Goal: Information Seeking & Learning: Learn about a topic

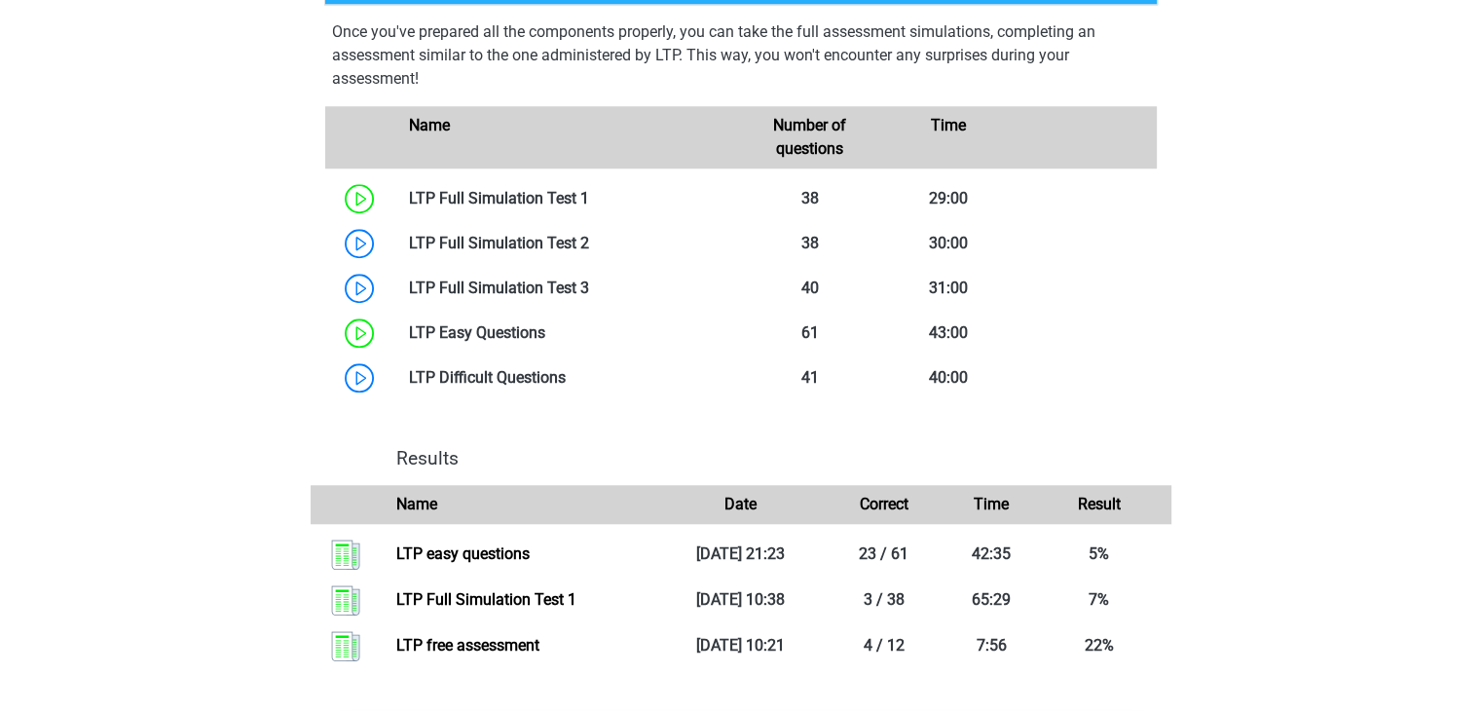
scroll to position [1666, 0]
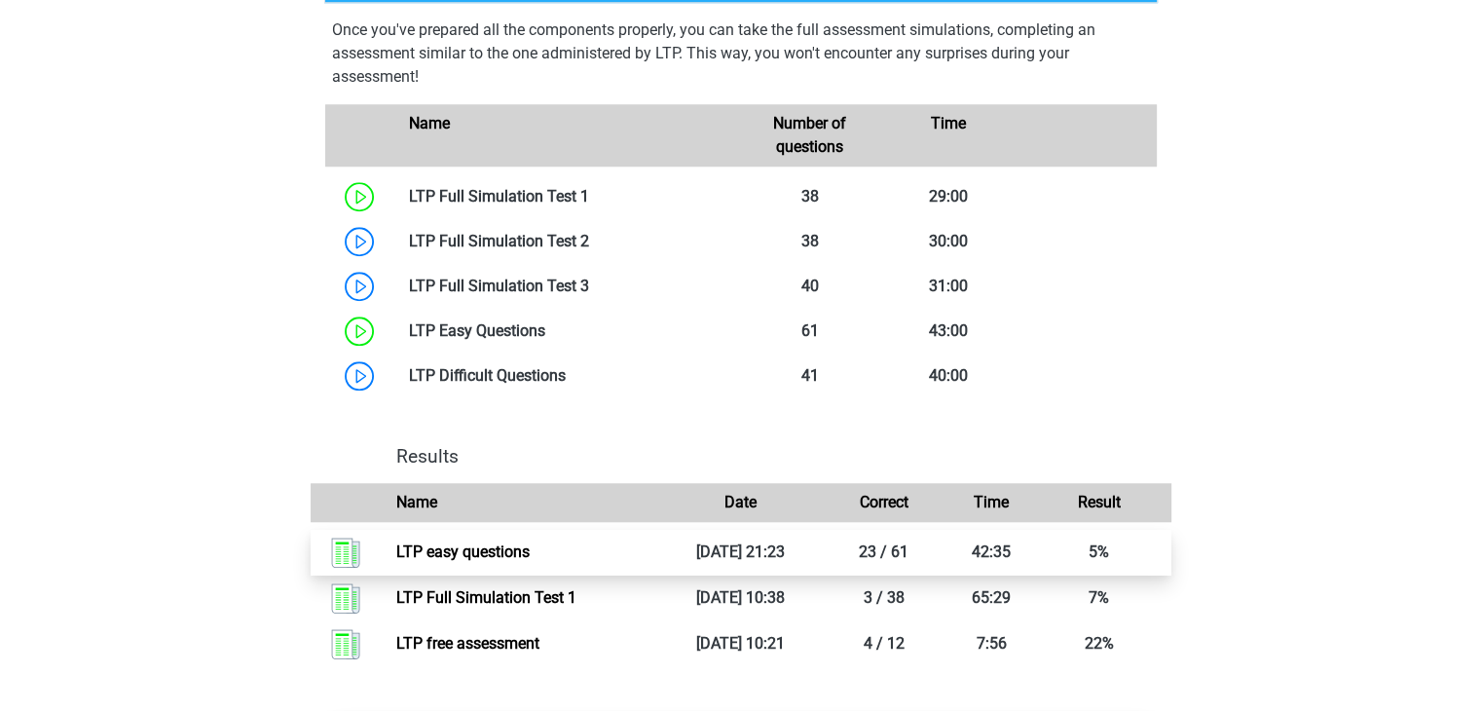
click at [530, 546] on link "LTP easy questions" at bounding box center [462, 552] width 133 height 19
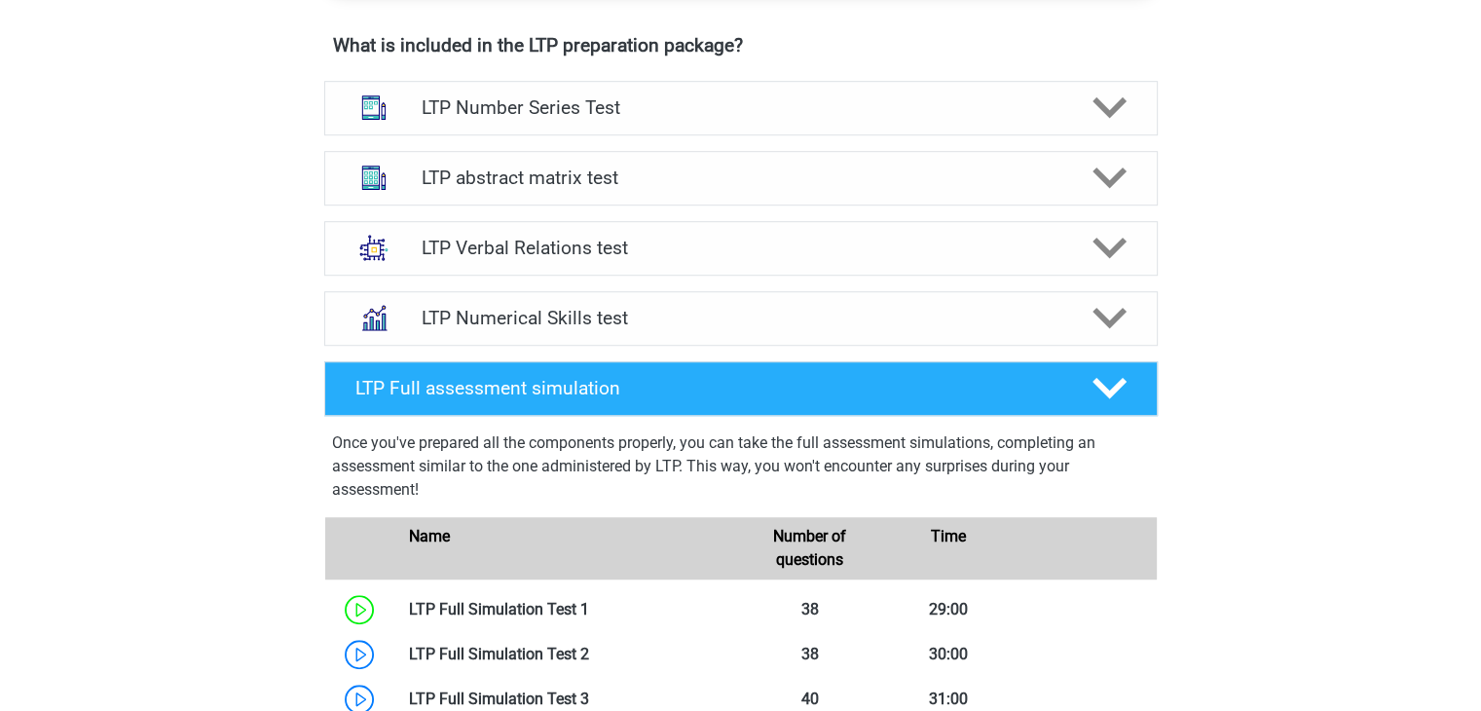
scroll to position [1235, 0]
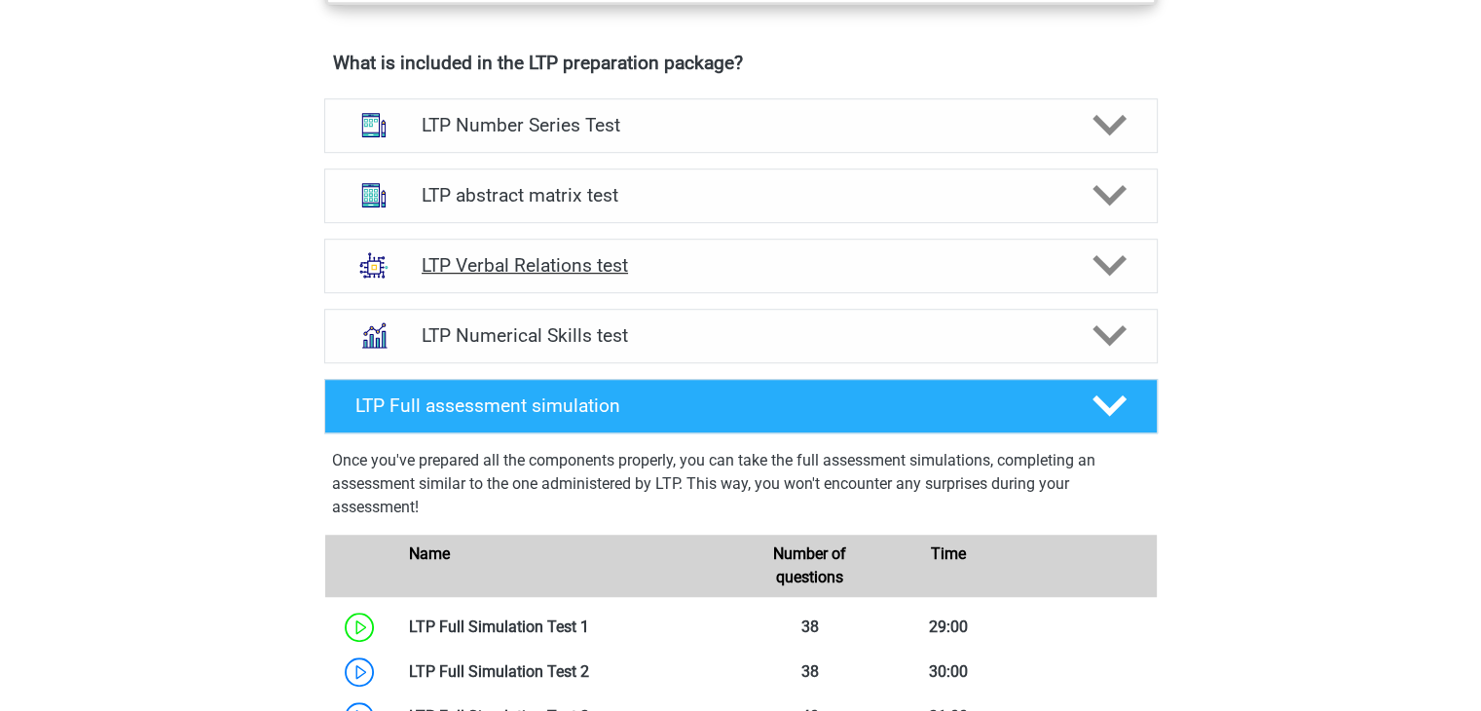
click at [1113, 279] on icon at bounding box center [1110, 265] width 34 height 34
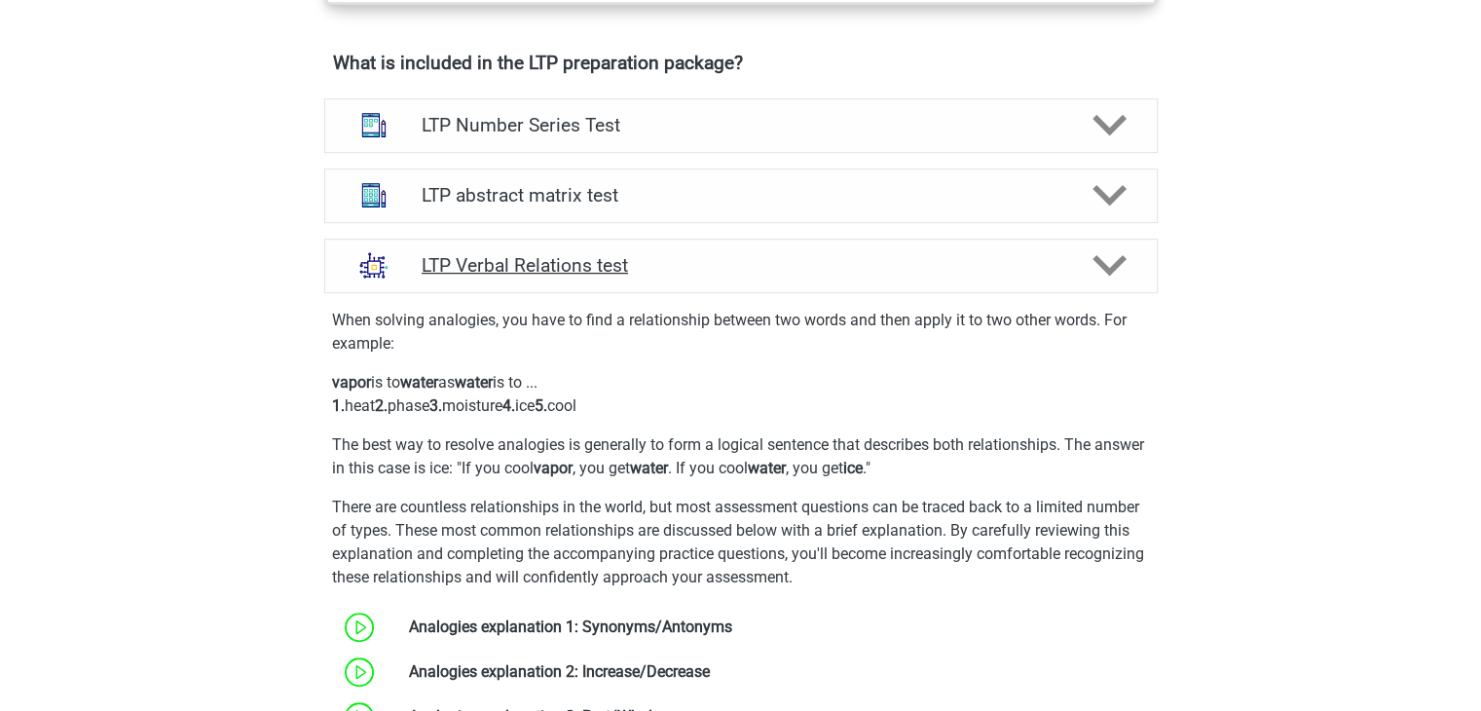
click at [1113, 279] on icon at bounding box center [1110, 265] width 34 height 34
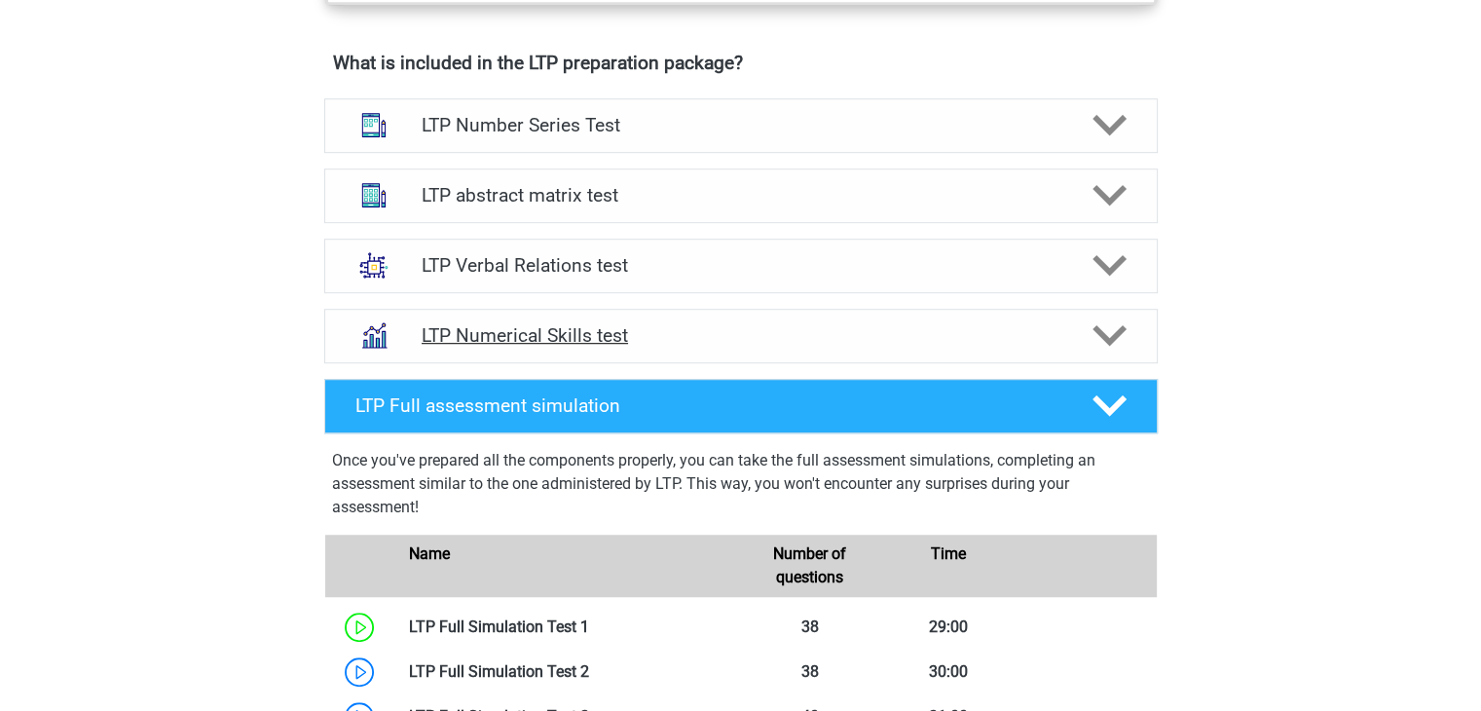
click at [1083, 336] on div at bounding box center [1107, 335] width 66 height 34
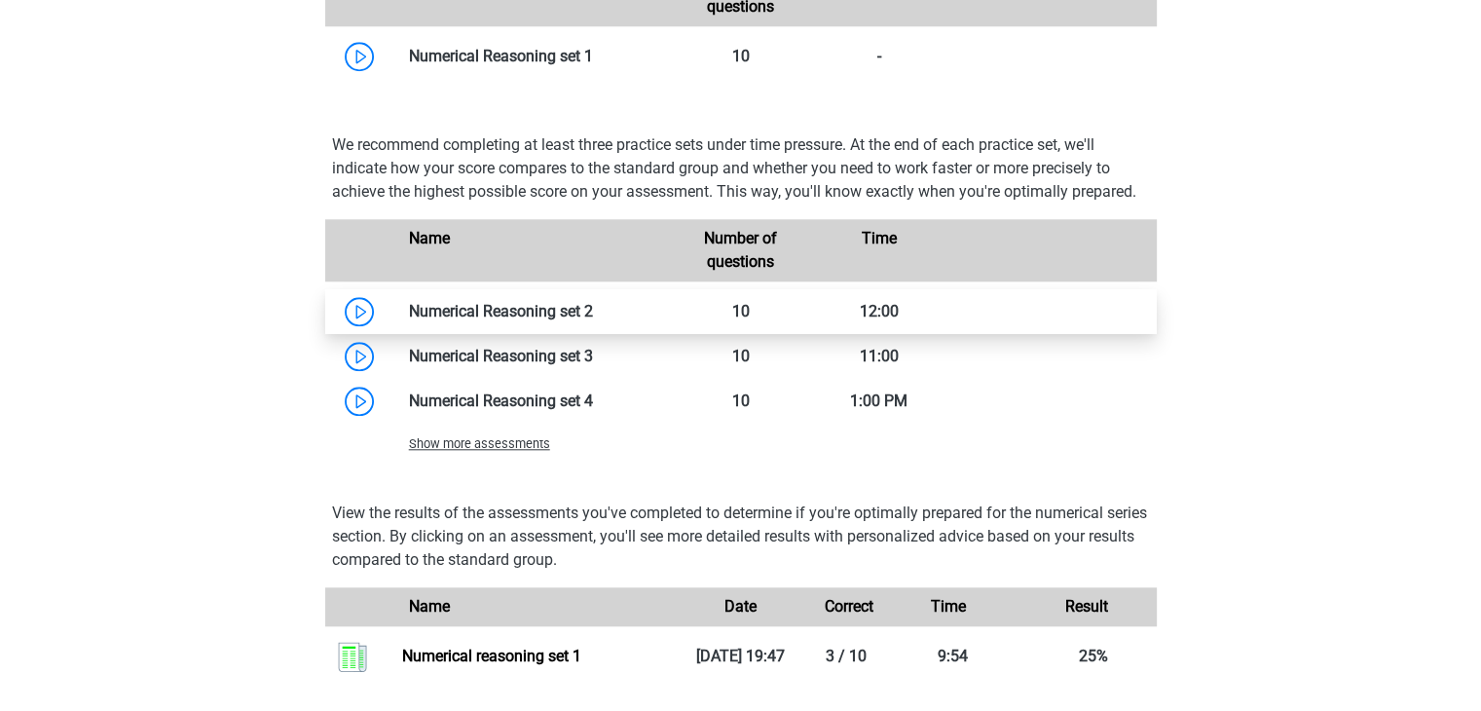
scroll to position [1701, 0]
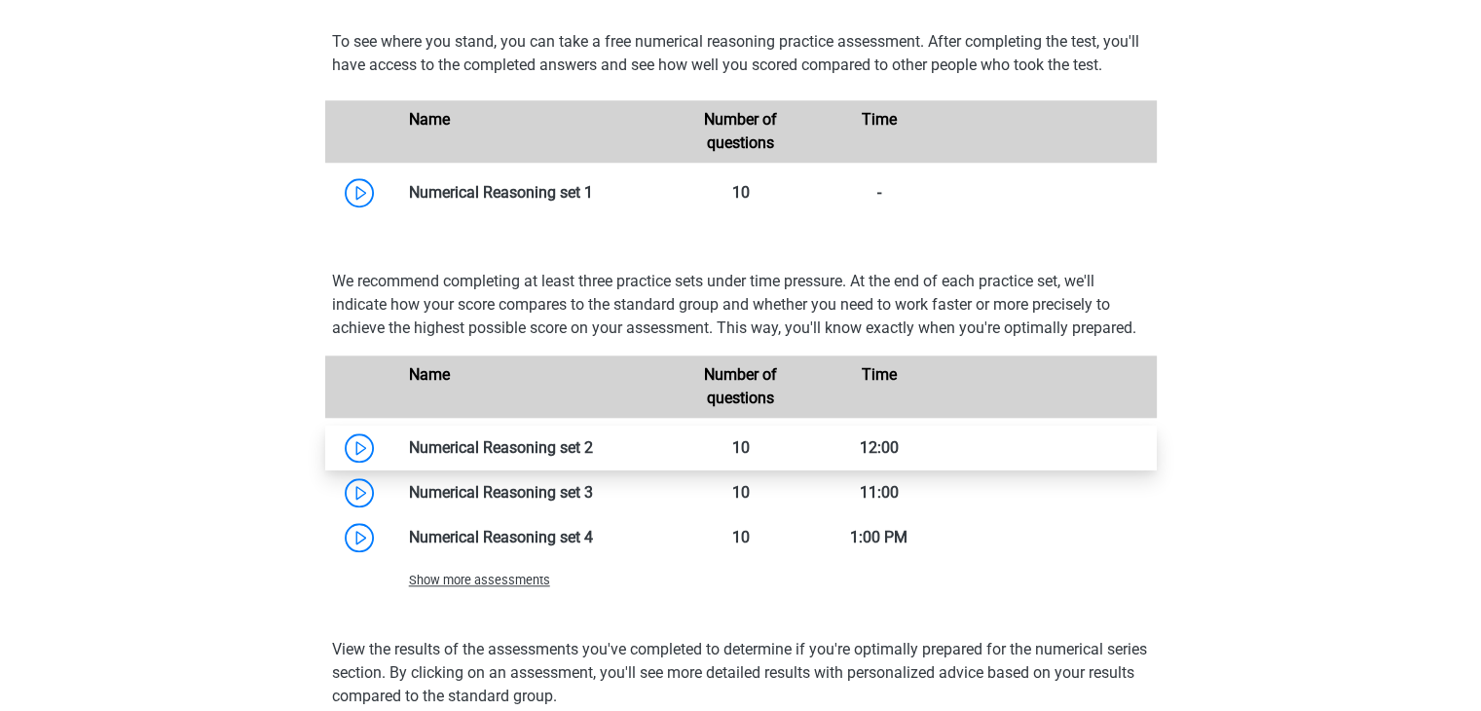
click at [593, 449] on link at bounding box center [593, 447] width 0 height 19
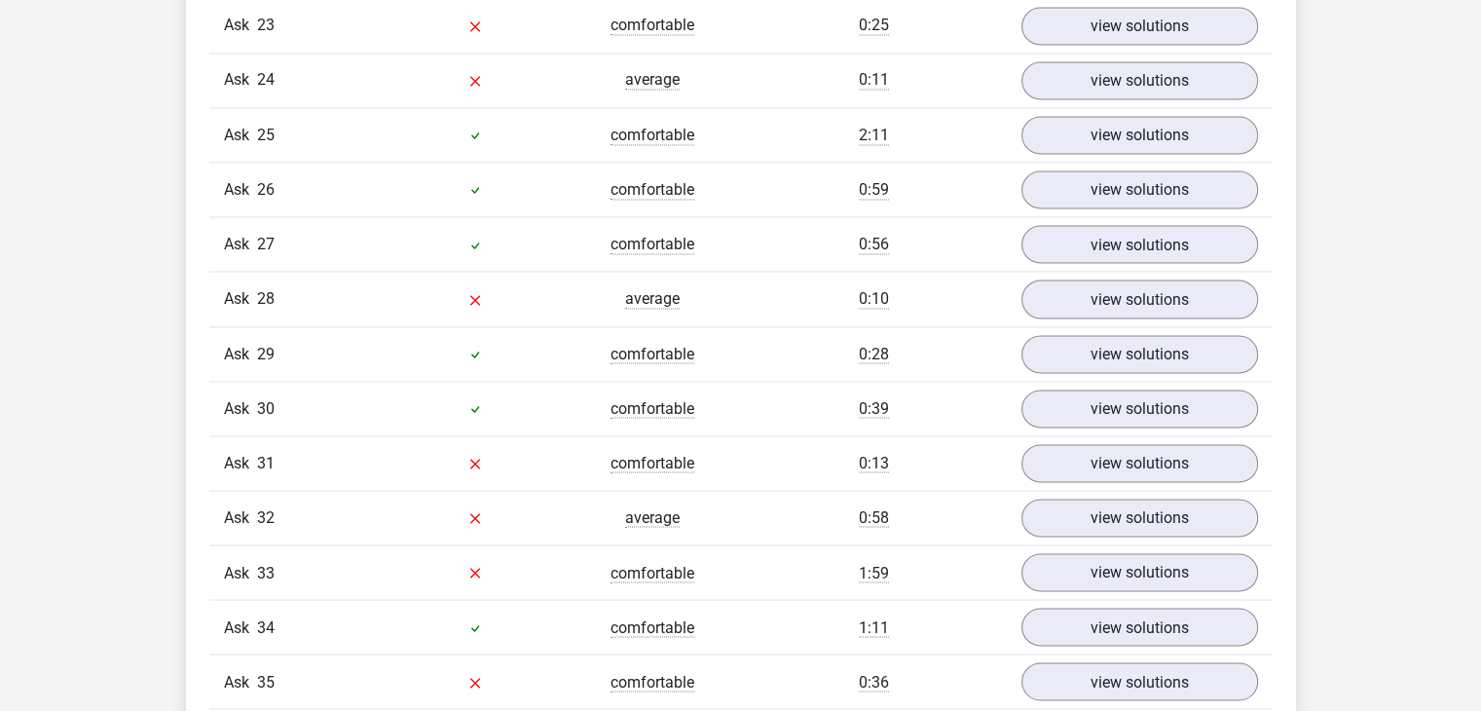
scroll to position [3409, 0]
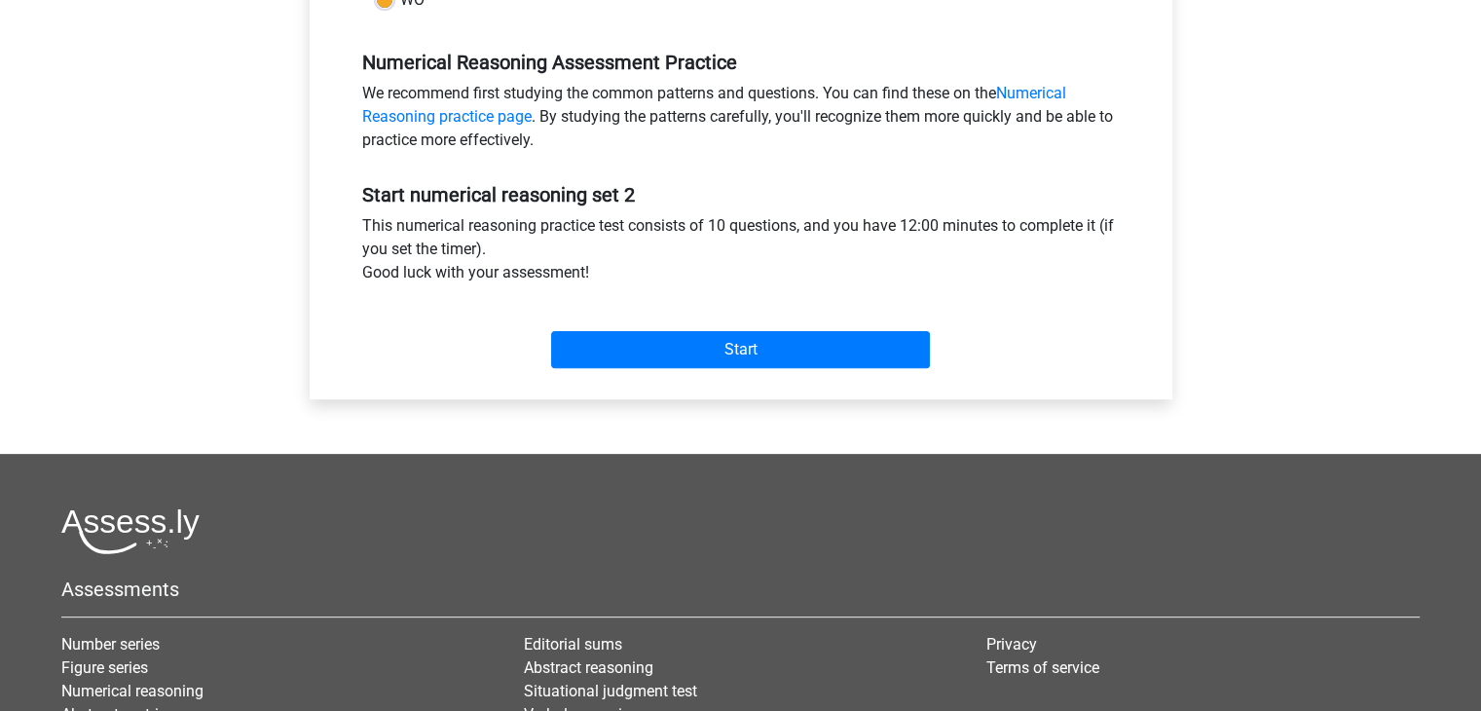
scroll to position [579, 0]
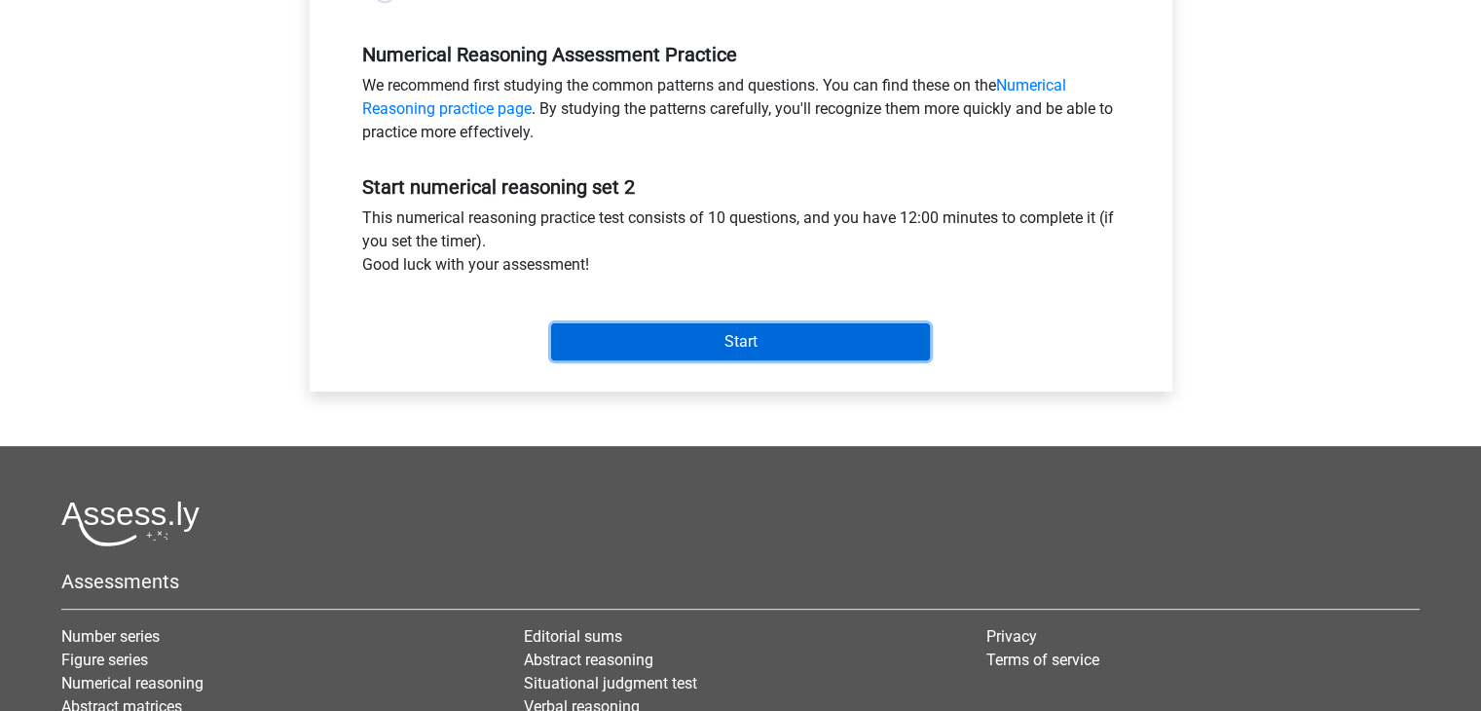
click at [722, 347] on input "Start" at bounding box center [740, 341] width 379 height 37
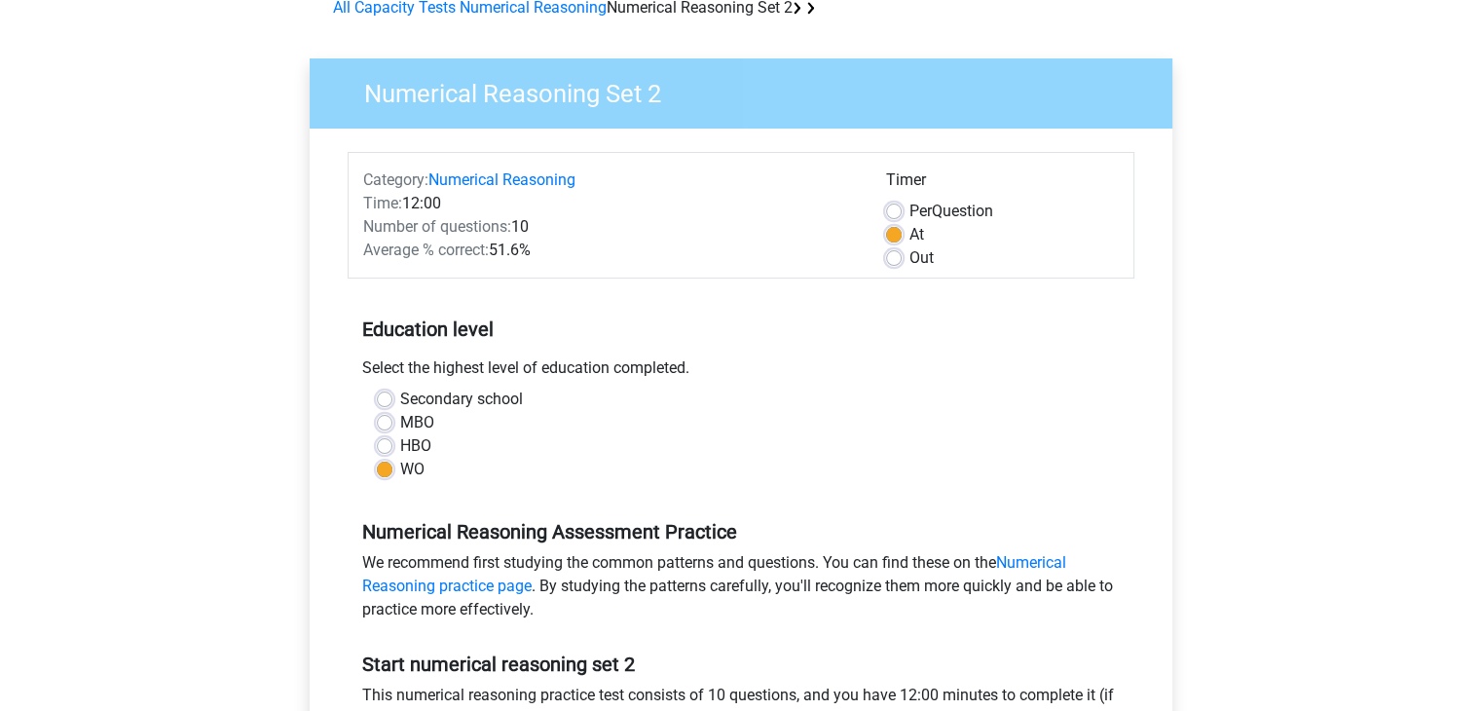
scroll to position [0, 0]
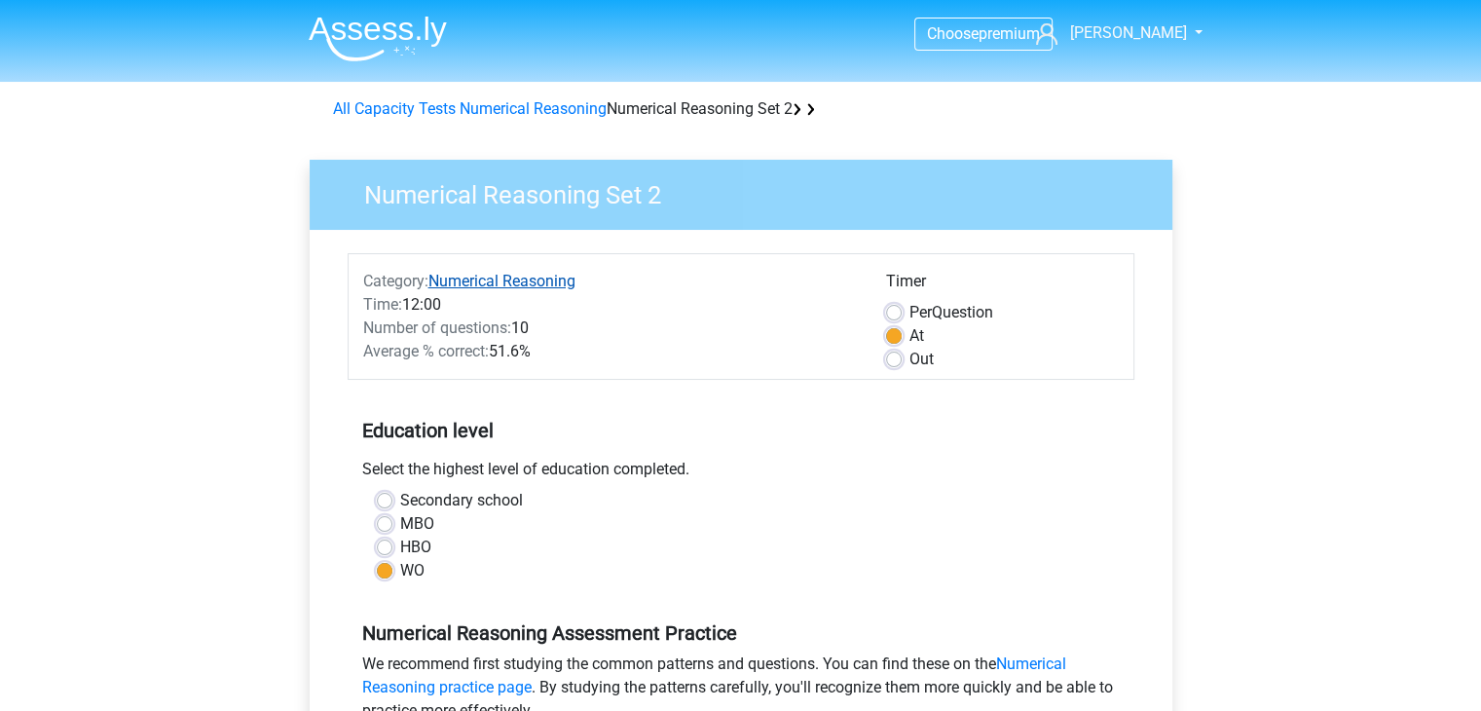
click at [492, 276] on font "Numerical Reasoning" at bounding box center [502, 281] width 147 height 19
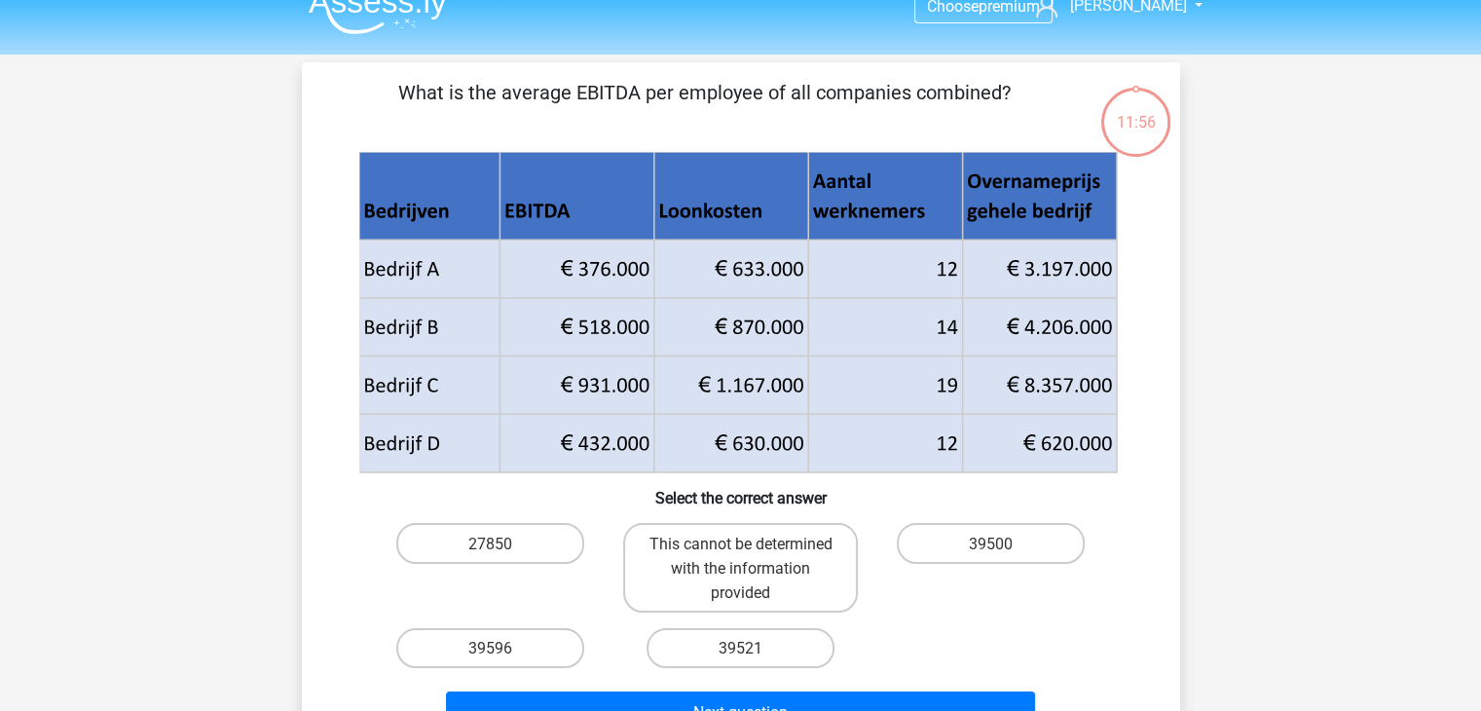
scroll to position [29, 0]
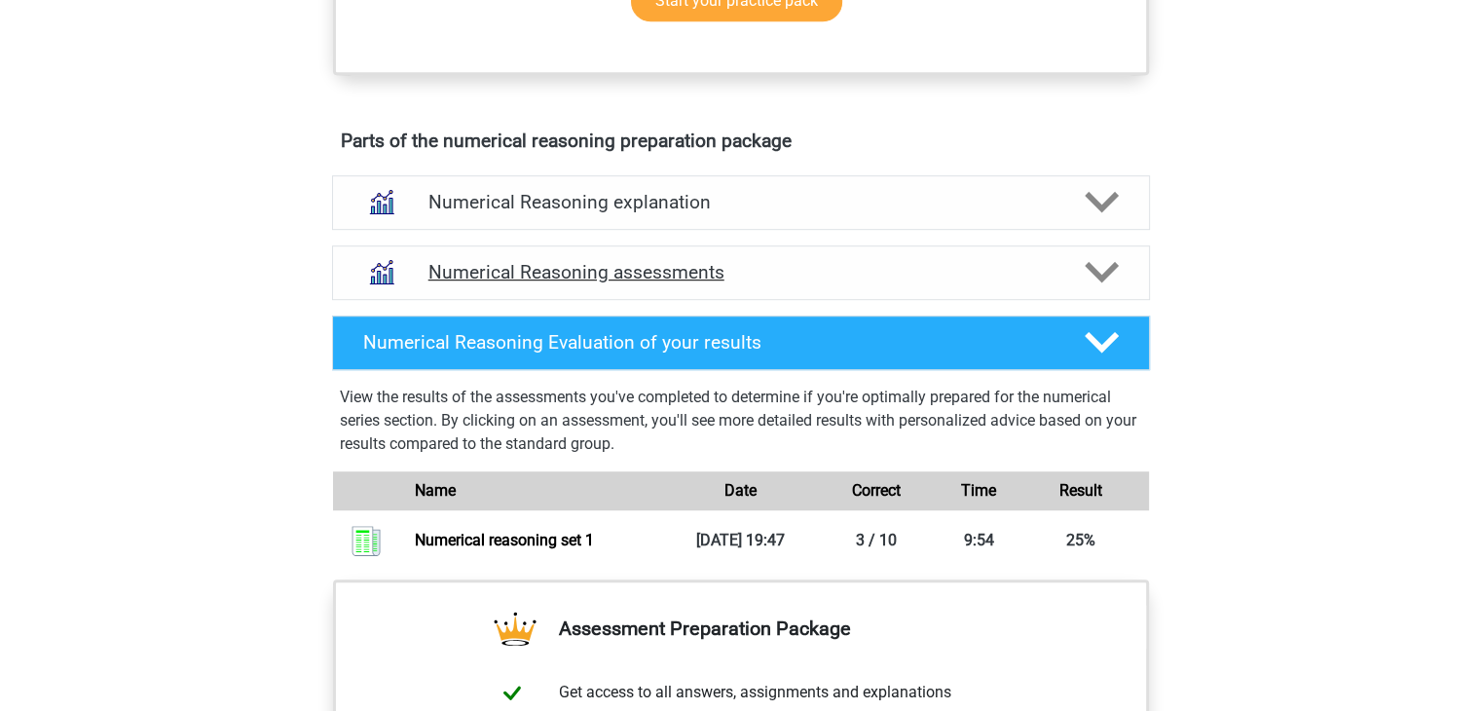
scroll to position [1079, 0]
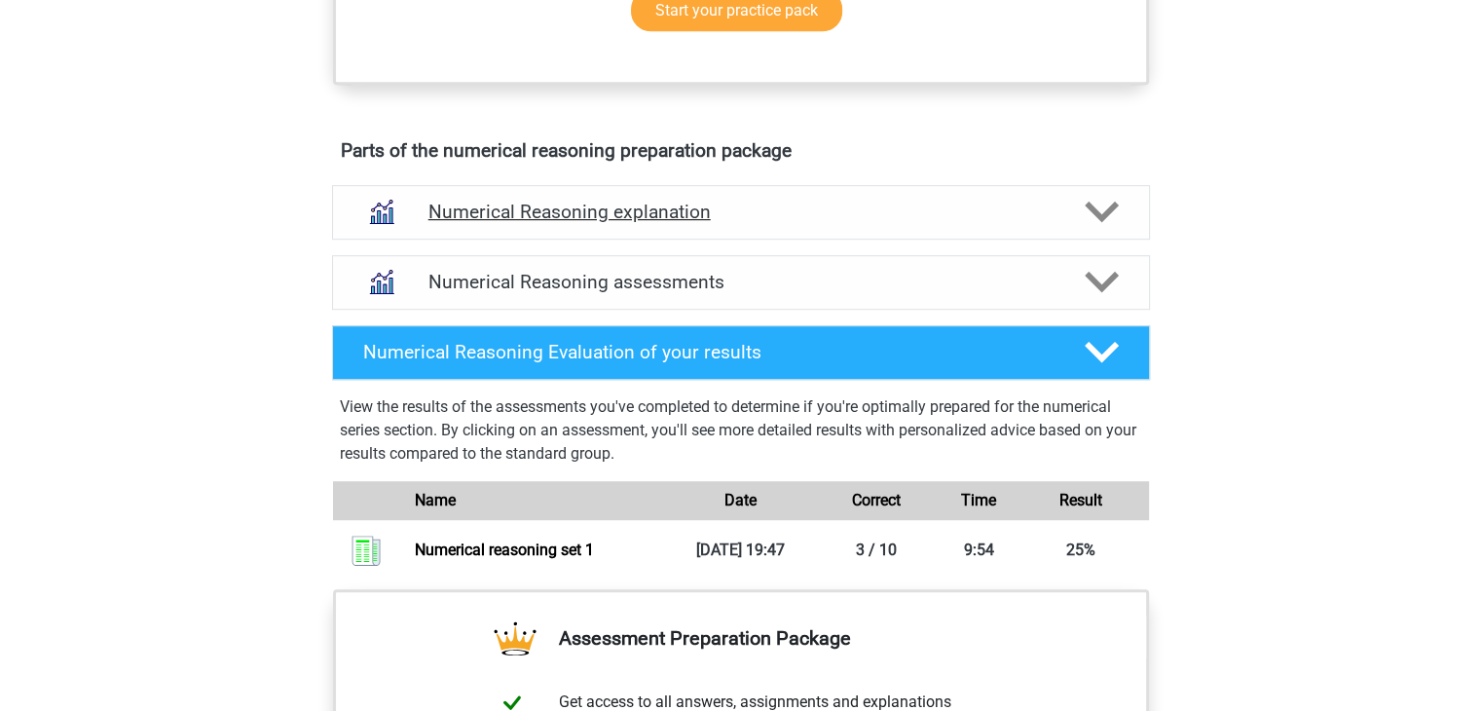
click at [830, 223] on h4 "Numerical Reasoning explanation" at bounding box center [741, 212] width 625 height 22
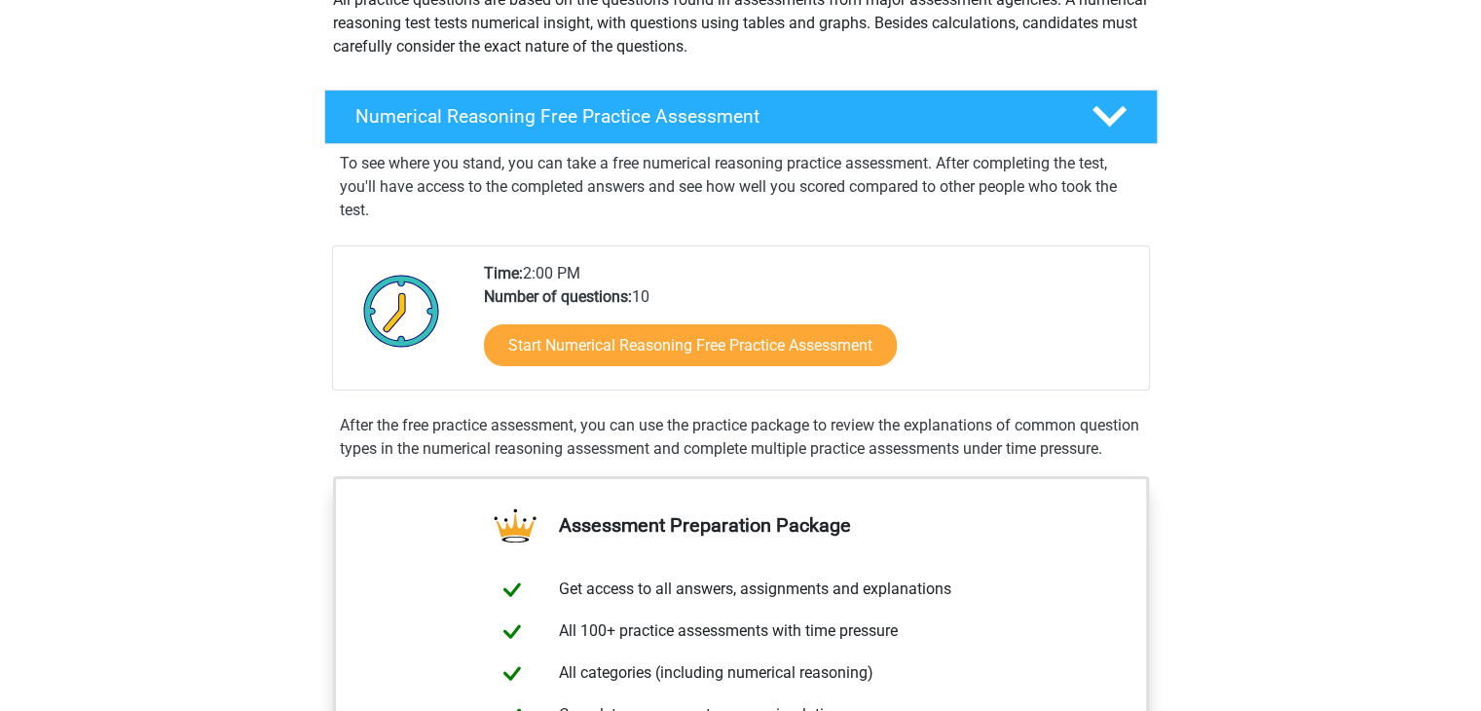
scroll to position [277, 0]
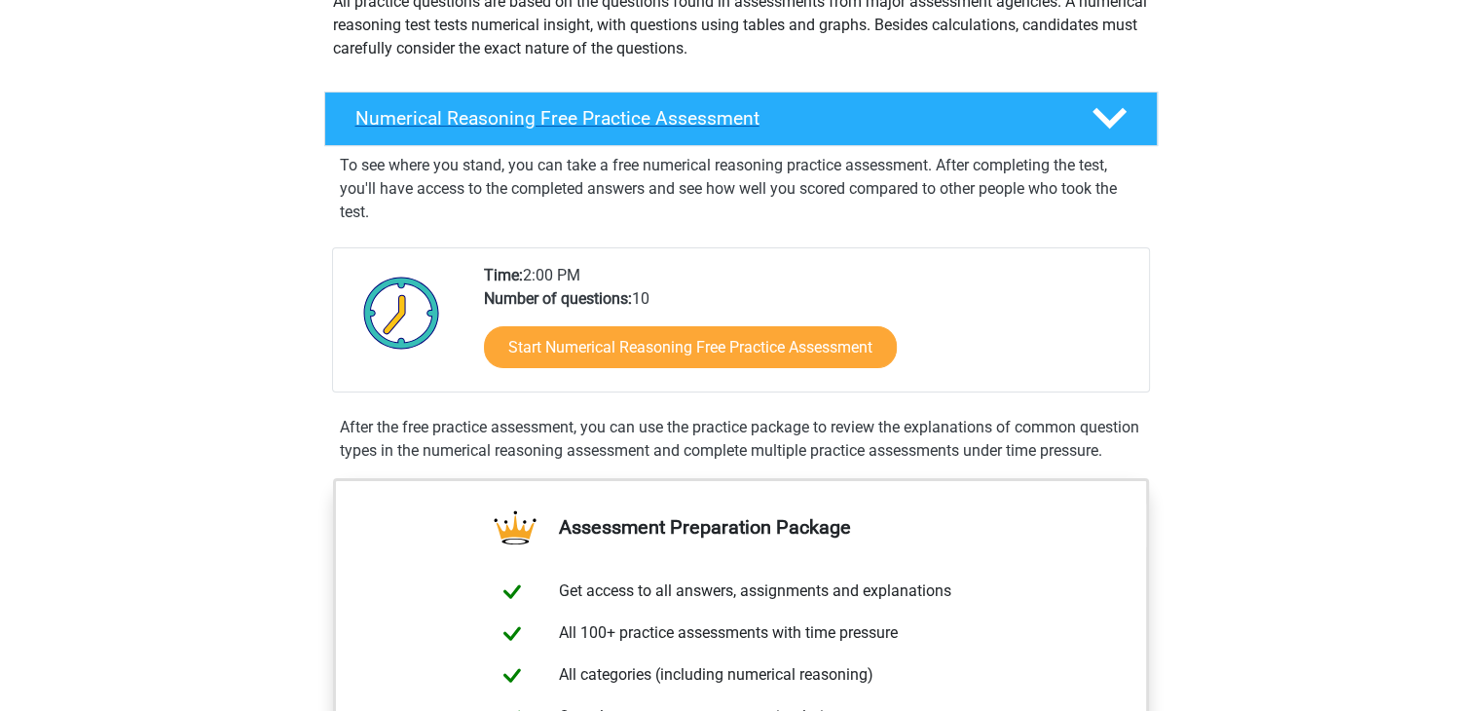
click at [697, 127] on font "Numerical Reasoning Free Practice Assessment" at bounding box center [558, 118] width 404 height 22
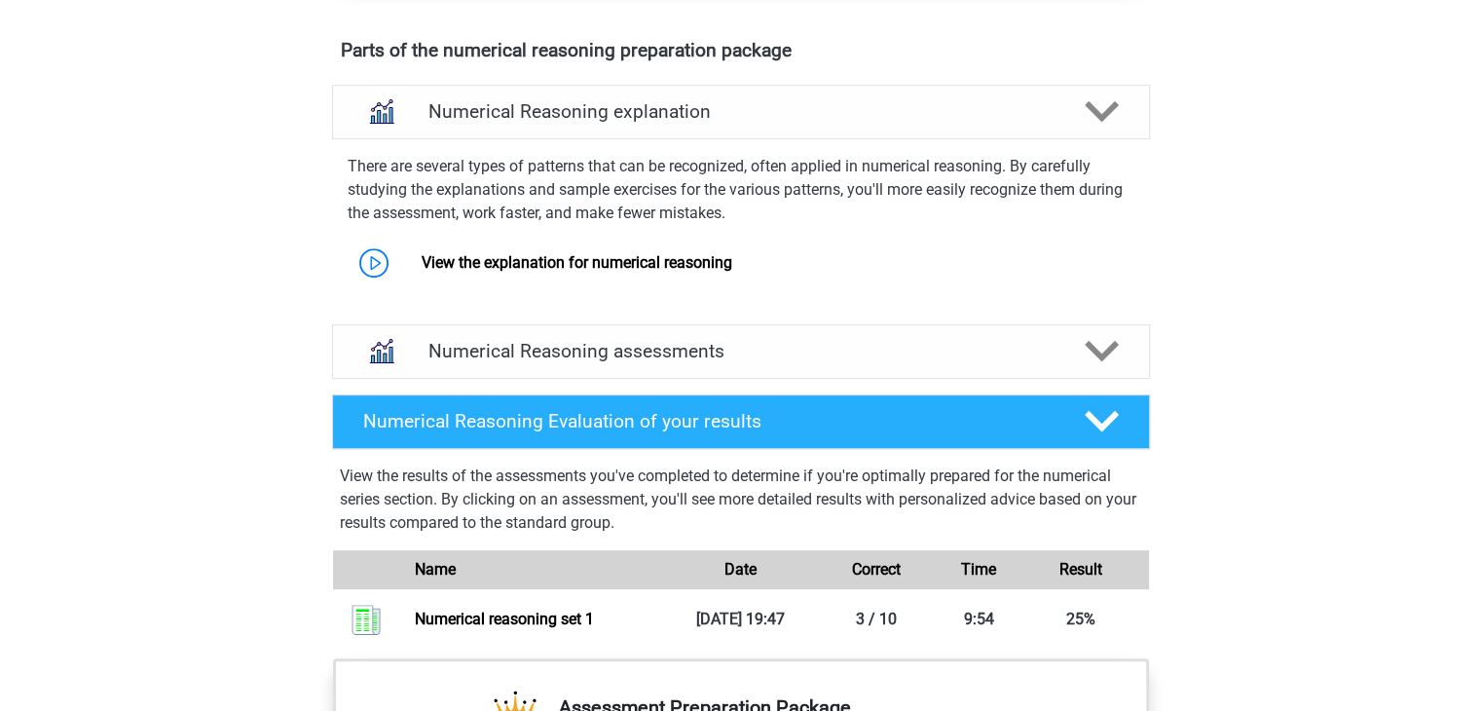
scroll to position [853, 0]
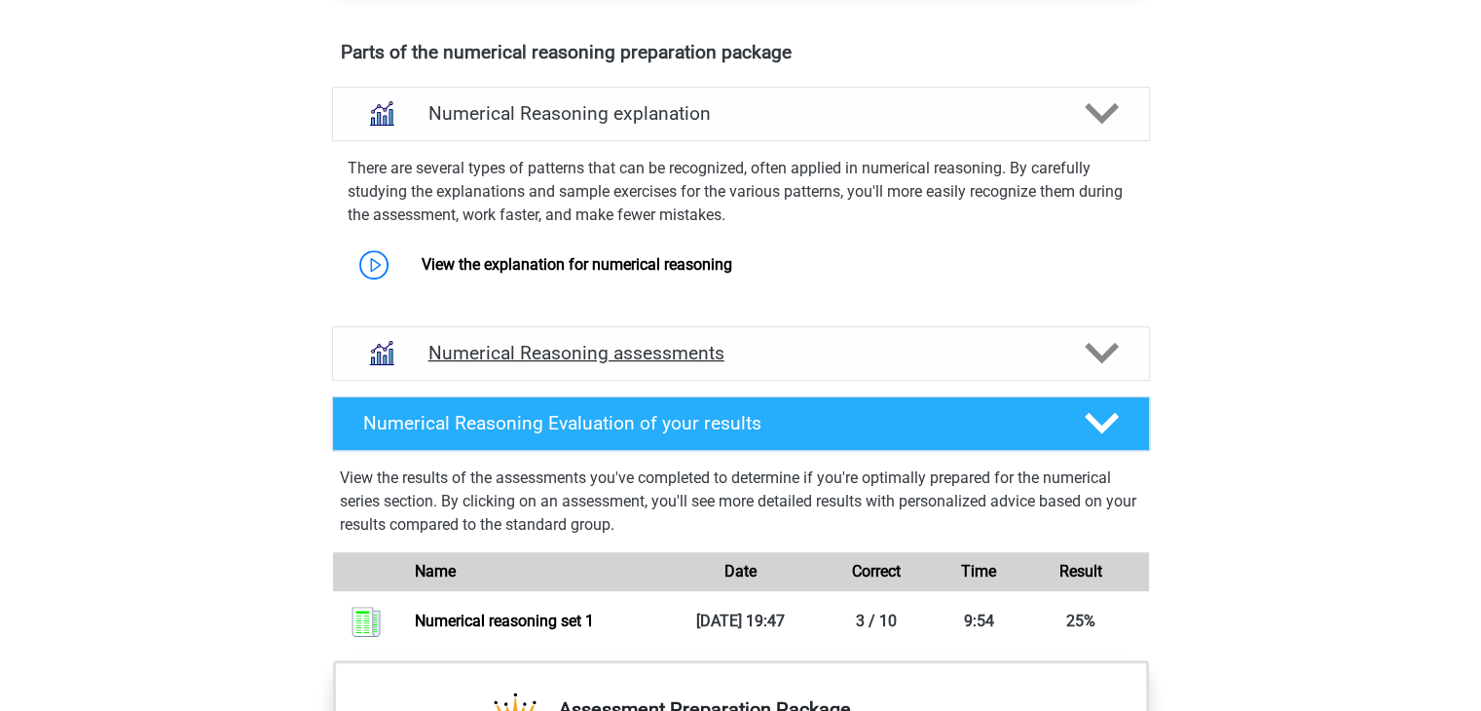
click at [750, 359] on h4 "Numerical Reasoning assessments" at bounding box center [741, 353] width 625 height 22
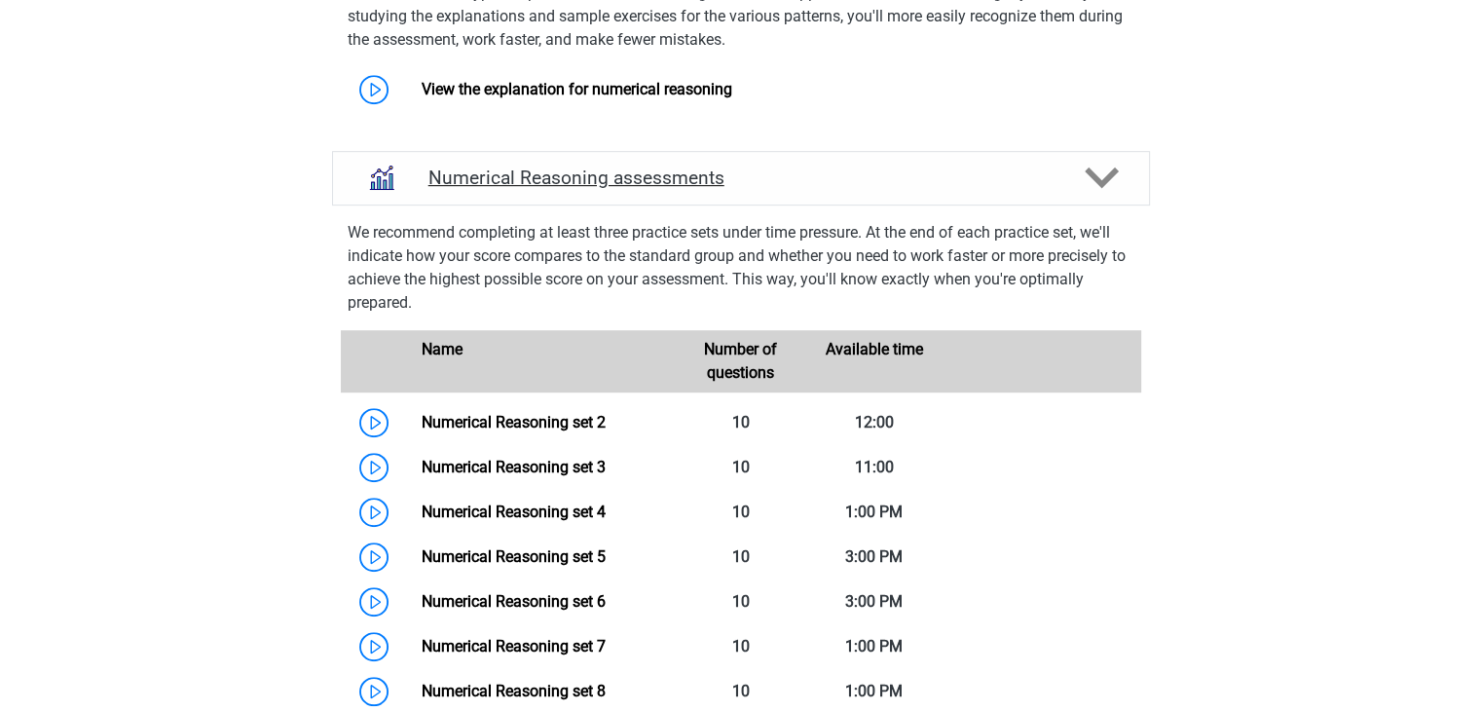
scroll to position [1029, 0]
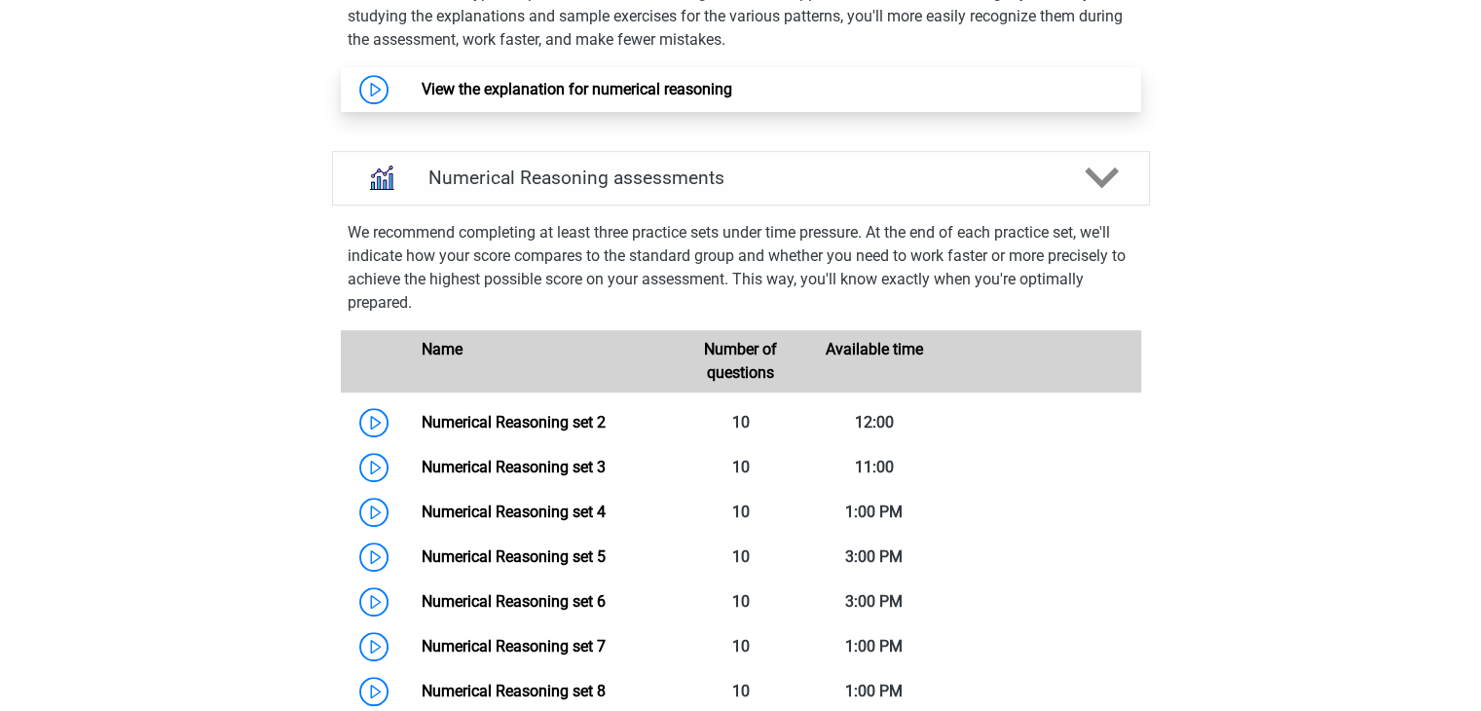
click at [649, 86] on link "View the explanation for numerical reasoning" at bounding box center [577, 89] width 311 height 19
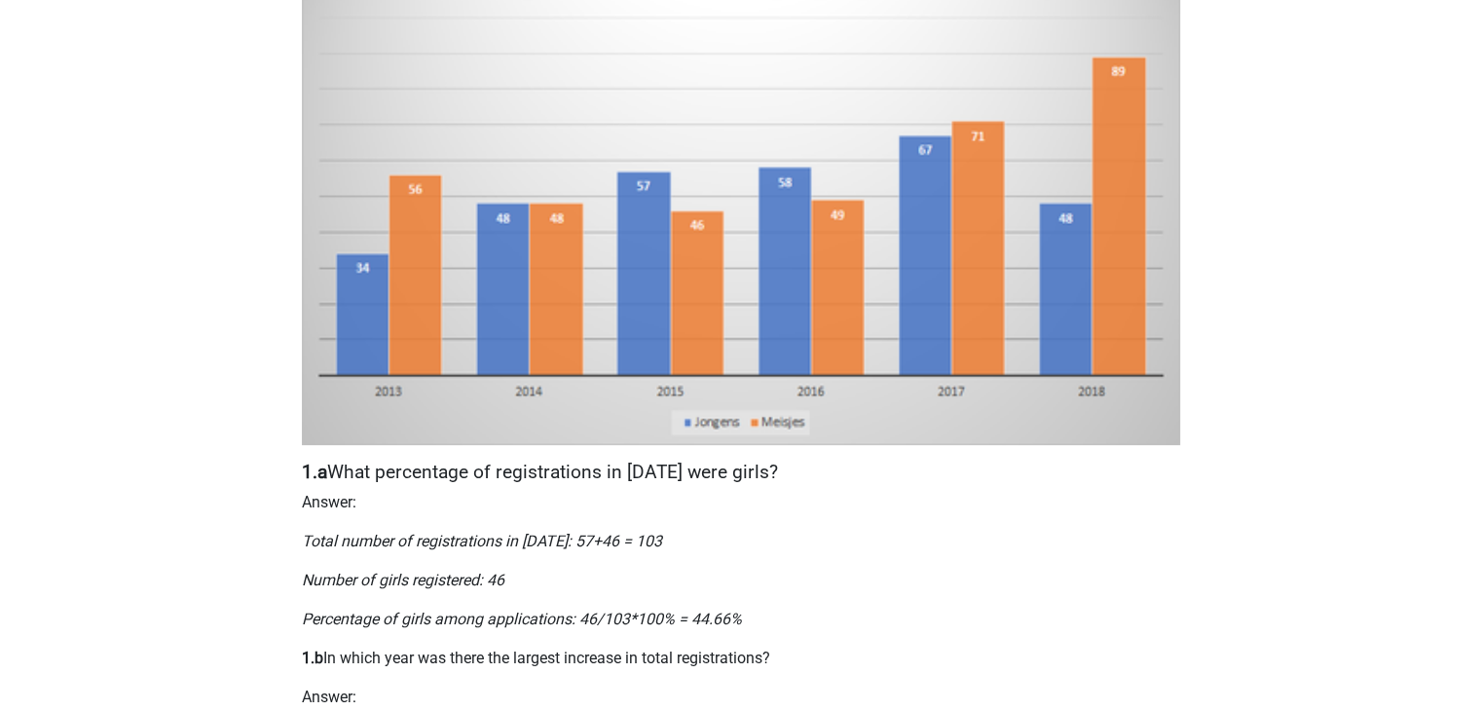
scroll to position [532, 0]
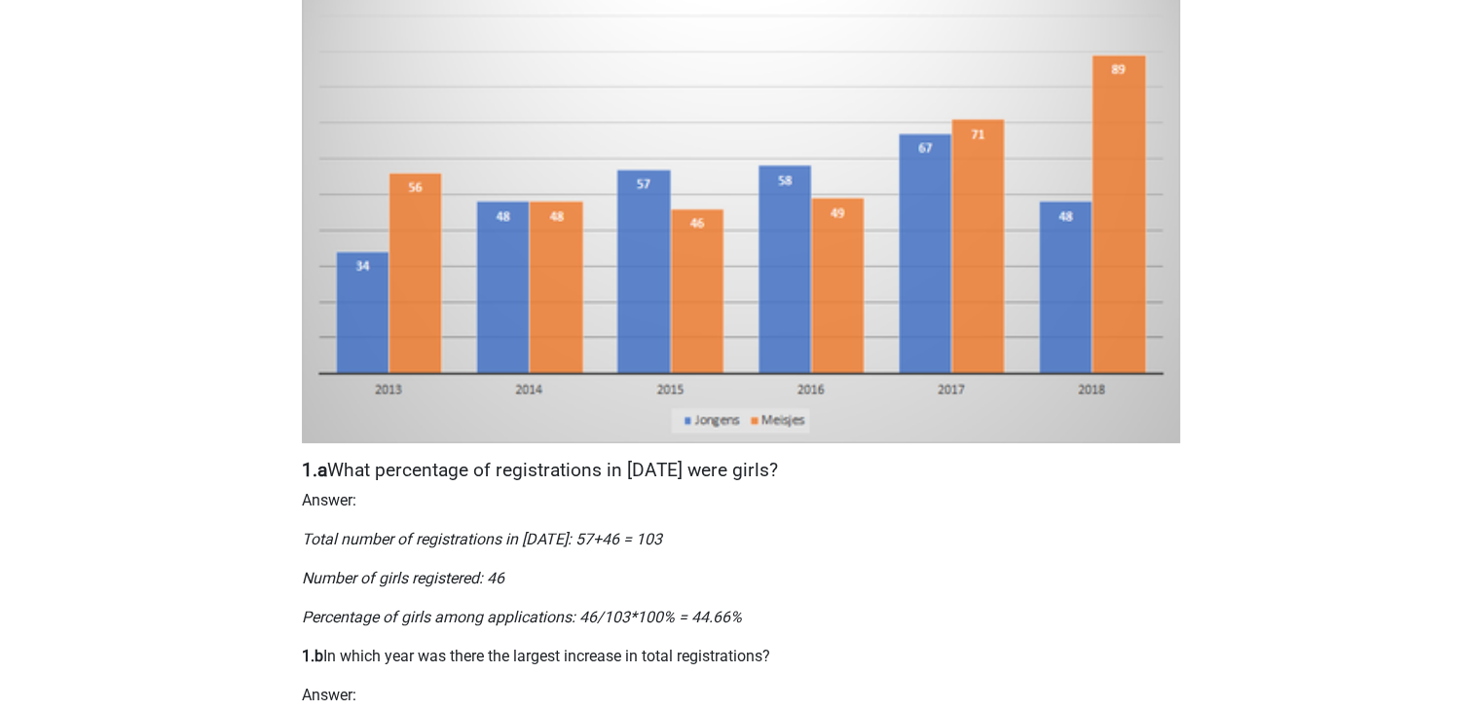
click at [649, 86] on img at bounding box center [741, 197] width 879 height 490
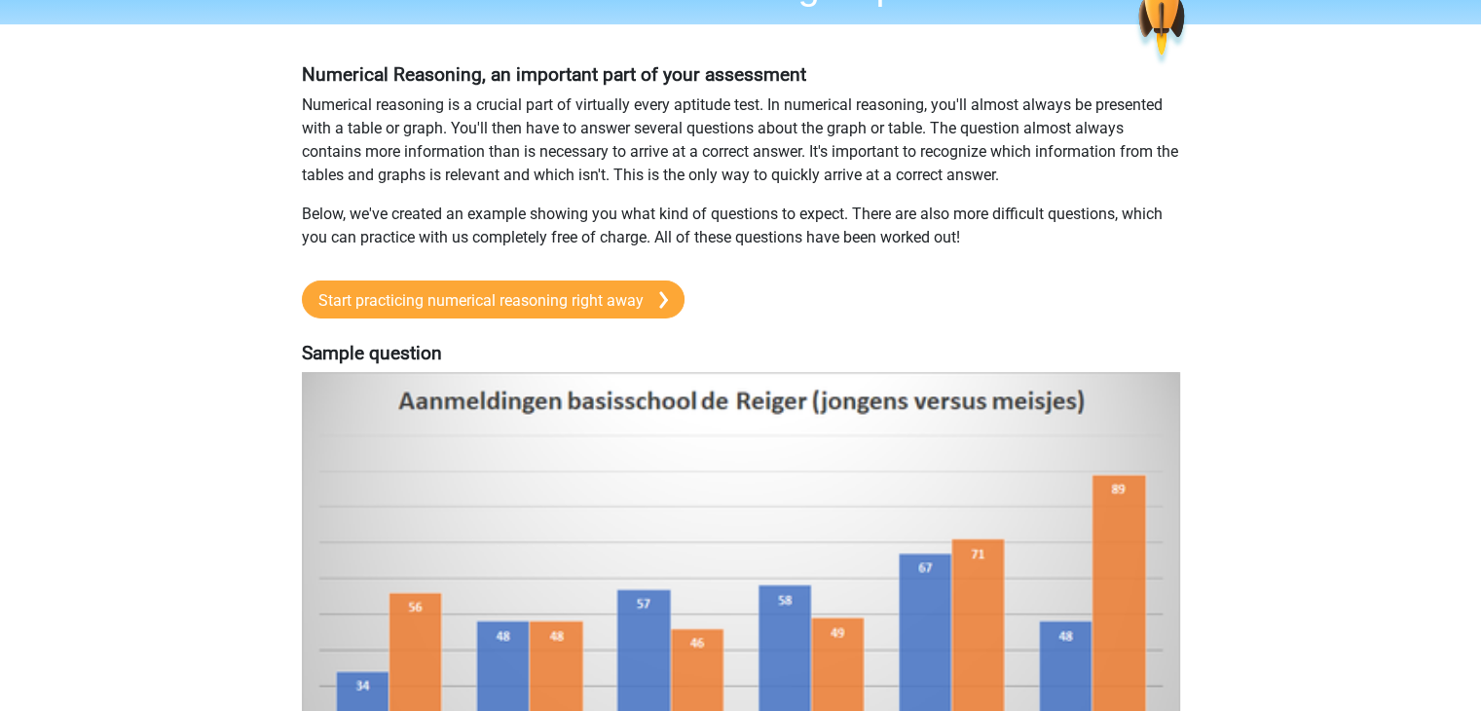
scroll to position [0, 0]
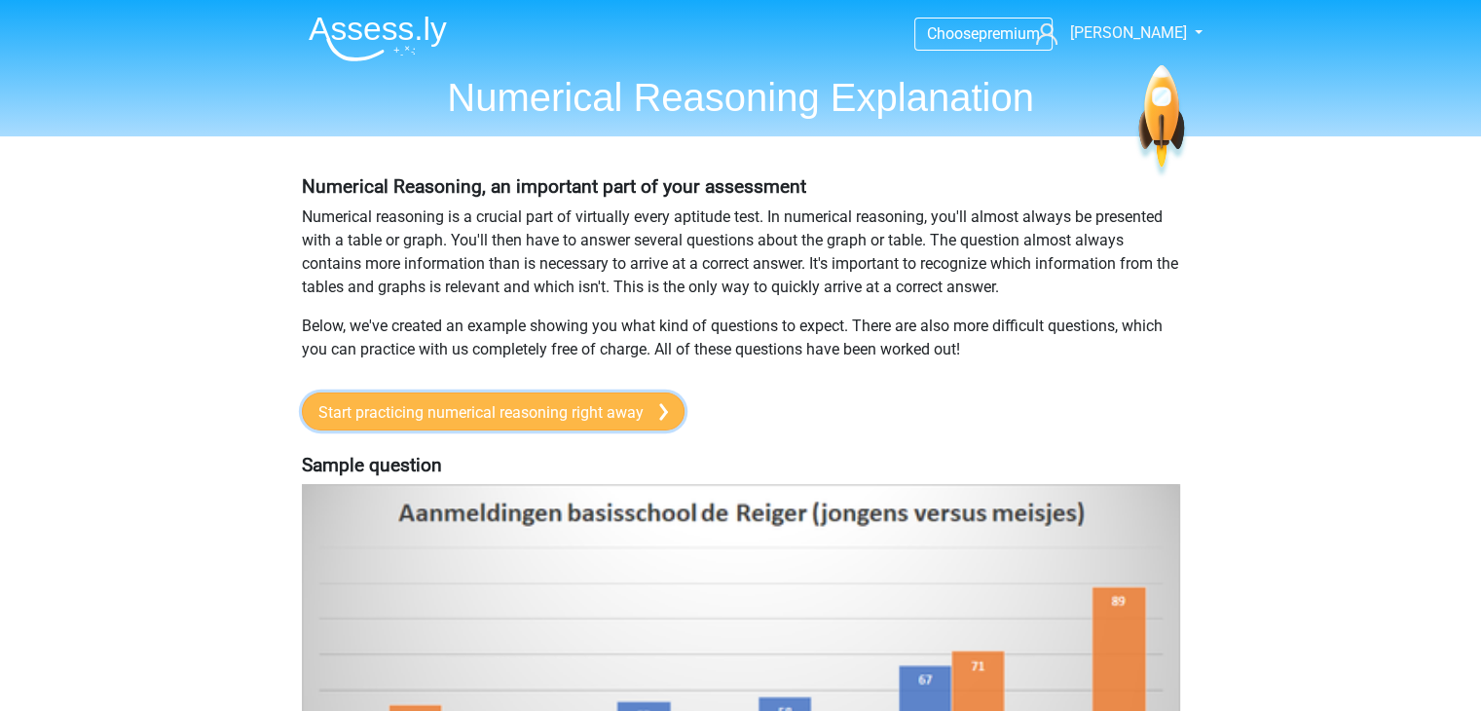
click at [660, 417] on img at bounding box center [663, 412] width 9 height 18
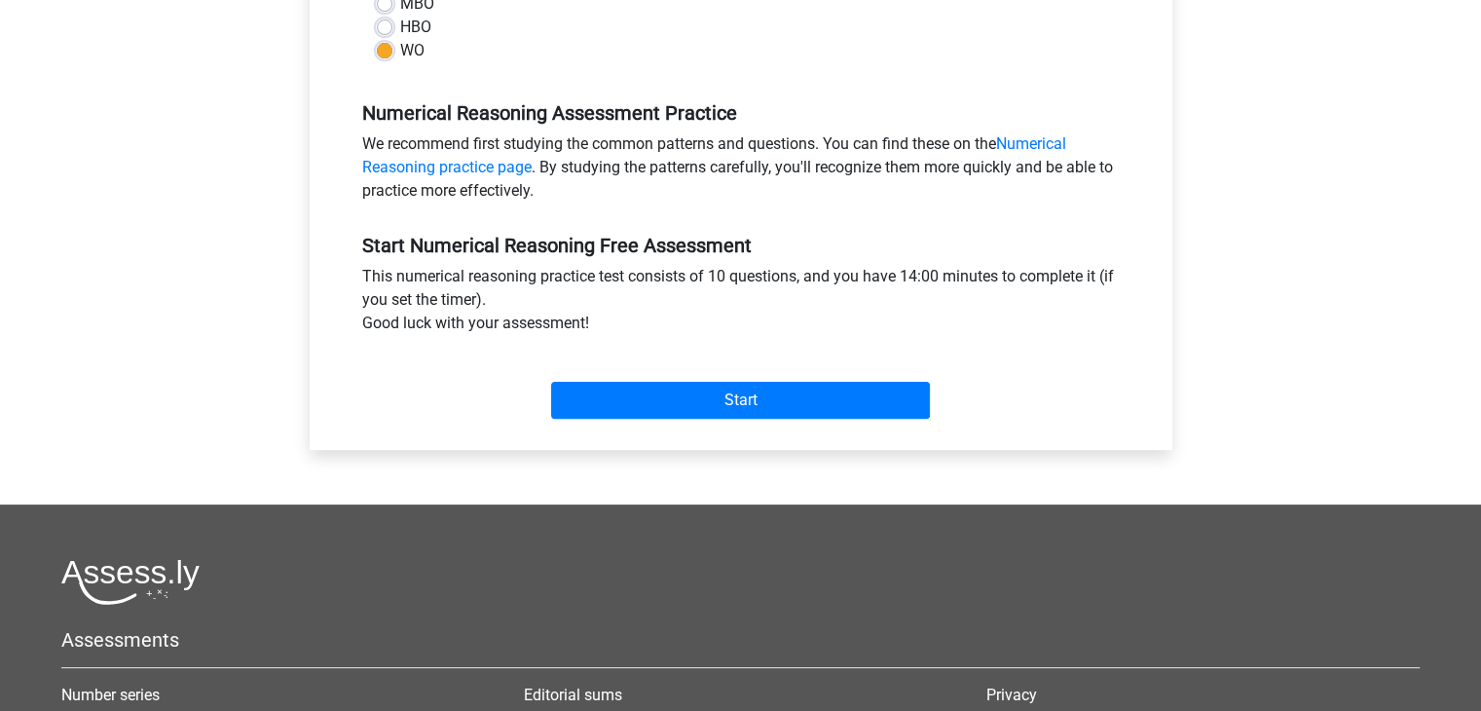
scroll to position [521, 0]
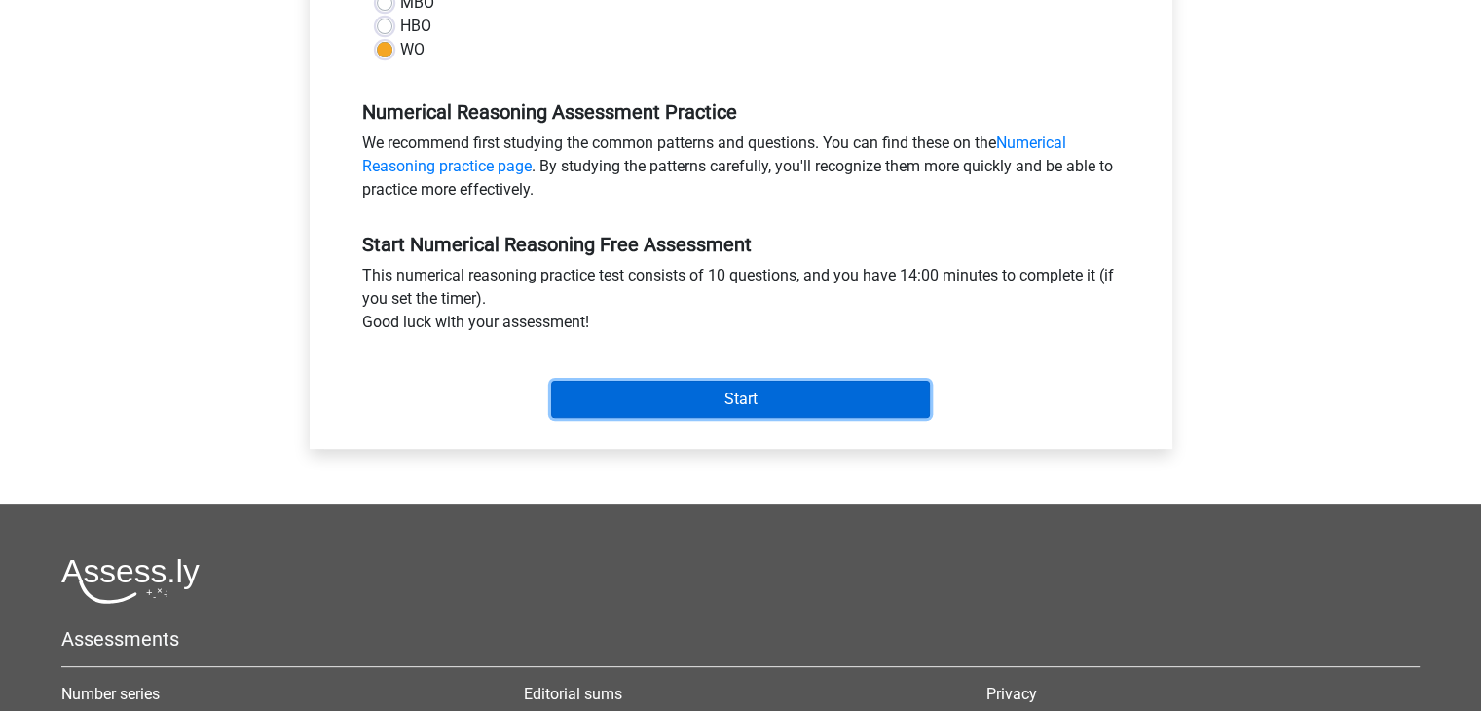
click at [645, 390] on input "Start" at bounding box center [740, 399] width 379 height 37
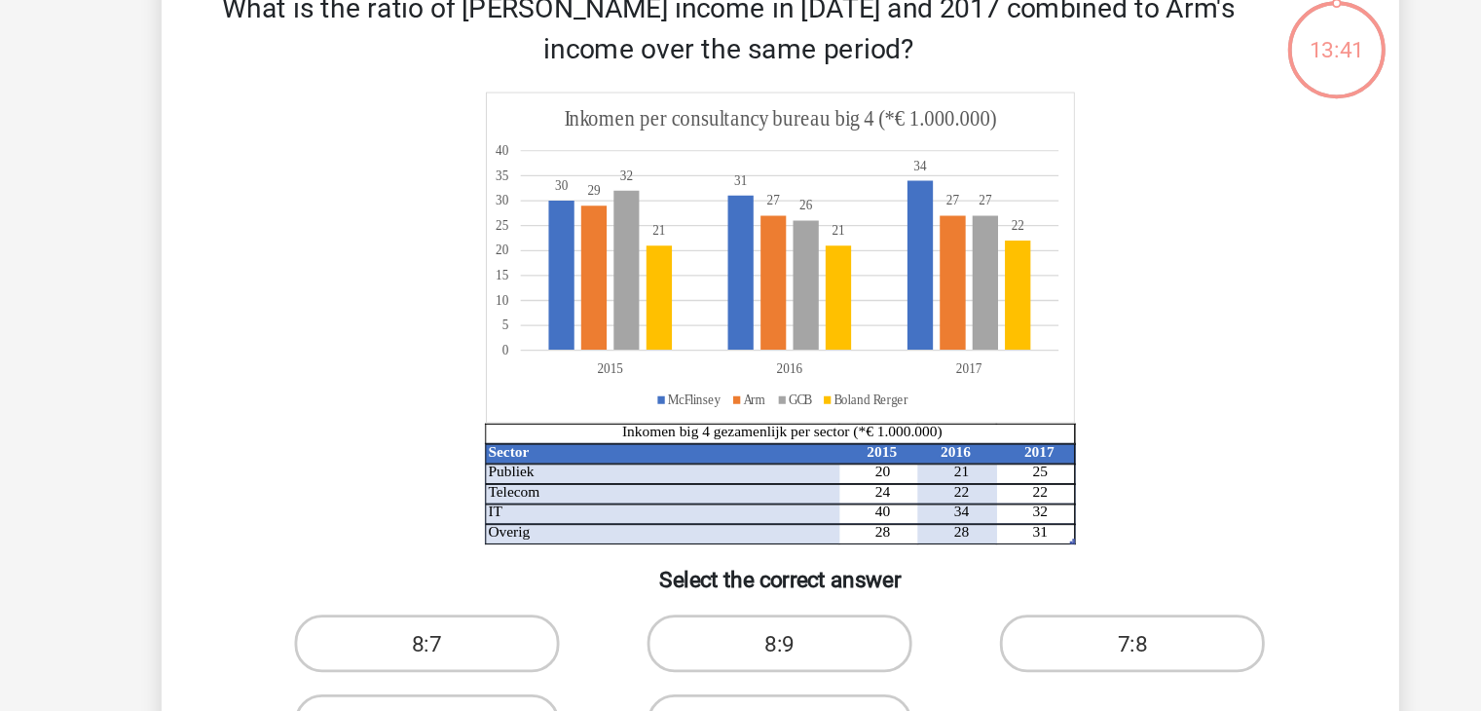
click at [664, 401] on tspan "McFlinsey" at bounding box center [680, 398] width 38 height 12
click at [486, 579] on font "8:7" at bounding box center [489, 571] width 21 height 19
click at [490, 579] on input "8:7" at bounding box center [496, 576] width 13 height 13
radio input "true"
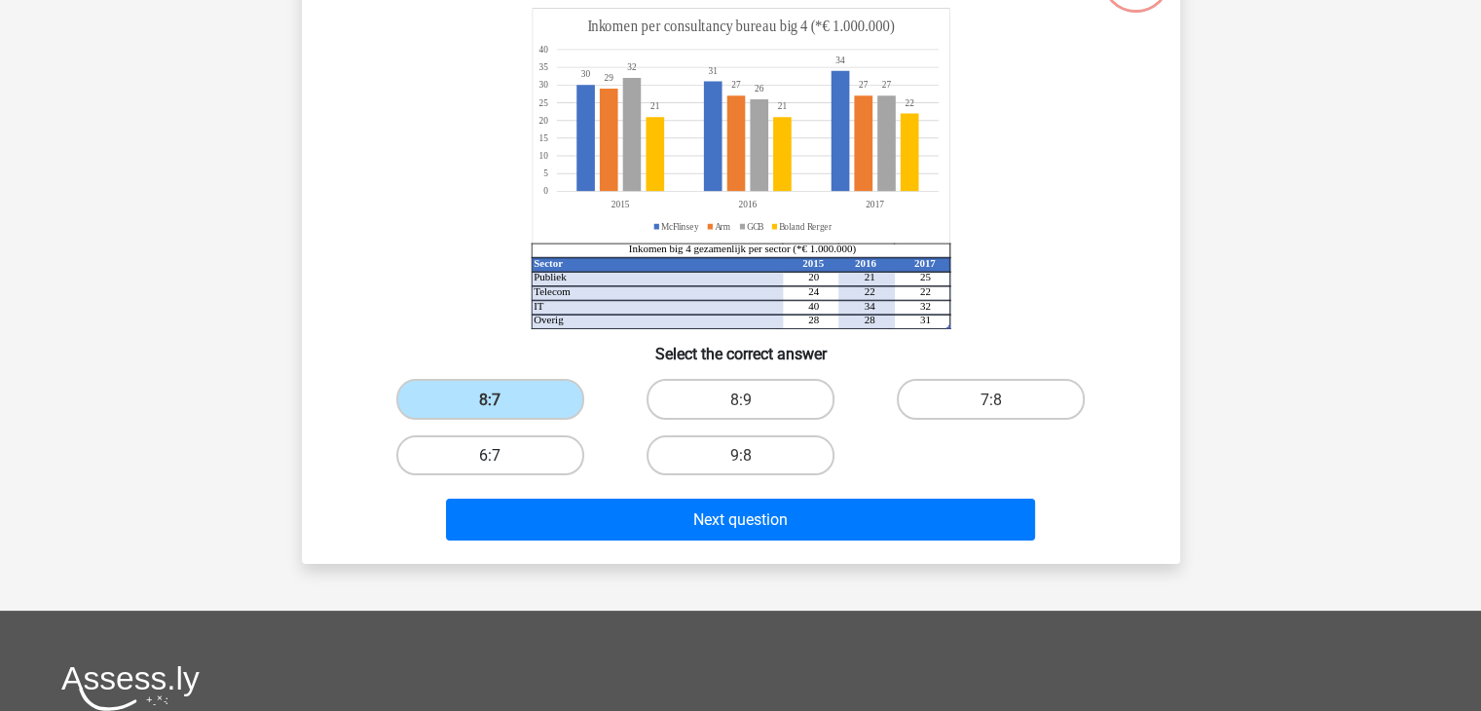
scroll to position [164, 0]
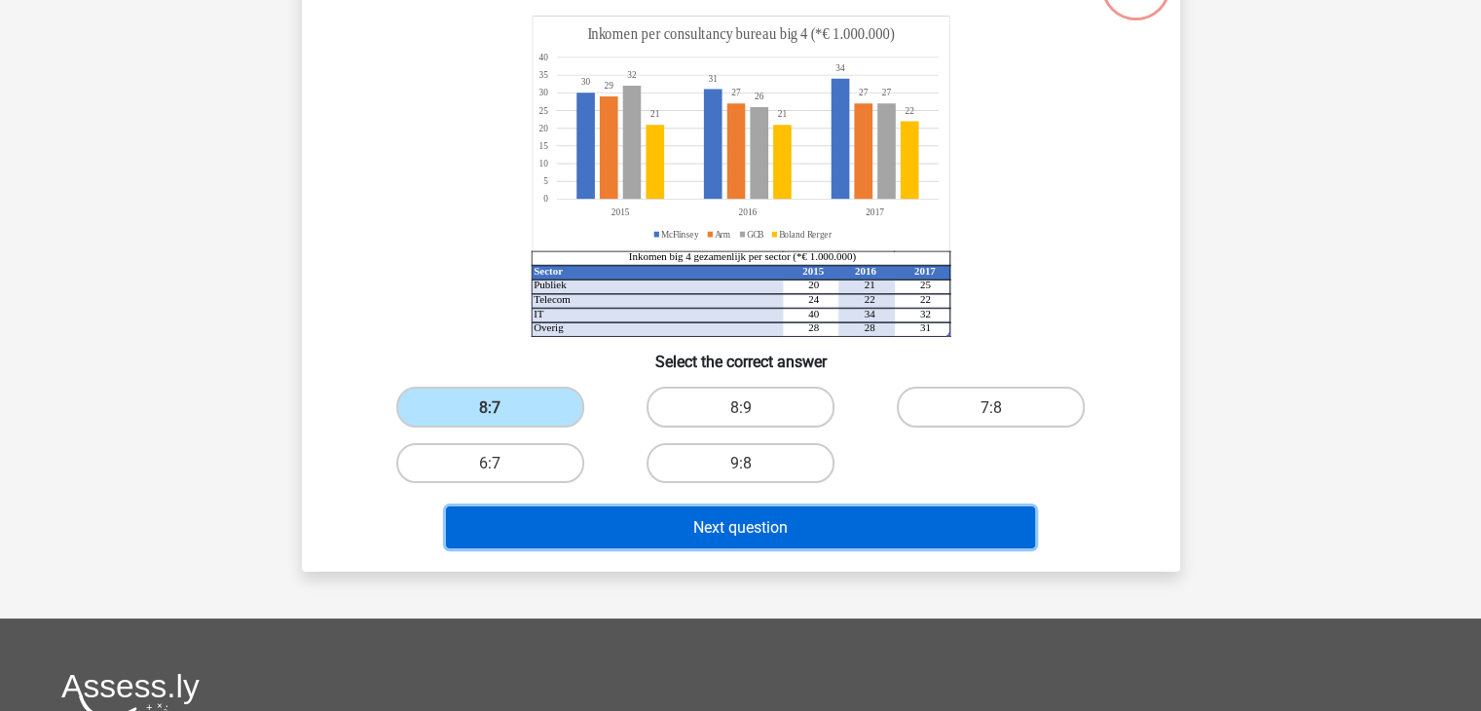
click at [616, 523] on button "Next question" at bounding box center [740, 527] width 589 height 42
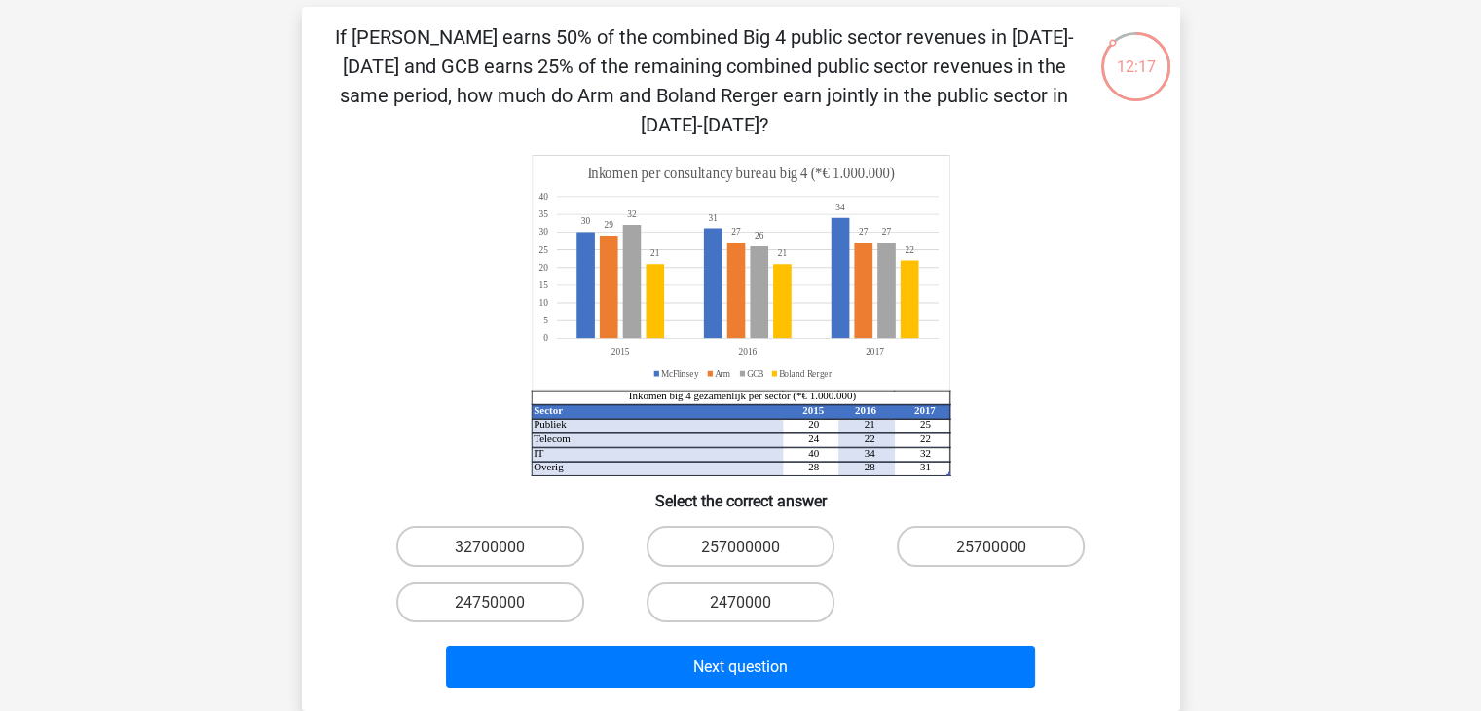
scroll to position [89, 0]
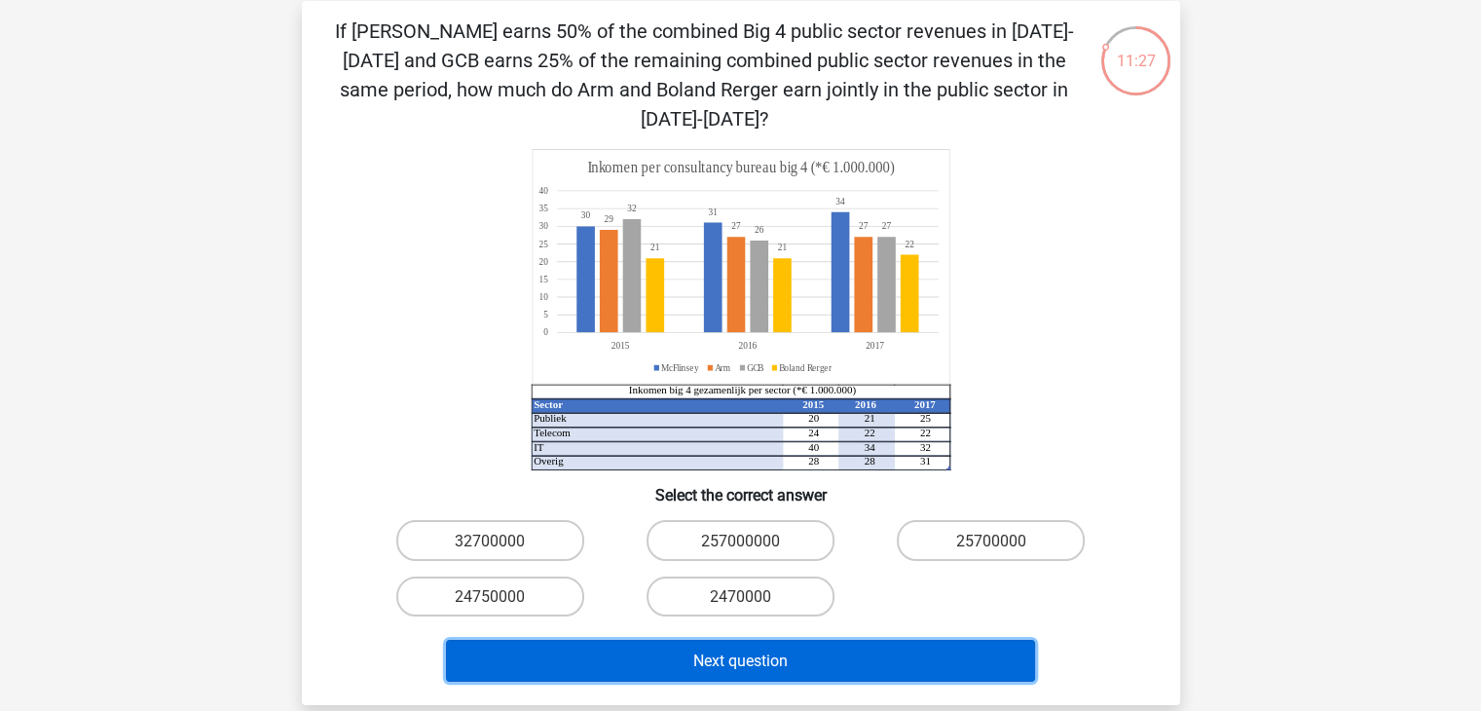
click at [744, 667] on font "Next question" at bounding box center [740, 661] width 94 height 19
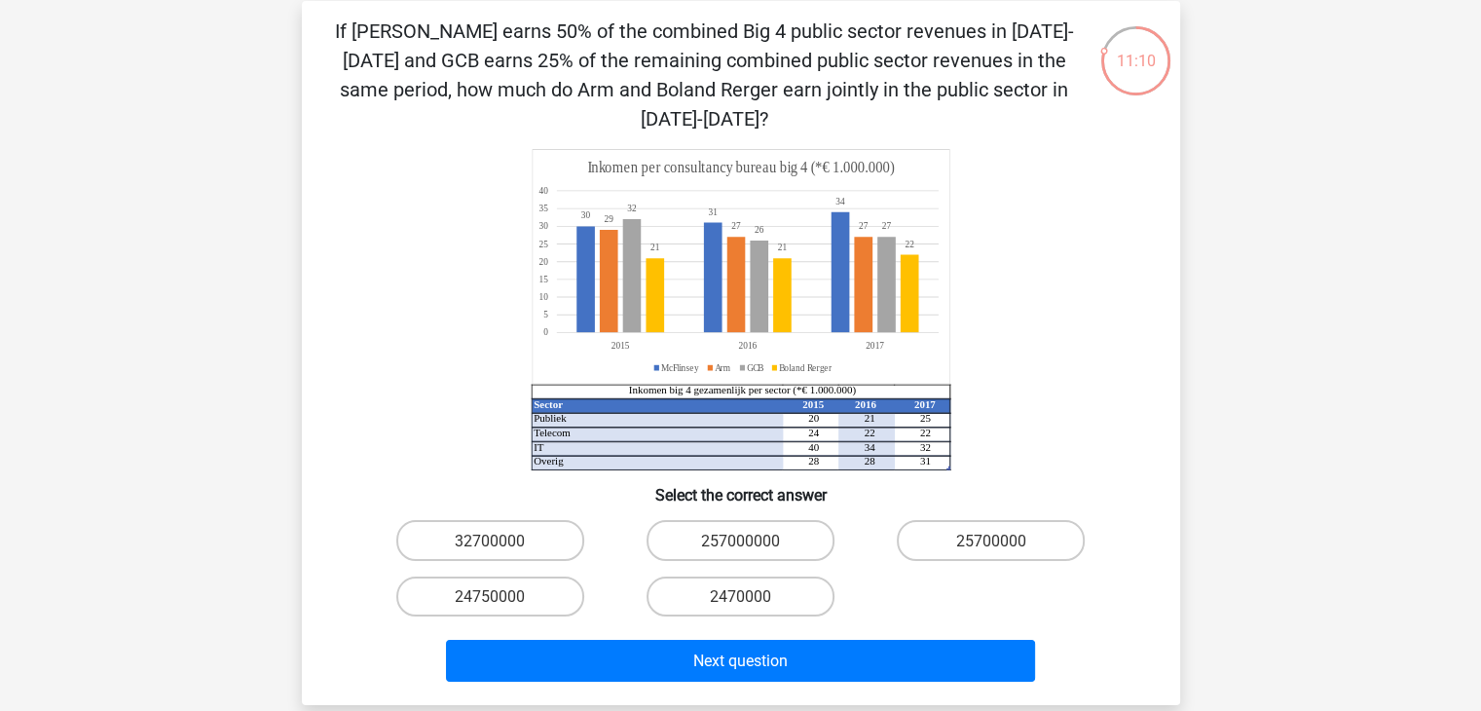
click at [940, 563] on div "25700000" at bounding box center [991, 540] width 250 height 56
click at [506, 597] on font "24750000" at bounding box center [490, 596] width 70 height 19
click at [503, 597] on input "24750000" at bounding box center [496, 602] width 13 height 13
radio input "true"
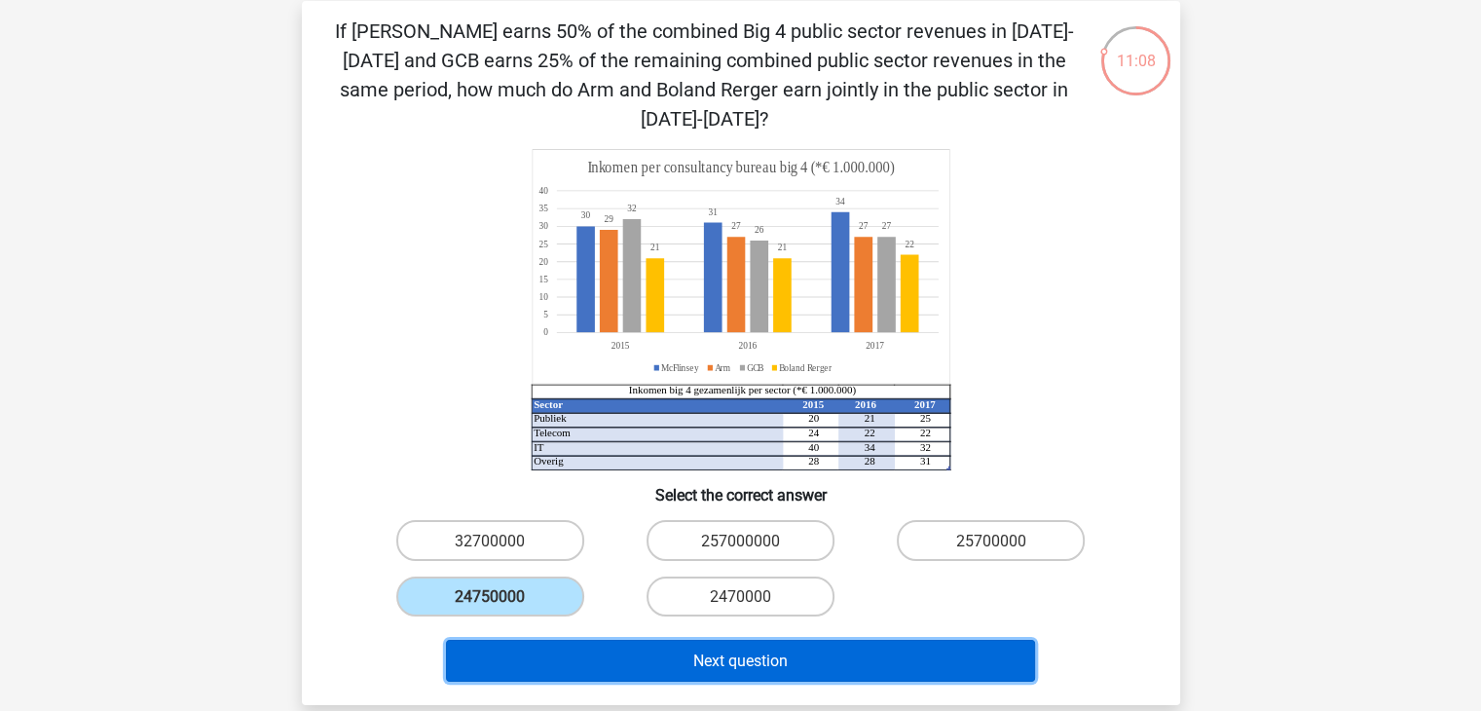
click at [596, 651] on button "Next question" at bounding box center [740, 661] width 589 height 42
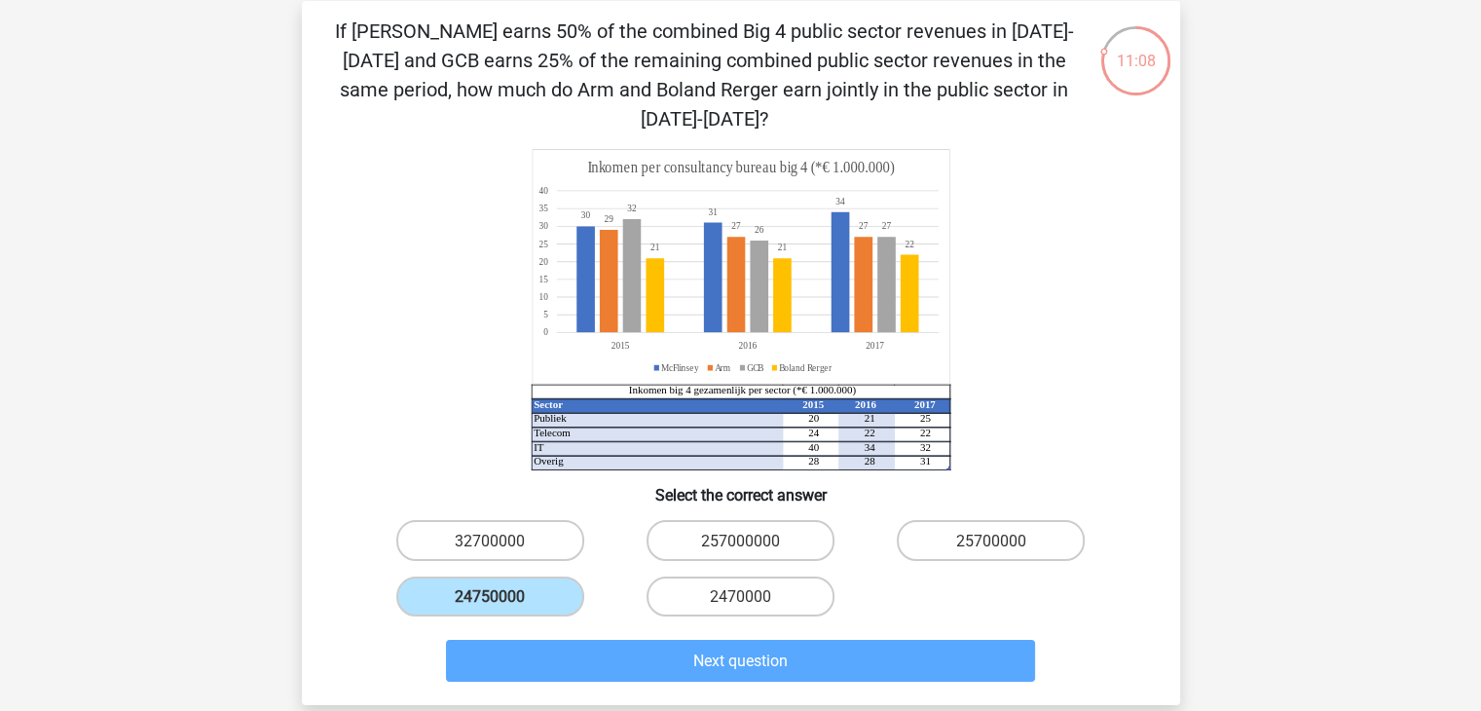
scroll to position [90, 0]
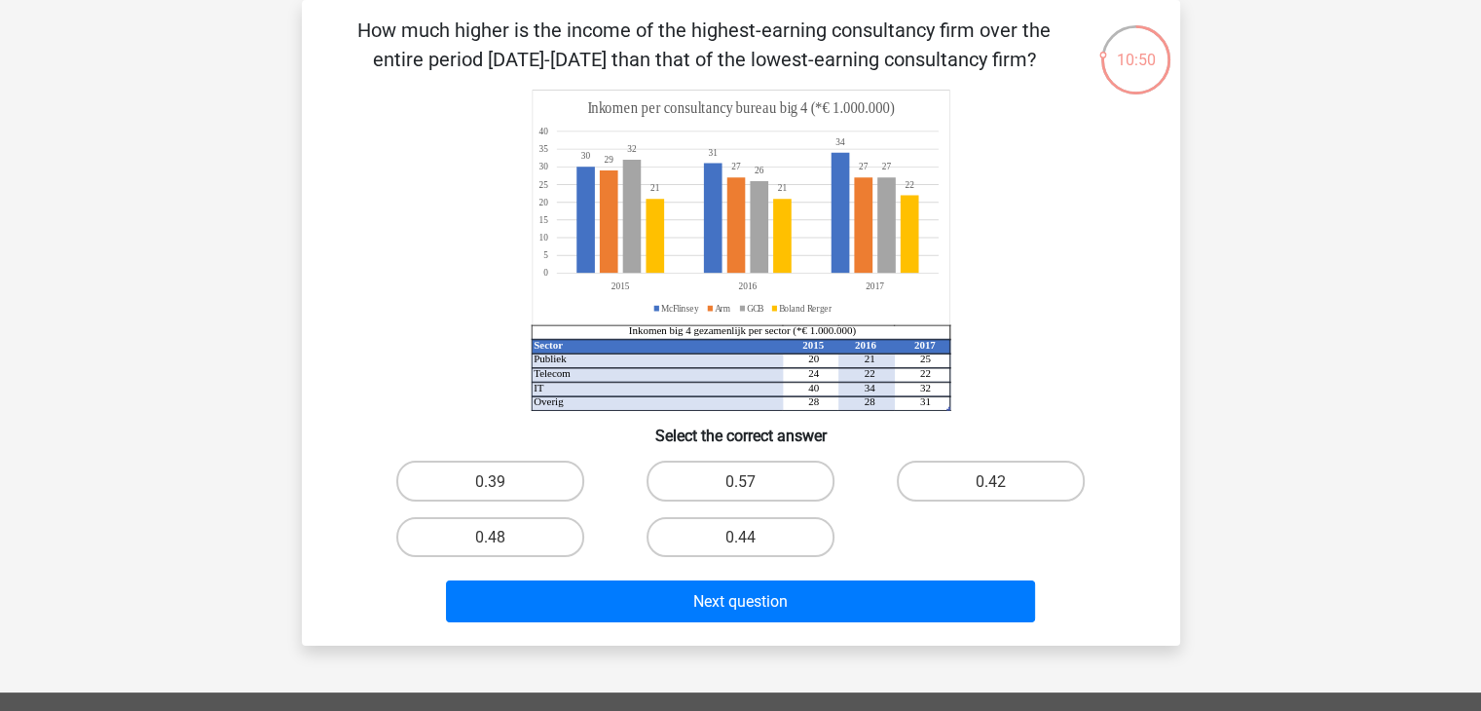
click at [609, 154] on tspan "29" at bounding box center [608, 160] width 9 height 12
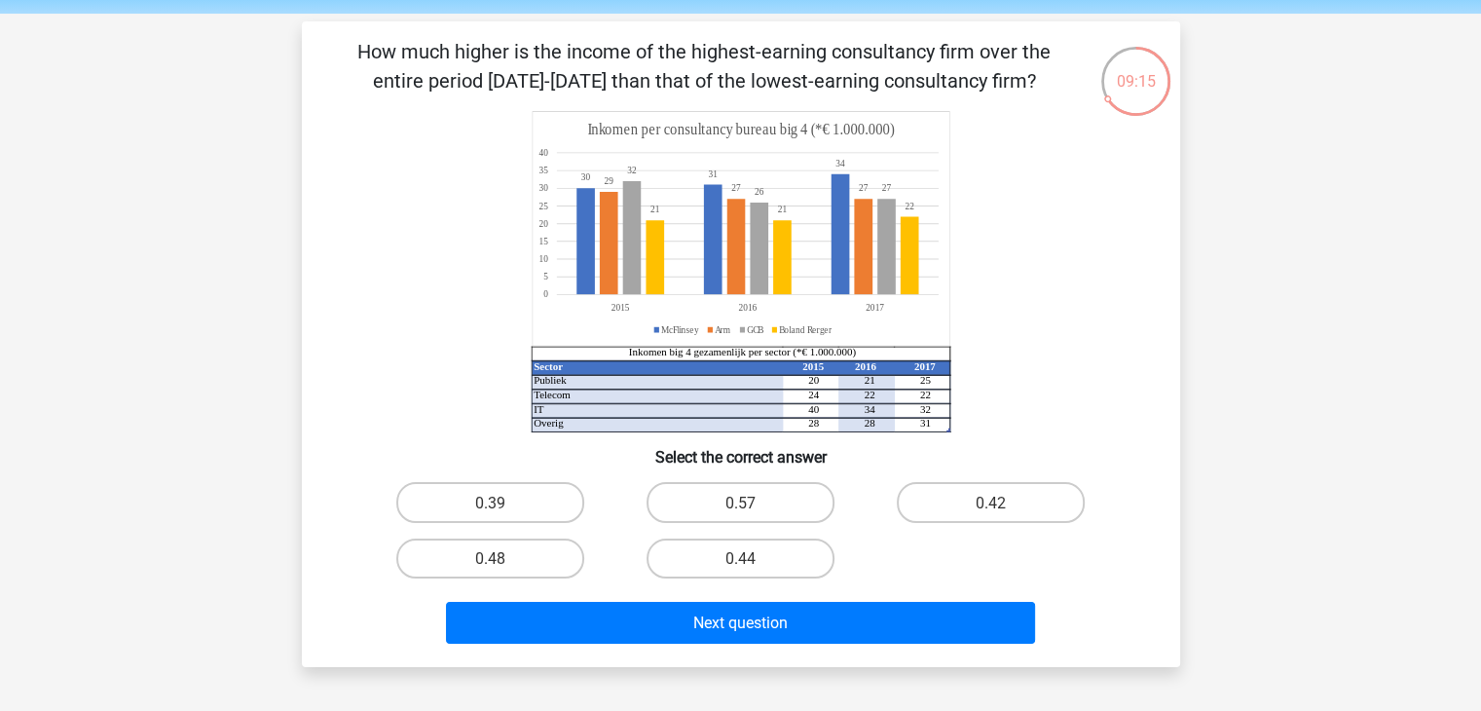
scroll to position [66, 0]
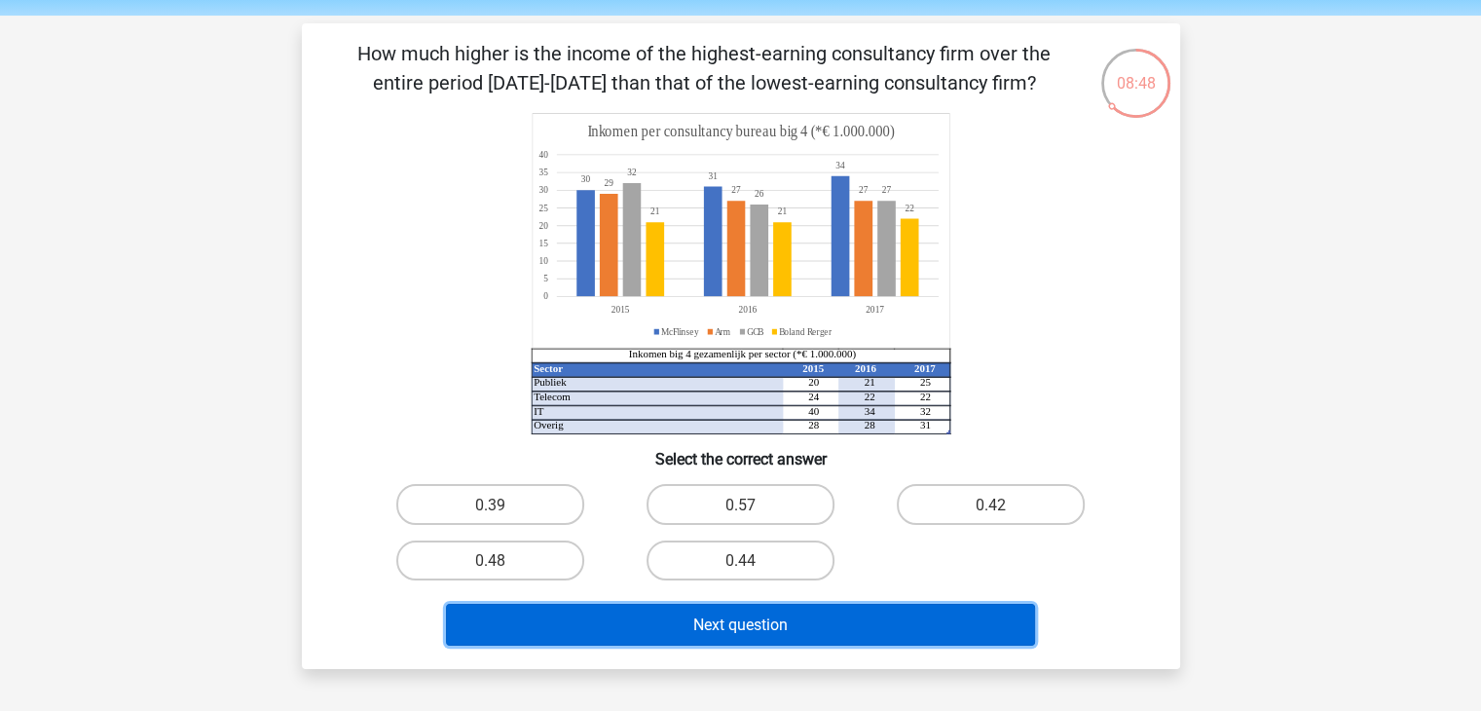
click at [807, 620] on button "Next question" at bounding box center [740, 625] width 589 height 42
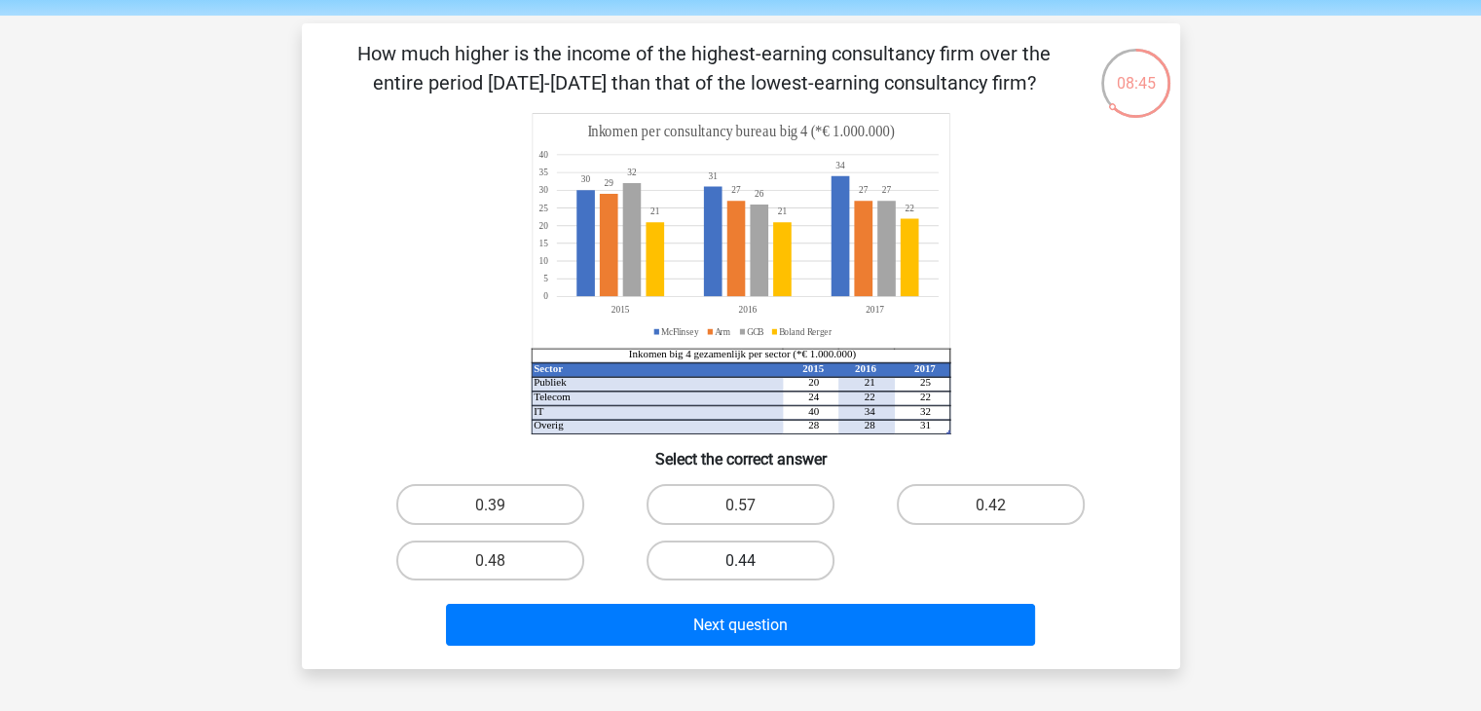
click at [729, 547] on label "0.44" at bounding box center [741, 561] width 188 height 40
click at [740, 560] on input "0.44" at bounding box center [746, 566] width 13 height 13
radio input "true"
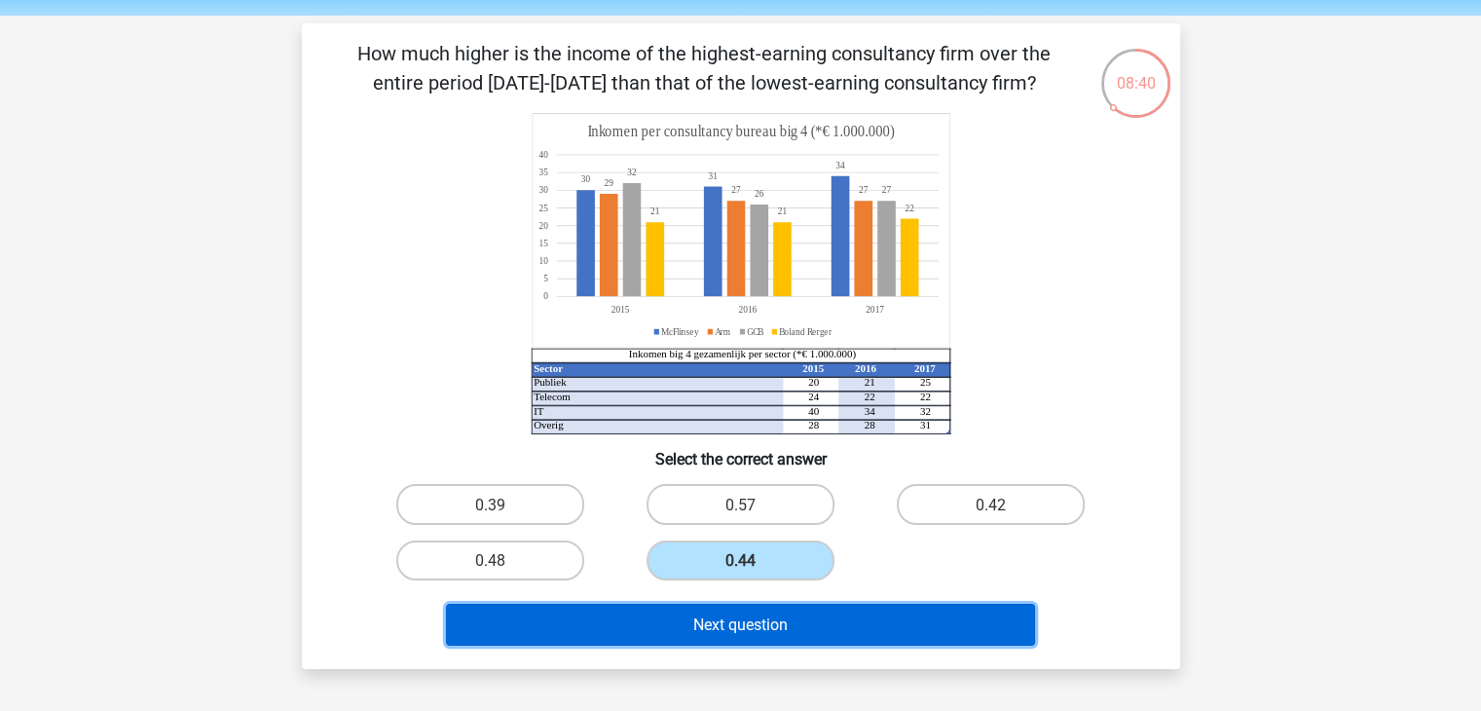
click at [771, 618] on font "Next question" at bounding box center [740, 625] width 94 height 19
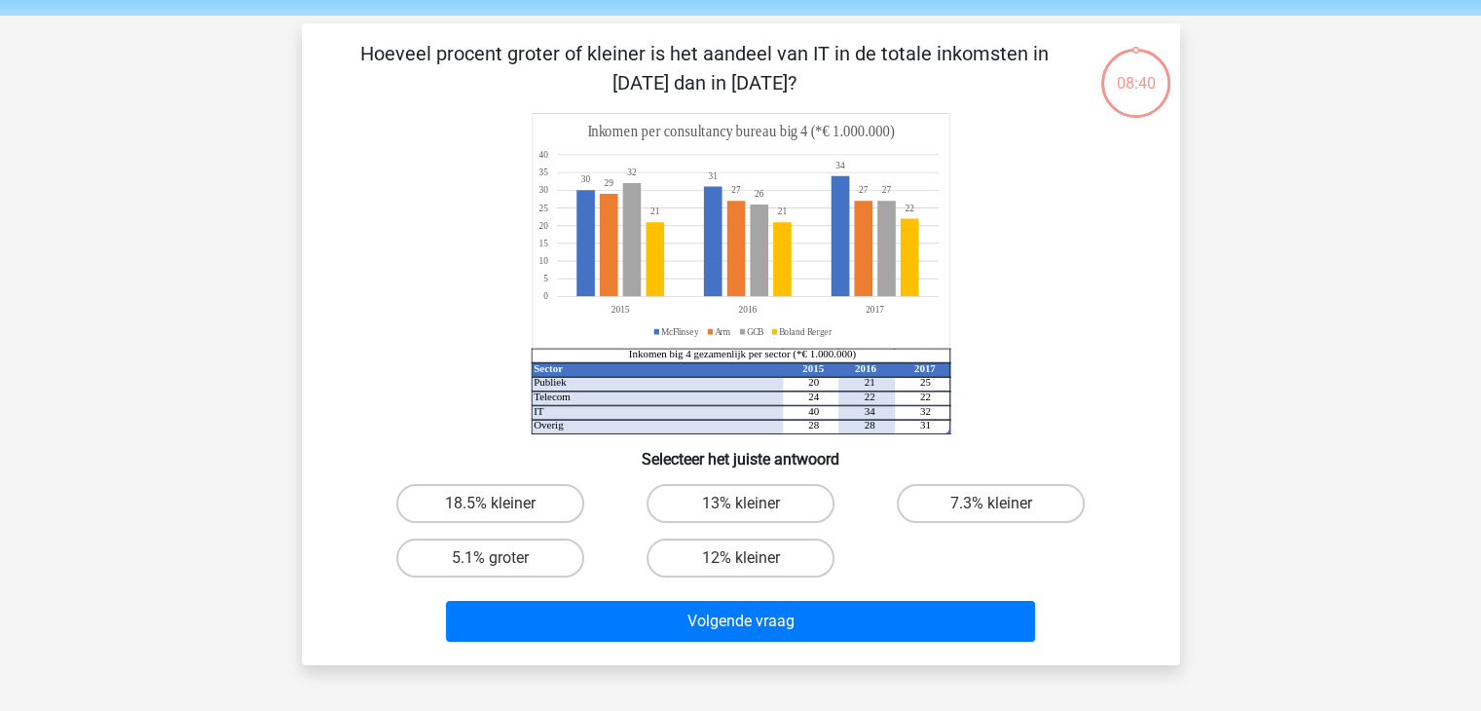
scroll to position [90, 0]
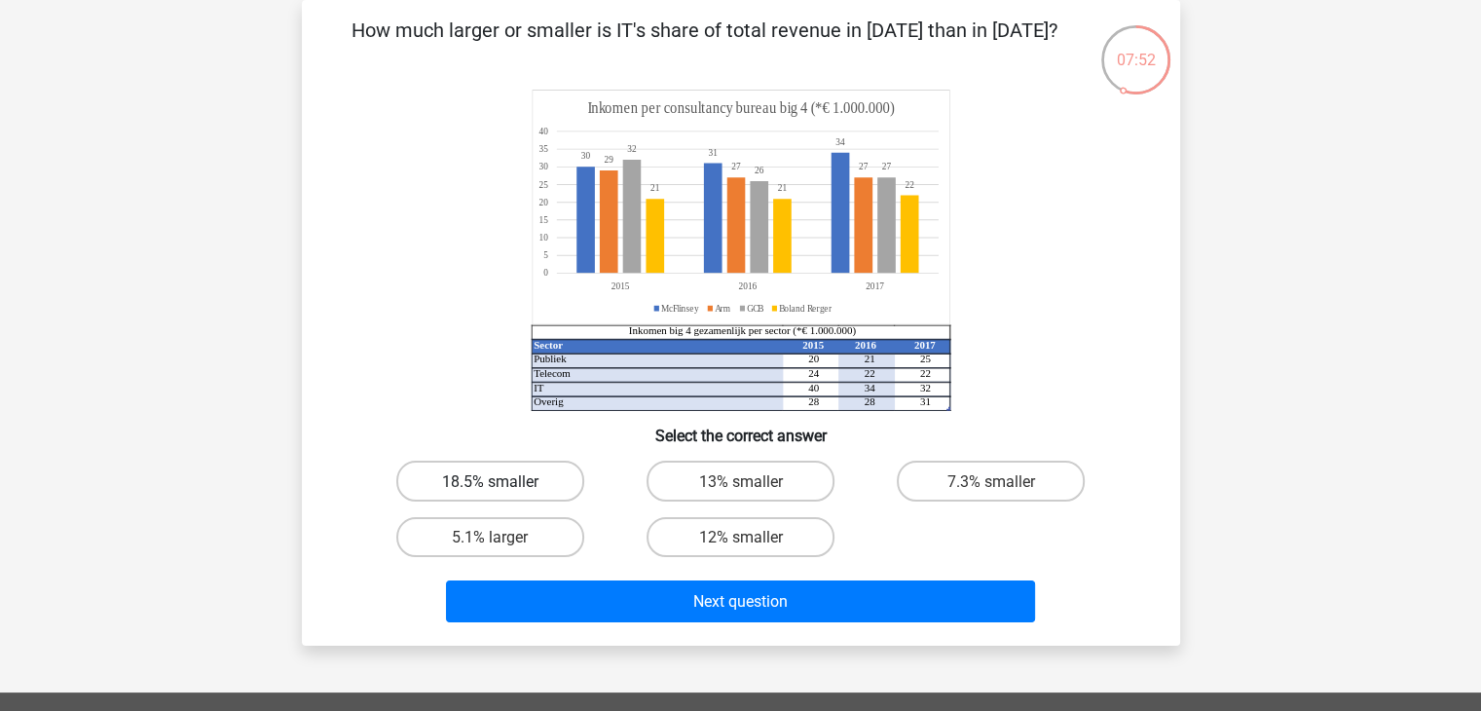
click at [512, 500] on label "18.5% smaller" at bounding box center [490, 481] width 188 height 40
click at [503, 493] on input "18.5% smaller" at bounding box center [496, 486] width 13 height 13
radio input "true"
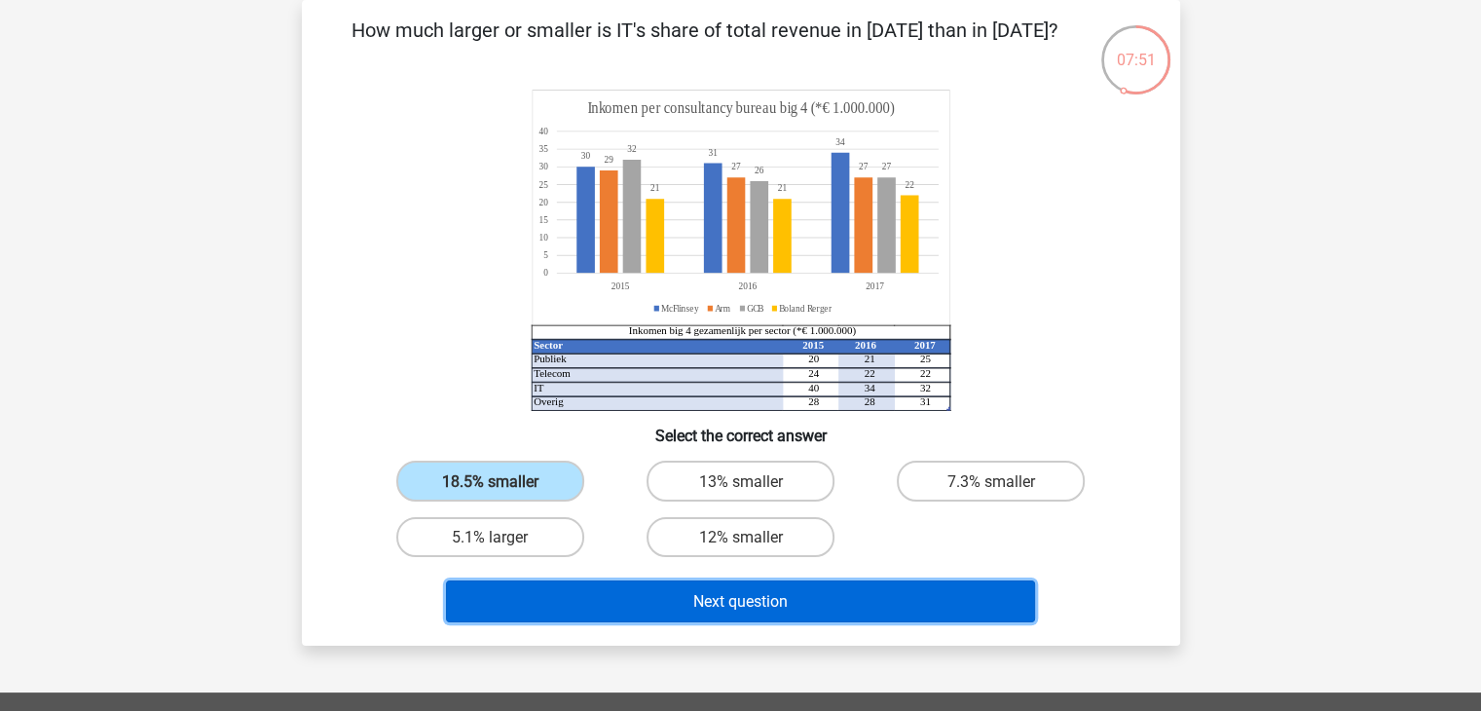
click at [622, 602] on button "Next question" at bounding box center [740, 602] width 589 height 42
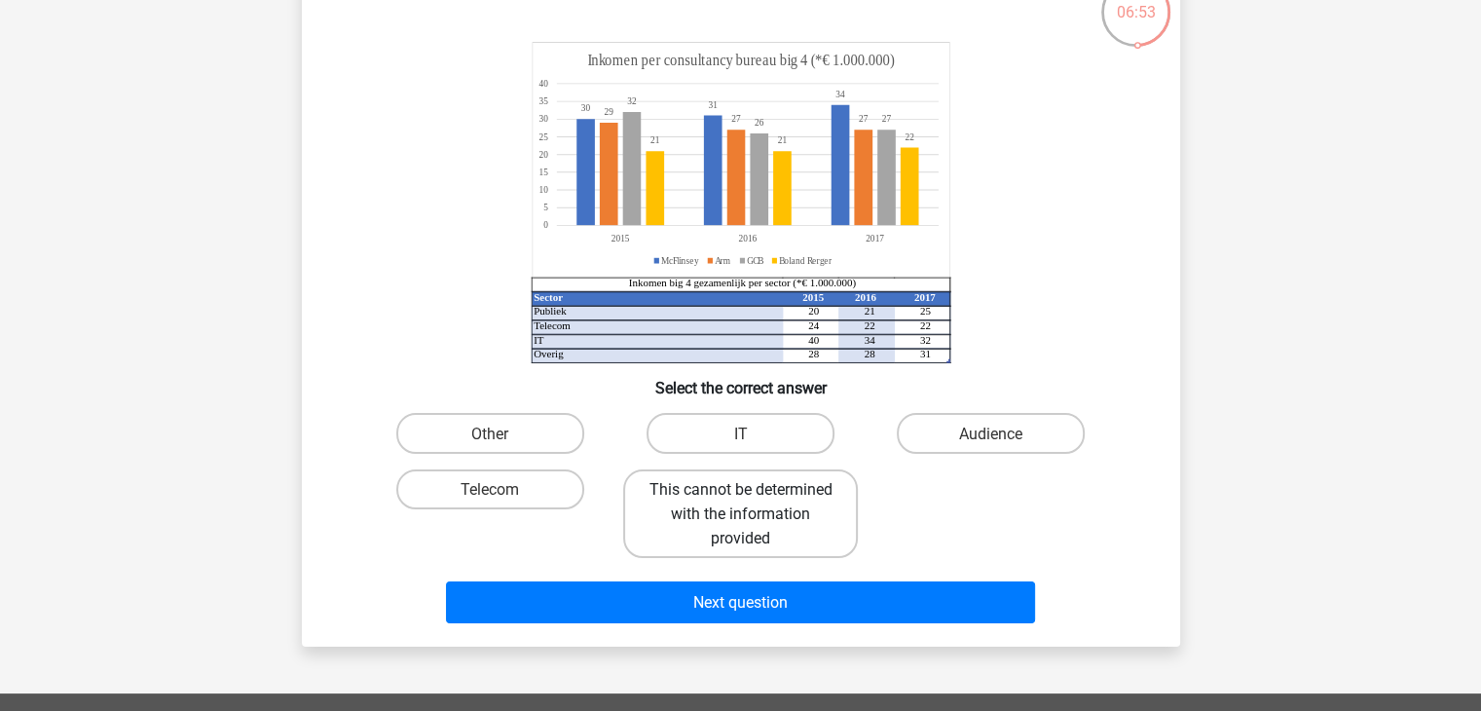
scroll to position [138, 0]
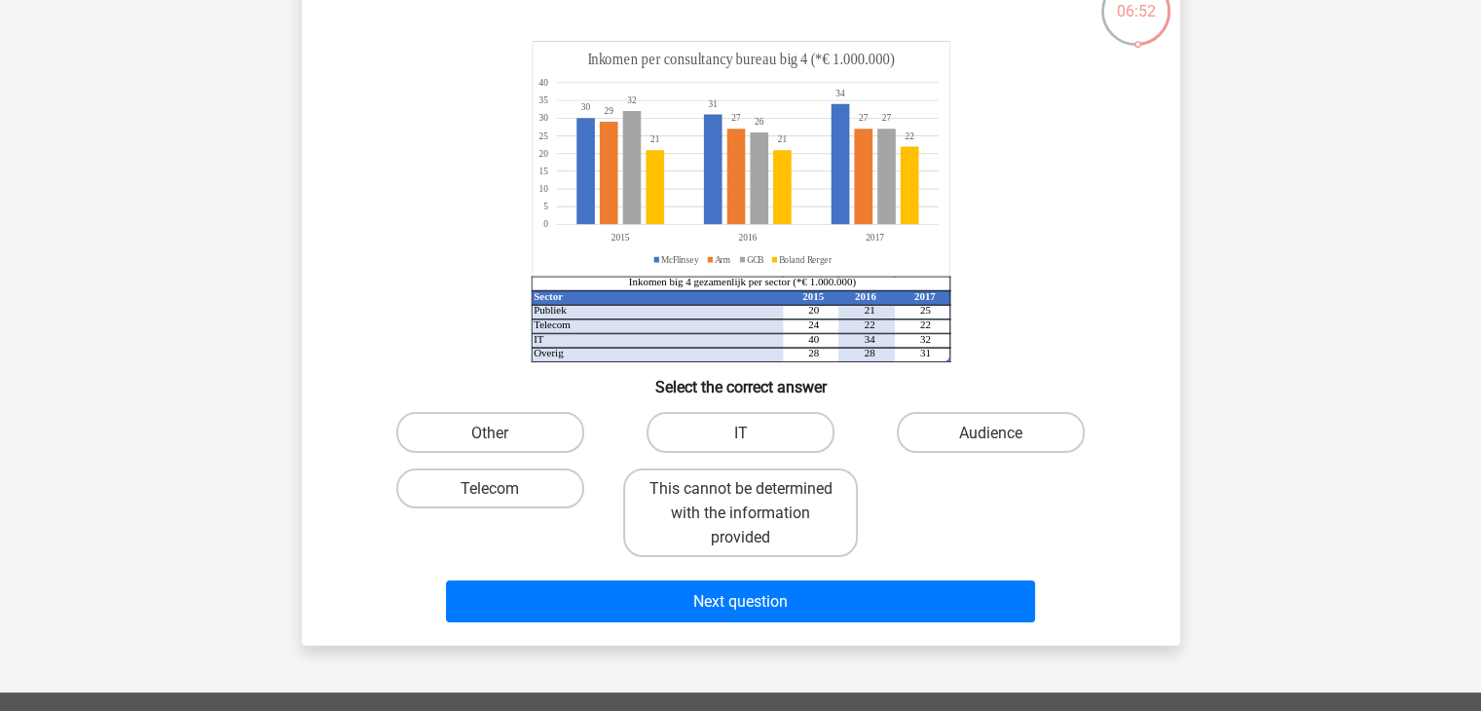
click at [996, 443] on input "Audience" at bounding box center [998, 437] width 13 height 13
radio input "true"
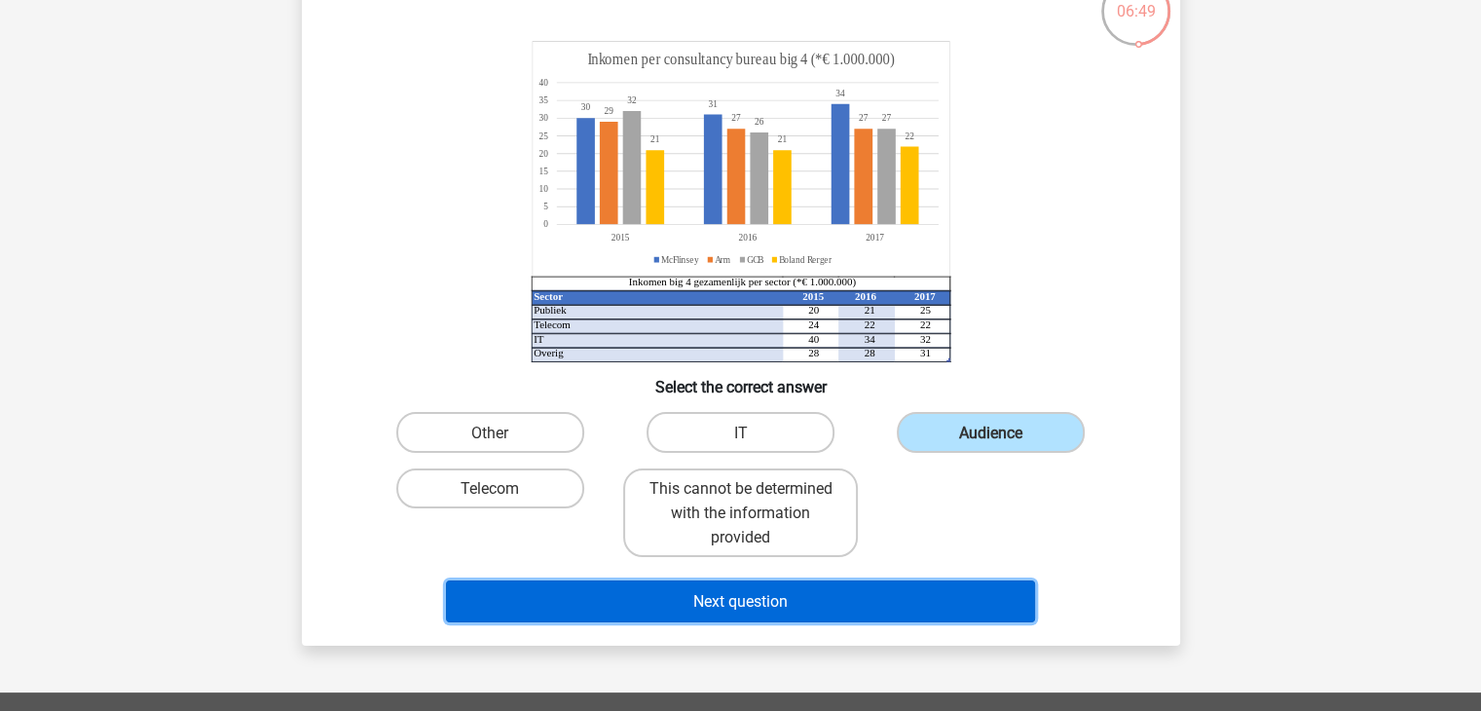
click at [760, 602] on font "Next question" at bounding box center [740, 601] width 94 height 19
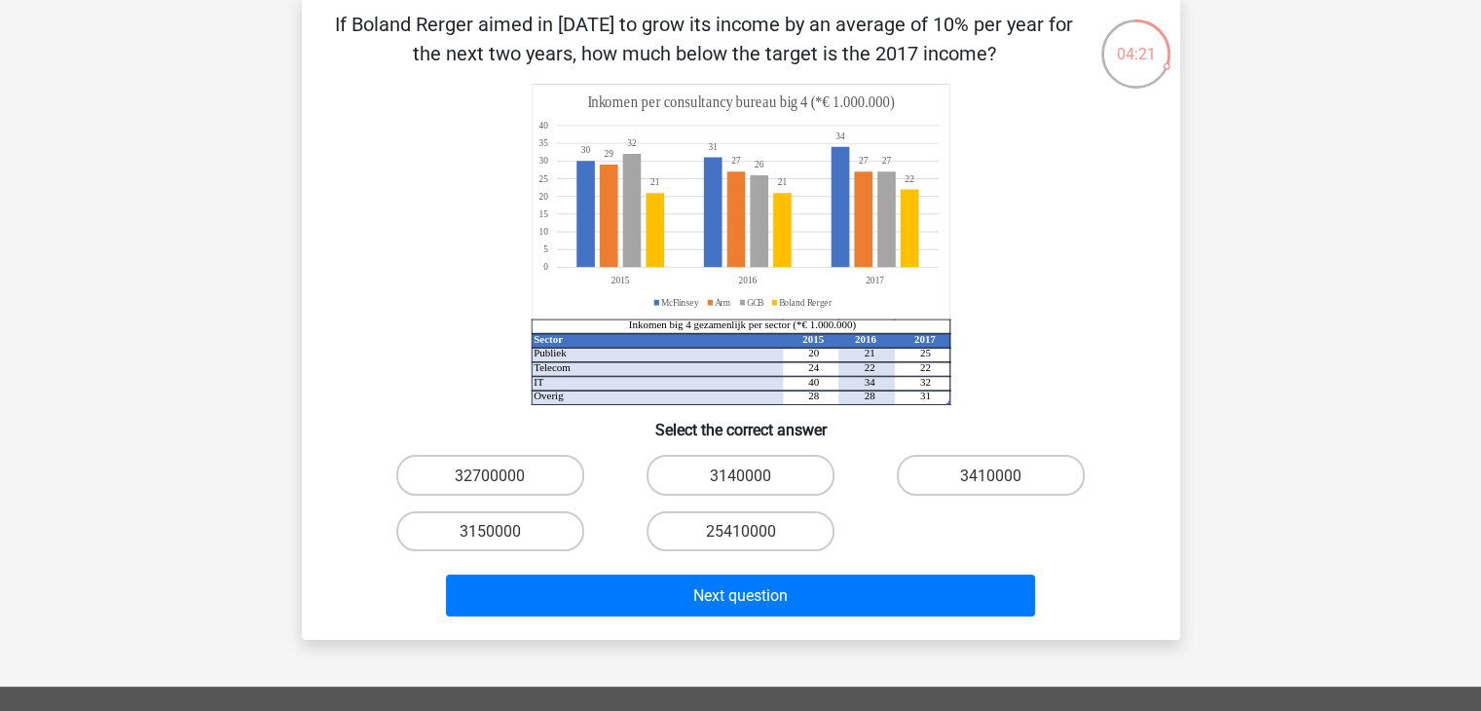
scroll to position [94, 0]
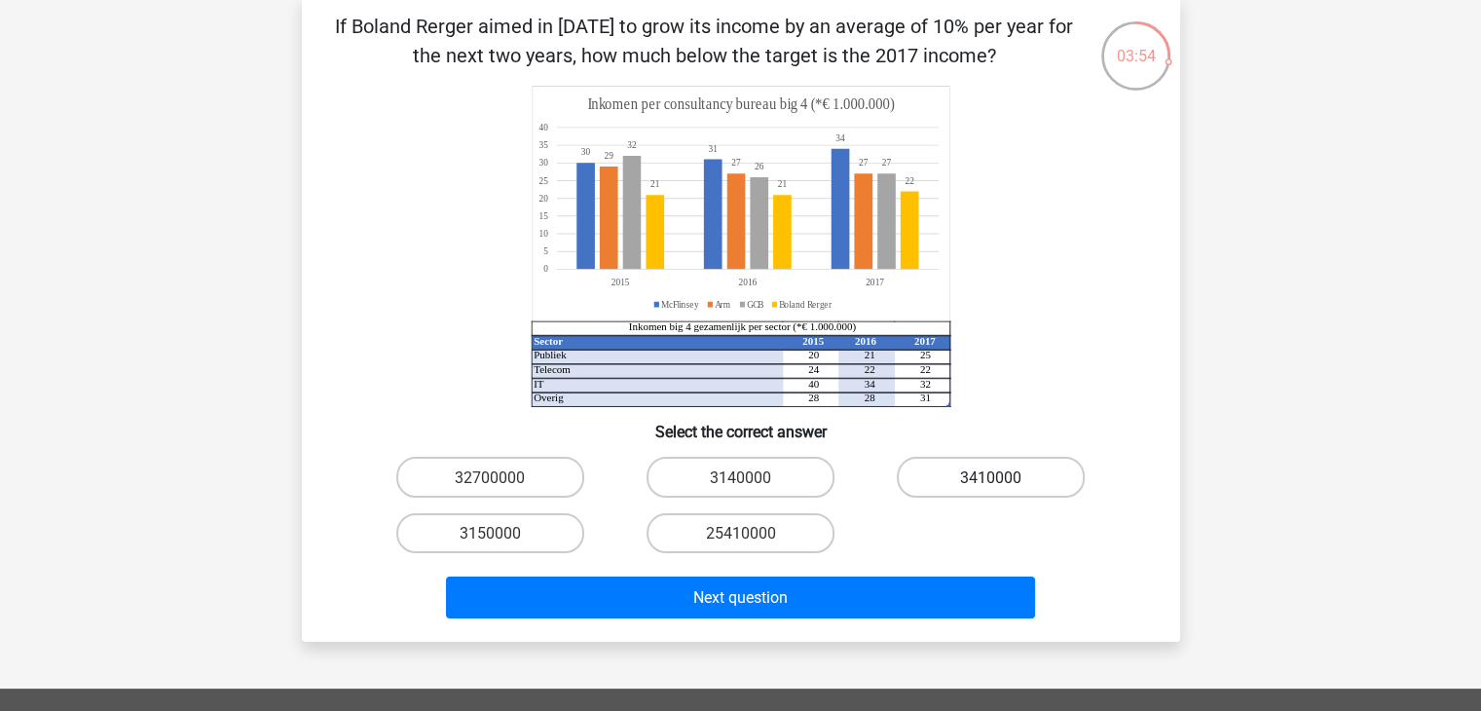
click at [981, 484] on font "3410000" at bounding box center [990, 477] width 61 height 19
click at [992, 484] on input "3410000" at bounding box center [998, 482] width 13 height 13
radio input "true"
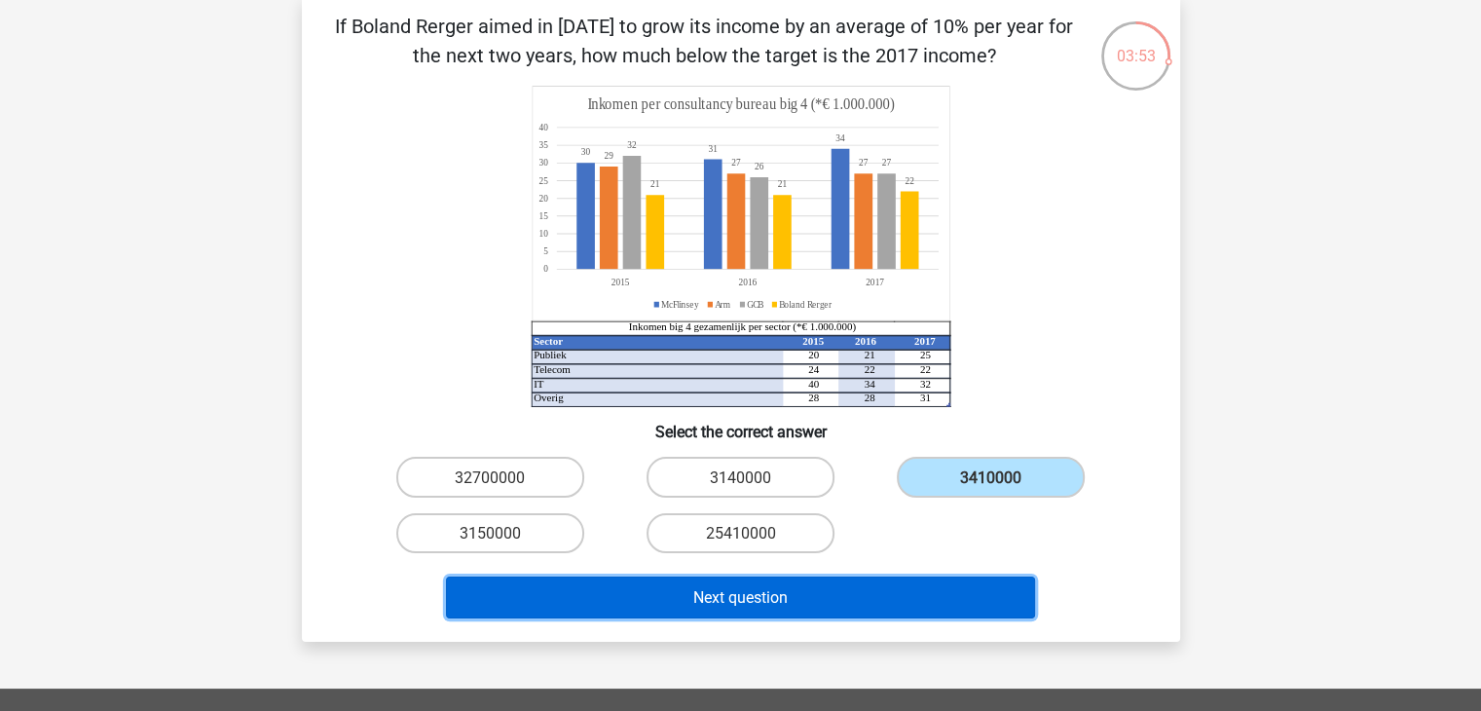
click at [919, 605] on button "Next question" at bounding box center [740, 598] width 589 height 42
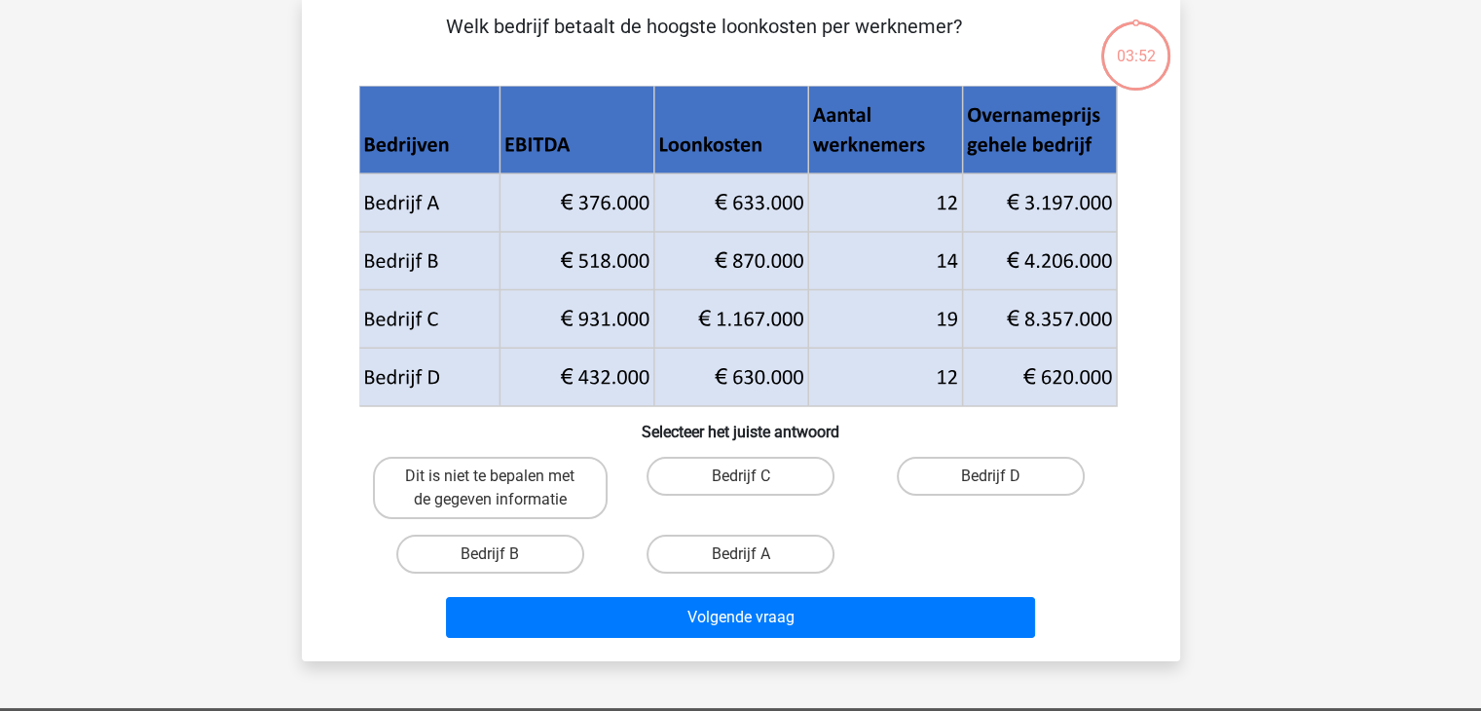
scroll to position [90, 0]
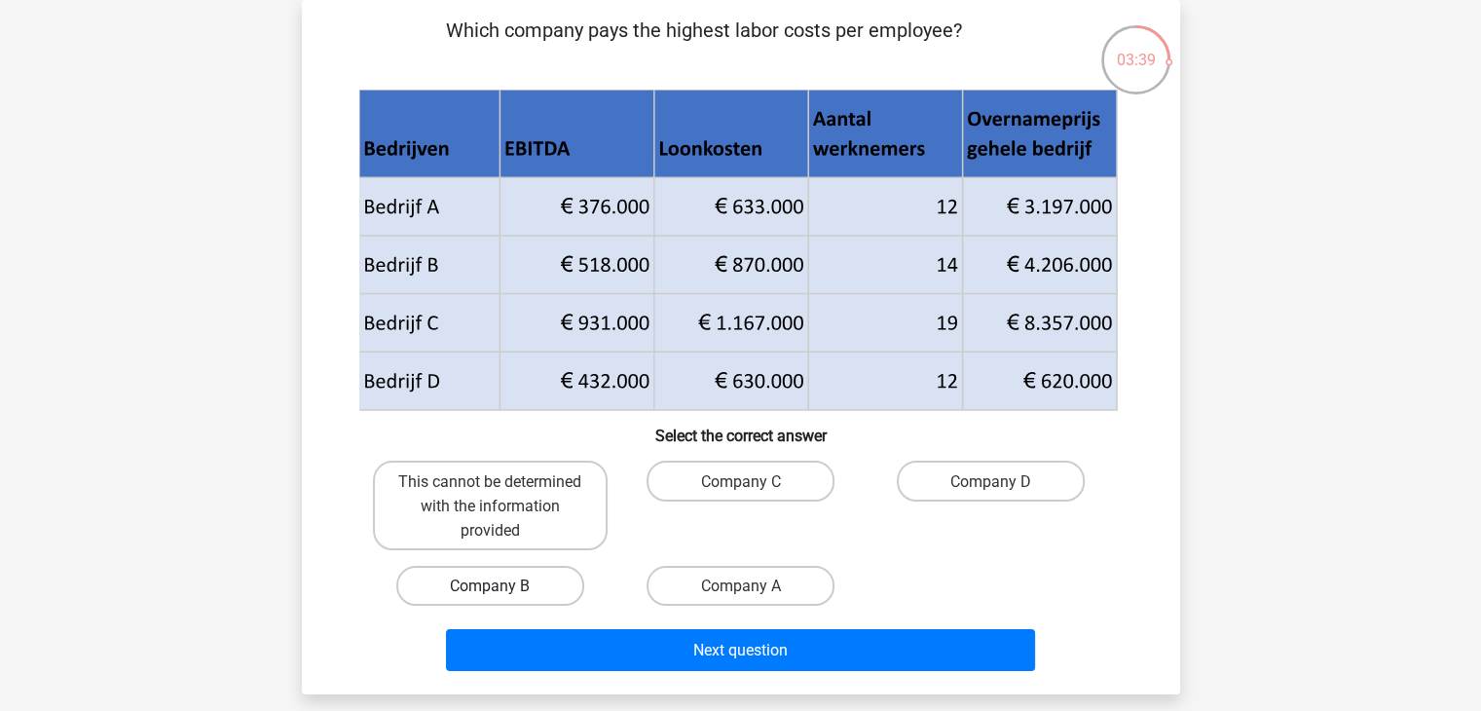
click at [541, 584] on label "Company B" at bounding box center [490, 586] width 188 height 40
click at [503, 585] on input "Company B" at bounding box center [496, 591] width 13 height 13
radio input "true"
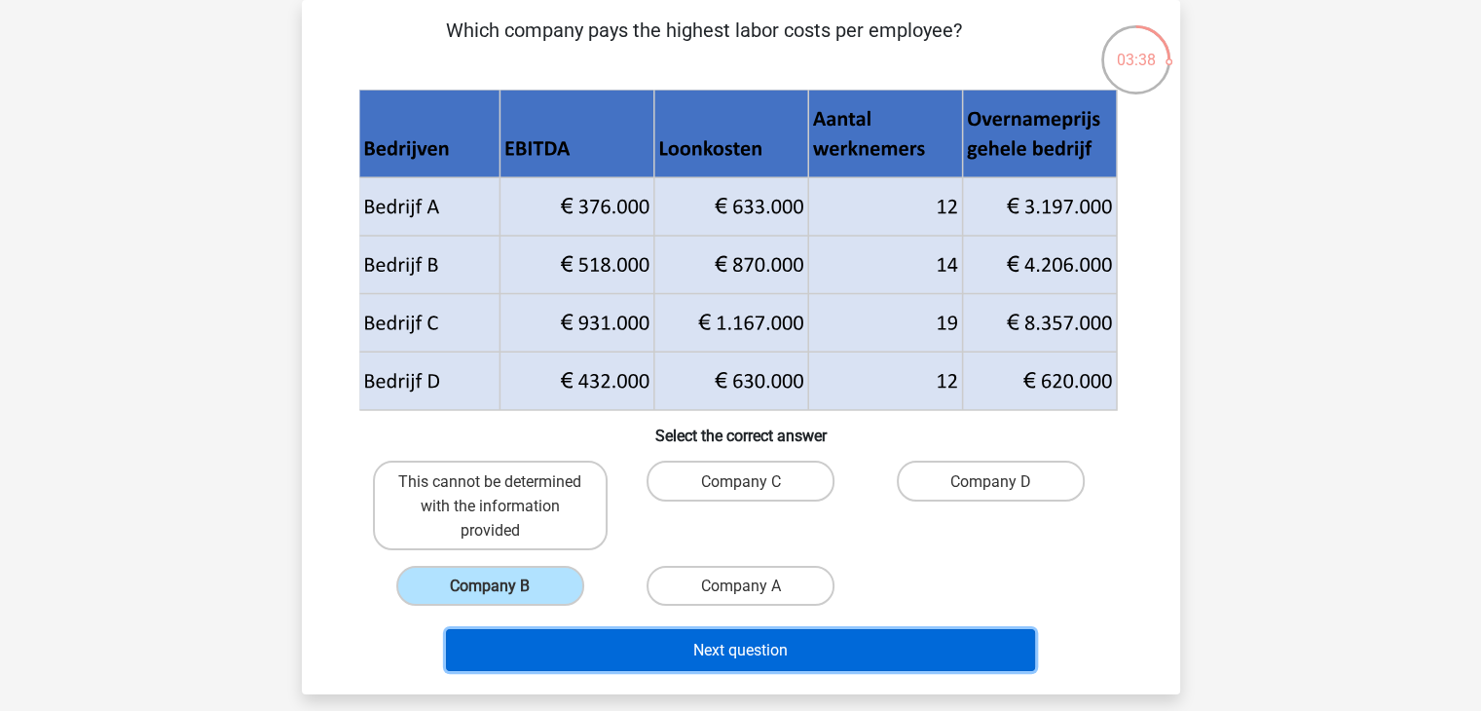
click at [623, 663] on button "Next question" at bounding box center [740, 650] width 589 height 42
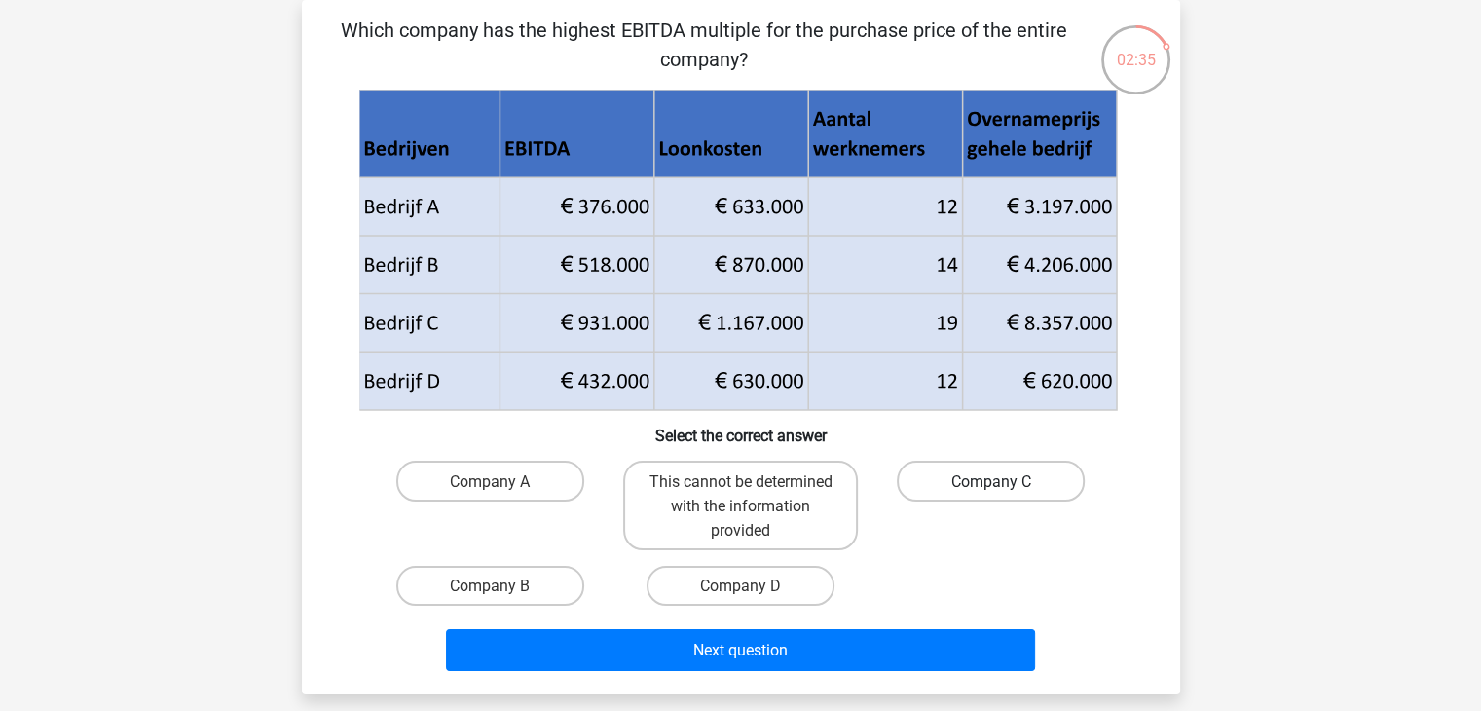
click at [1021, 484] on font "Company C" at bounding box center [992, 481] width 80 height 19
click at [1004, 484] on input "Company C" at bounding box center [998, 486] width 13 height 13
radio input "true"
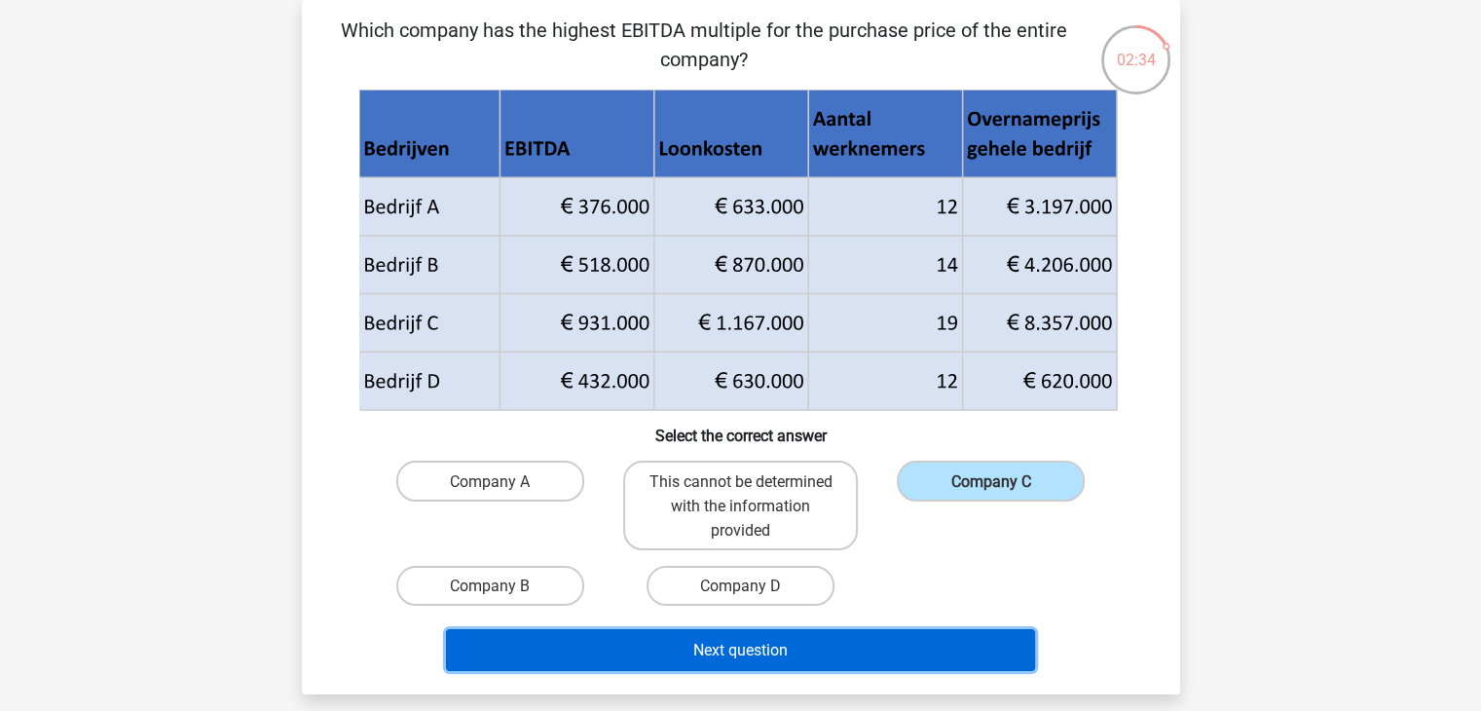
click at [907, 663] on button "Next question" at bounding box center [740, 650] width 589 height 42
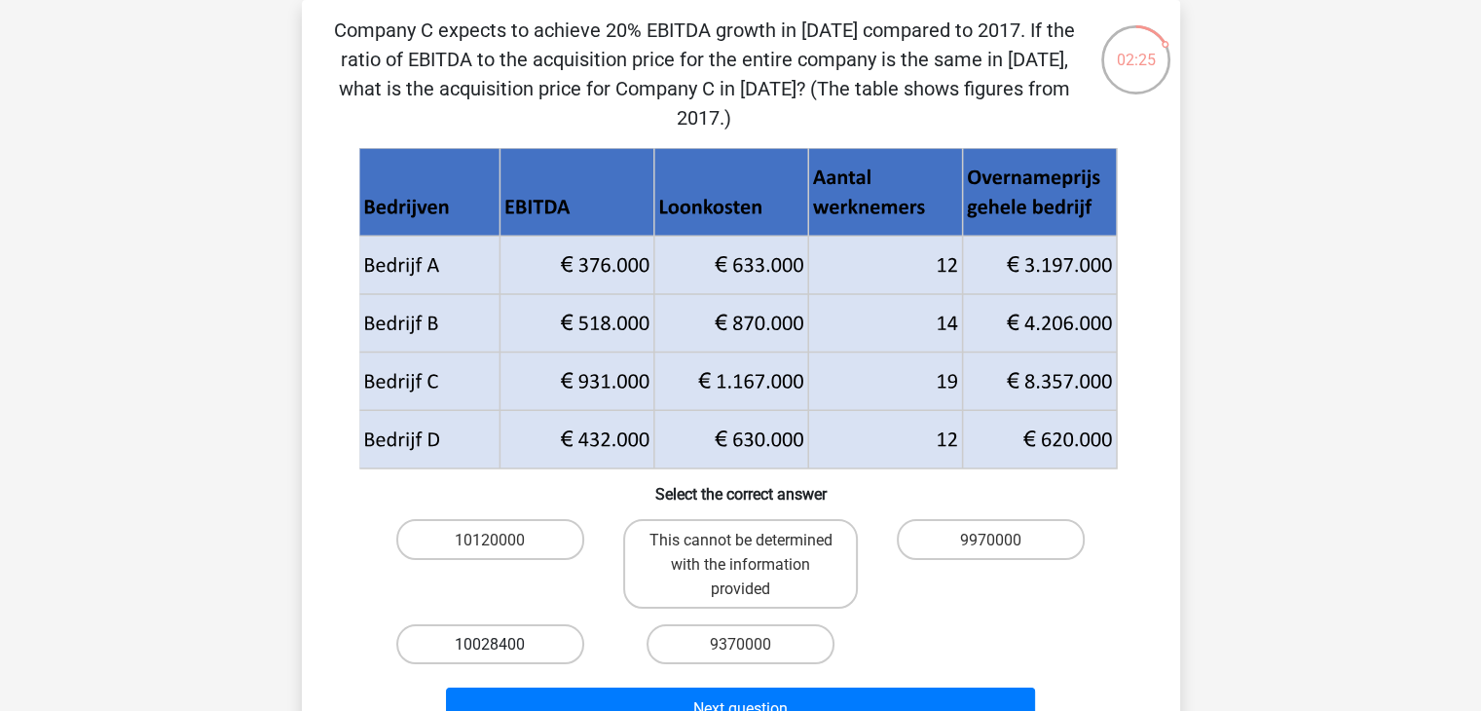
click at [483, 651] on font "10028400" at bounding box center [490, 644] width 70 height 19
click at [490, 651] on input "10028400" at bounding box center [496, 650] width 13 height 13
radio input "true"
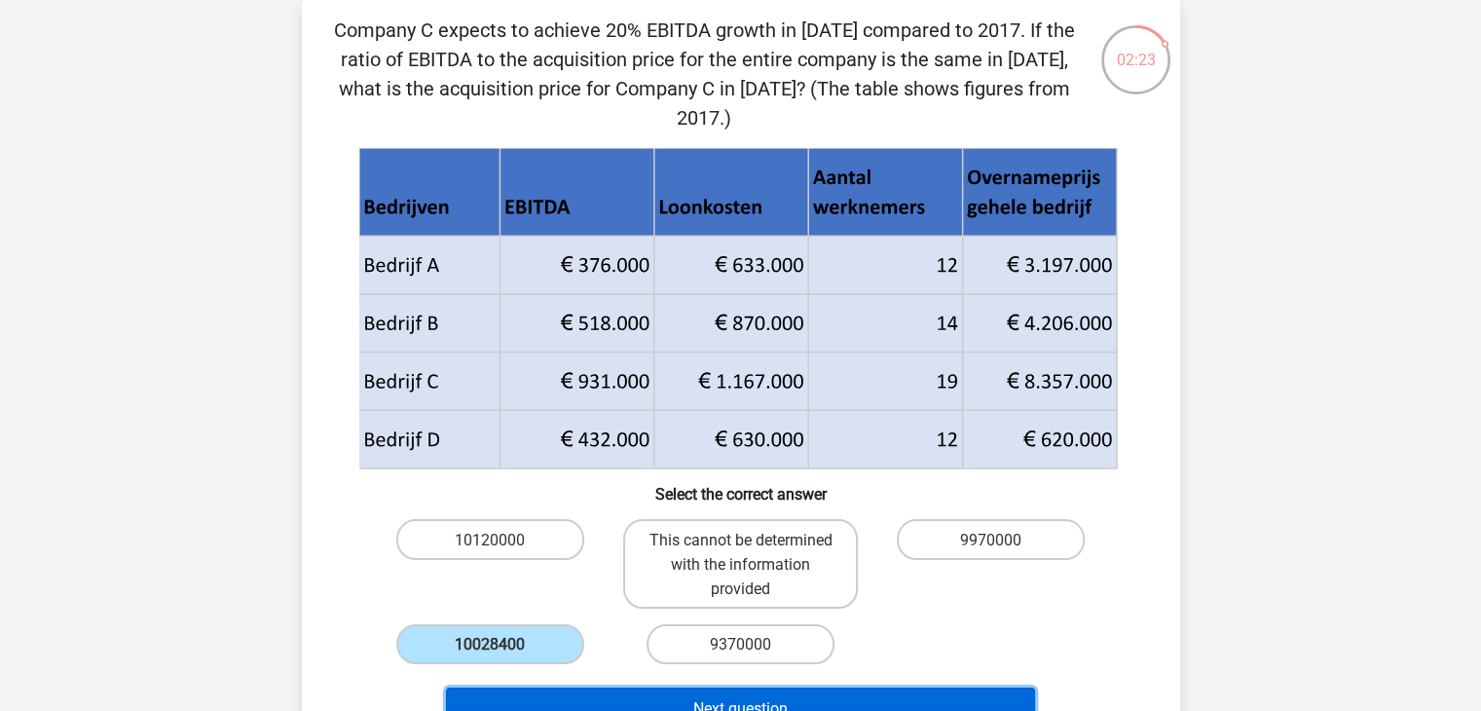
click at [568, 698] on button "Next question" at bounding box center [740, 709] width 589 height 42
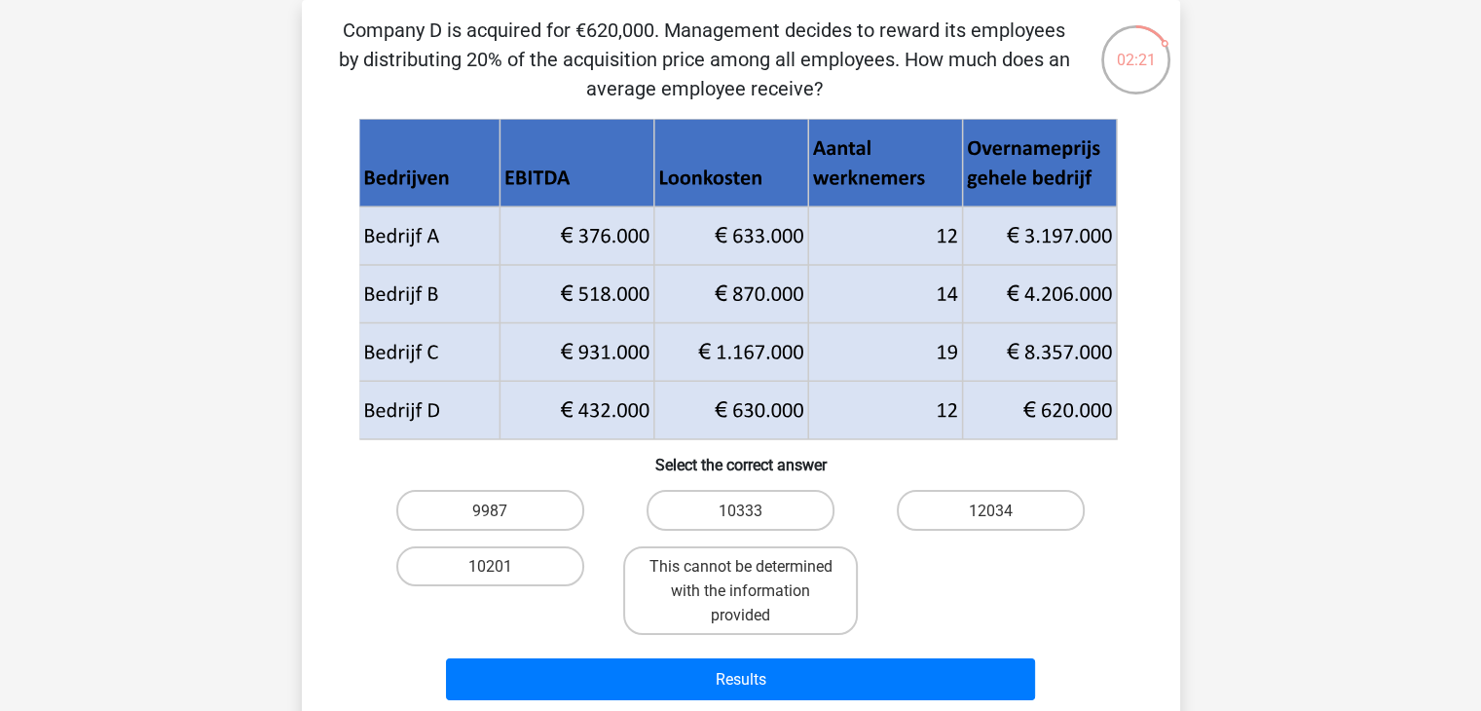
scroll to position [93, 0]
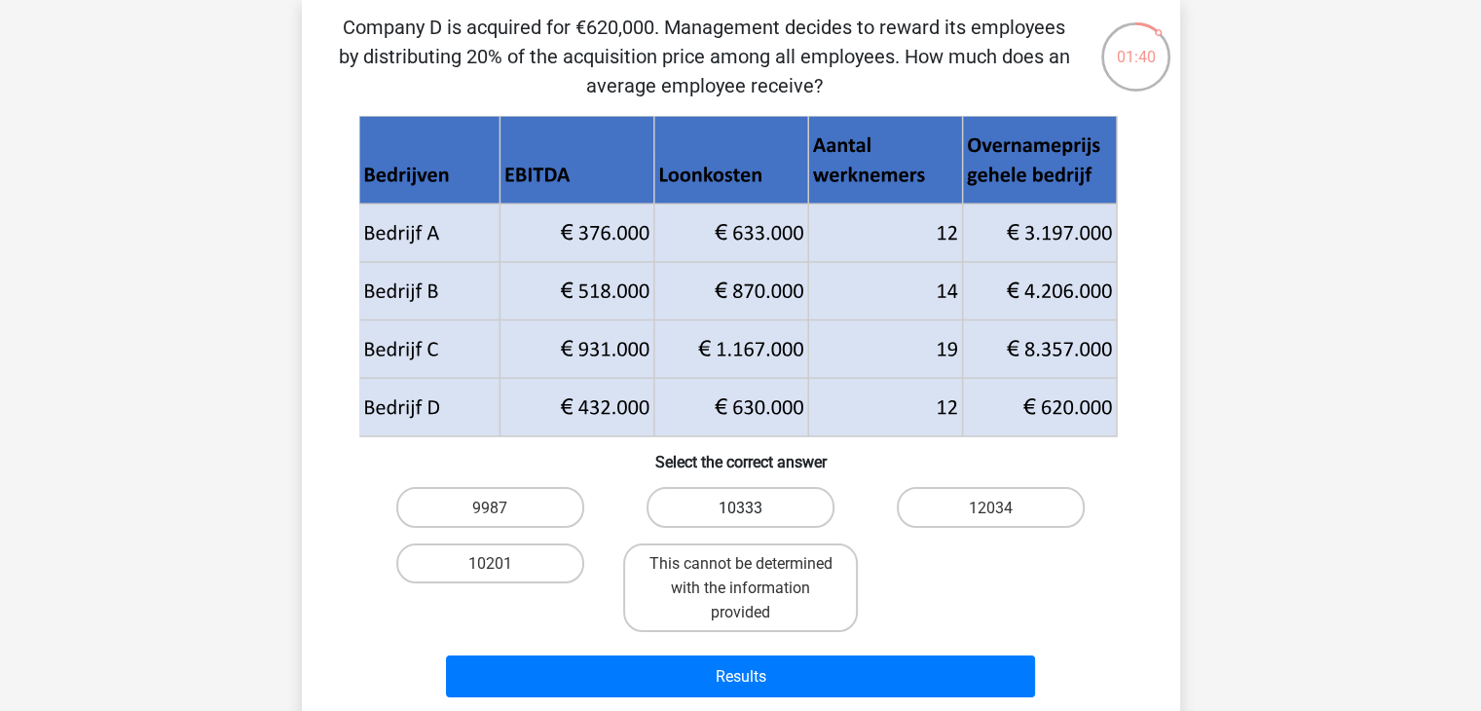
click at [768, 514] on label "10333" at bounding box center [741, 507] width 188 height 40
click at [753, 514] on input "10333" at bounding box center [746, 512] width 13 height 13
radio input "true"
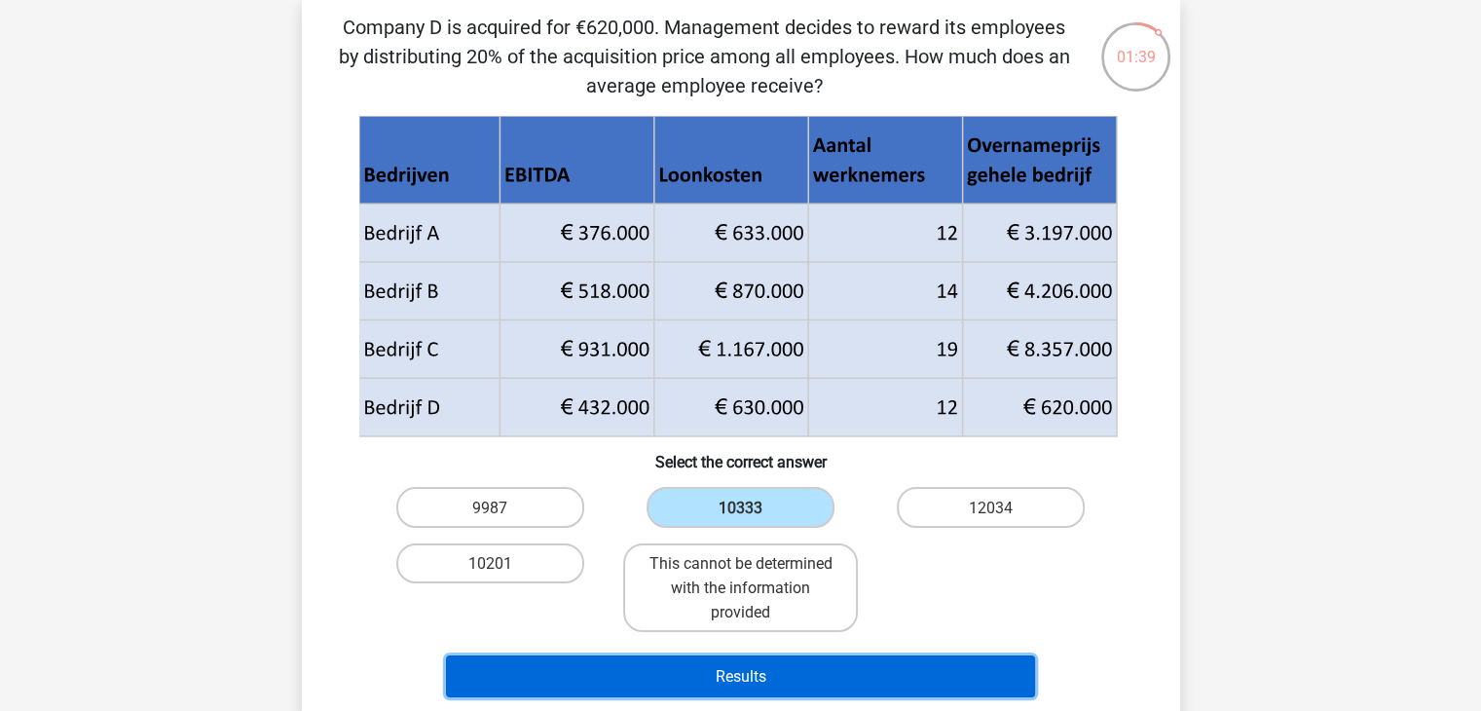
click at [809, 673] on button "Results" at bounding box center [740, 676] width 589 height 42
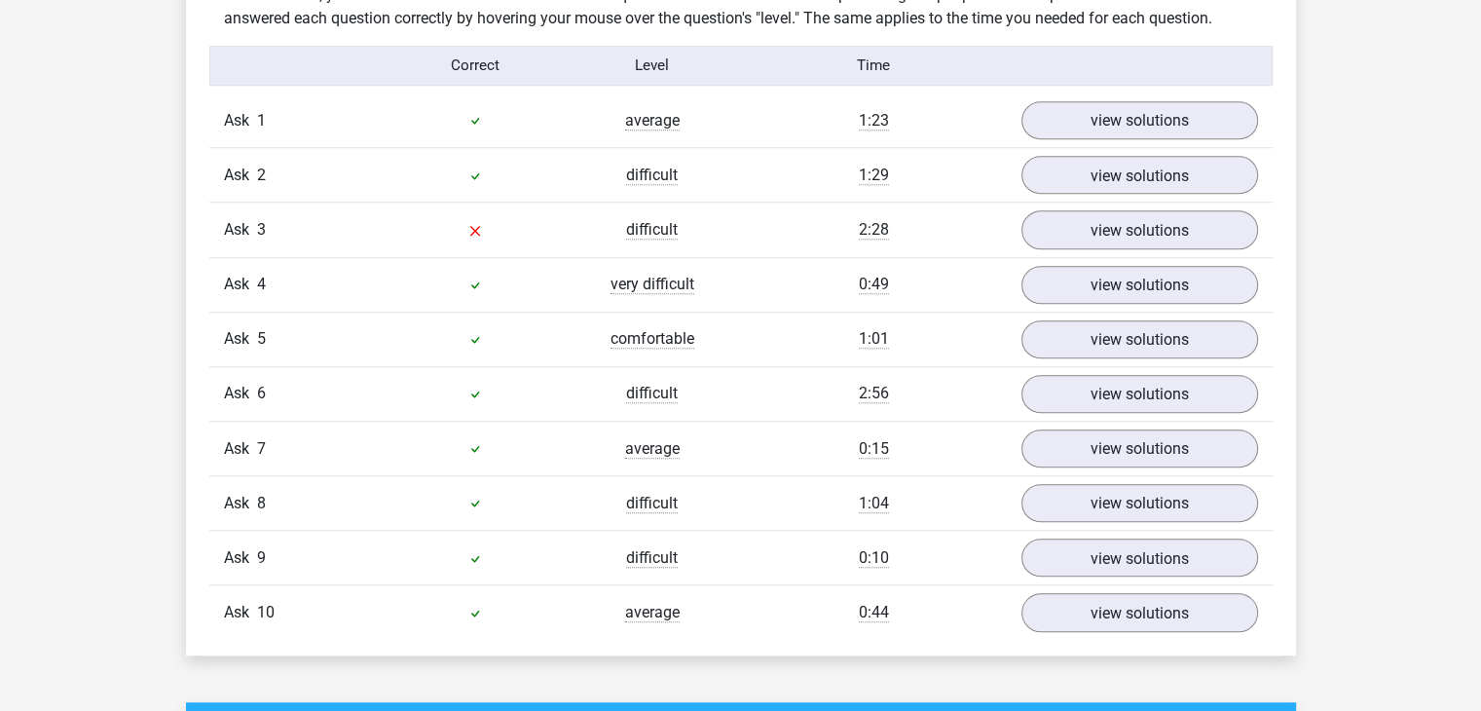
scroll to position [1566, 0]
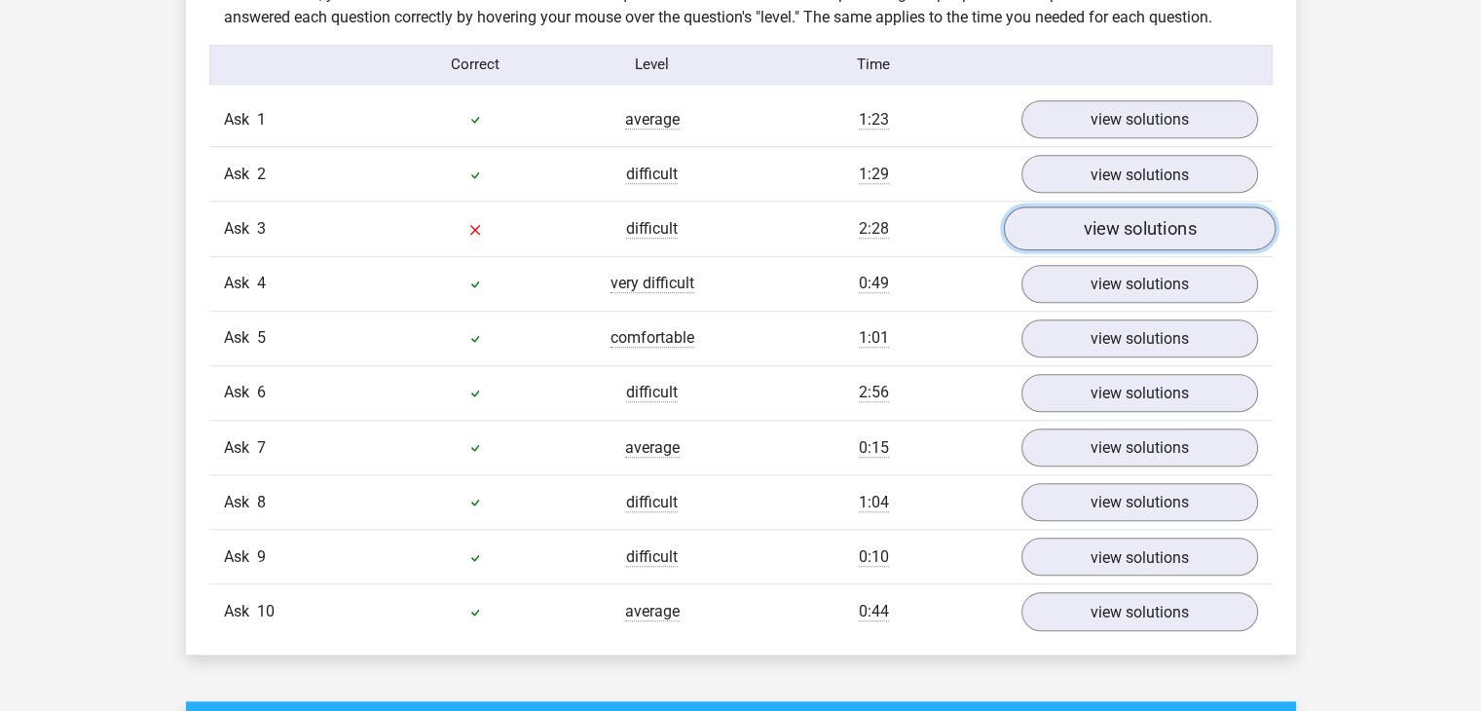
click at [1060, 239] on link "view solutions" at bounding box center [1139, 228] width 272 height 44
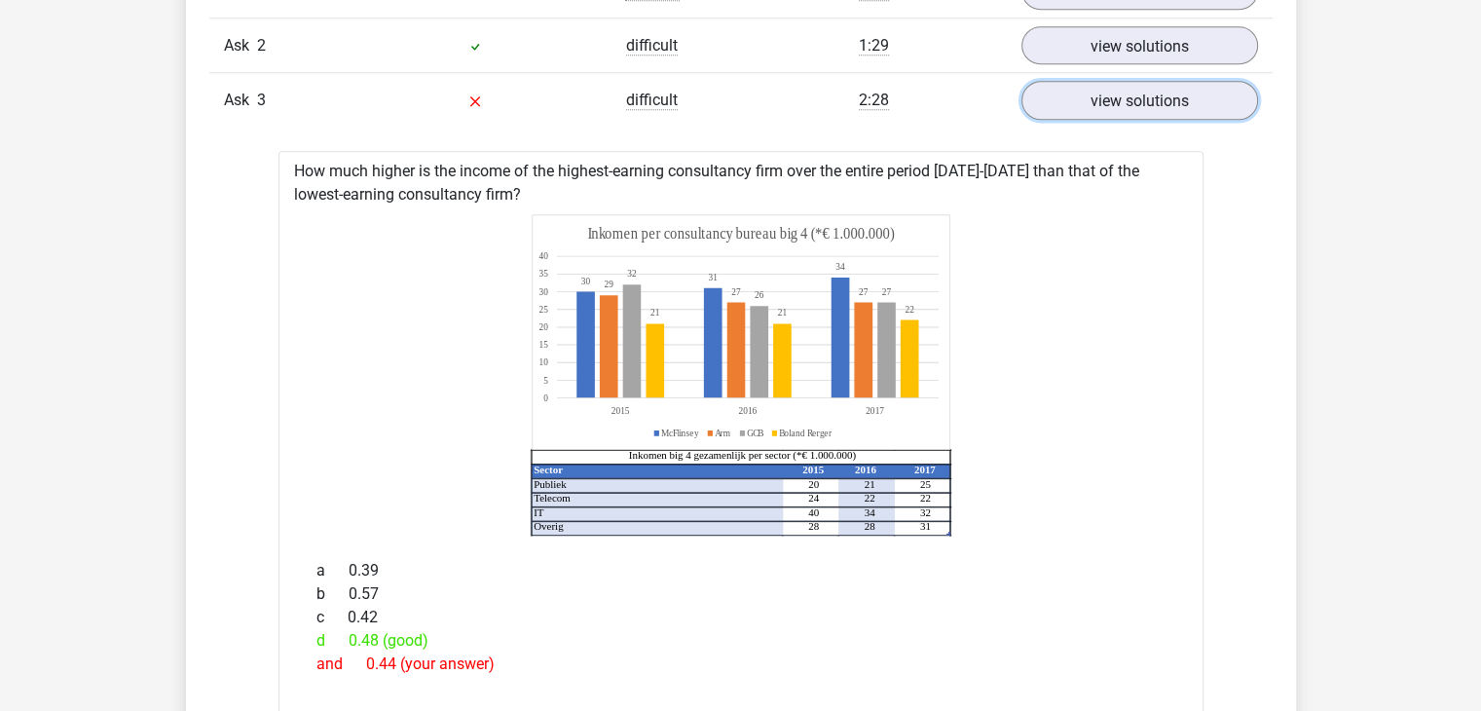
scroll to position [1699, 0]
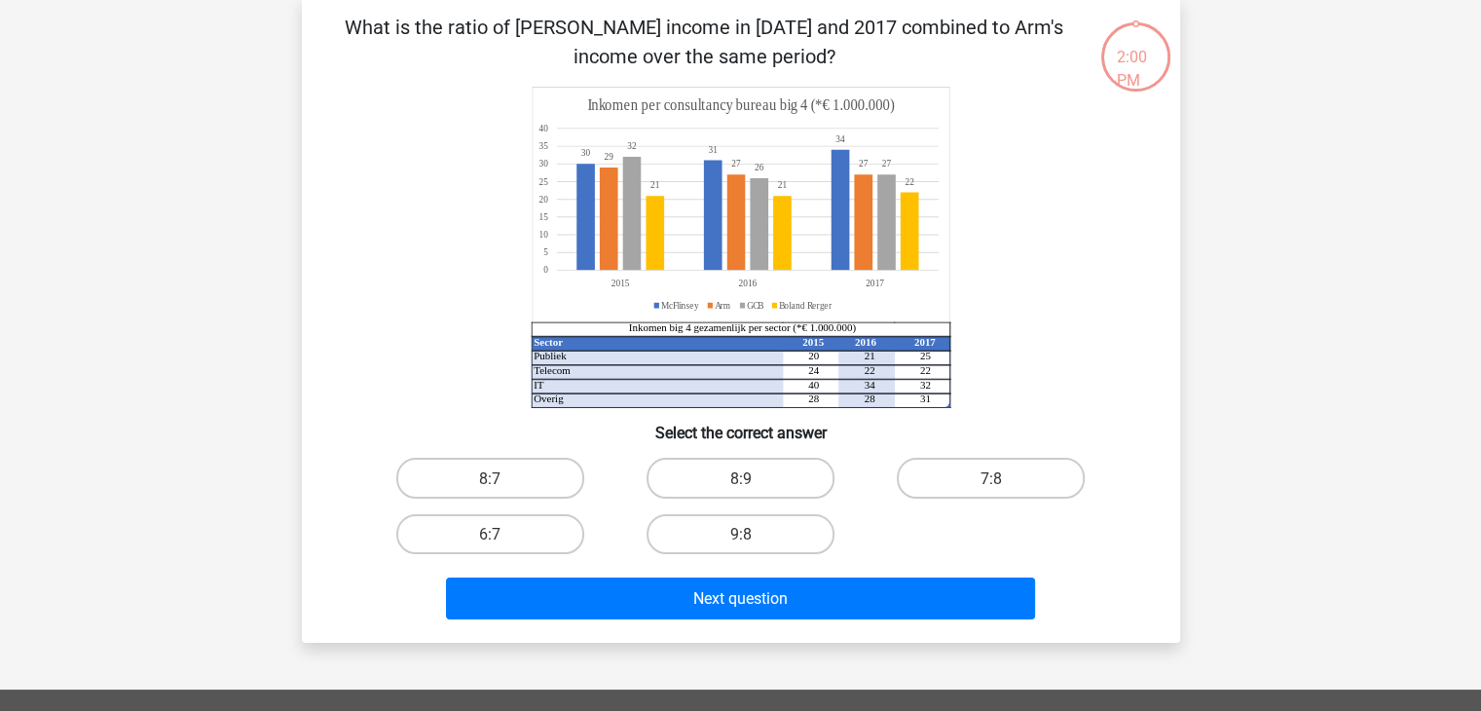
scroll to position [585, 0]
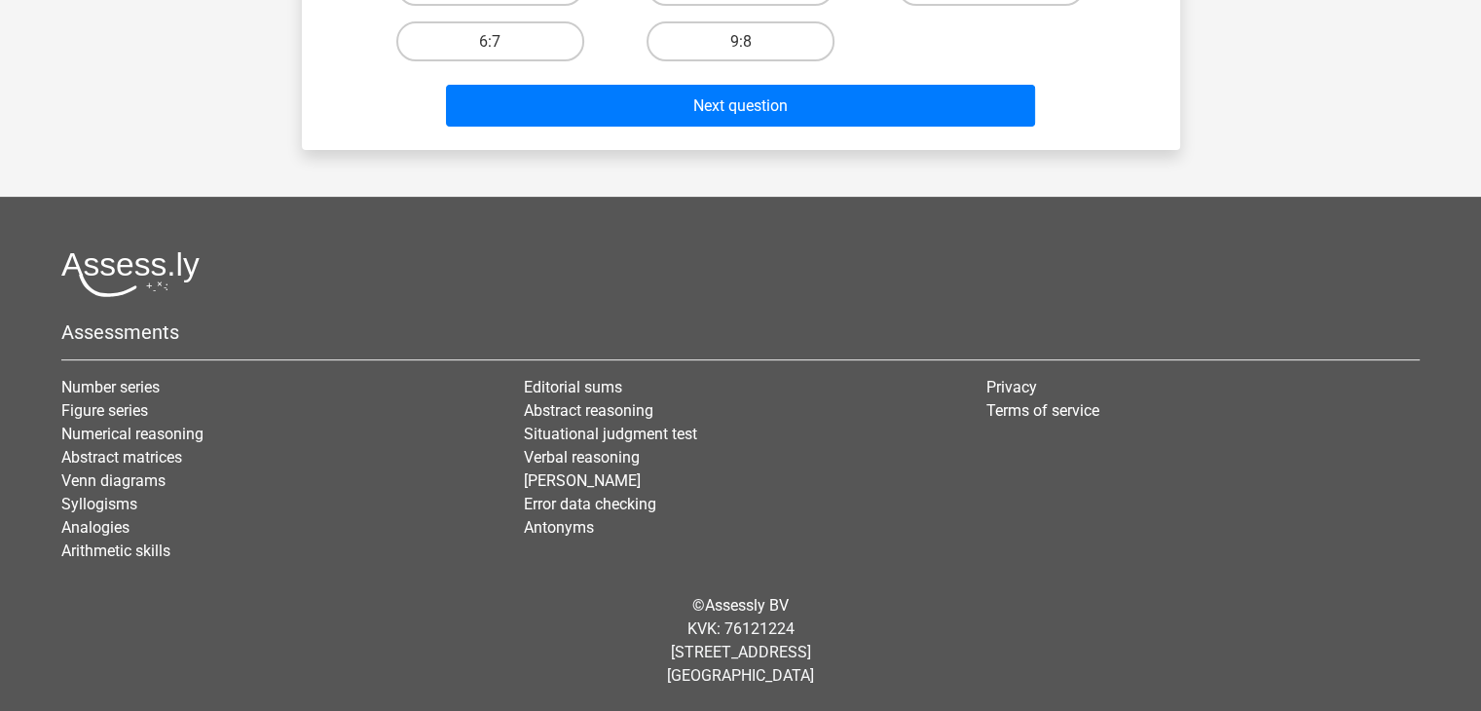
drag, startPoint x: 0, startPoint y: 0, endPoint x: 764, endPoint y: 167, distance: 781.6
click at [764, 167] on div "Choose premium [PERSON_NAME] [EMAIL_ADDRESS][DOMAIN_NAME]" at bounding box center [740, 63] width 1481 height 1296
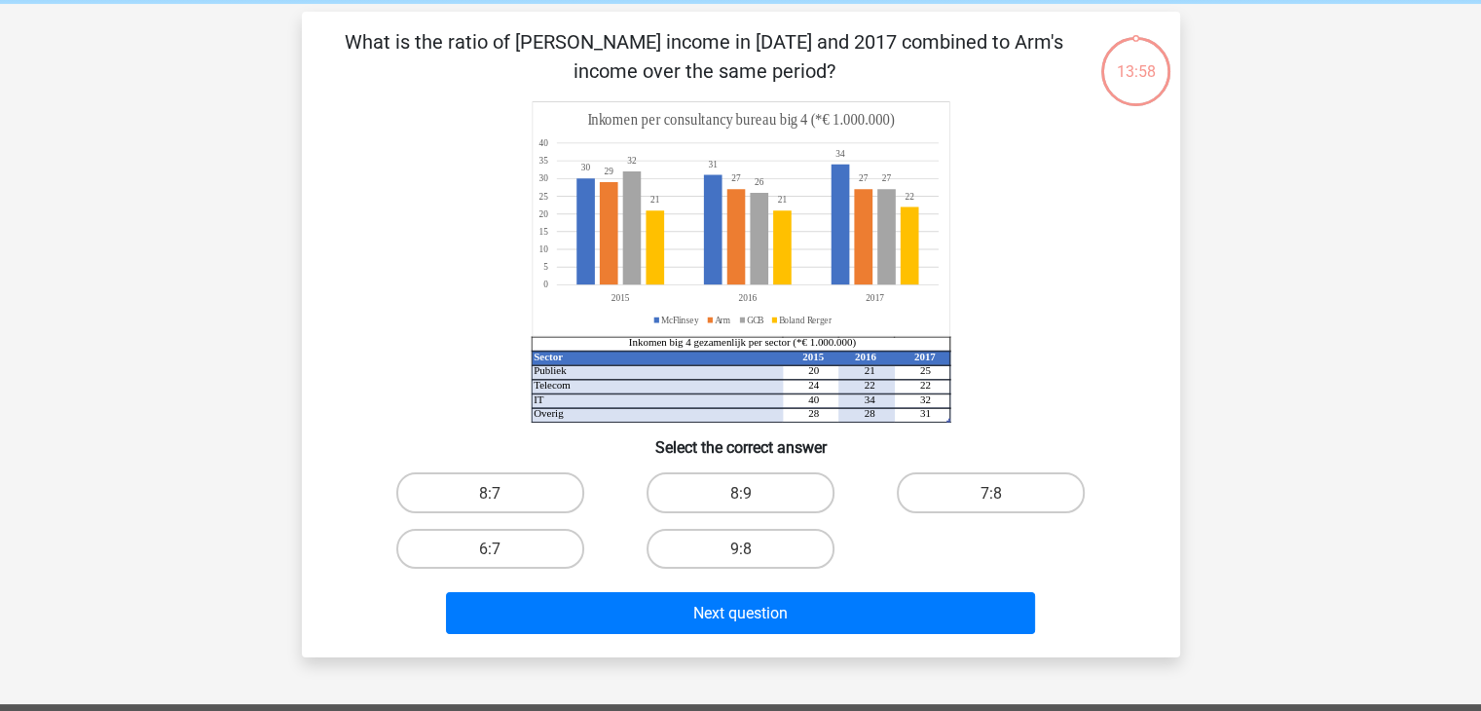
scroll to position [76, 0]
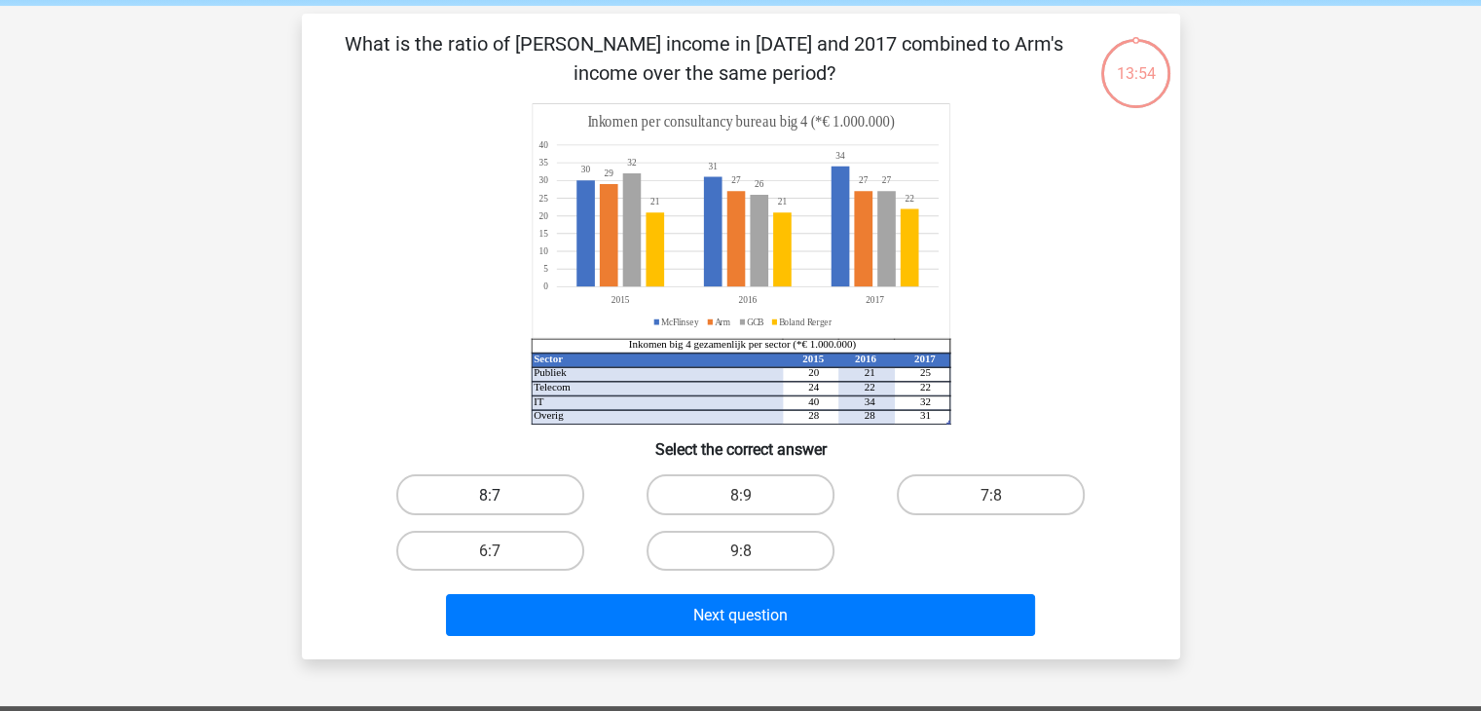
click at [487, 478] on label "8:7" at bounding box center [490, 494] width 188 height 40
click at [490, 494] on input "8:7" at bounding box center [496, 500] width 13 height 13
radio input "true"
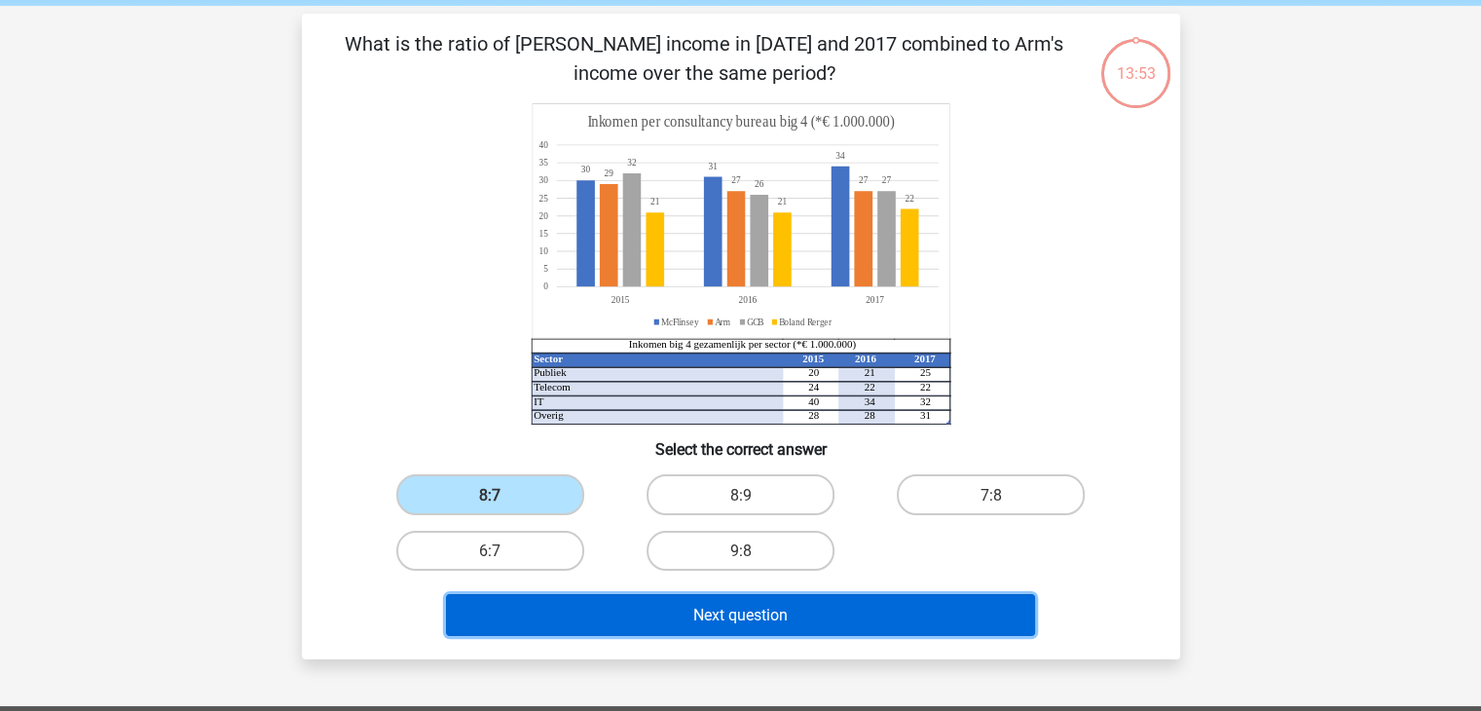
click at [655, 617] on button "Next question" at bounding box center [740, 615] width 589 height 42
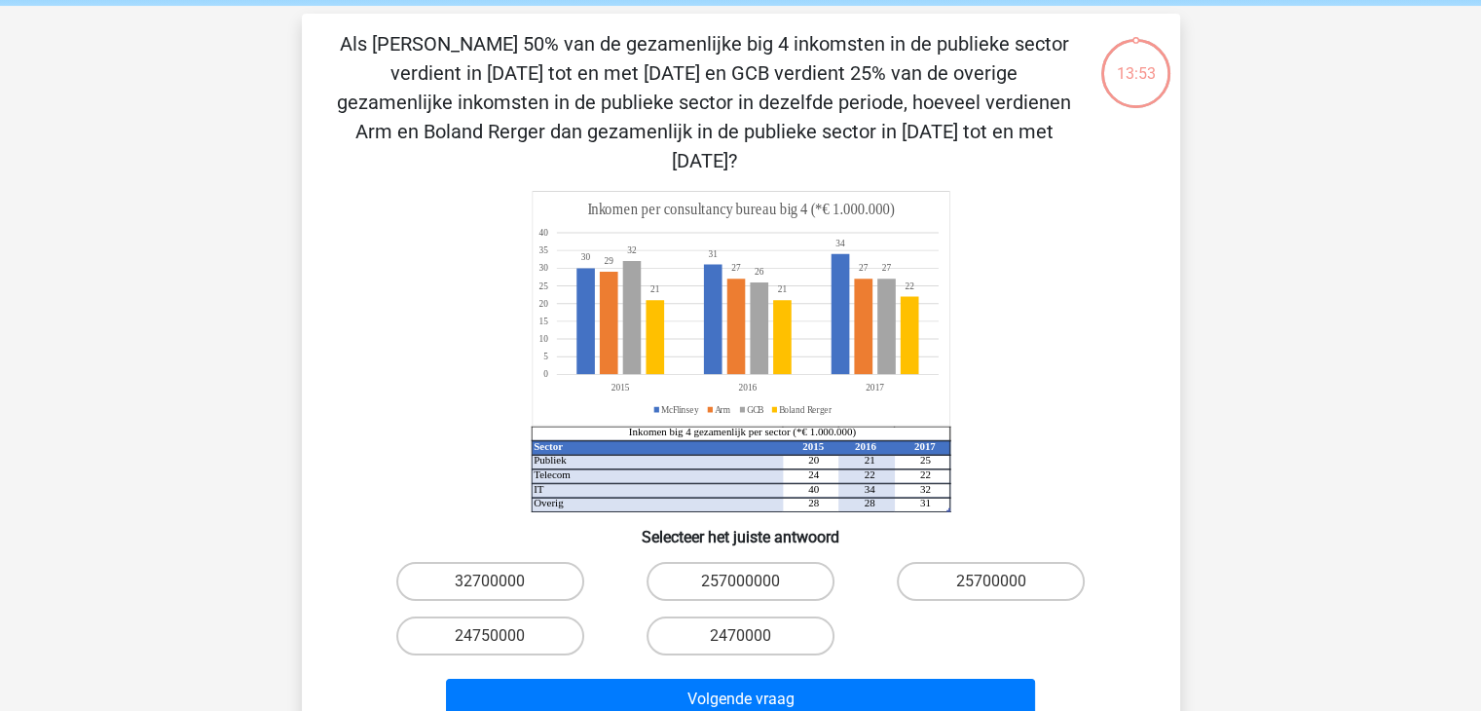
scroll to position [90, 0]
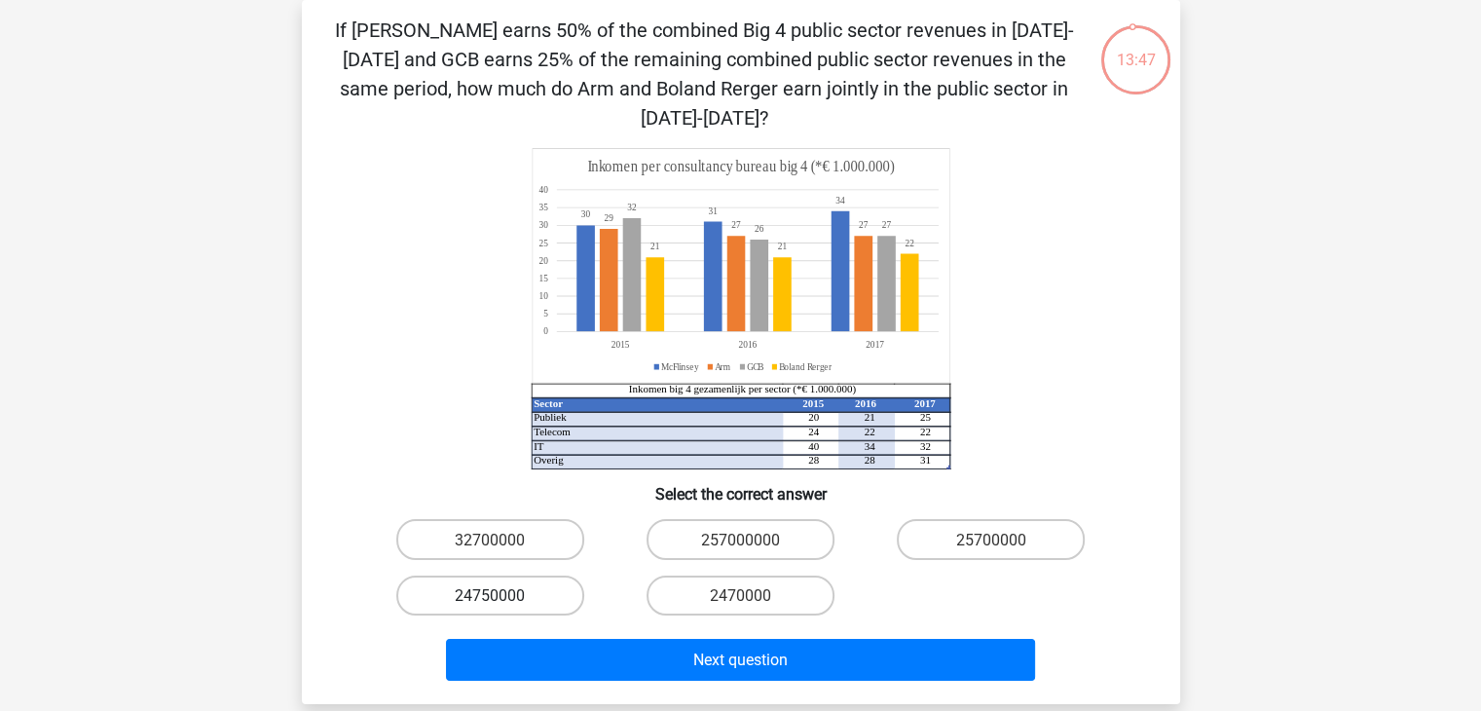
click at [526, 590] on label "24750000" at bounding box center [490, 596] width 188 height 40
click at [503, 595] on input "24750000" at bounding box center [496, 601] width 13 height 13
radio input "true"
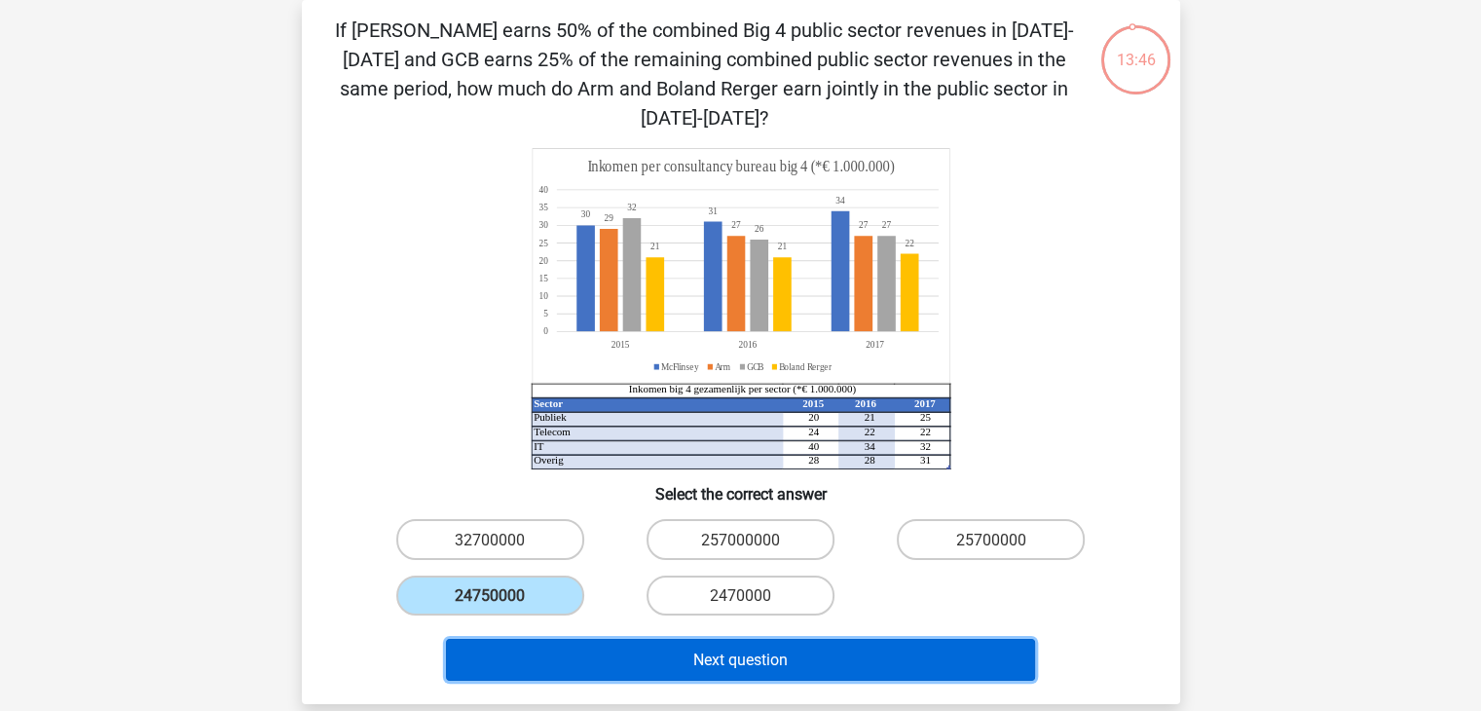
click at [586, 663] on button "Next question" at bounding box center [740, 660] width 589 height 42
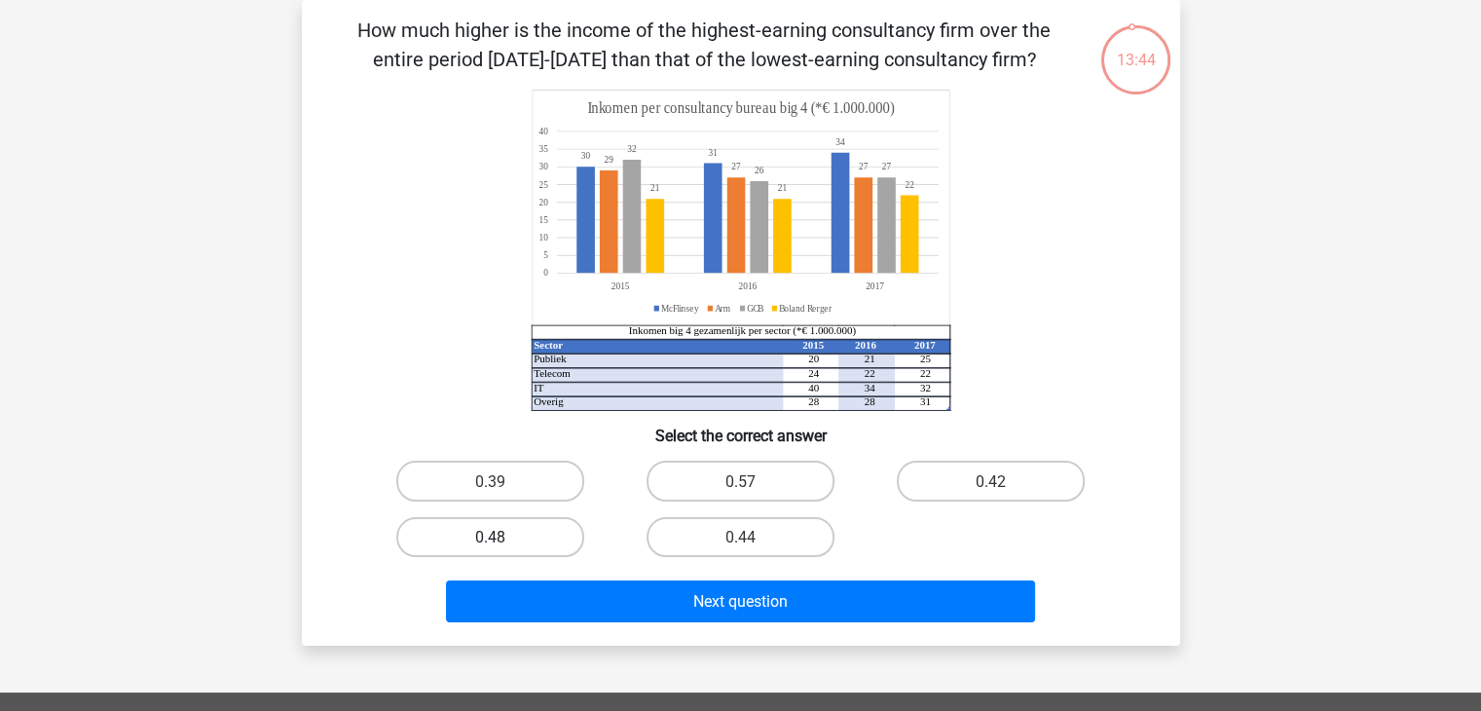
click at [509, 536] on label "0.48" at bounding box center [490, 537] width 188 height 40
click at [503, 537] on input "0.48" at bounding box center [496, 543] width 13 height 13
radio input "true"
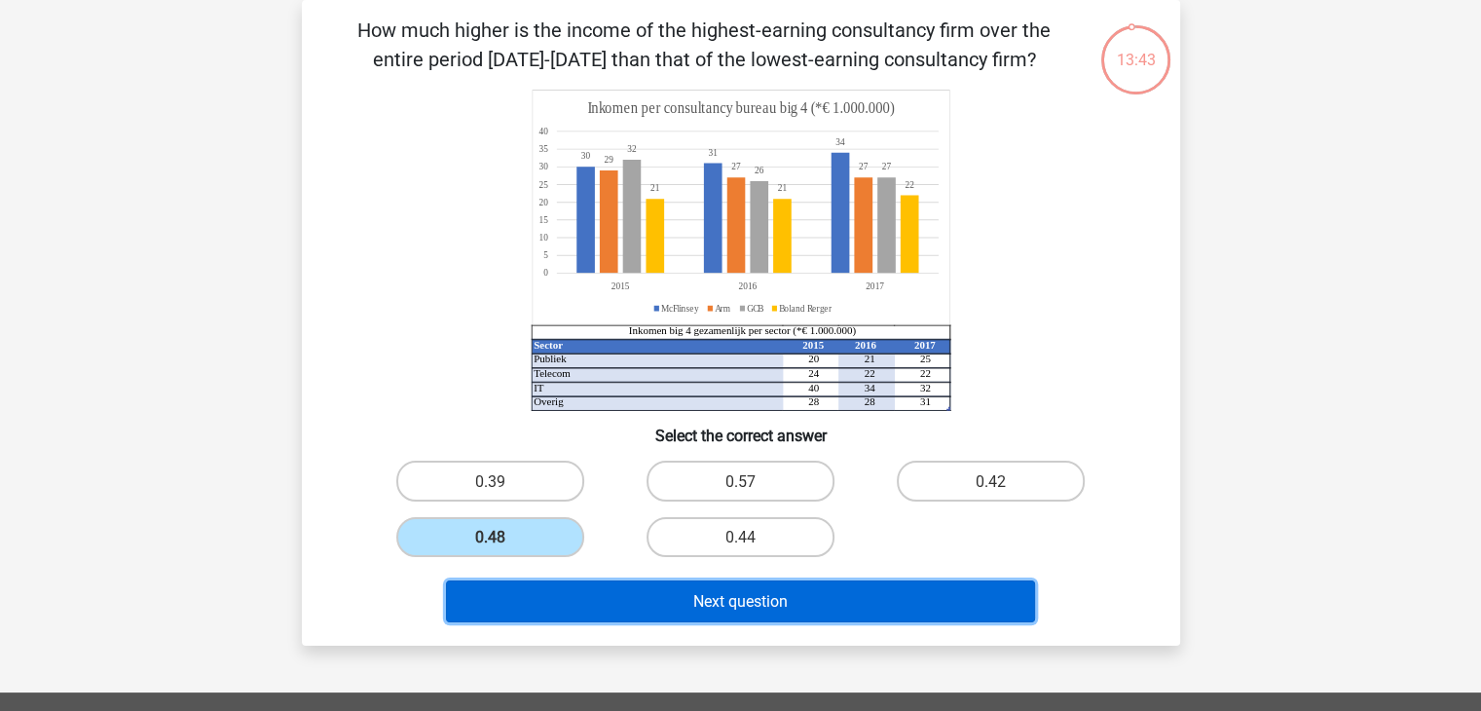
click at [609, 601] on button "Next question" at bounding box center [740, 602] width 589 height 42
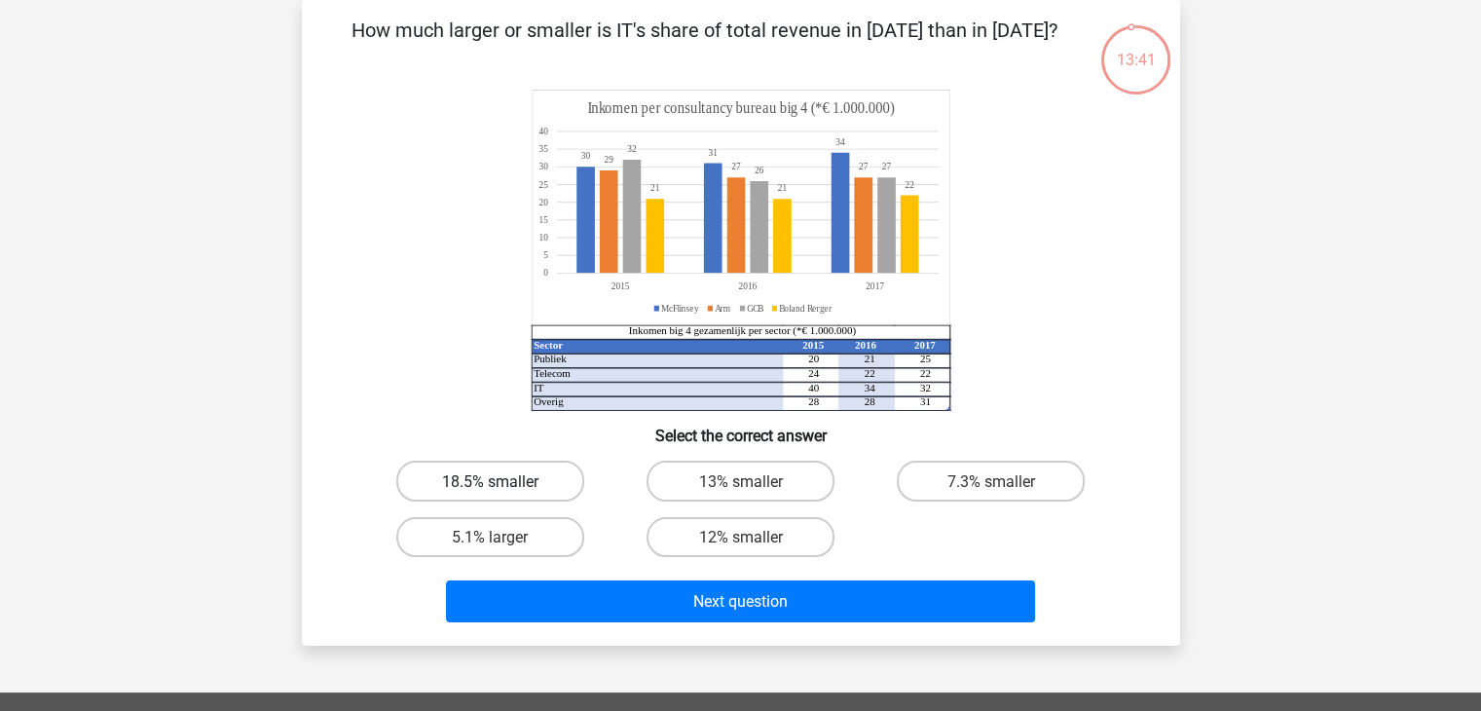
click at [524, 484] on font "18.5% smaller" at bounding box center [490, 481] width 96 height 19
click at [503, 484] on input "18.5% smaller" at bounding box center [496, 486] width 13 height 13
radio input "true"
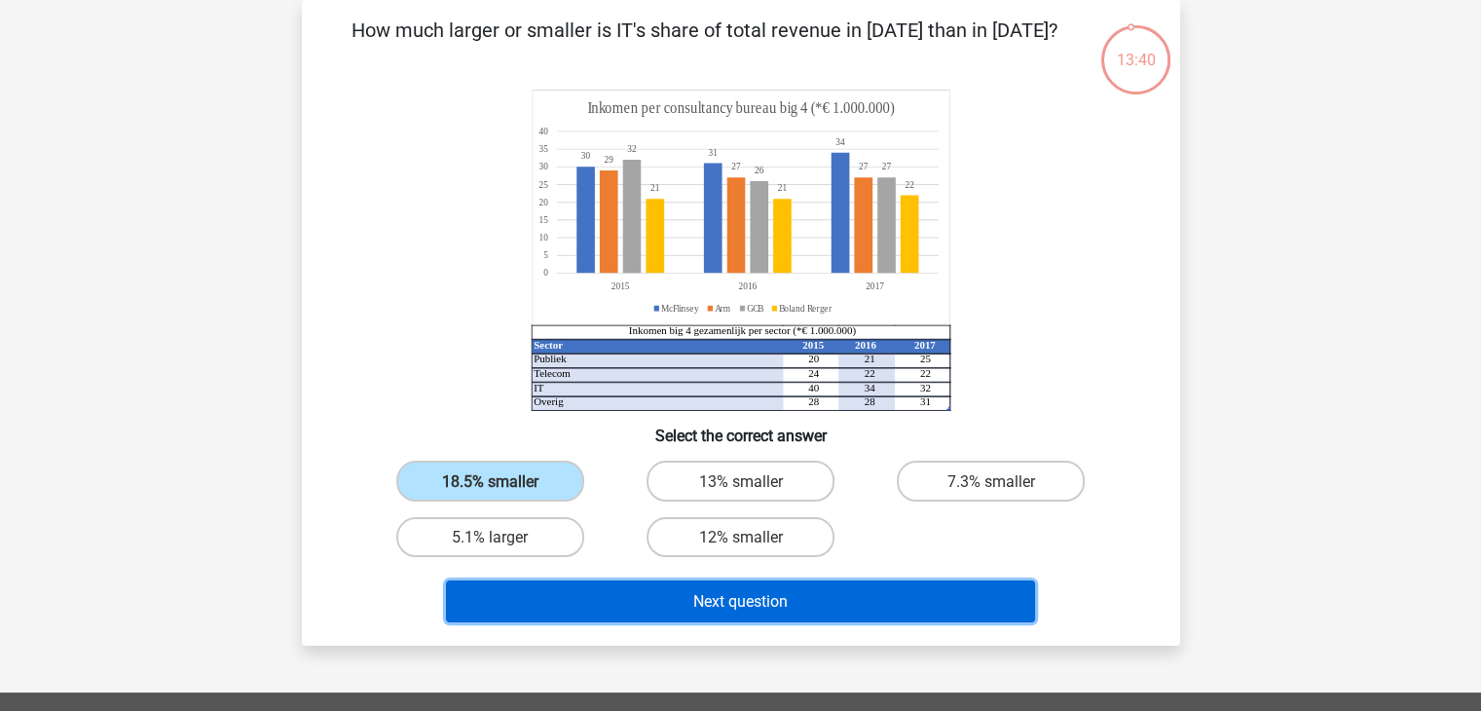
click at [625, 594] on button "Next question" at bounding box center [740, 602] width 589 height 42
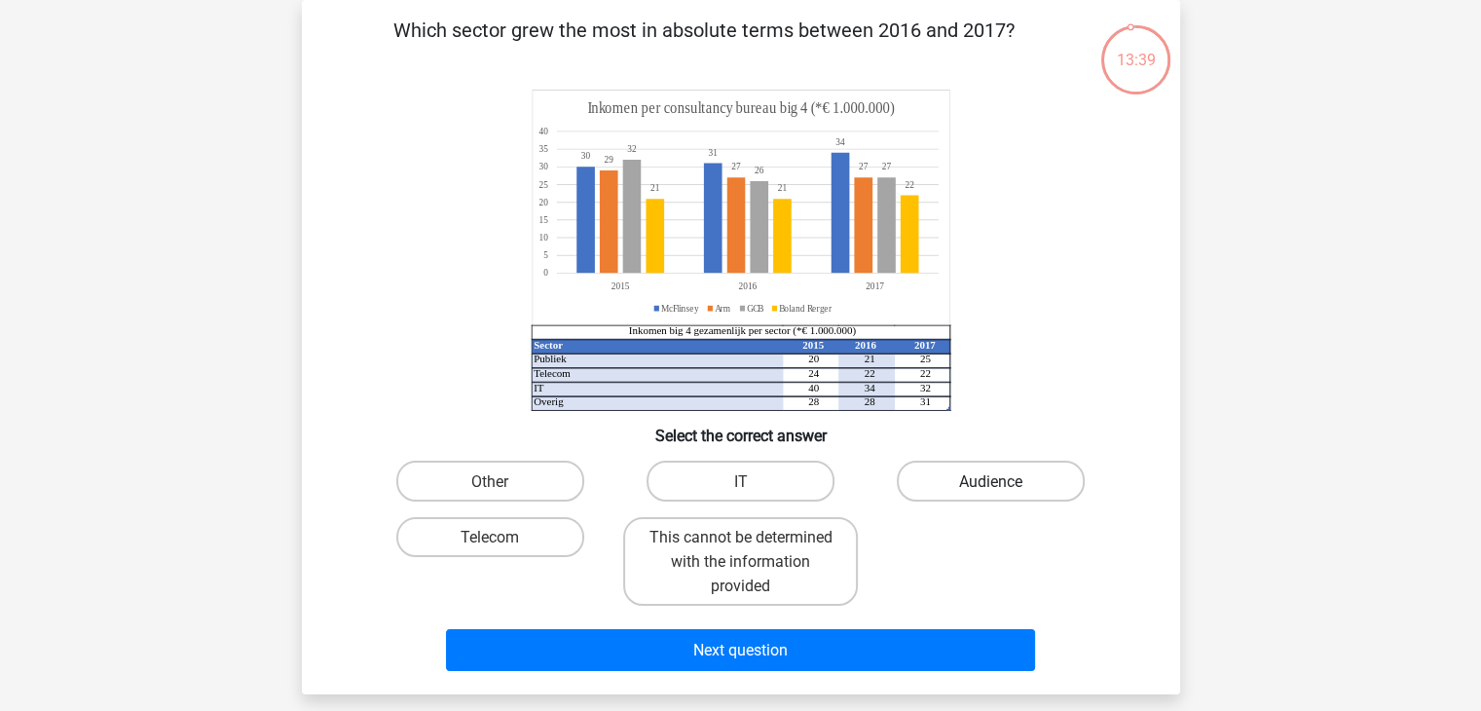
click at [981, 486] on font "Audience" at bounding box center [990, 481] width 63 height 19
click at [992, 486] on input "Audience" at bounding box center [998, 486] width 13 height 13
radio input "true"
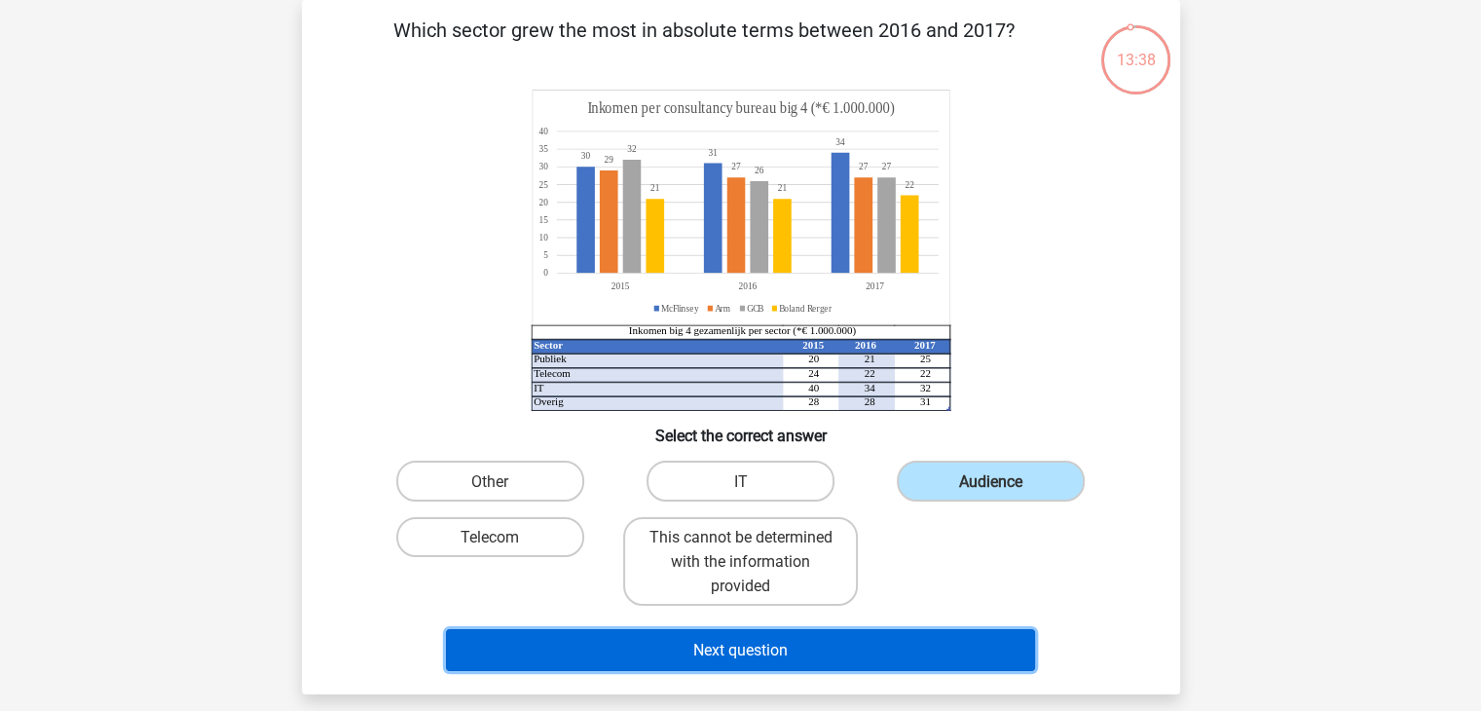
click at [846, 649] on button "Next question" at bounding box center [740, 650] width 589 height 42
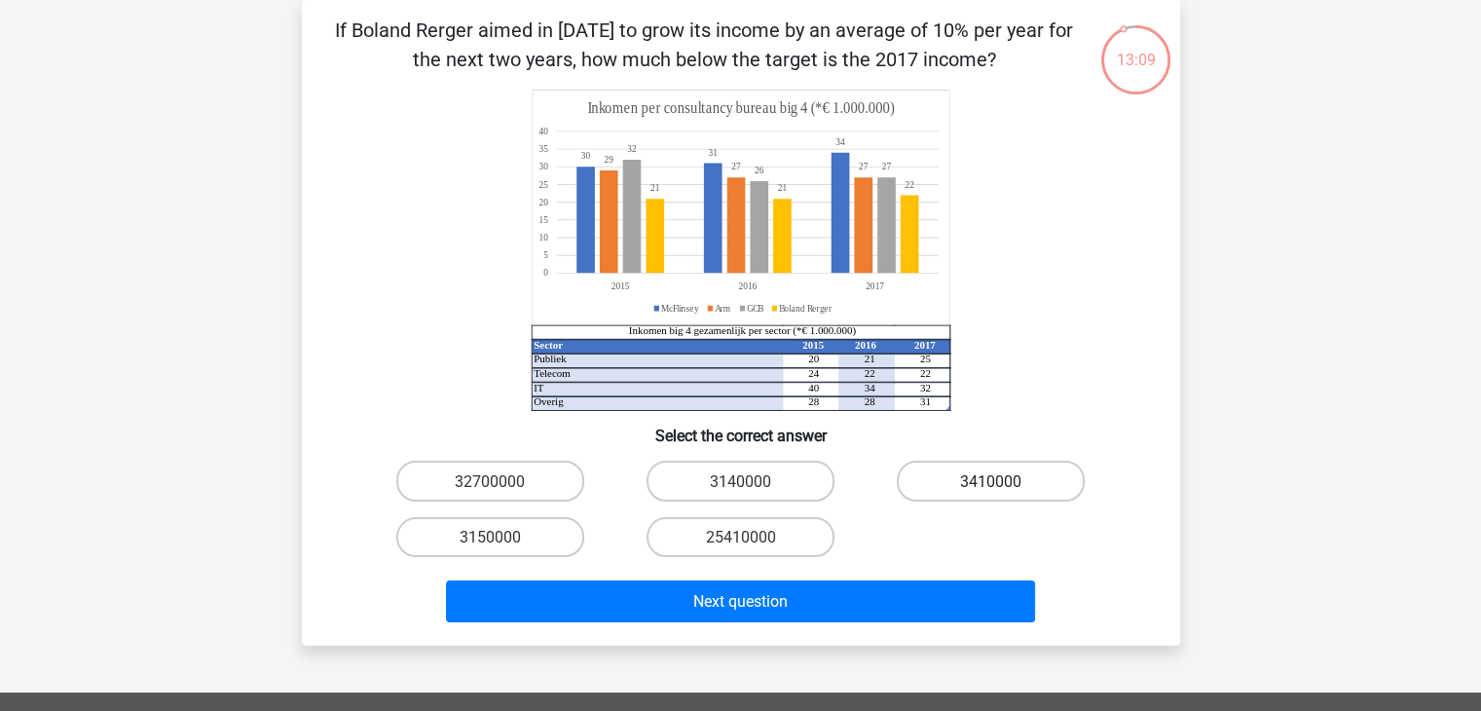
click at [1000, 477] on font "3410000" at bounding box center [990, 481] width 61 height 19
click at [1000, 480] on input "3410000" at bounding box center [998, 486] width 13 height 13
radio input "true"
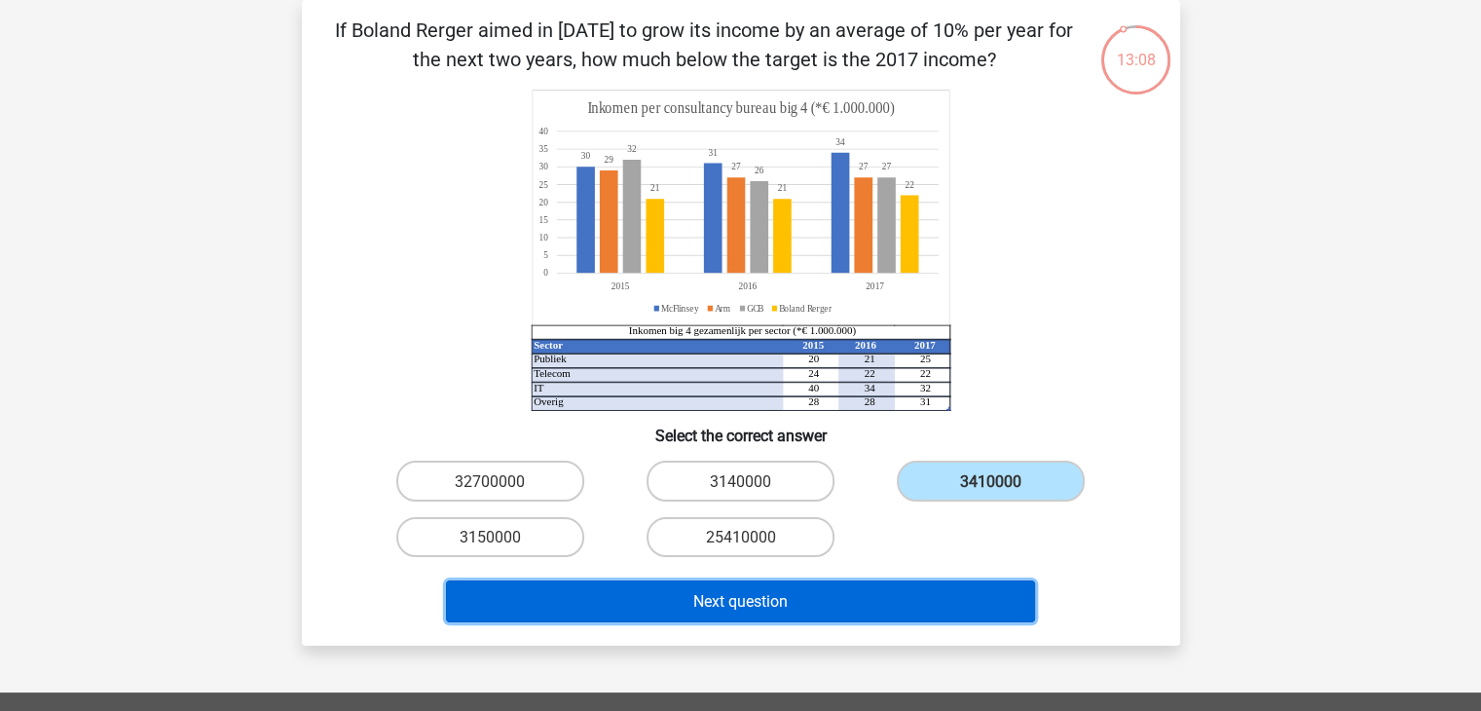
click at [905, 586] on button "Next question" at bounding box center [740, 602] width 589 height 42
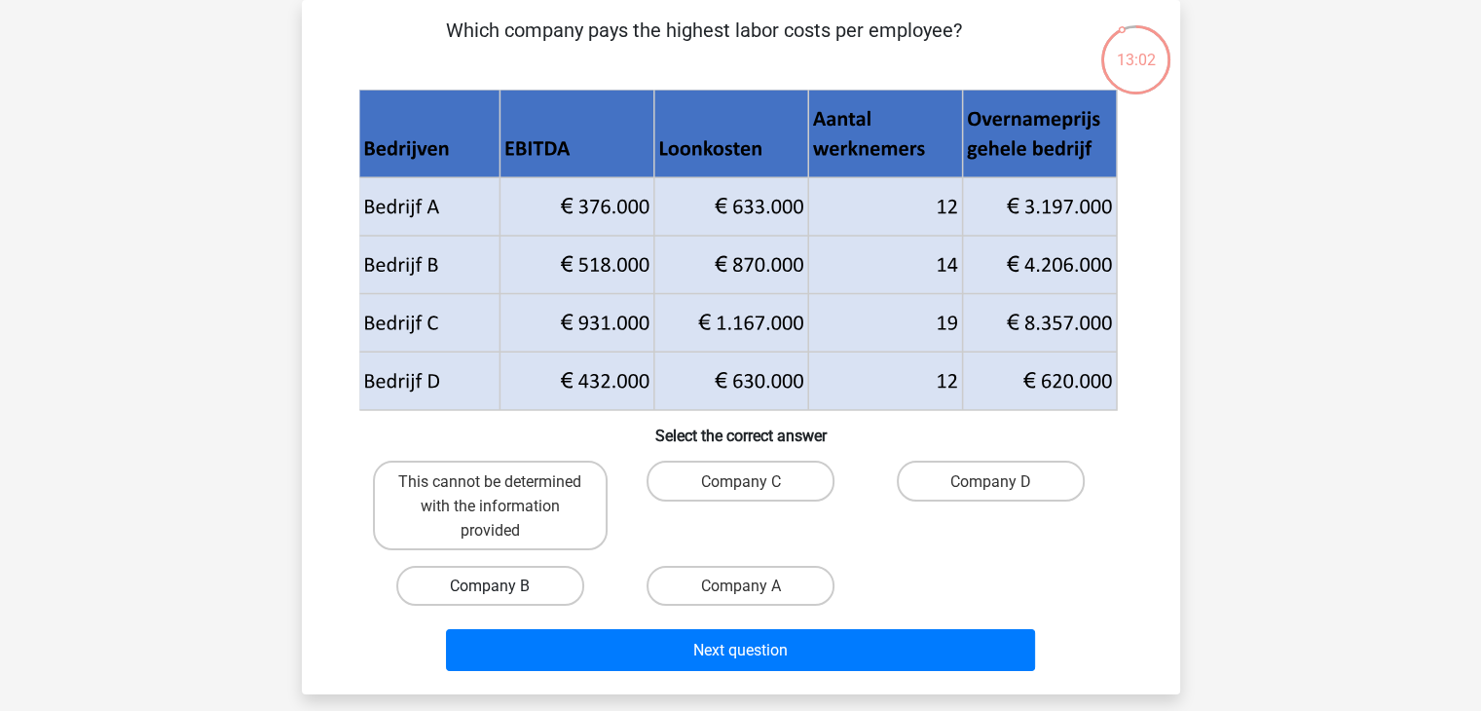
click at [522, 602] on label "Company B" at bounding box center [490, 586] width 188 height 40
click at [503, 598] on input "Company B" at bounding box center [496, 591] width 13 height 13
radio input "true"
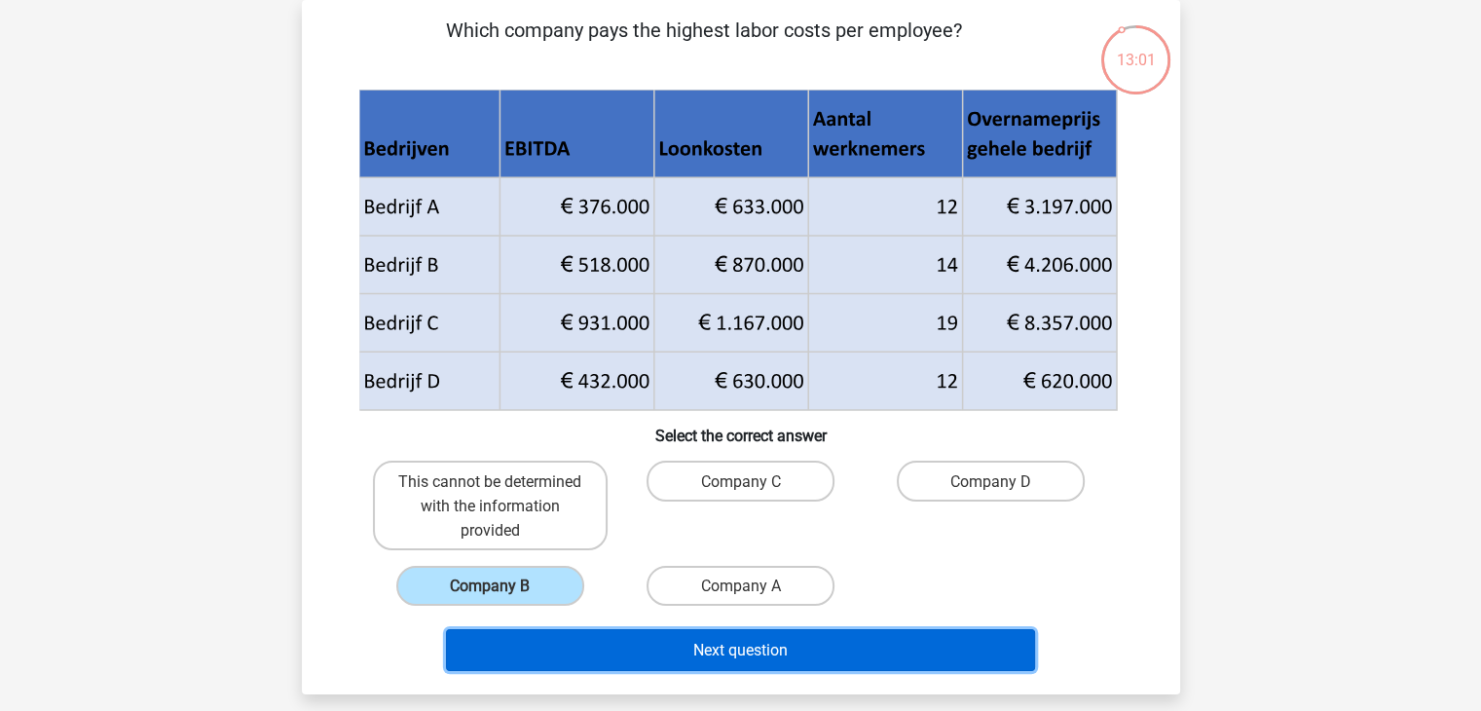
click at [586, 642] on button "Next question" at bounding box center [740, 650] width 589 height 42
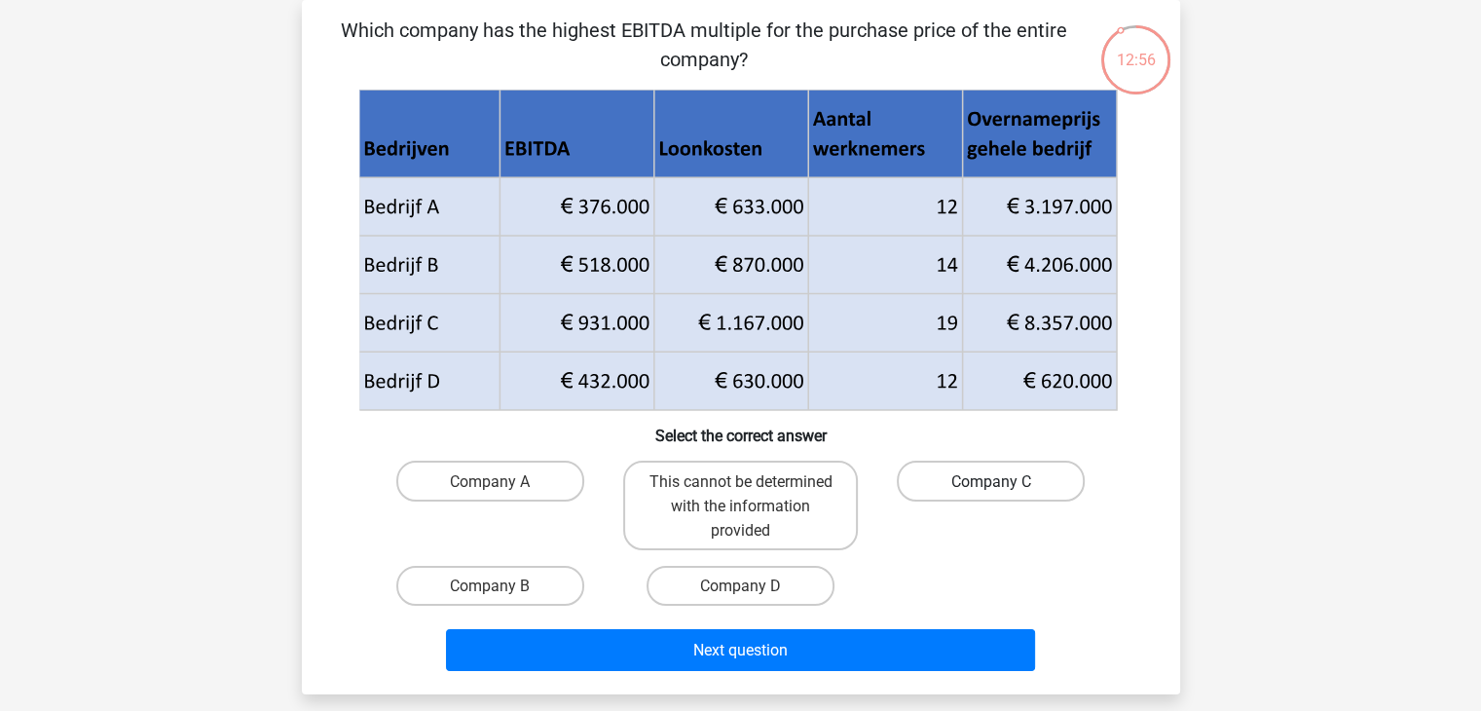
click at [960, 486] on font "Company C" at bounding box center [992, 481] width 80 height 19
click at [992, 486] on input "Company C" at bounding box center [998, 486] width 13 height 13
radio input "true"
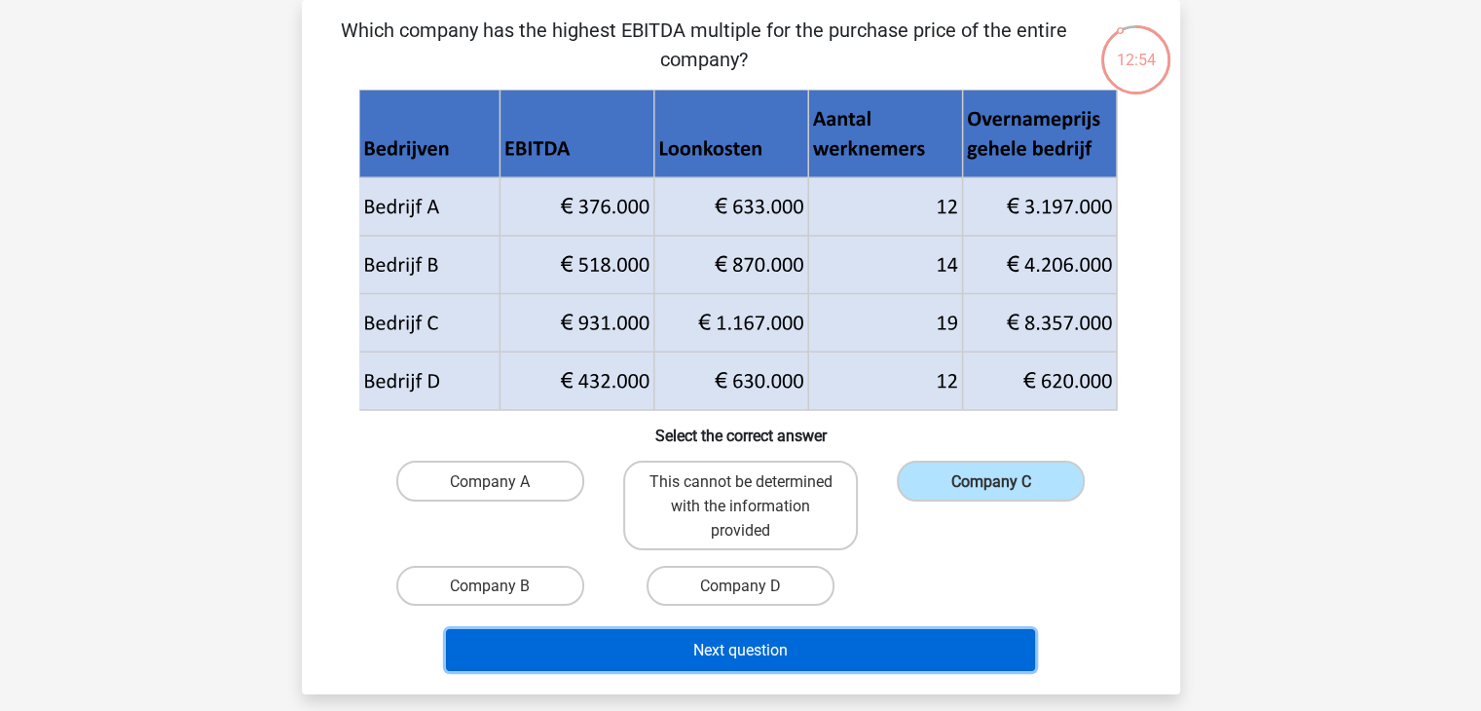
click at [911, 646] on button "Next question" at bounding box center [740, 650] width 589 height 42
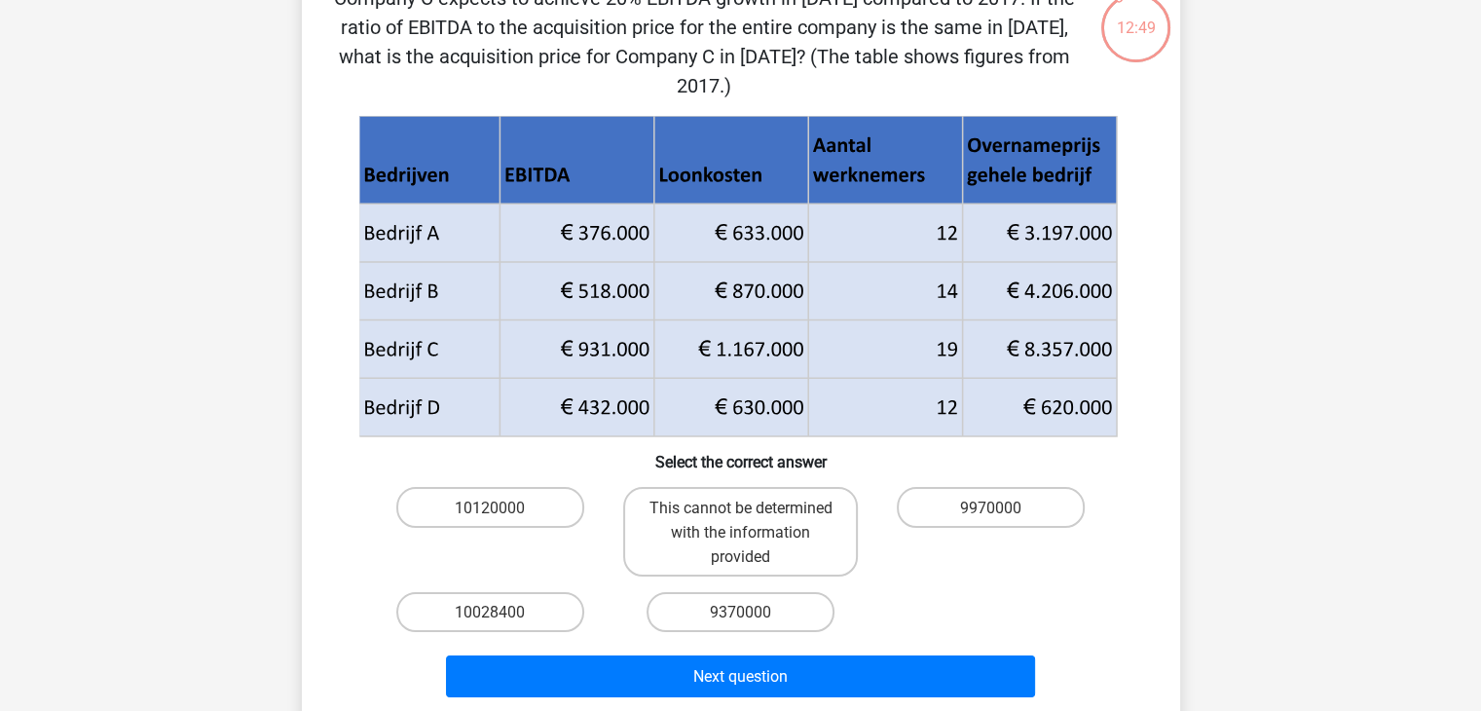
scroll to position [121, 0]
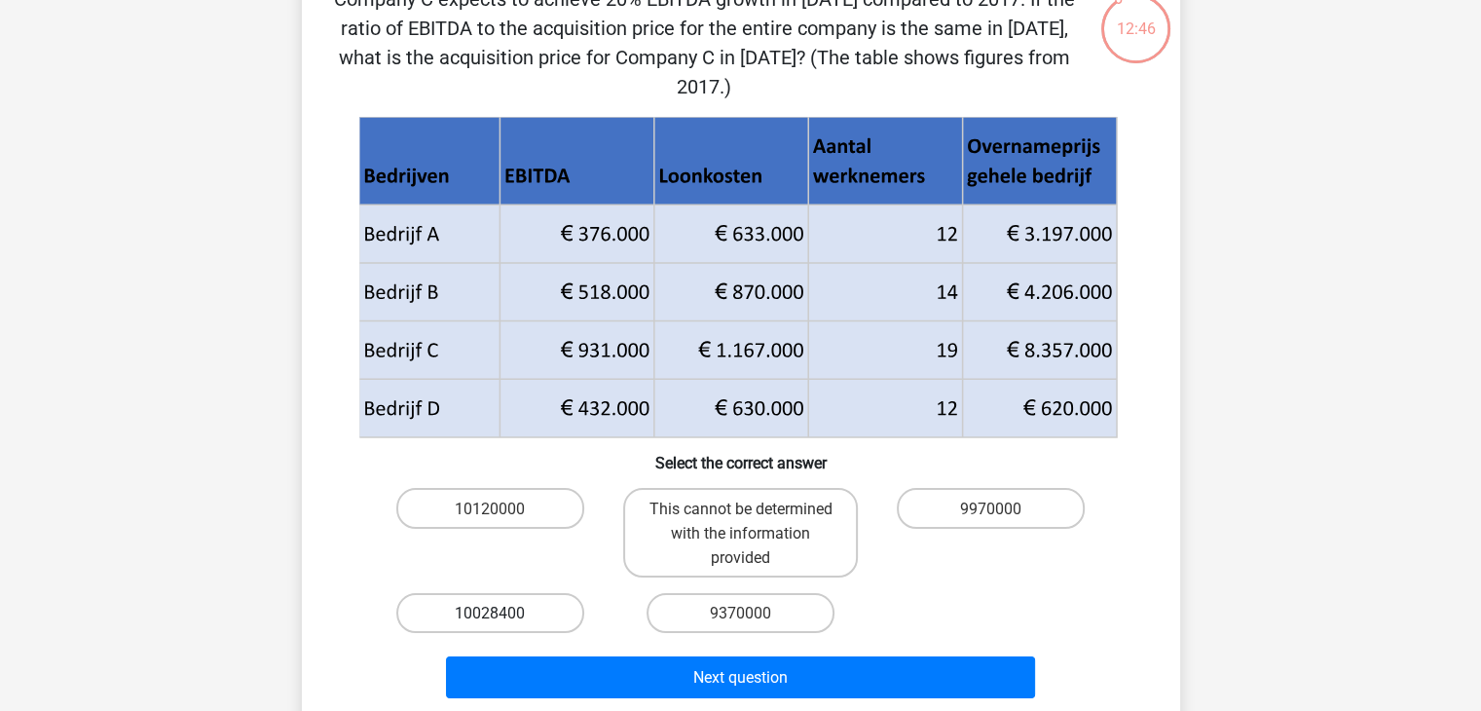
click at [509, 619] on font "10028400" at bounding box center [490, 613] width 70 height 19
click at [503, 619] on input "10028400" at bounding box center [496, 619] width 13 height 13
radio input "true"
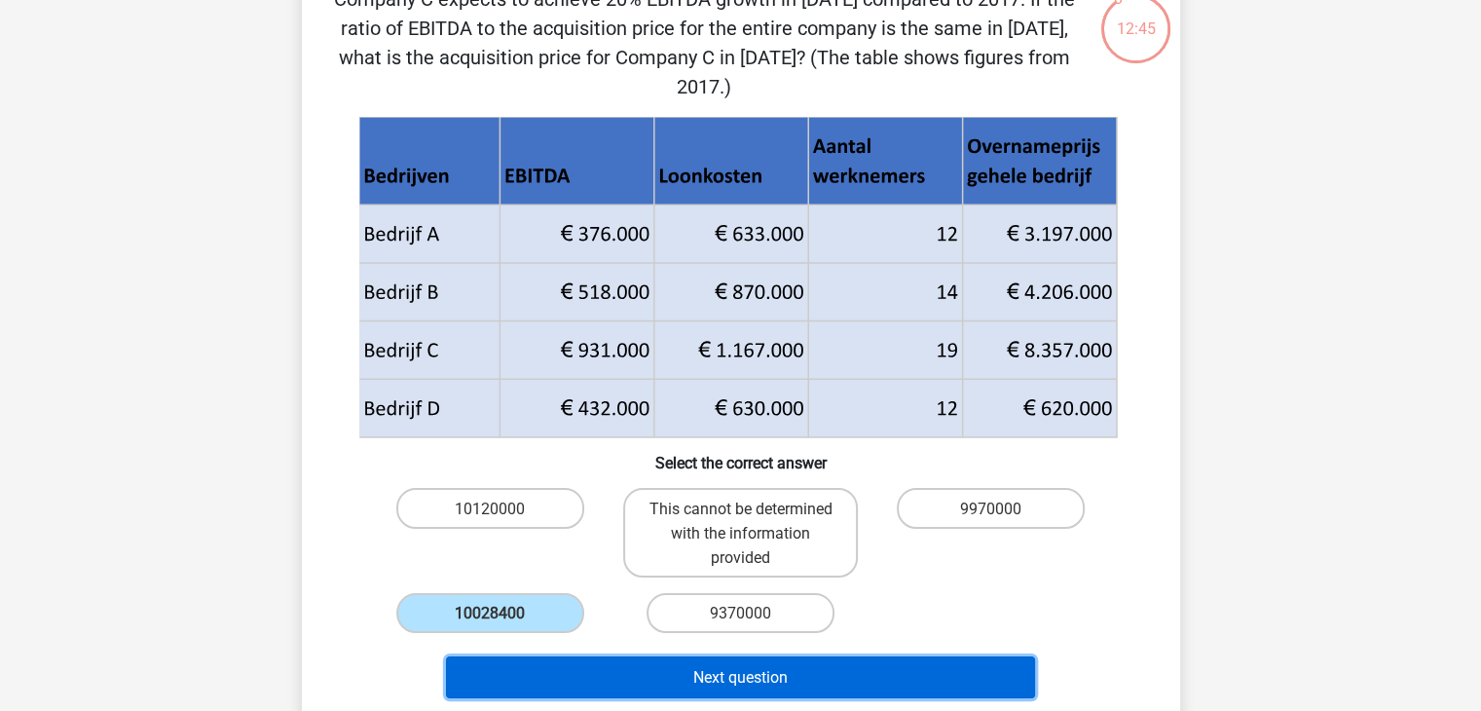
click at [536, 675] on button "Next question" at bounding box center [740, 677] width 589 height 42
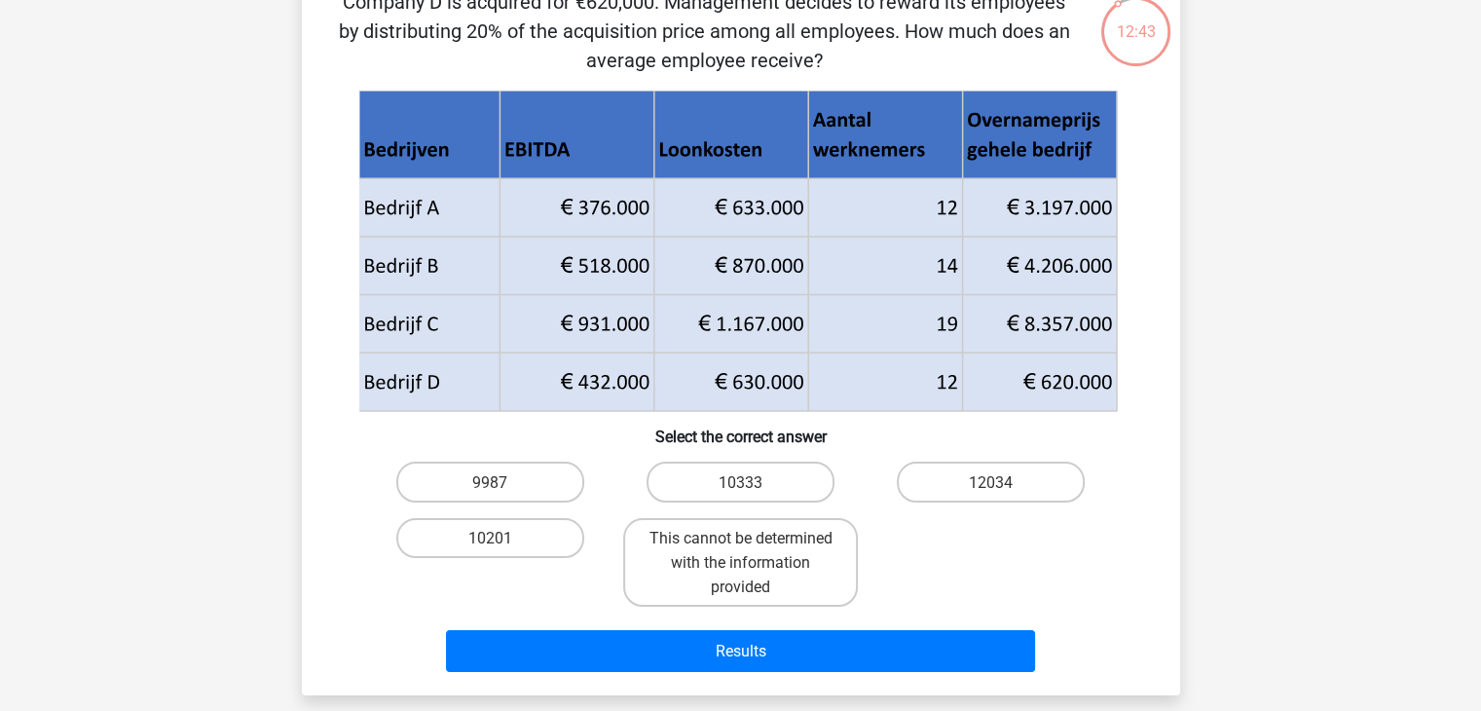
scroll to position [131, 0]
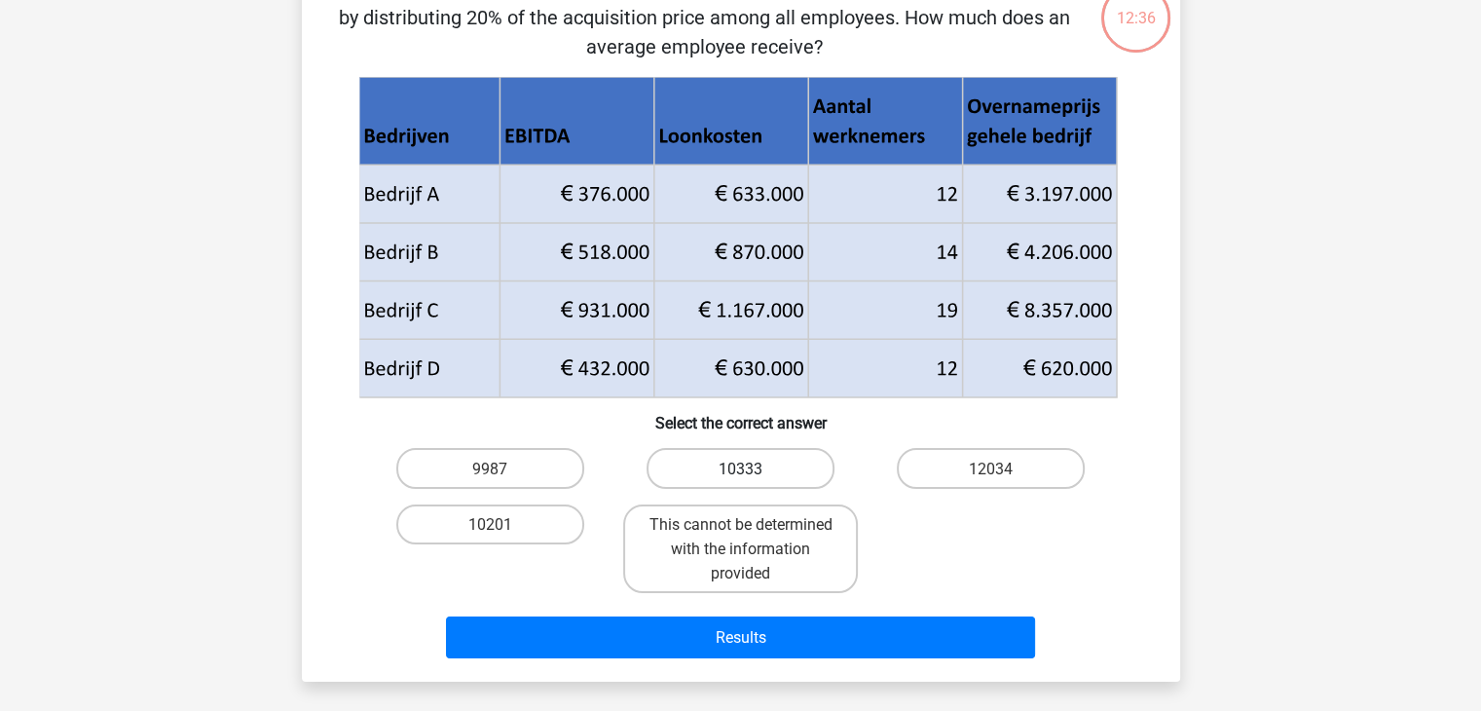
click at [757, 469] on font "10333" at bounding box center [741, 469] width 44 height 19
click at [753, 469] on input "10333" at bounding box center [746, 474] width 13 height 13
radio input "true"
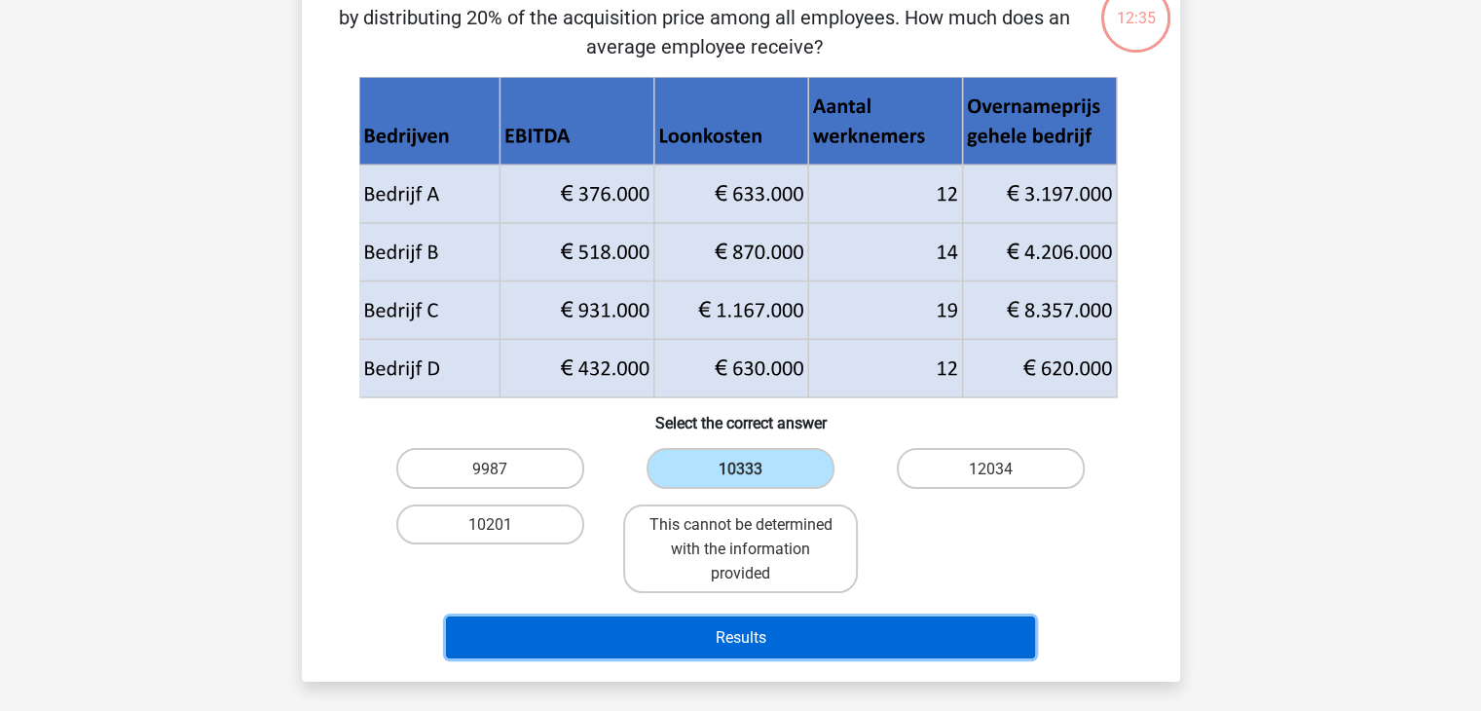
click at [764, 640] on font "Results" at bounding box center [740, 637] width 51 height 19
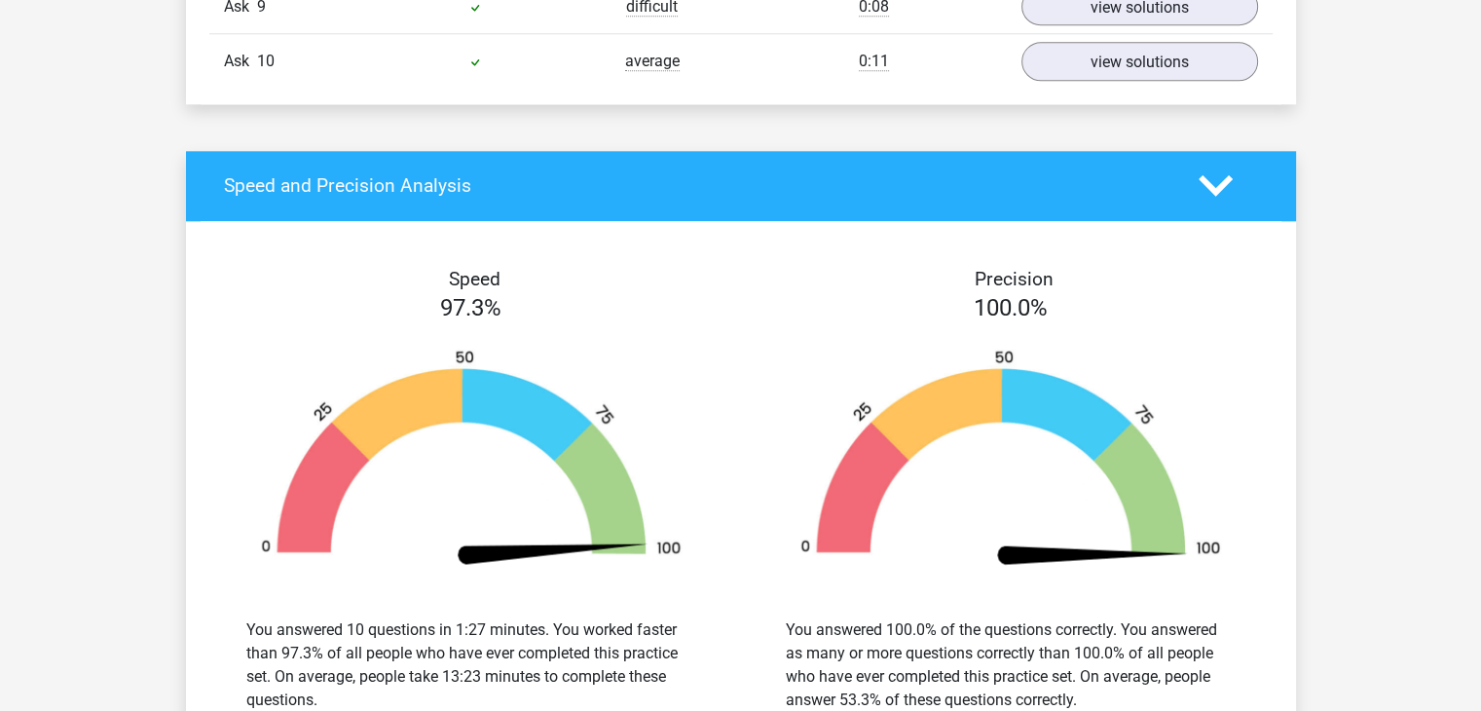
scroll to position [2111, 0]
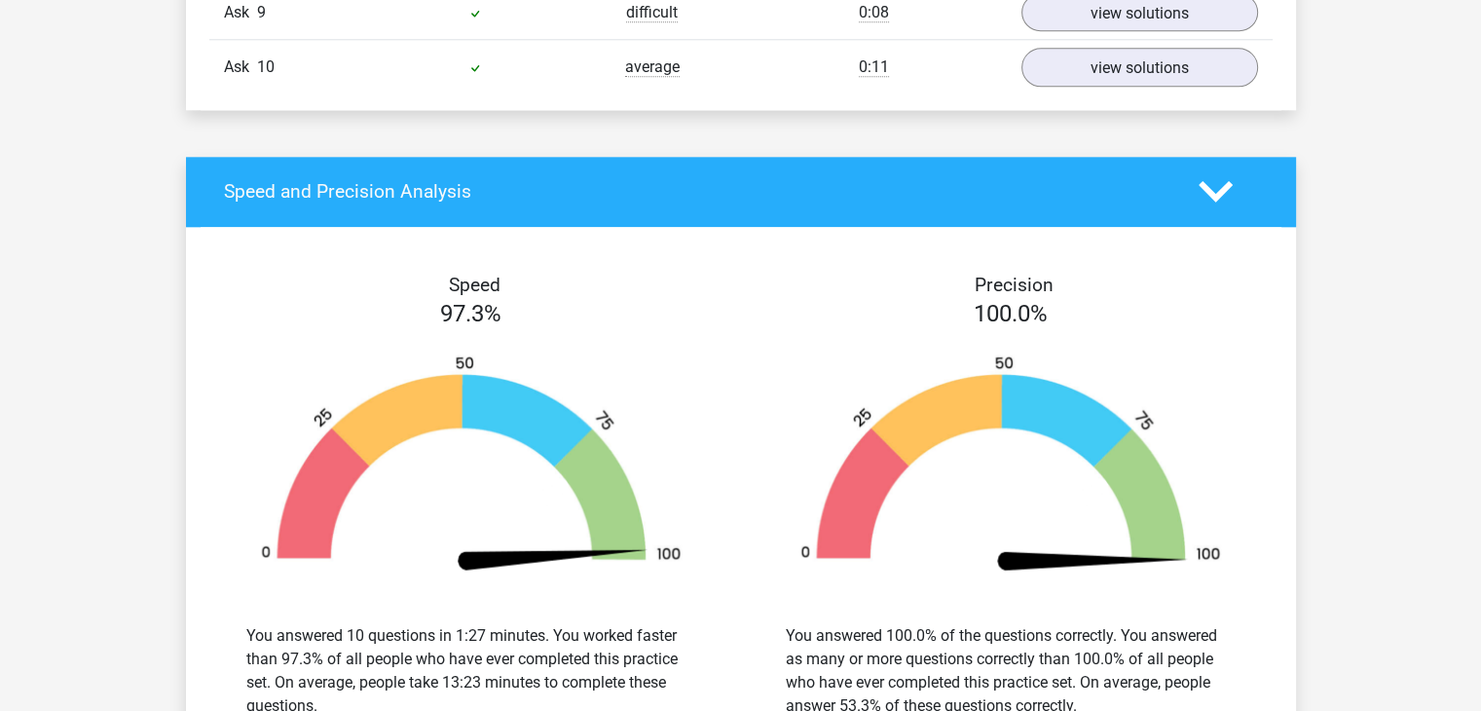
click at [1216, 159] on div "Speed ​​and Precision Analysis" at bounding box center [741, 192] width 1110 height 70
click at [1216, 196] on icon at bounding box center [1216, 191] width 34 height 34
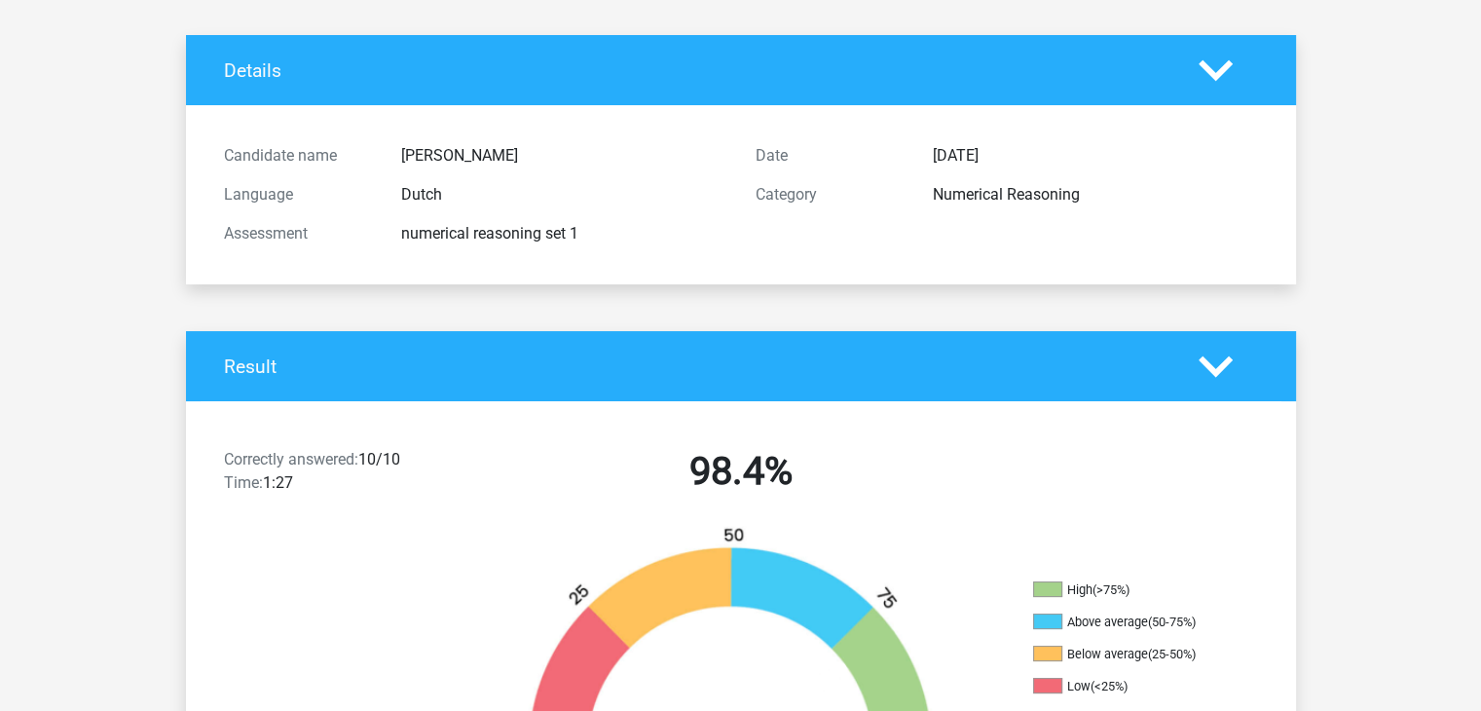
scroll to position [93, 0]
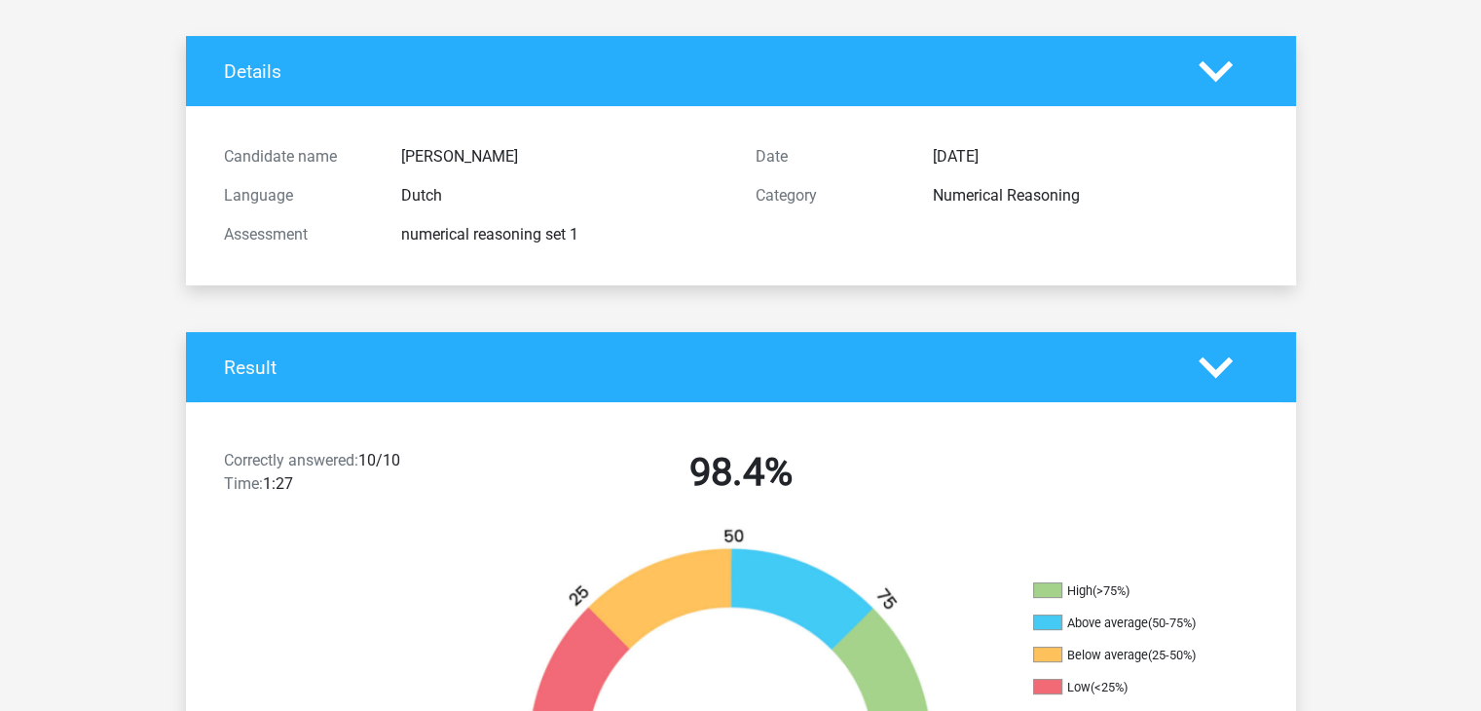
click at [1215, 369] on polygon at bounding box center [1216, 366] width 34 height 21
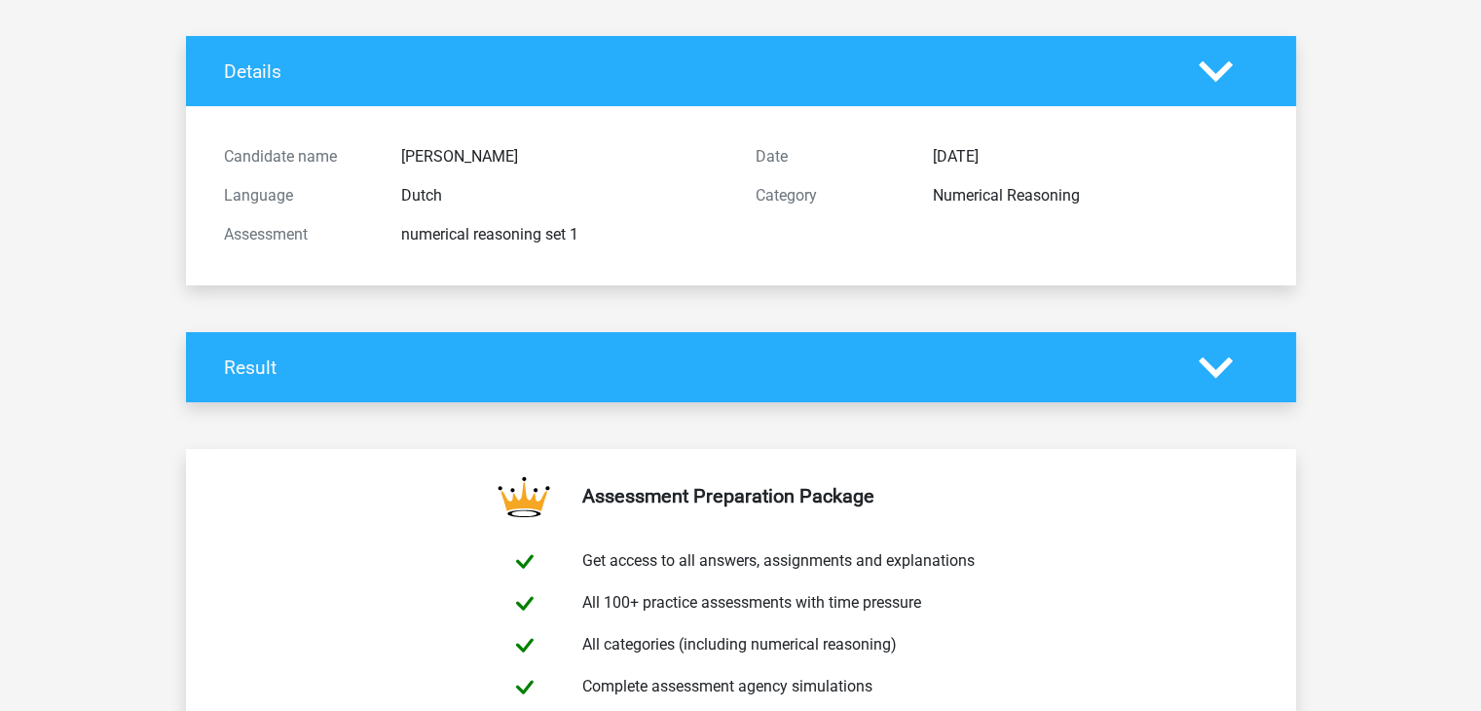
click at [1215, 43] on div "Details" at bounding box center [741, 71] width 1110 height 70
click at [1215, 79] on polygon at bounding box center [1216, 70] width 34 height 21
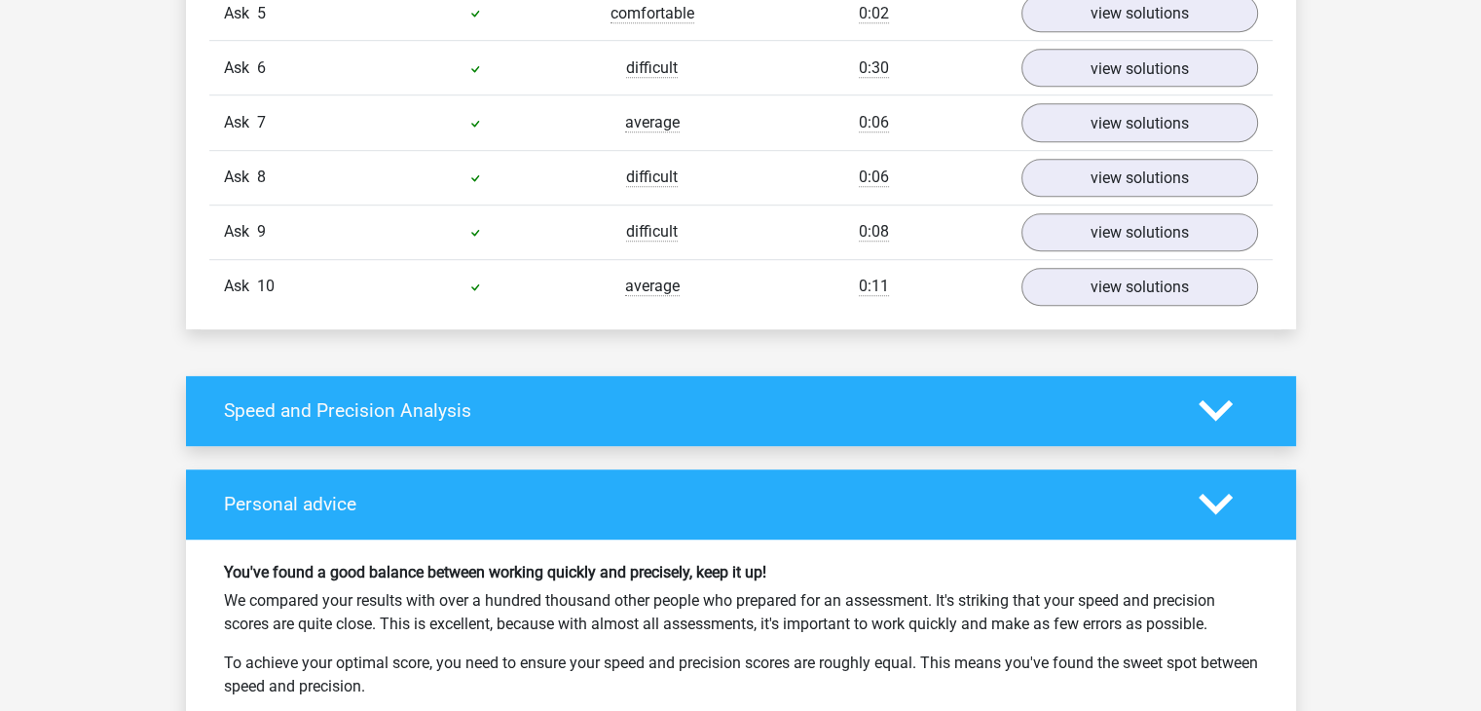
scroll to position [1246, 0]
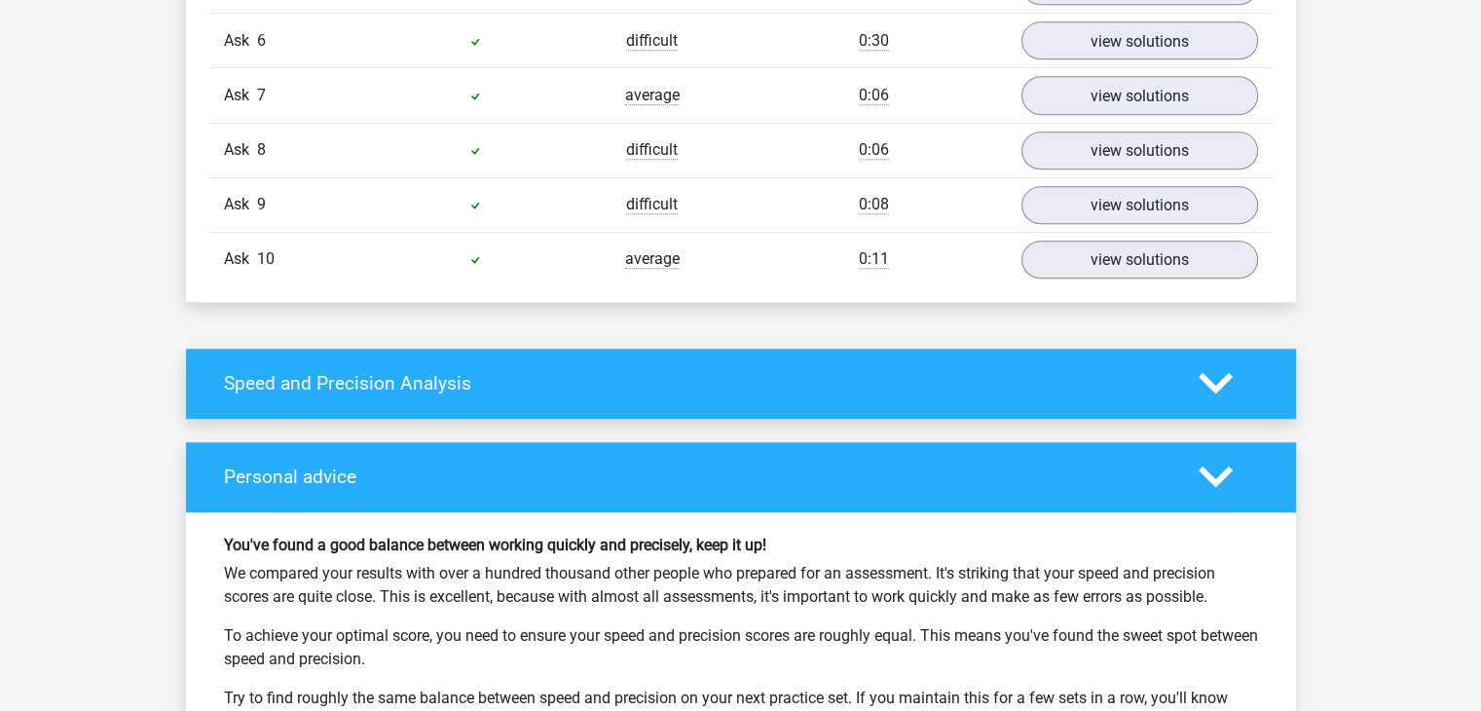
click at [1206, 480] on polygon at bounding box center [1216, 477] width 34 height 21
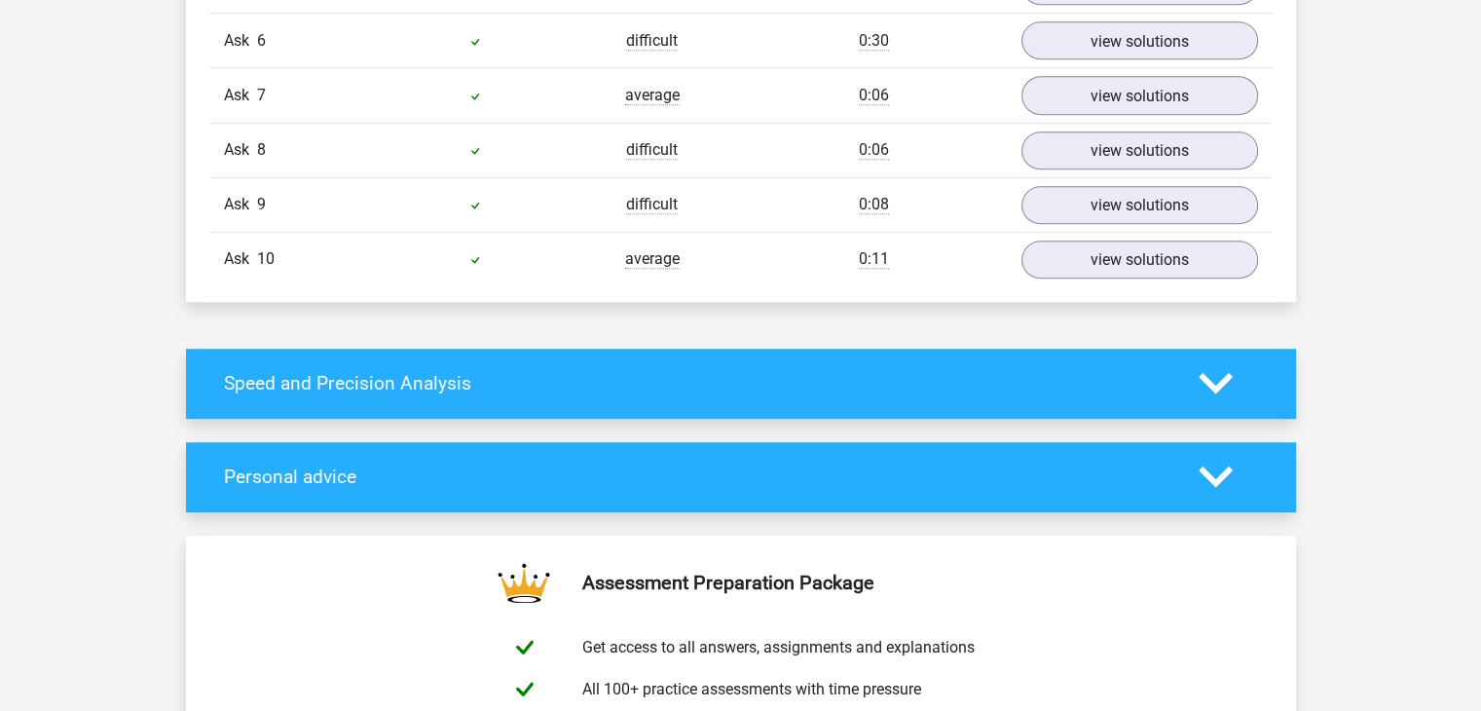
click at [1222, 366] on div "Speed ​​and Precision Analysis" at bounding box center [741, 384] width 1110 height 70
click at [1224, 394] on icon at bounding box center [1216, 383] width 34 height 34
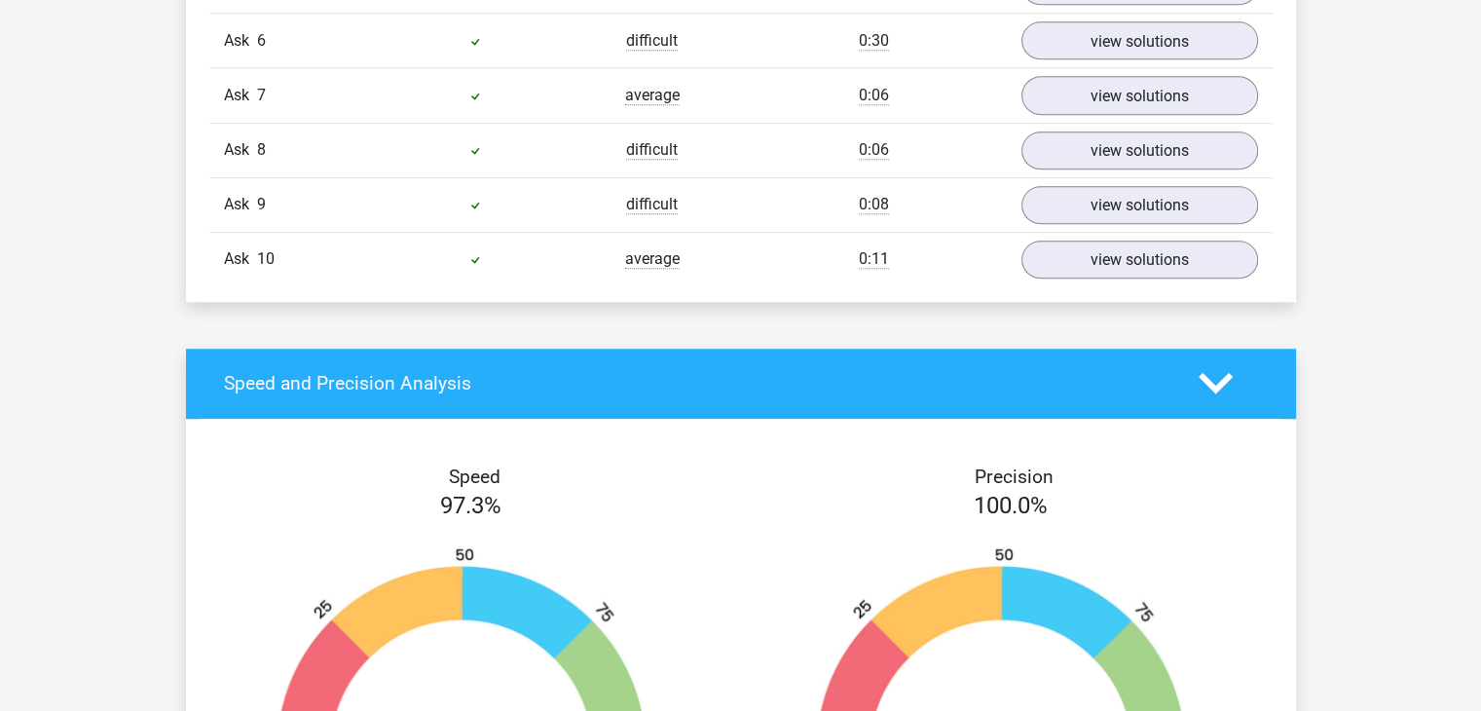
click at [1224, 394] on icon at bounding box center [1216, 383] width 34 height 34
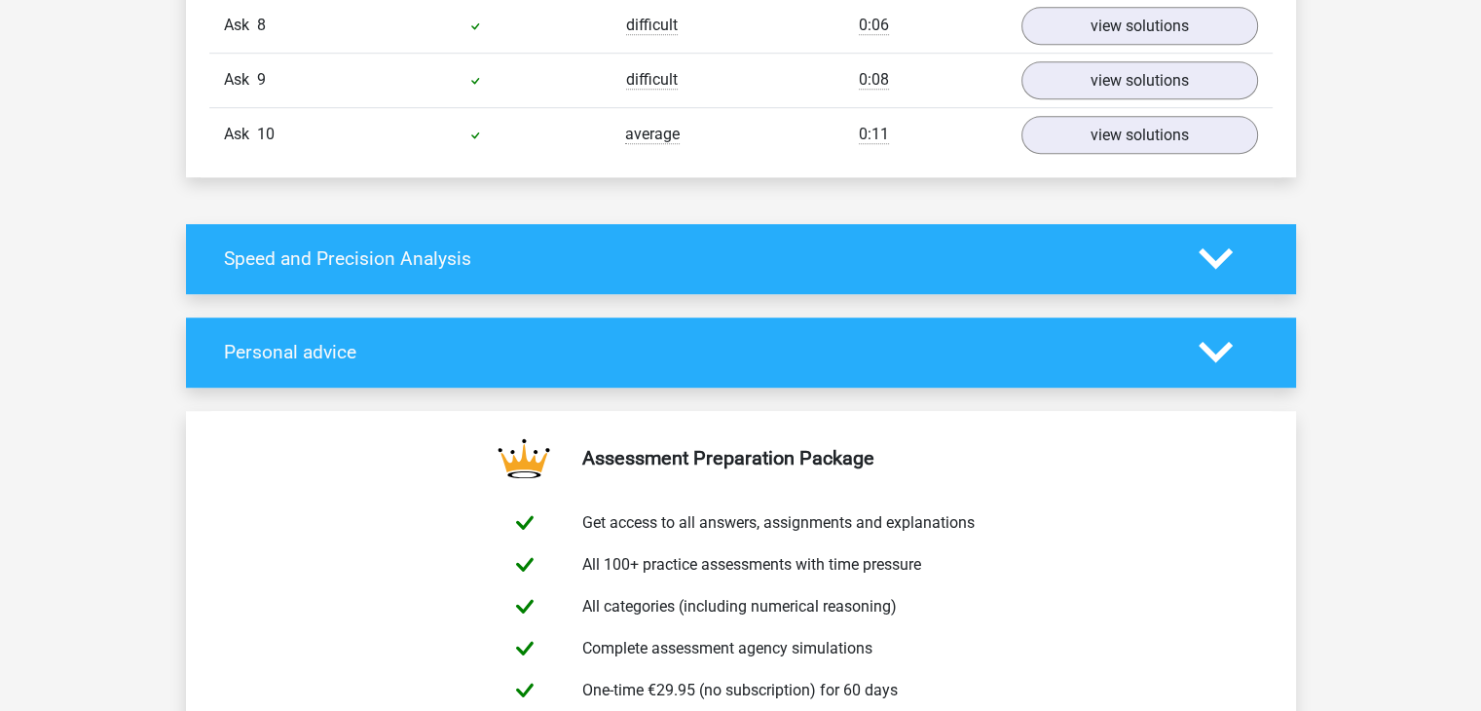
scroll to position [1422, 0]
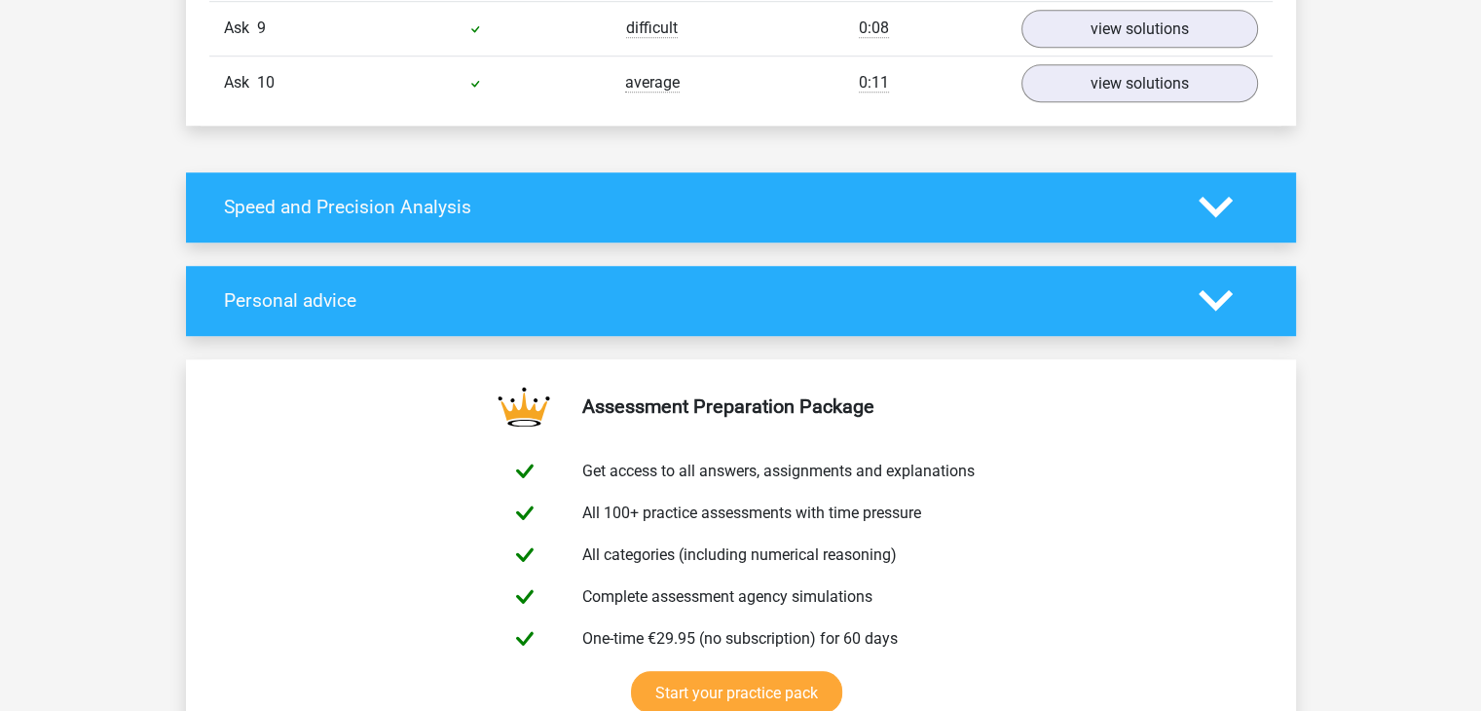
click at [1214, 306] on polygon at bounding box center [1216, 300] width 34 height 21
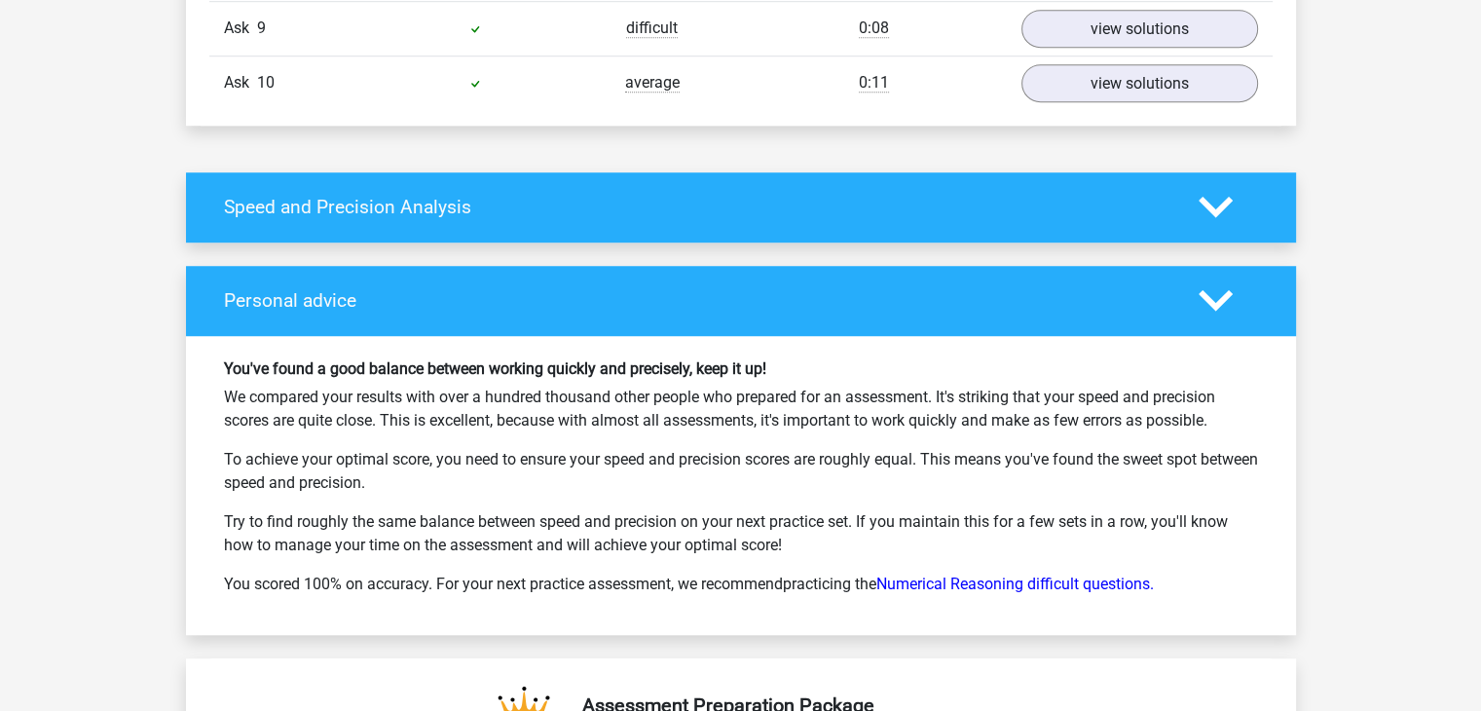
click at [991, 577] on p "You scored 100% on accuracy. For your next practice assessment, we recommend pr…" at bounding box center [741, 584] width 1034 height 23
drag, startPoint x: 993, startPoint y: 599, endPoint x: 993, endPoint y: 589, distance: 9.8
click at [993, 589] on p "You scored 100% on accuracy. For your next practice assessment, we recommend pr…" at bounding box center [741, 584] width 1034 height 23
click at [993, 589] on font "Numerical Reasoning difficult questions." at bounding box center [1016, 584] width 278 height 19
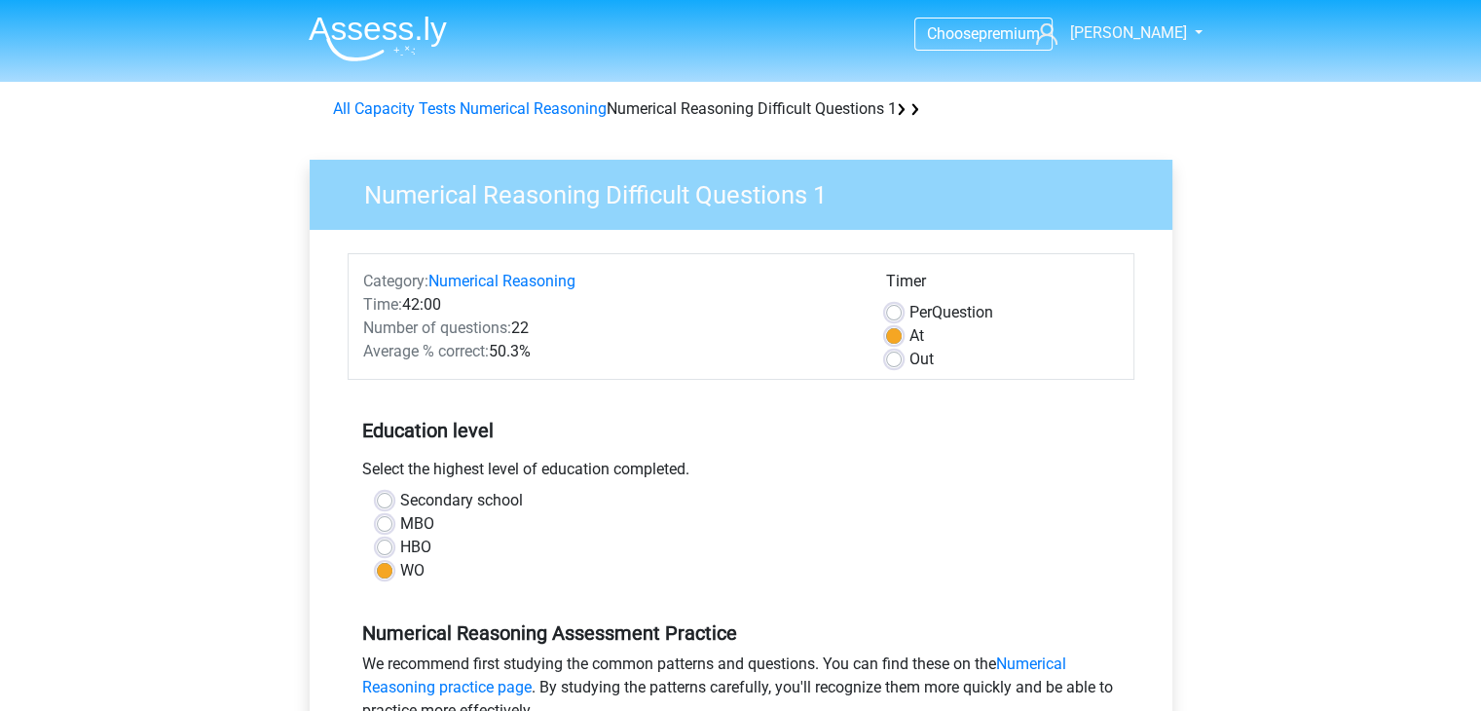
click at [391, 19] on img at bounding box center [378, 39] width 138 height 46
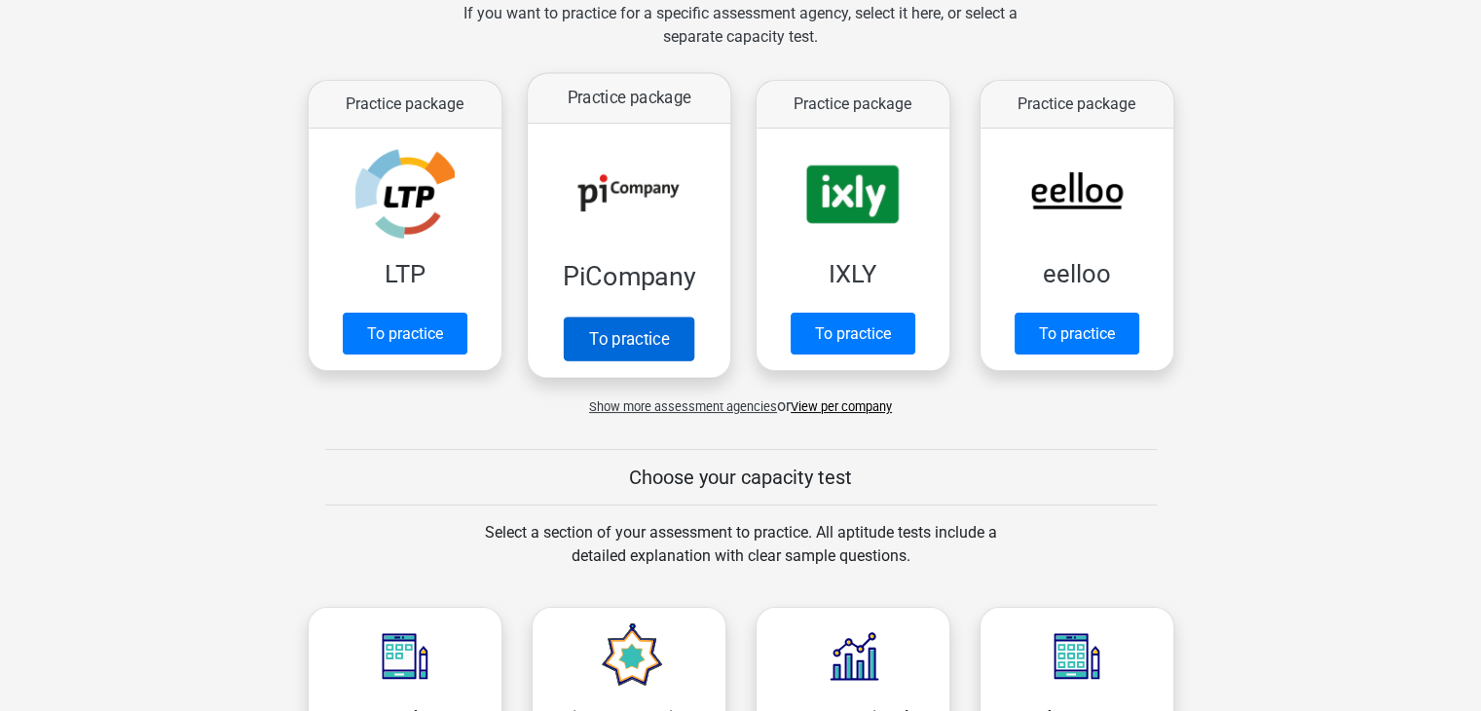
scroll to position [319, 0]
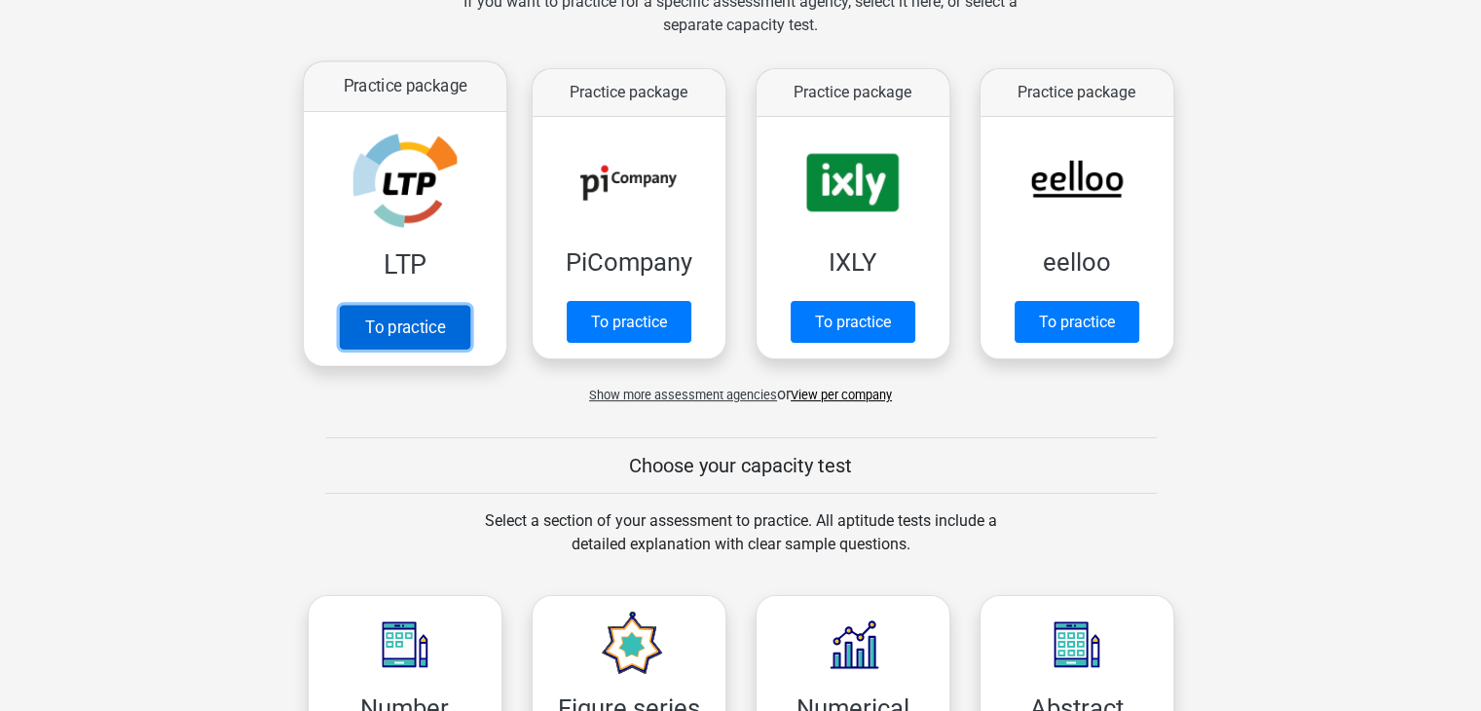
click at [418, 305] on link "To practice" at bounding box center [404, 327] width 131 height 44
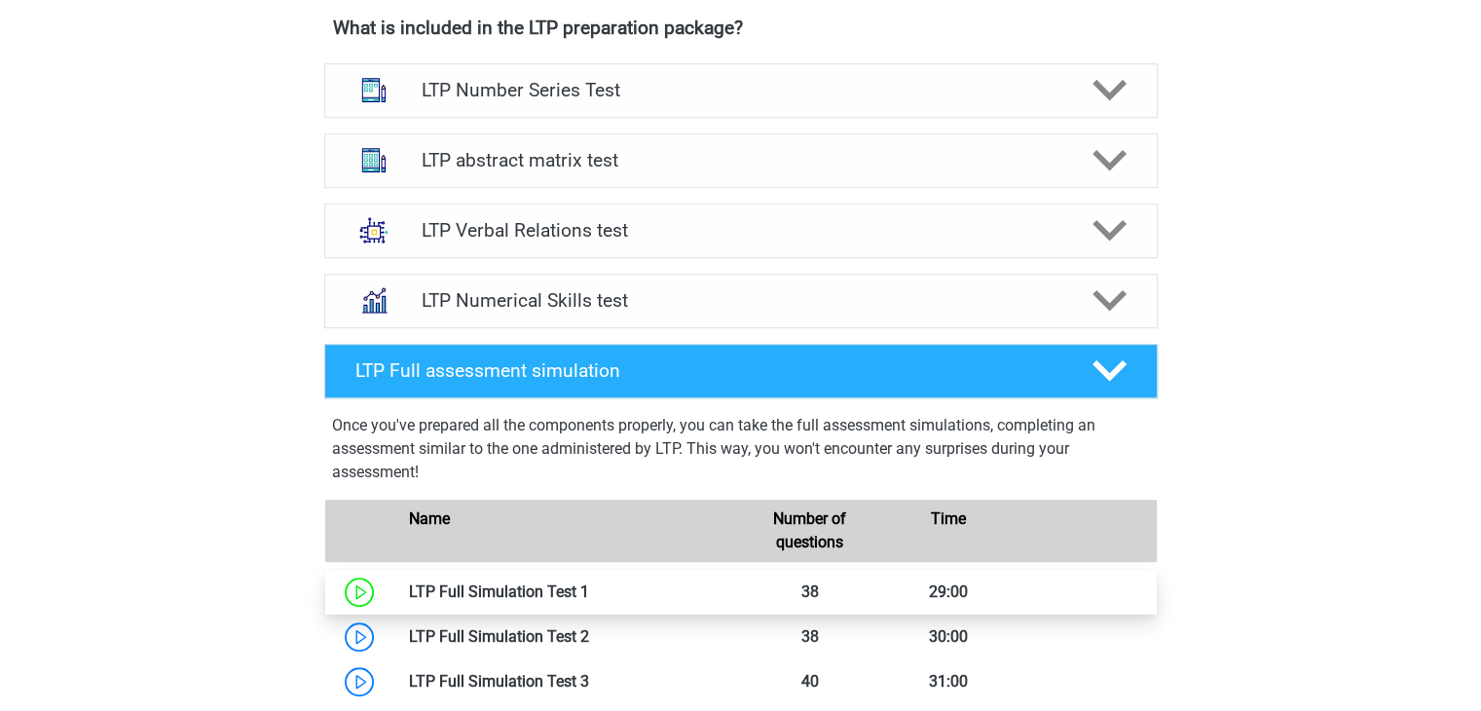
scroll to position [1270, 0]
click at [542, 289] on font "LTP Numerical Skills test" at bounding box center [525, 300] width 206 height 22
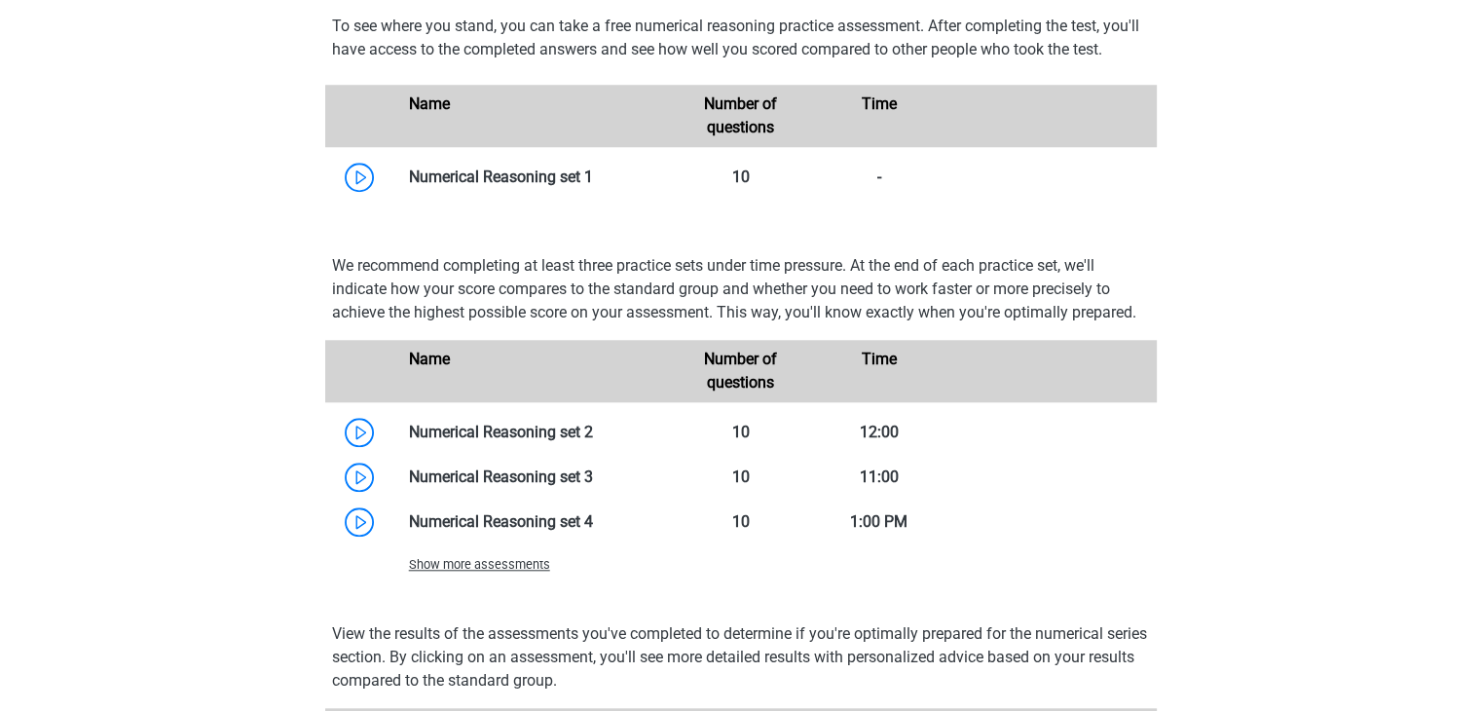
scroll to position [1718, 0]
click at [416, 562] on font "Show more assessments" at bounding box center [479, 562] width 141 height 15
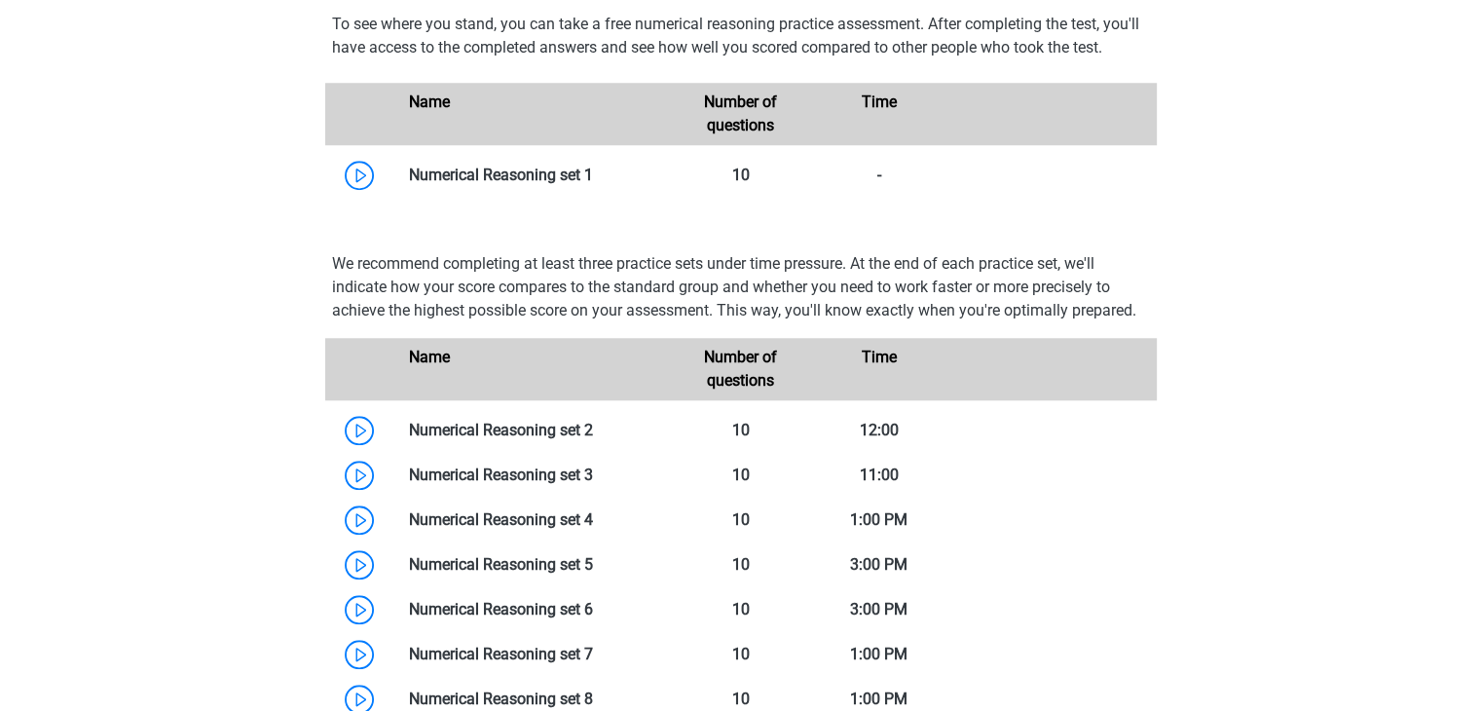
click at [593, 562] on link at bounding box center [593, 564] width 0 height 19
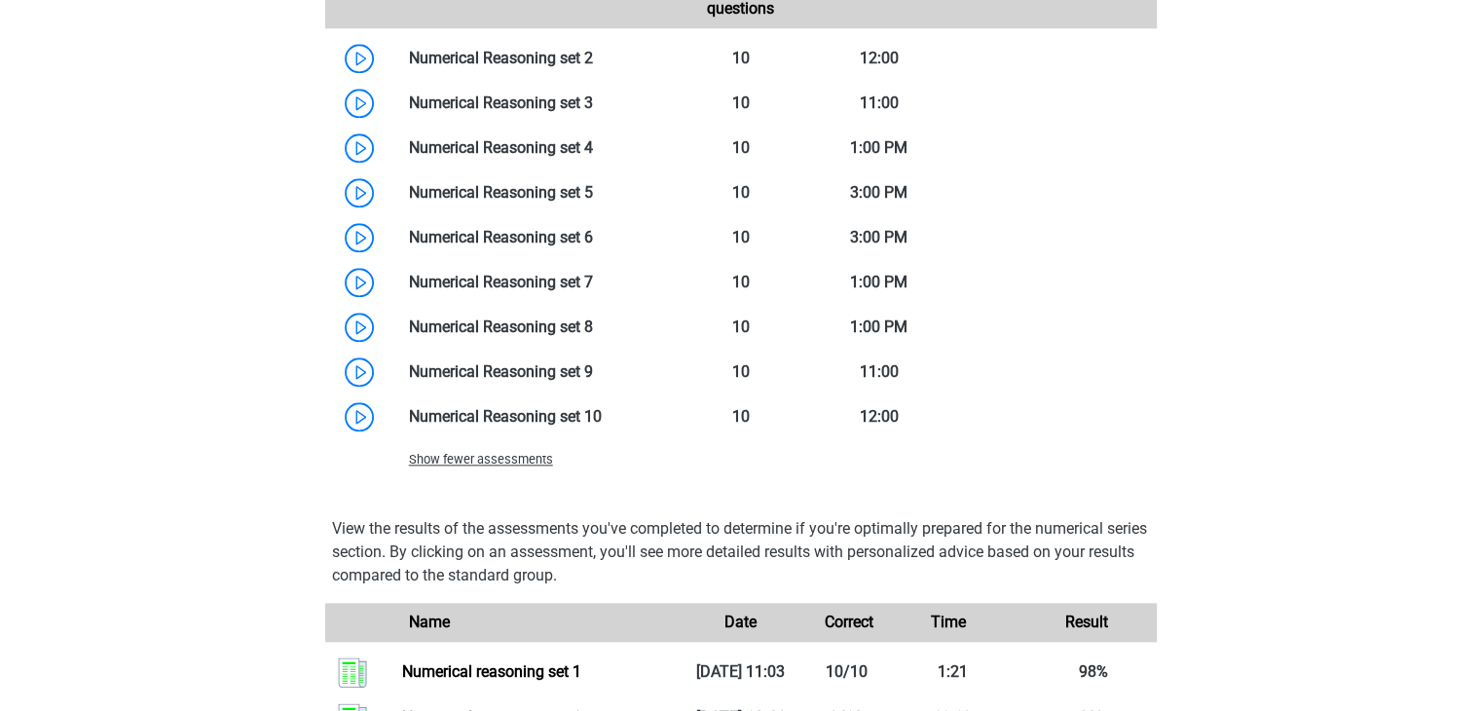
scroll to position [1748, 0]
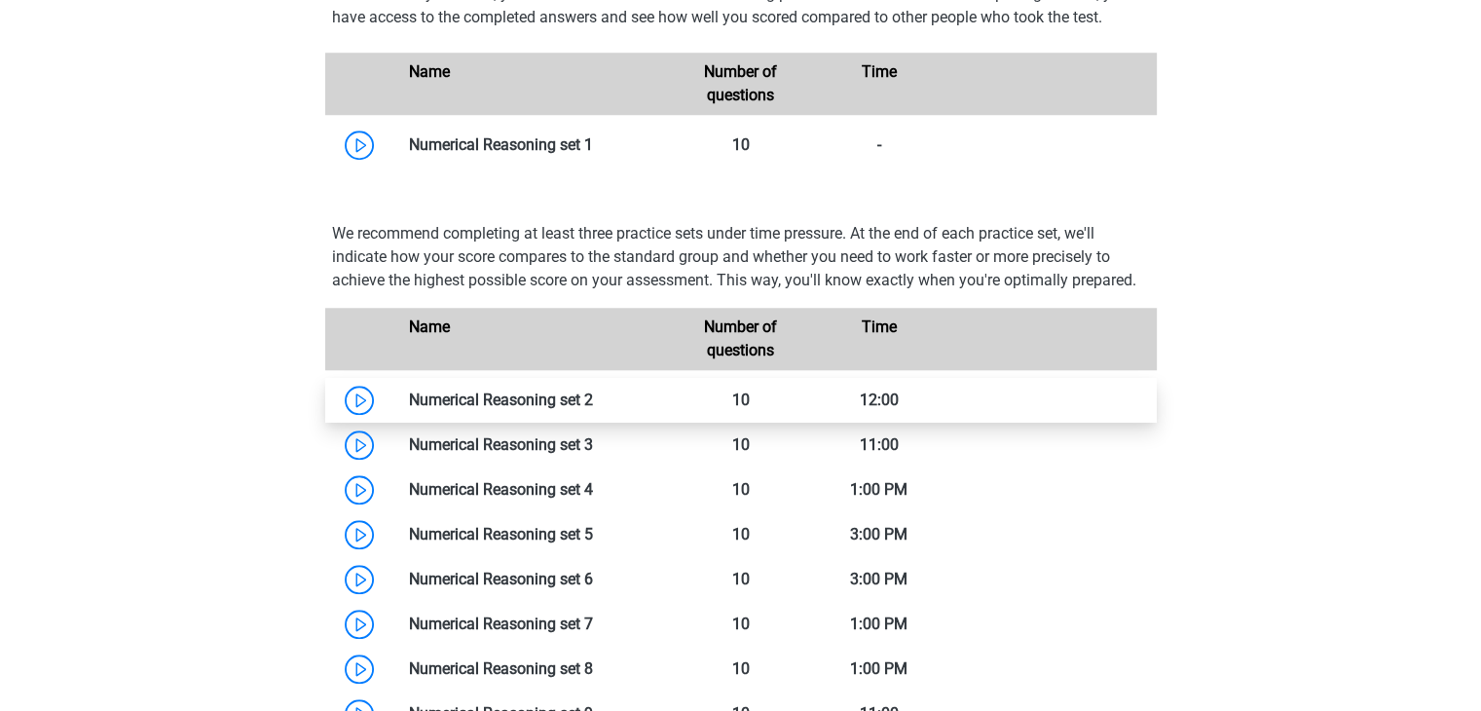
click at [593, 397] on link at bounding box center [593, 400] width 0 height 19
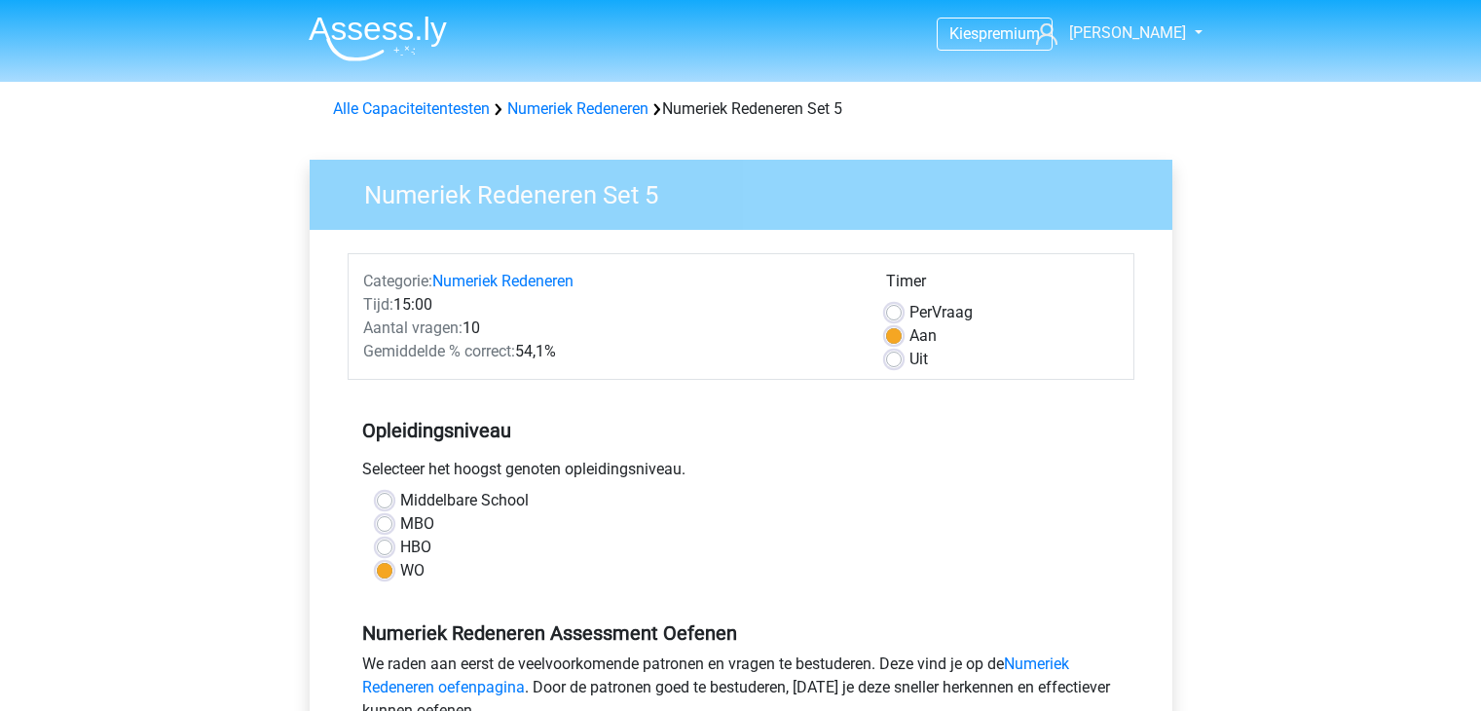
scroll to position [140, 0]
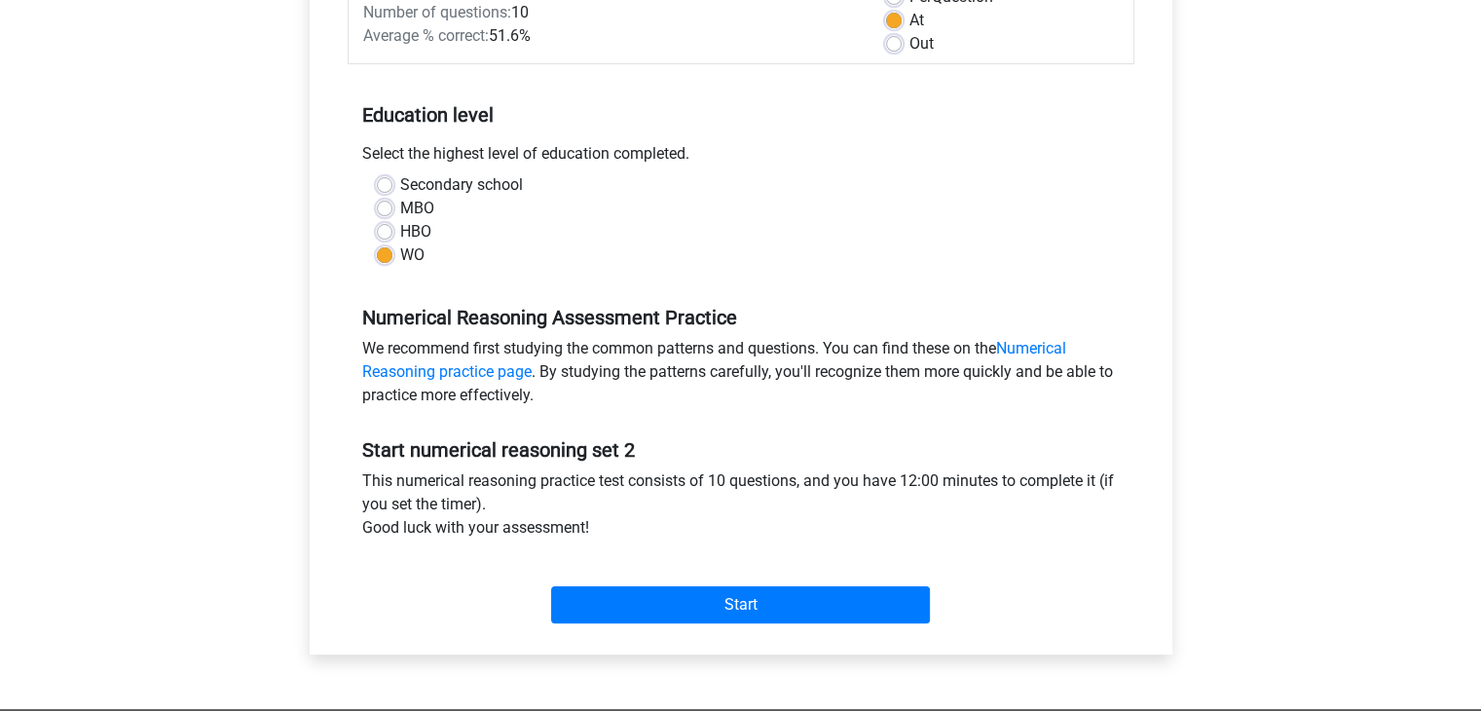
scroll to position [316, 0]
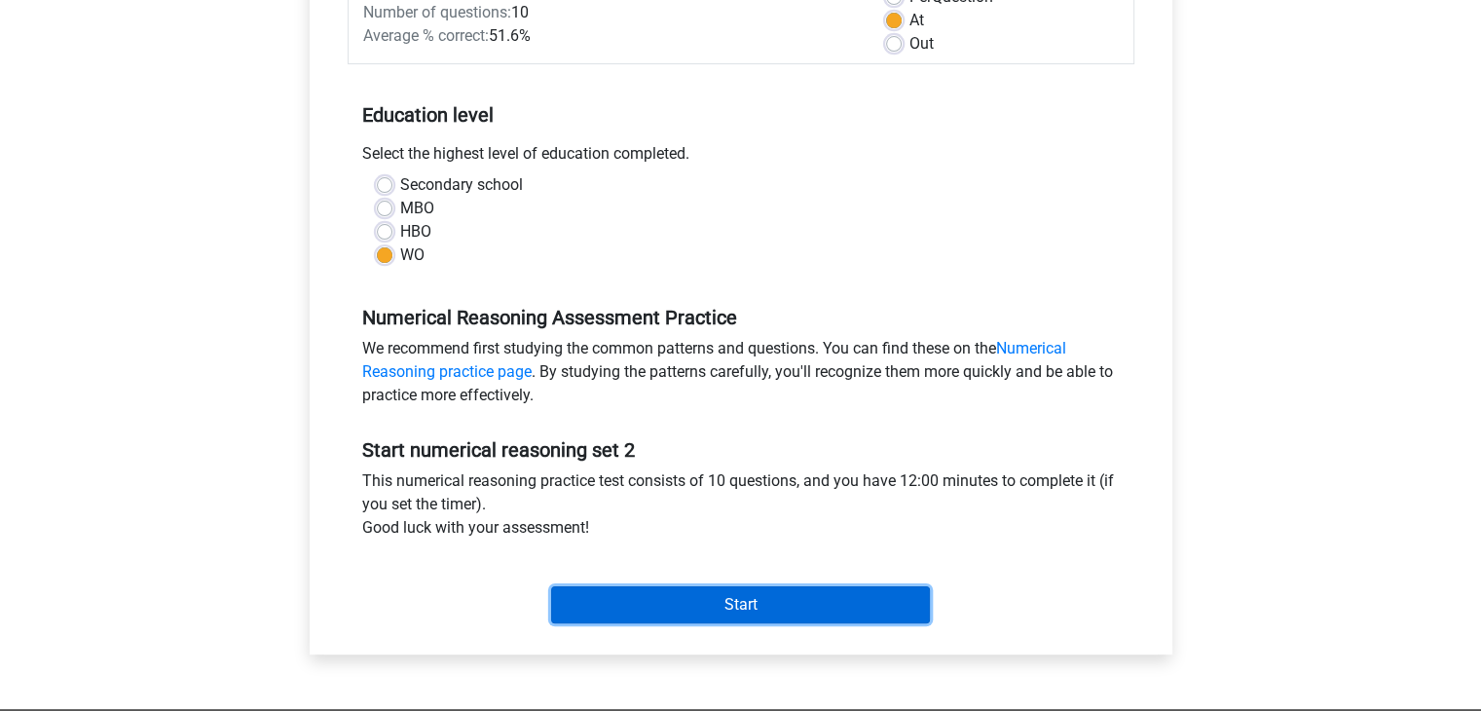
click at [744, 599] on input "Start" at bounding box center [740, 604] width 379 height 37
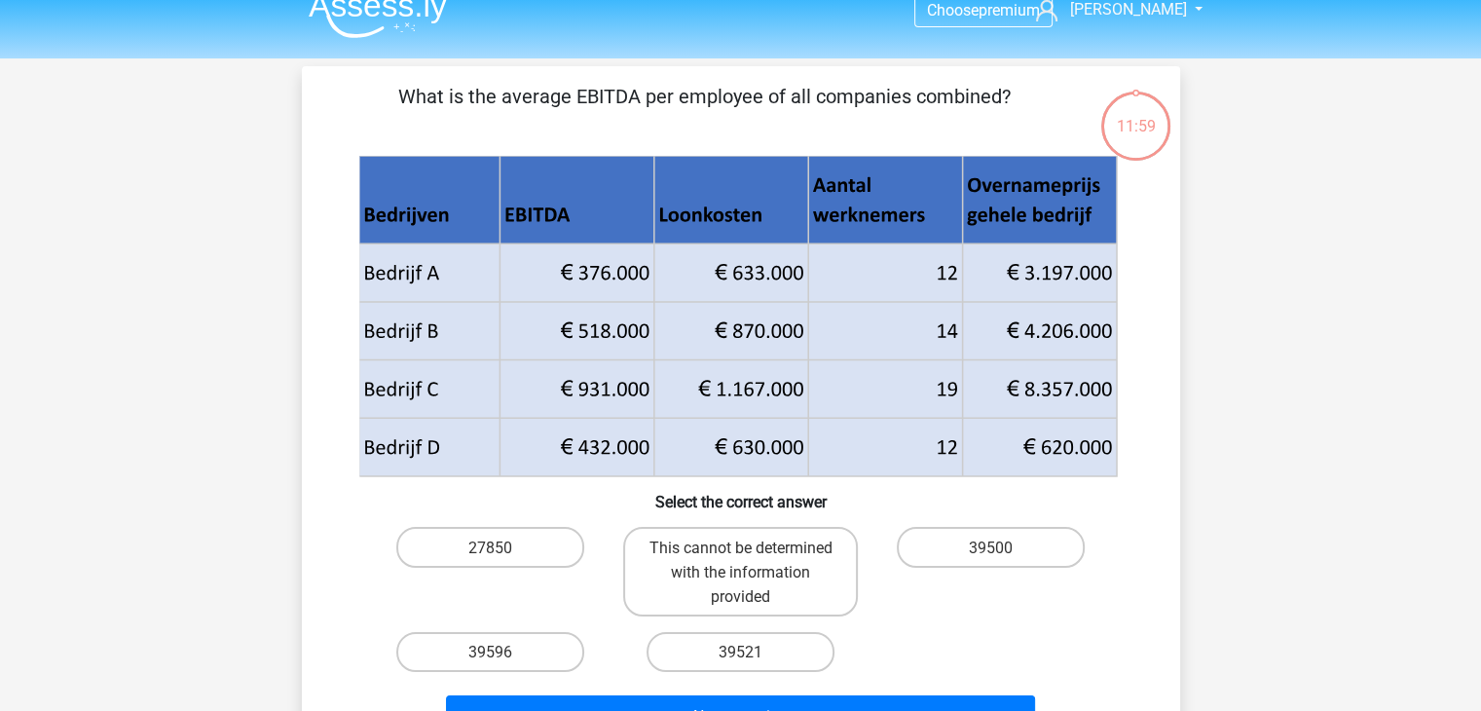
scroll to position [23, 0]
click at [529, 254] on icon at bounding box center [737, 301] width 758 height 116
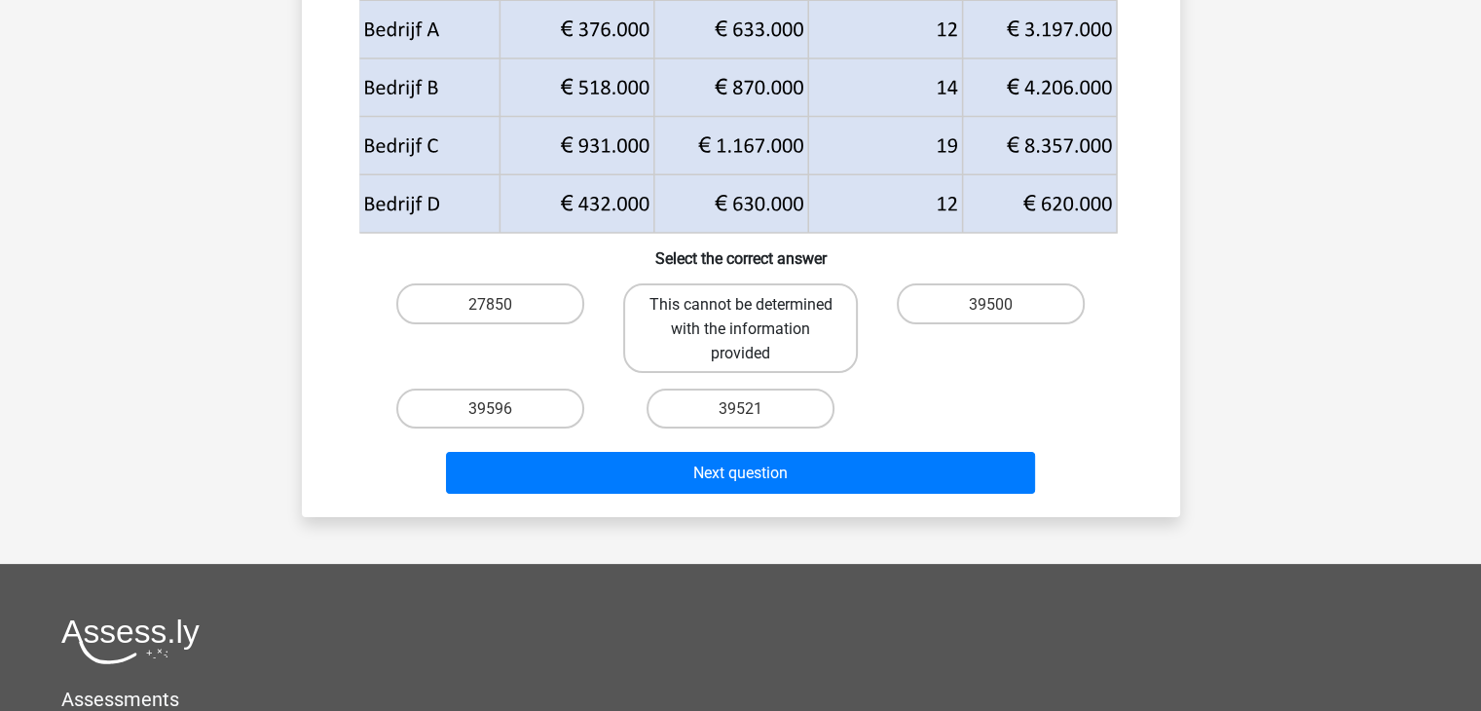
click at [768, 327] on font "This cannot be determined with the information provided" at bounding box center [740, 328] width 183 height 67
click at [753, 316] on input "This cannot be determined with the information provided" at bounding box center [746, 309] width 13 height 13
radio input "true"
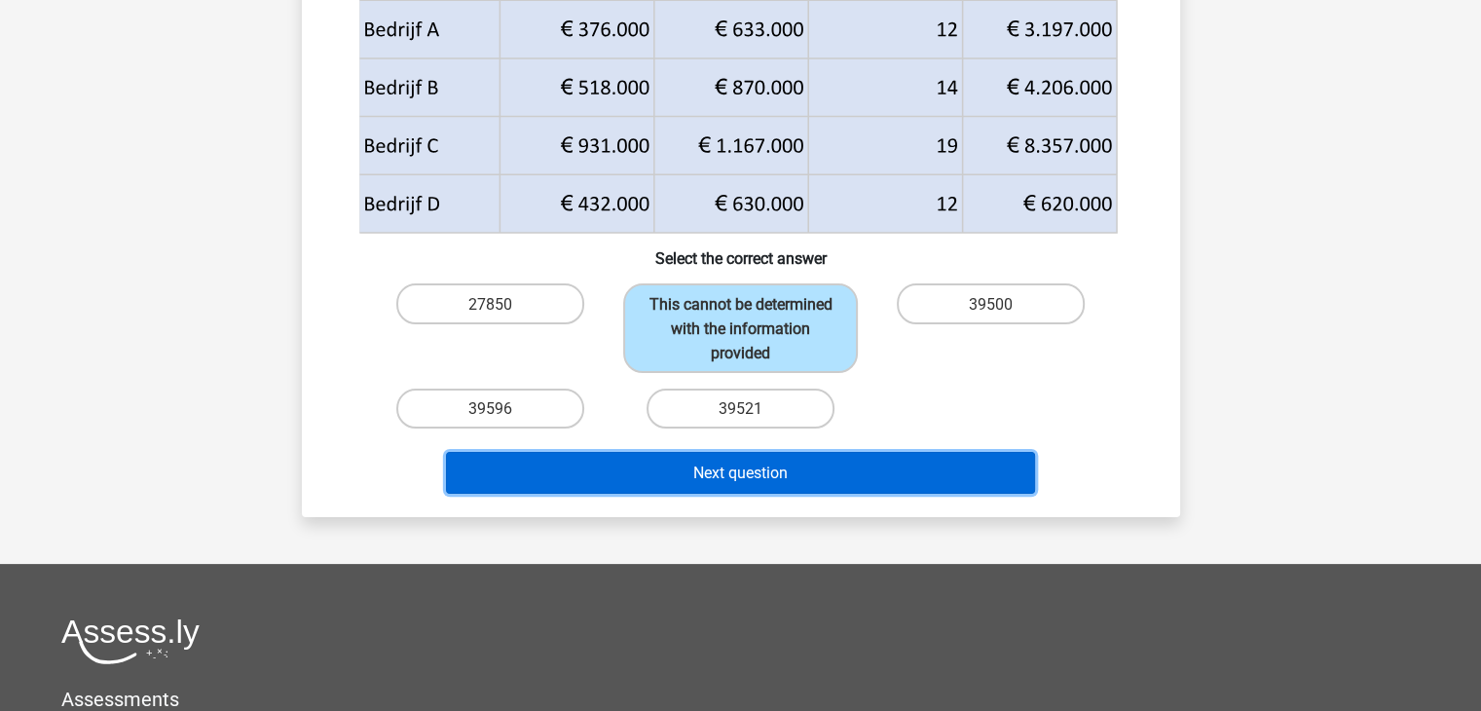
click at [759, 482] on font "Next question" at bounding box center [740, 473] width 94 height 19
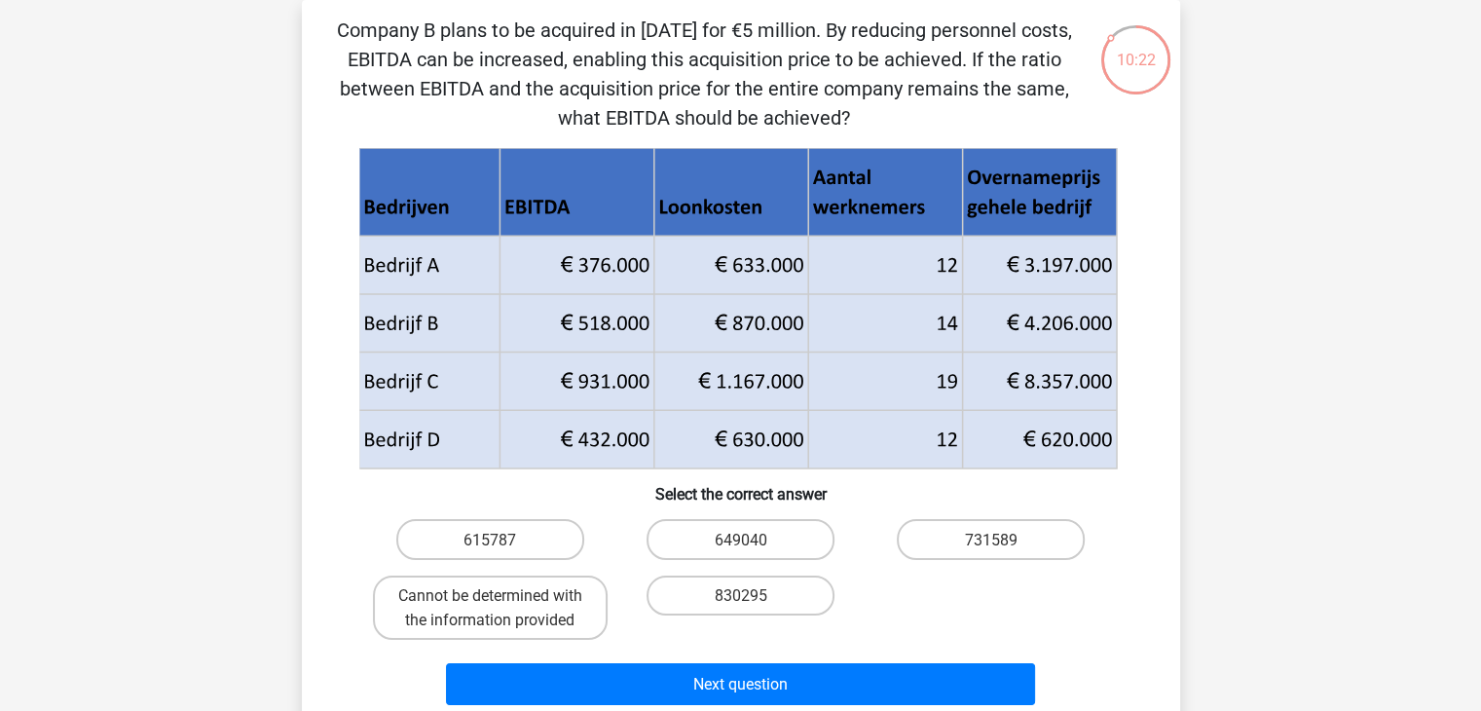
scroll to position [343, 0]
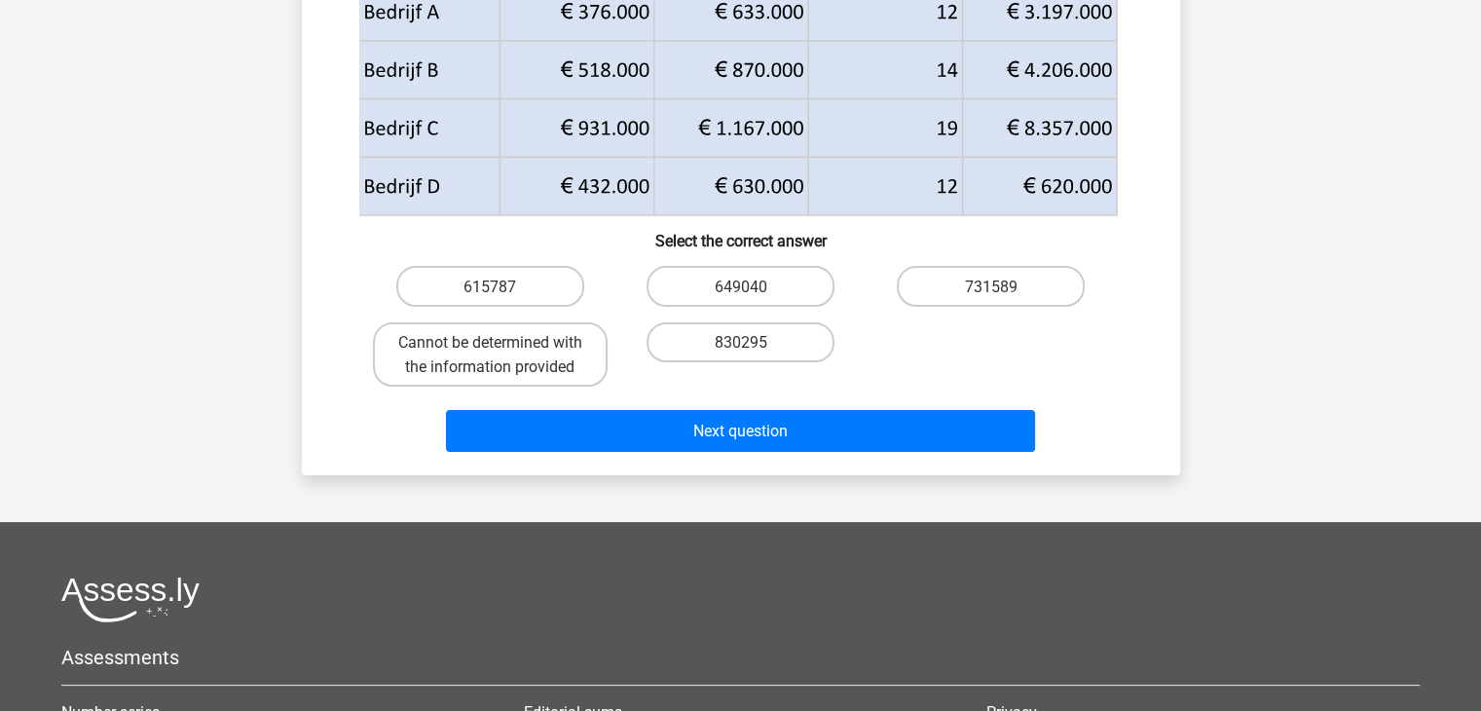
click at [498, 287] on input "615787" at bounding box center [496, 291] width 13 height 13
radio input "true"
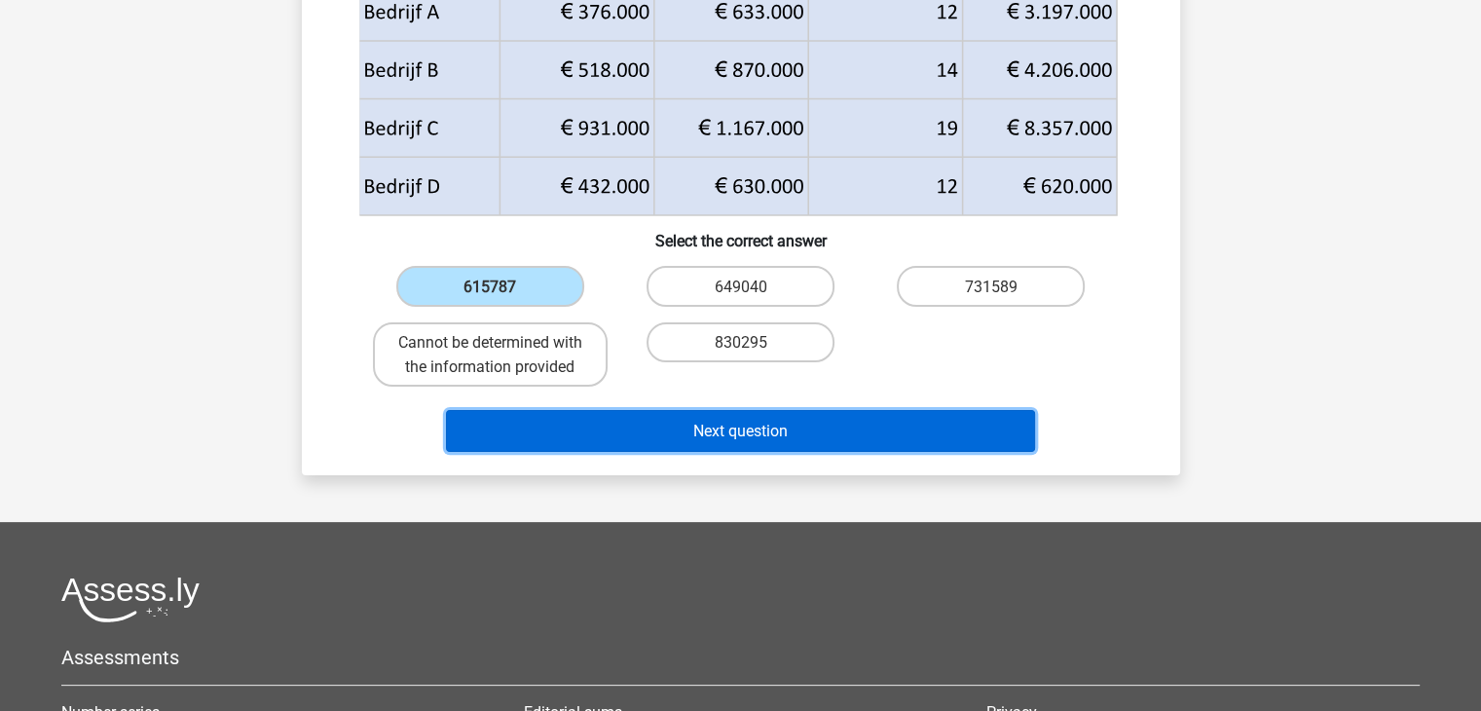
click at [616, 452] on button "Next question" at bounding box center [740, 431] width 589 height 42
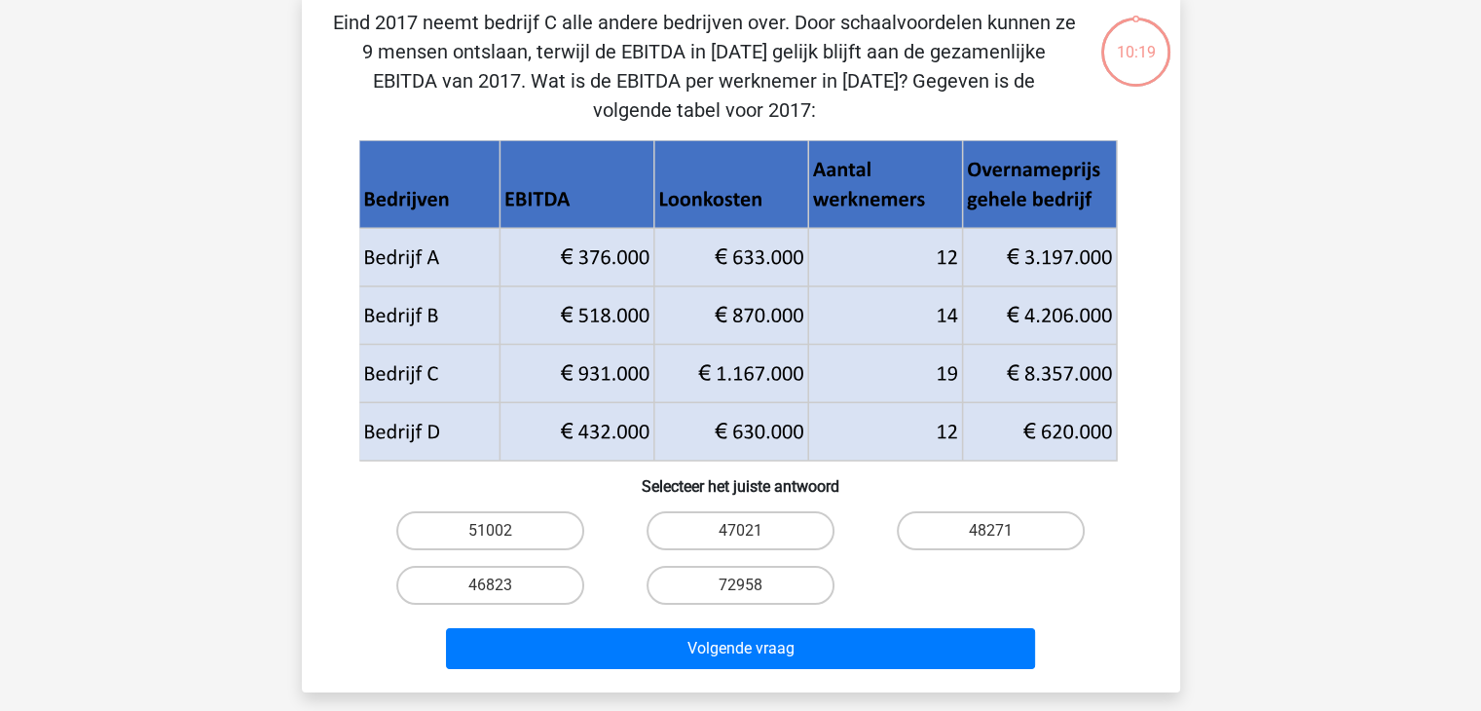
scroll to position [90, 0]
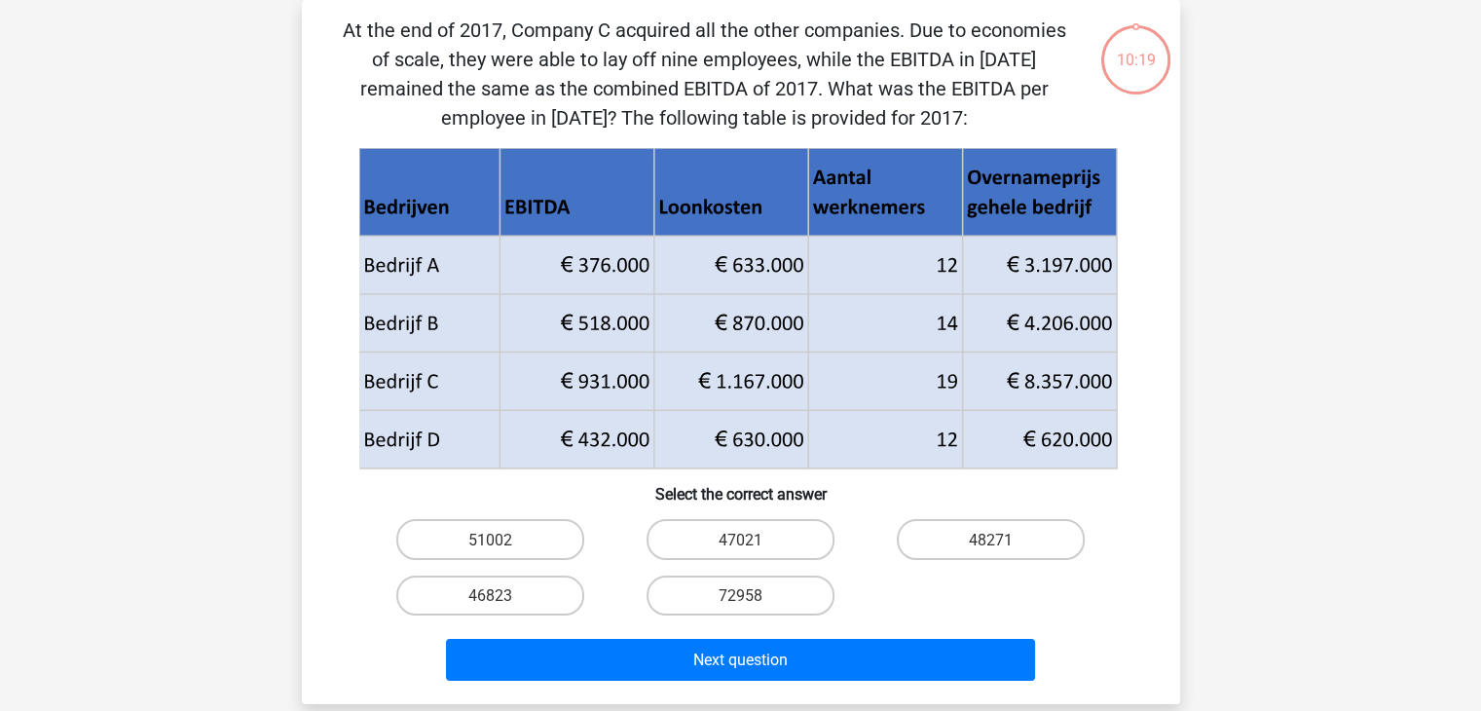
click at [616, 470] on h6 "Select the correct answer" at bounding box center [741, 486] width 816 height 34
click at [730, 538] on font "47021" at bounding box center [741, 540] width 44 height 19
click at [740, 539] on input "47021" at bounding box center [746, 545] width 13 height 13
radio input "true"
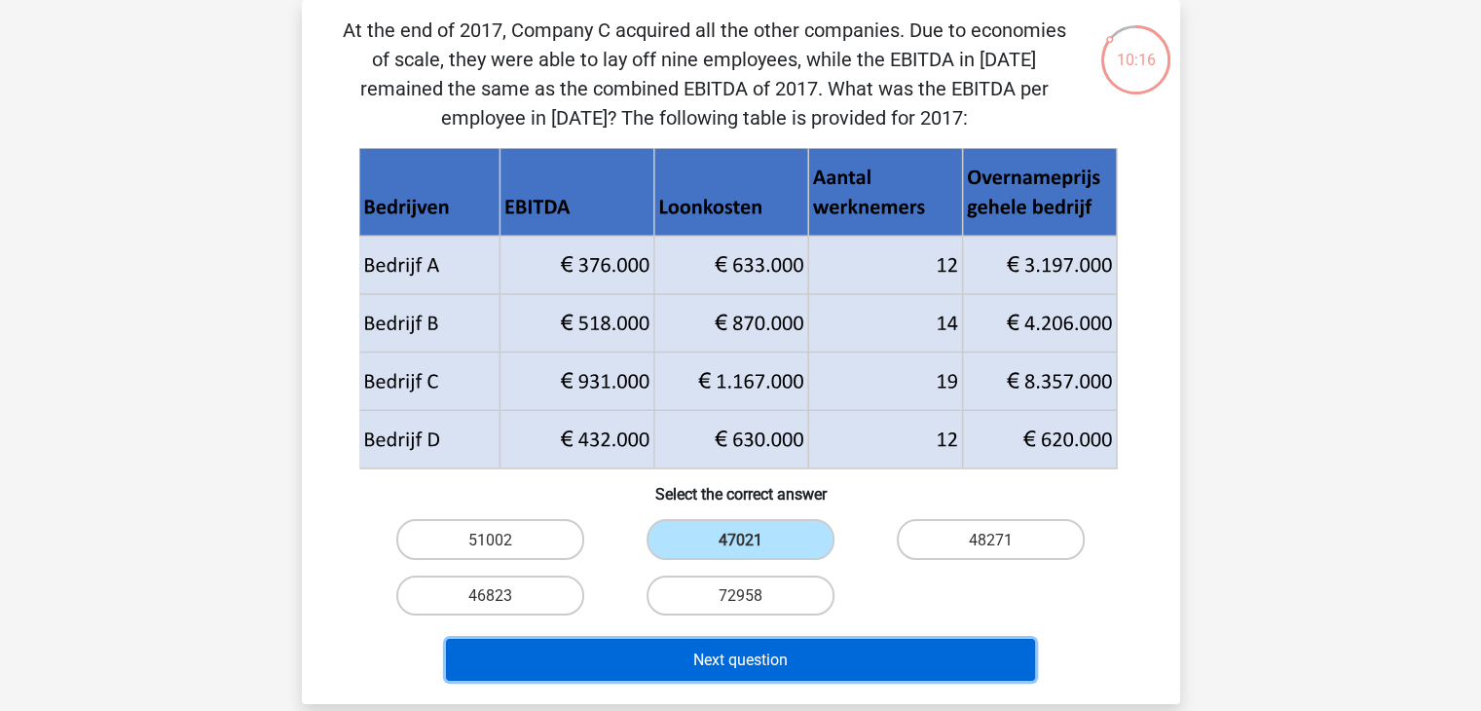
click at [785, 665] on font "Next question" at bounding box center [740, 660] width 94 height 19
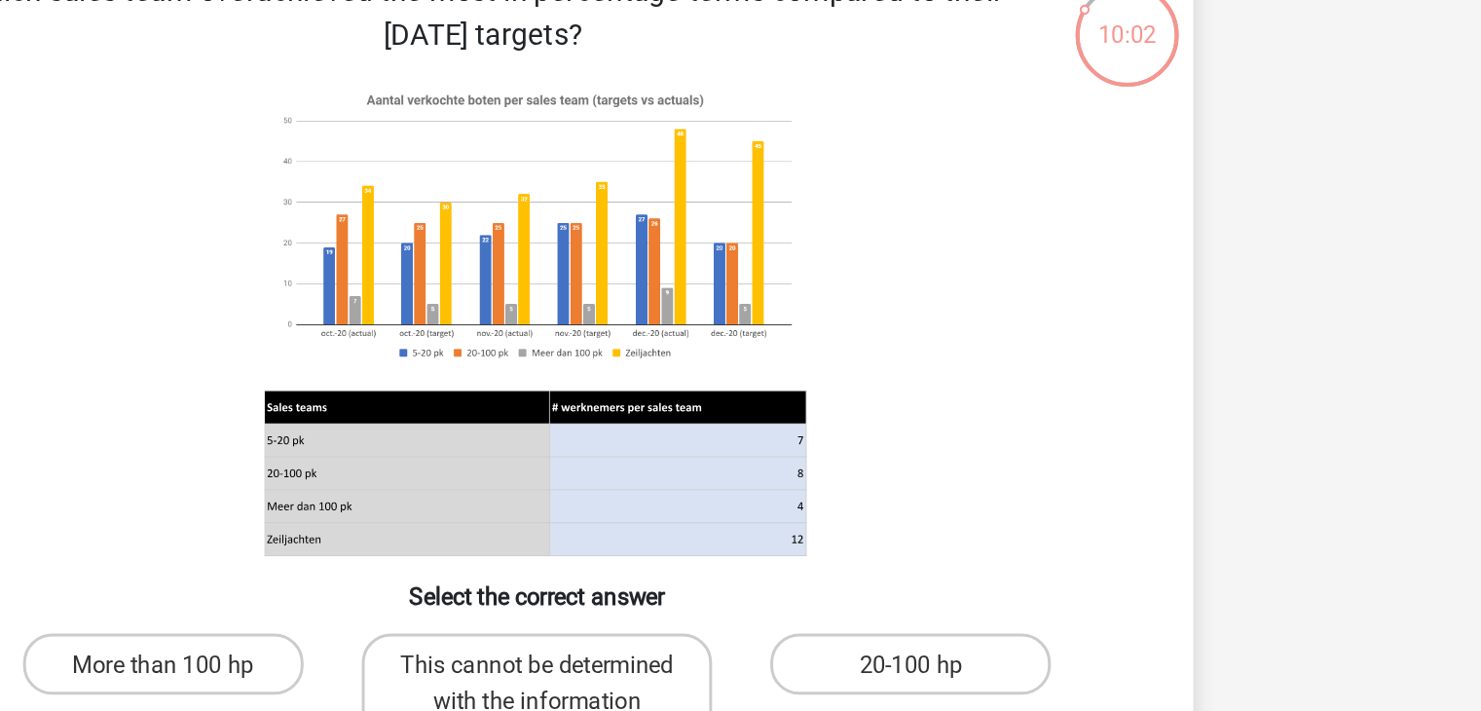
scroll to position [0, 0]
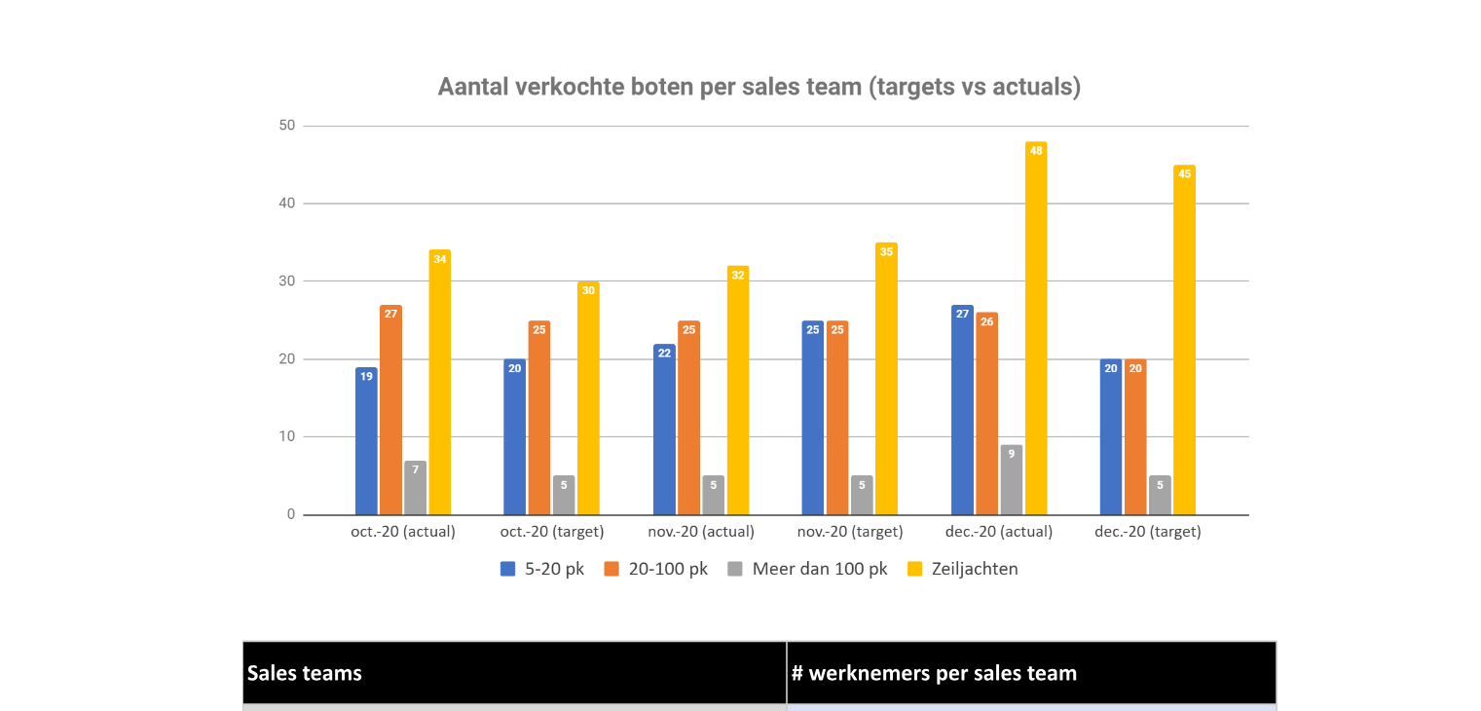
click at [660, 225] on image at bounding box center [739, 277] width 363 height 197
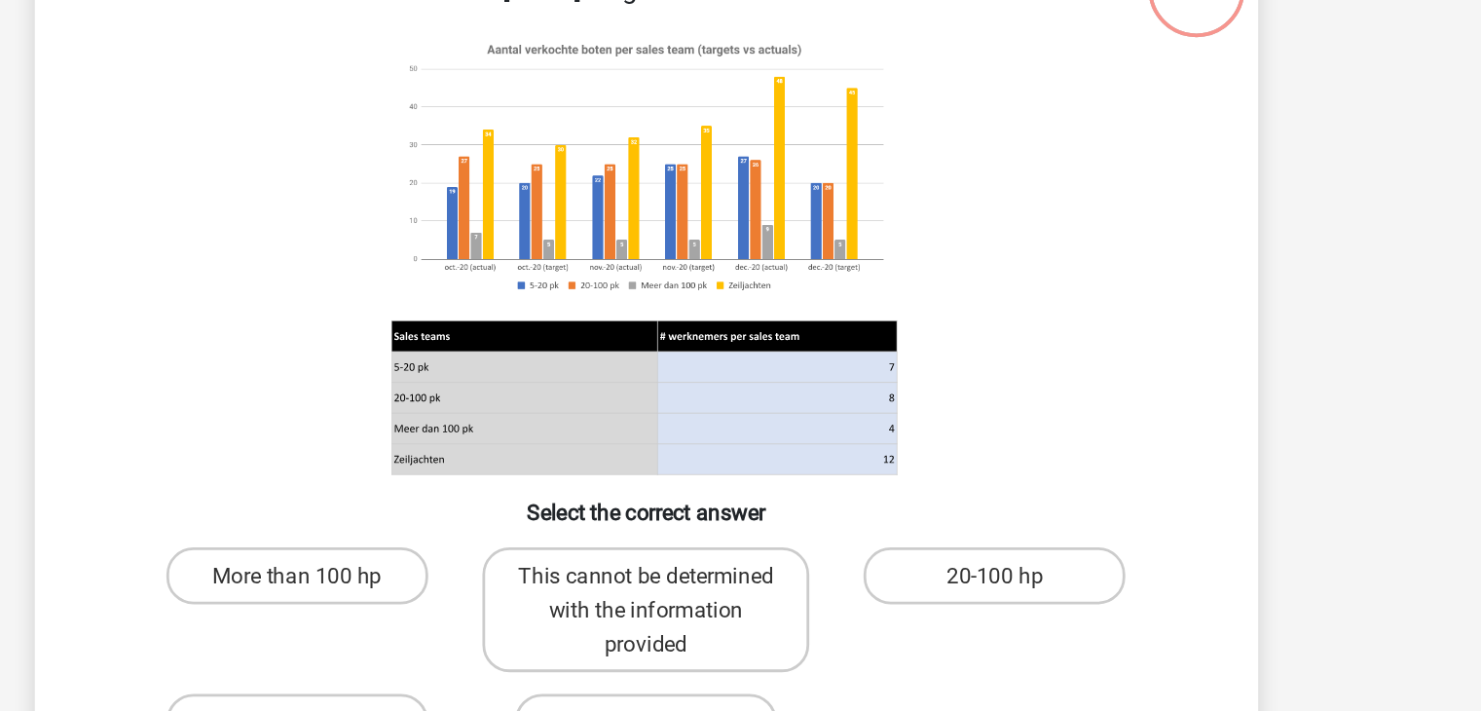
scroll to position [131, 0]
click at [660, 153] on image at bounding box center [739, 145] width 363 height 197
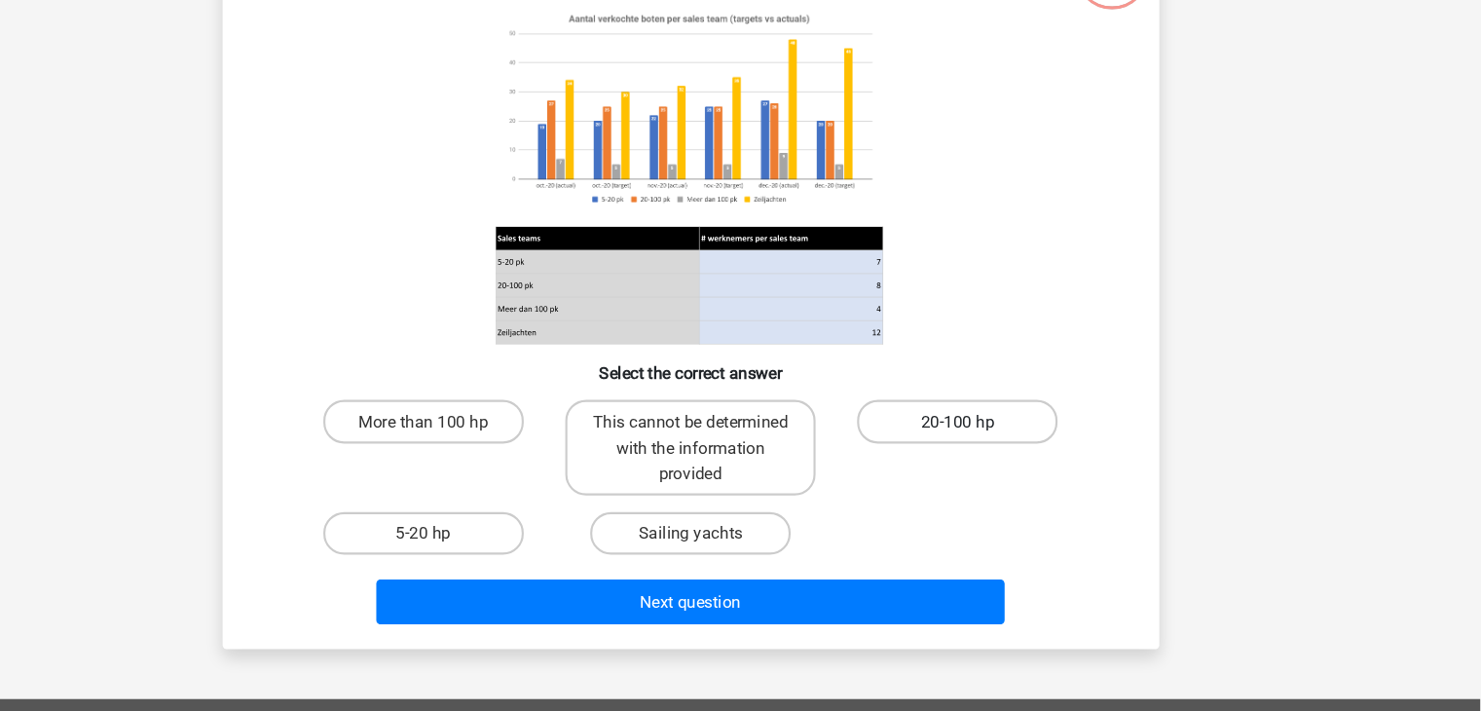
click at [951, 431] on label "20-100 hp" at bounding box center [991, 439] width 188 height 40
click at [992, 438] on input "20-100 hp" at bounding box center [998, 444] width 13 height 13
radio input "true"
click at [511, 431] on font "More than 100 hp" at bounding box center [491, 440] width 122 height 19
click at [503, 438] on input "More than 100 hp" at bounding box center [496, 444] width 13 height 13
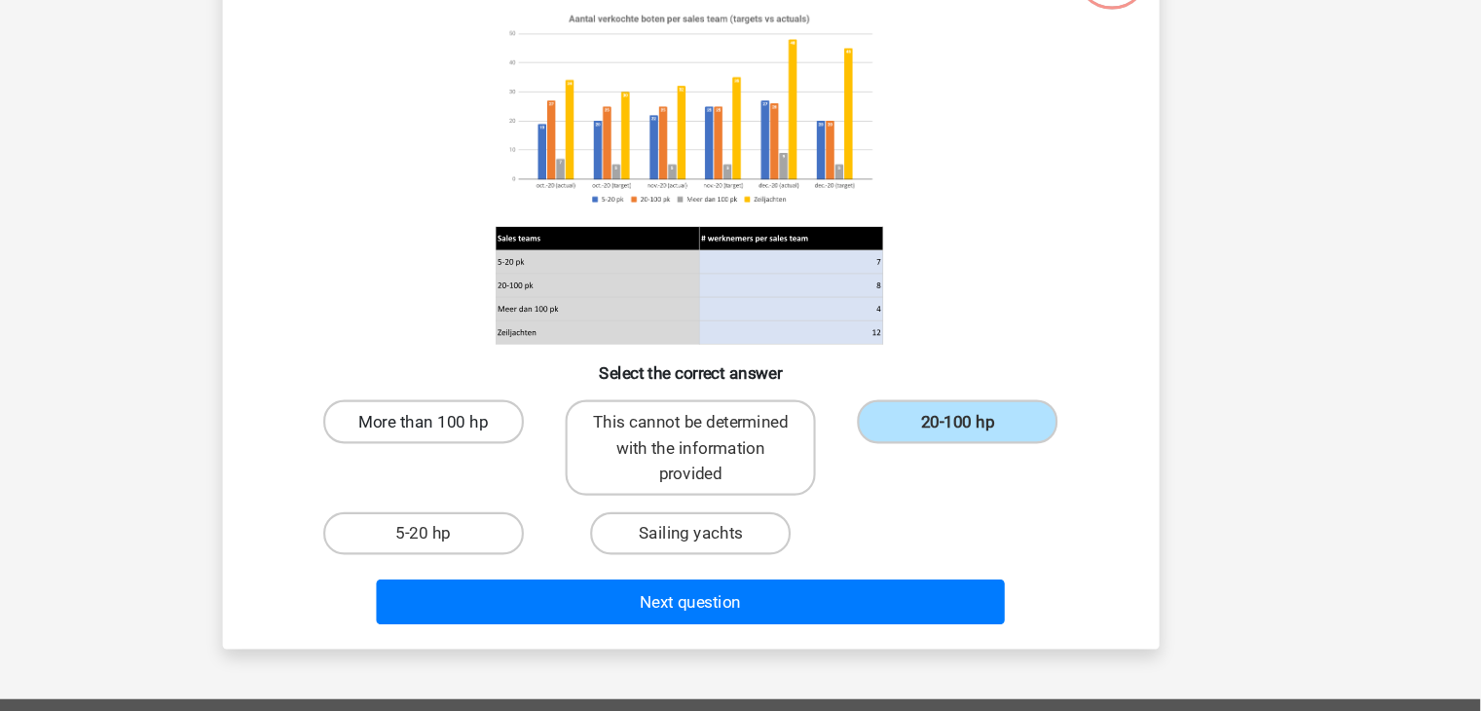
radio input "true"
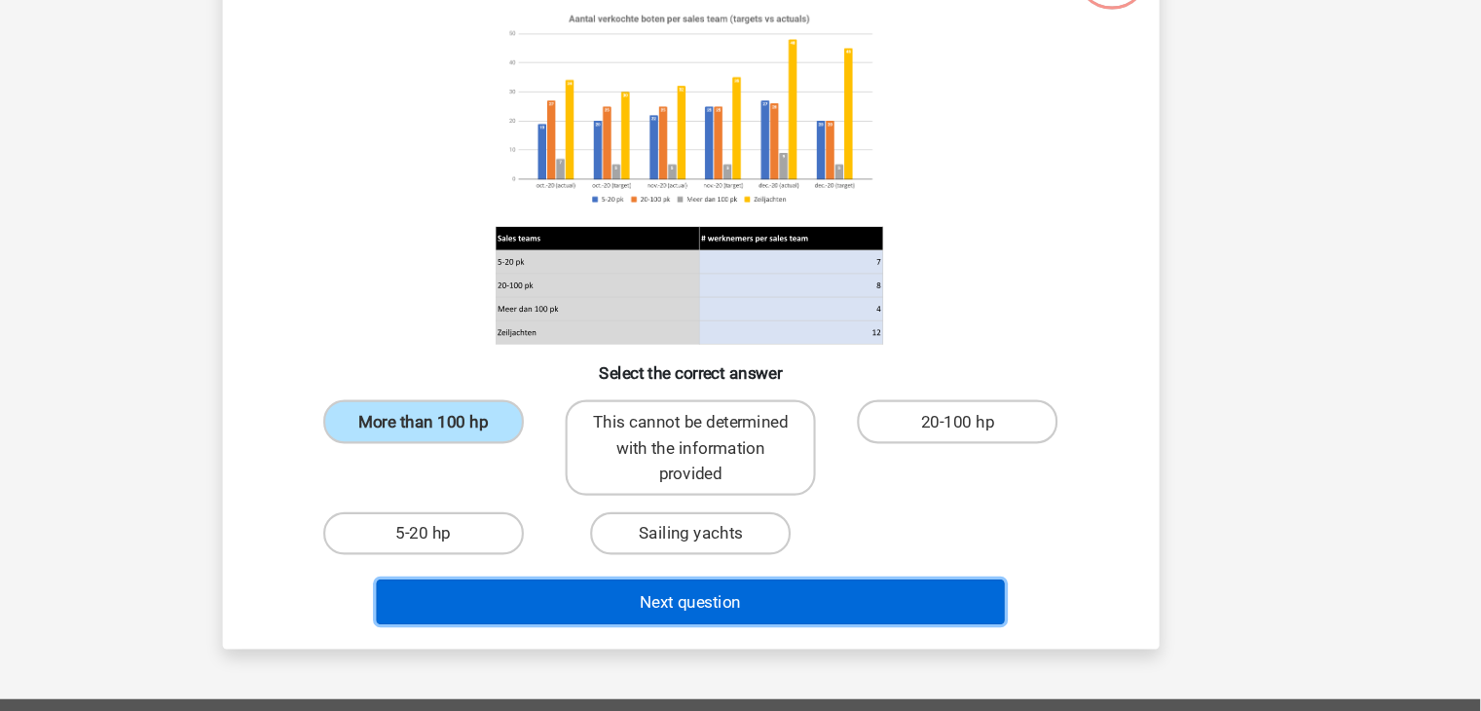
click at [675, 611] on button "Next question" at bounding box center [740, 608] width 589 height 42
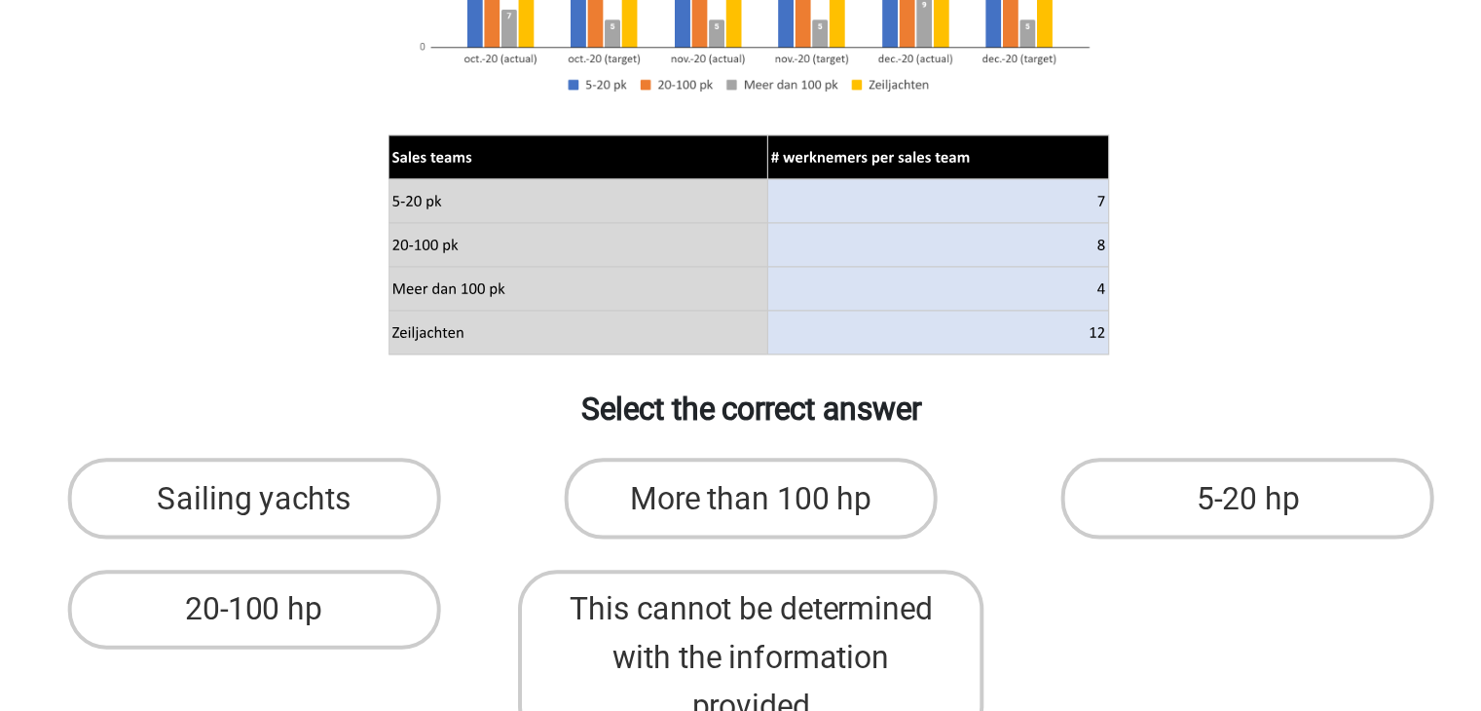
scroll to position [90, 0]
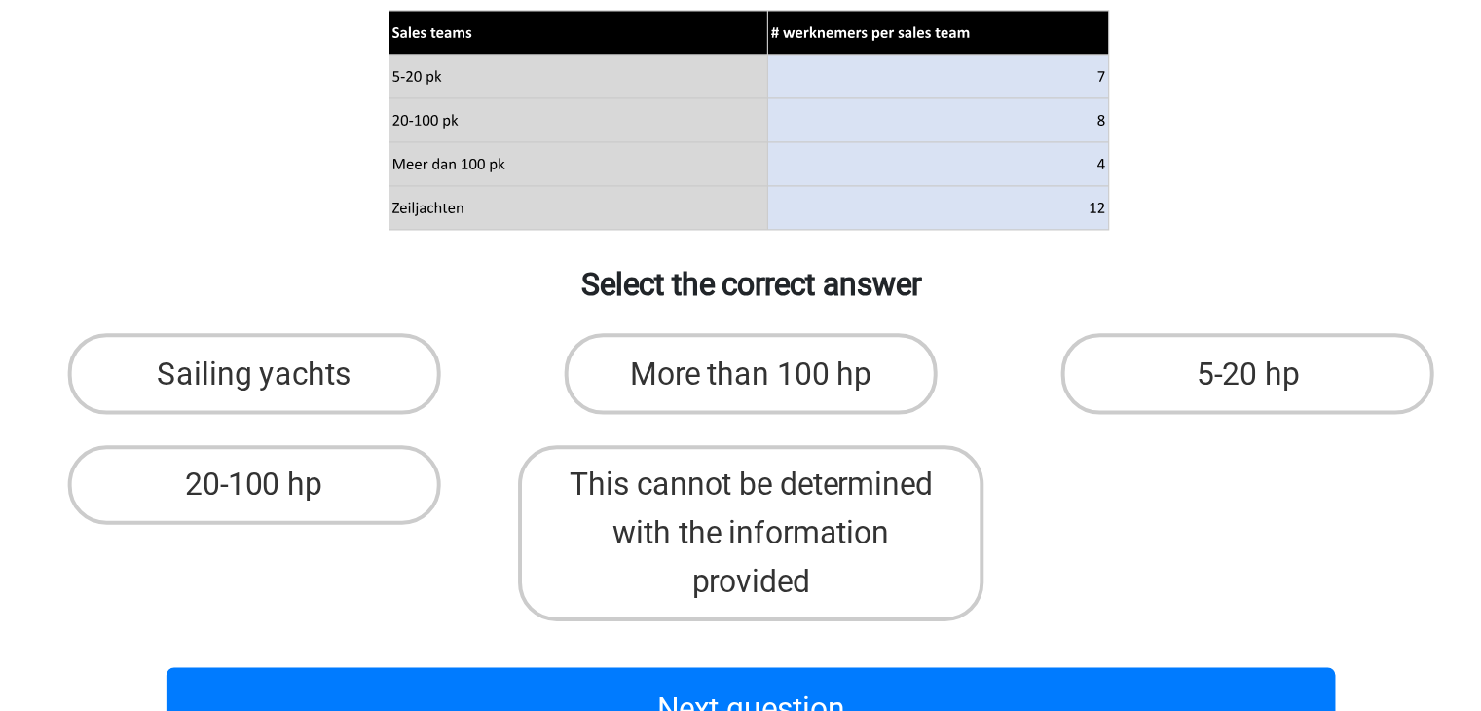
click at [675, 598] on label "This cannot be determined with the information provided" at bounding box center [740, 561] width 235 height 89
click at [740, 549] on input "This cannot be determined with the information provided" at bounding box center [746, 543] width 13 height 13
radio input "true"
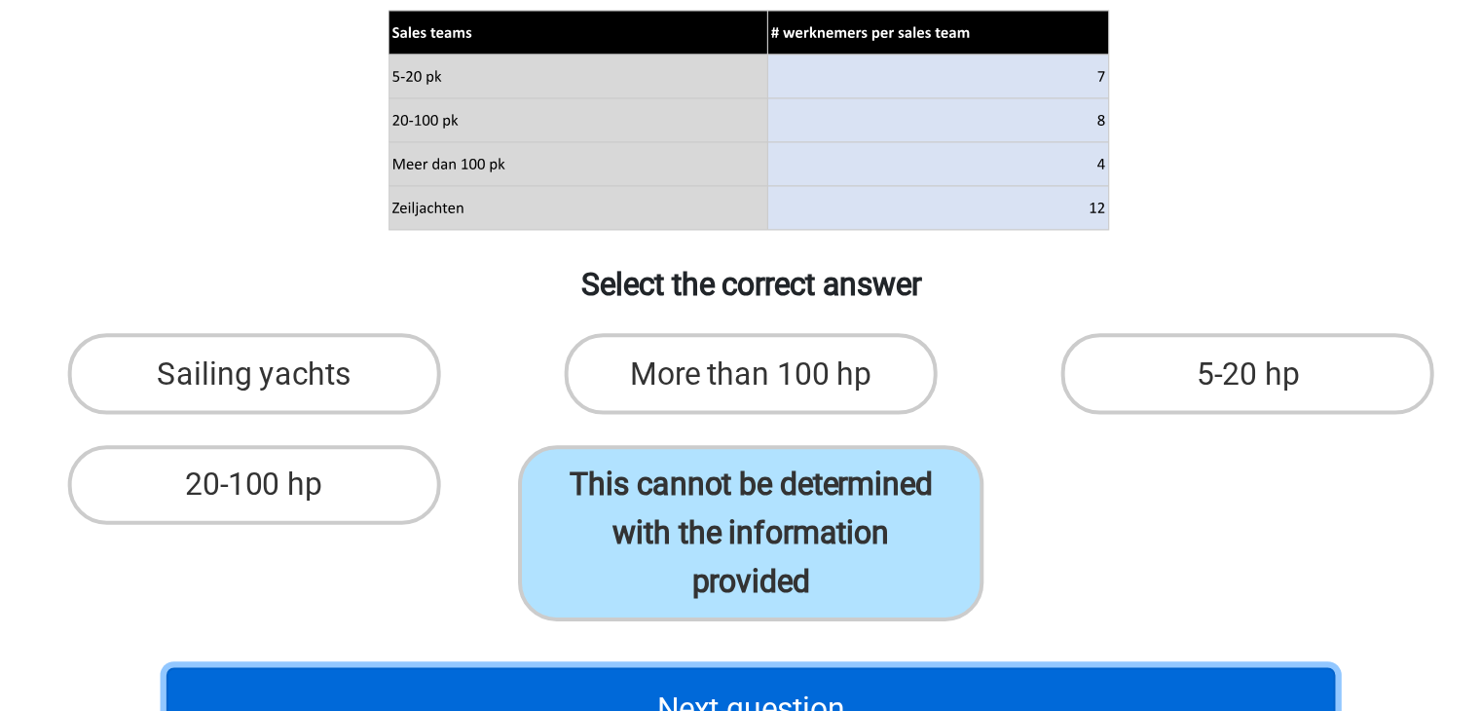
click at [683, 639] on button "Next question" at bounding box center [740, 650] width 589 height 42
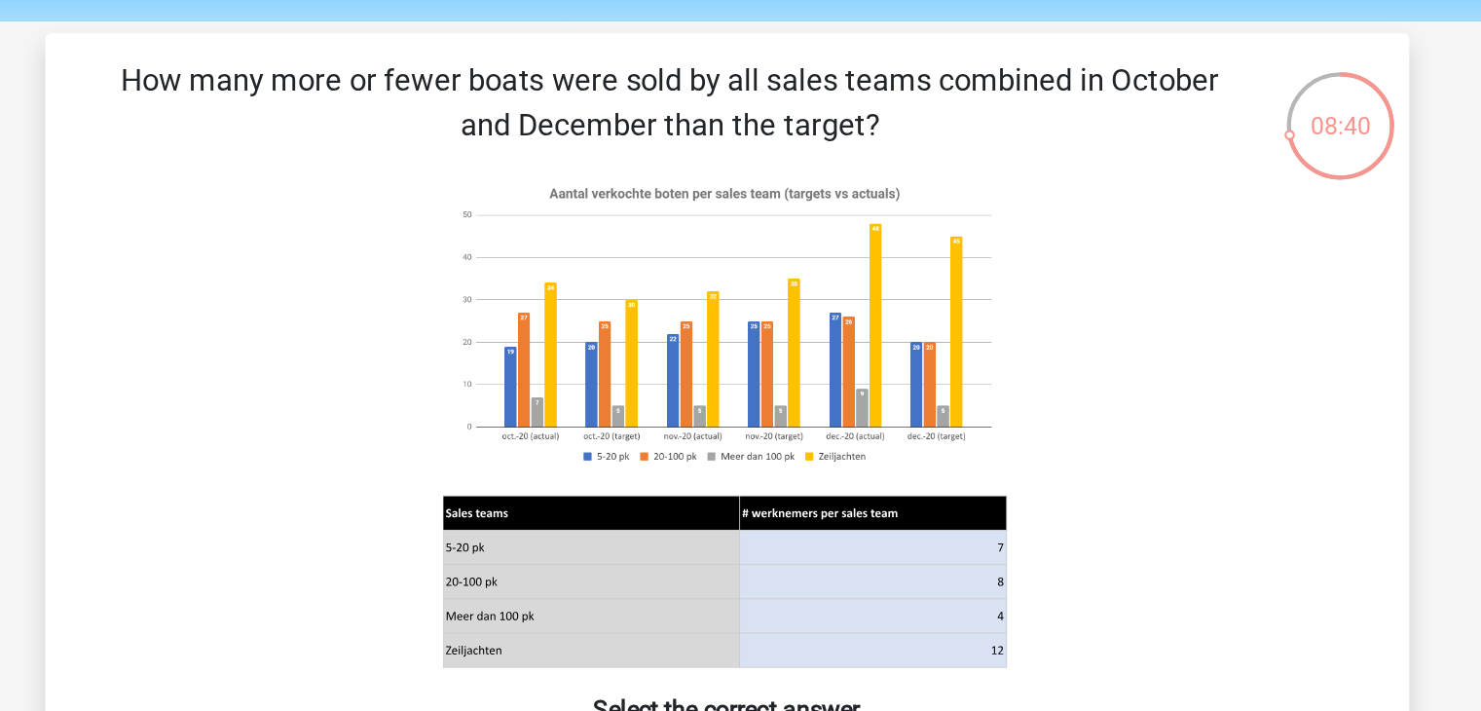
scroll to position [27, 0]
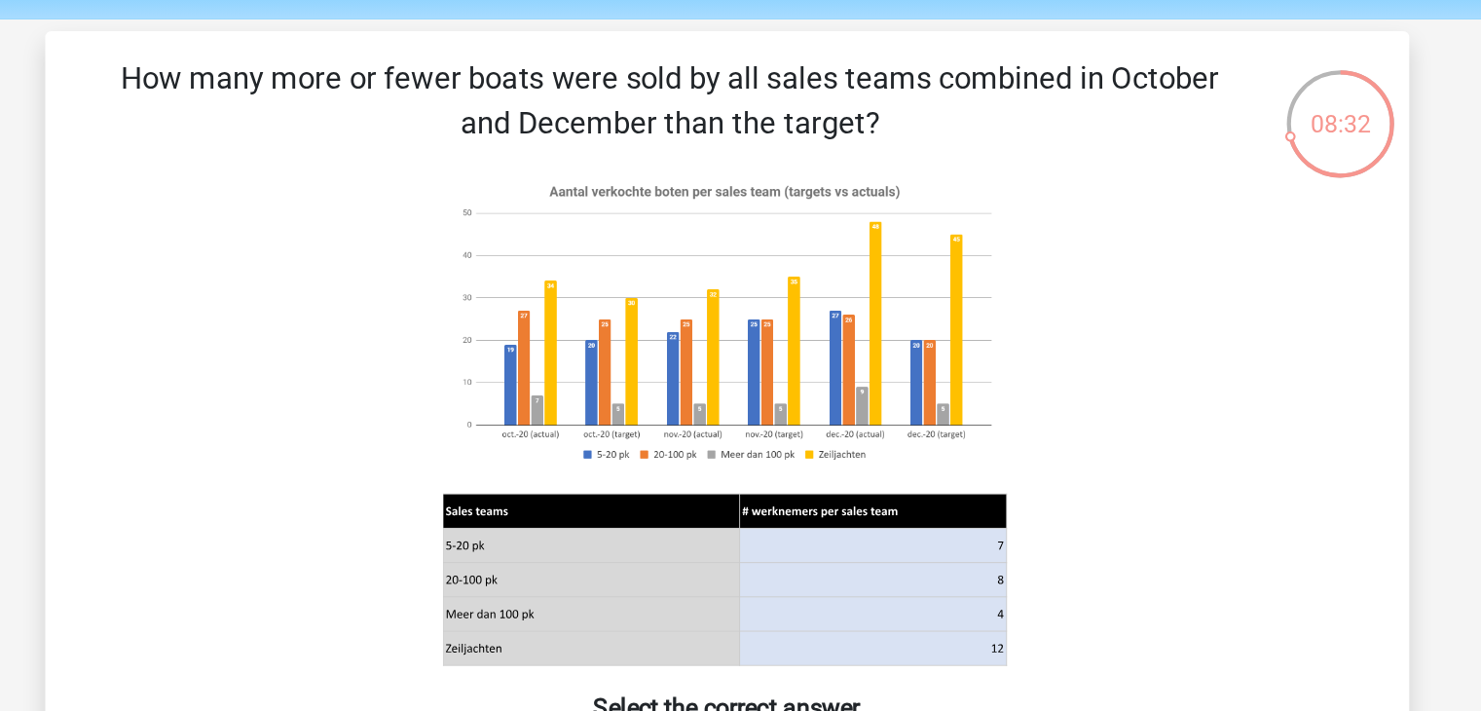
click at [683, 485] on h6 "Select the correct answer" at bounding box center [741, 490] width 816 height 34
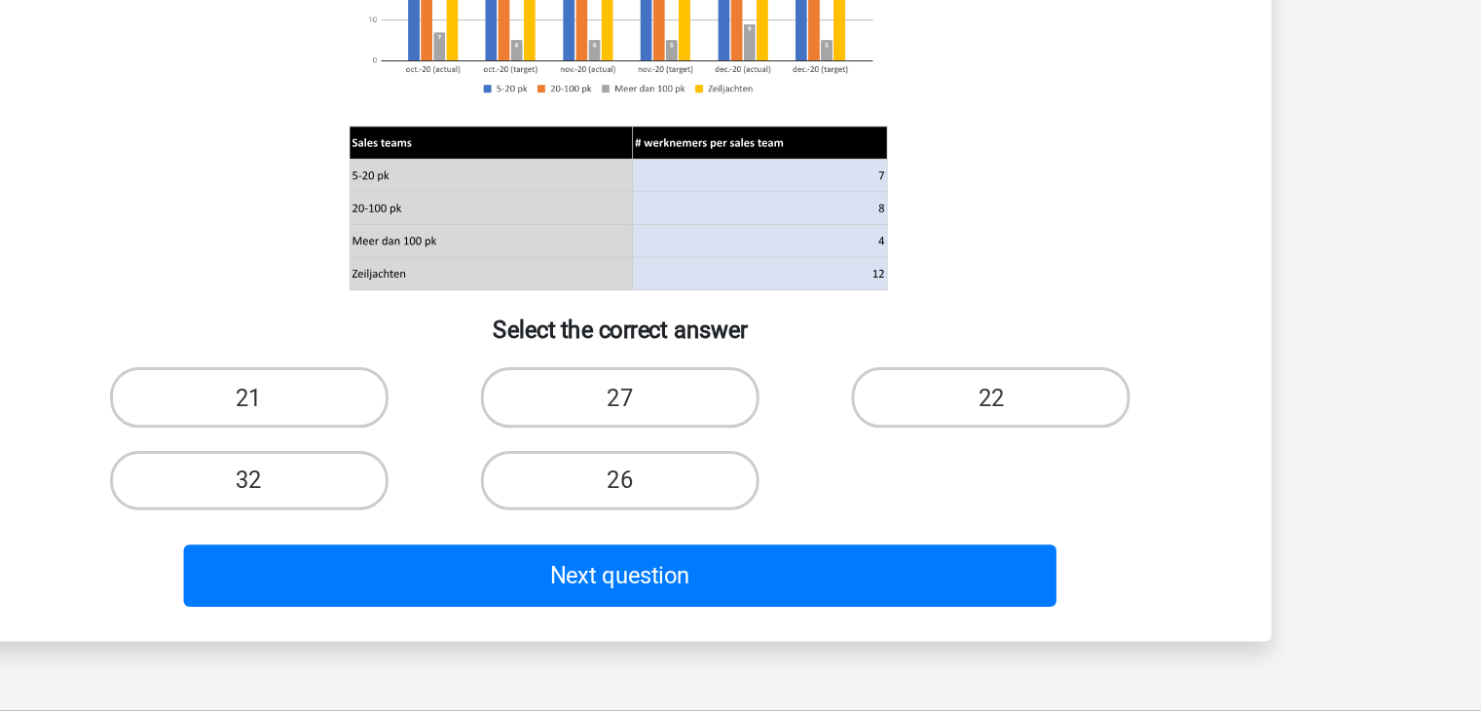
scroll to position [131, 0]
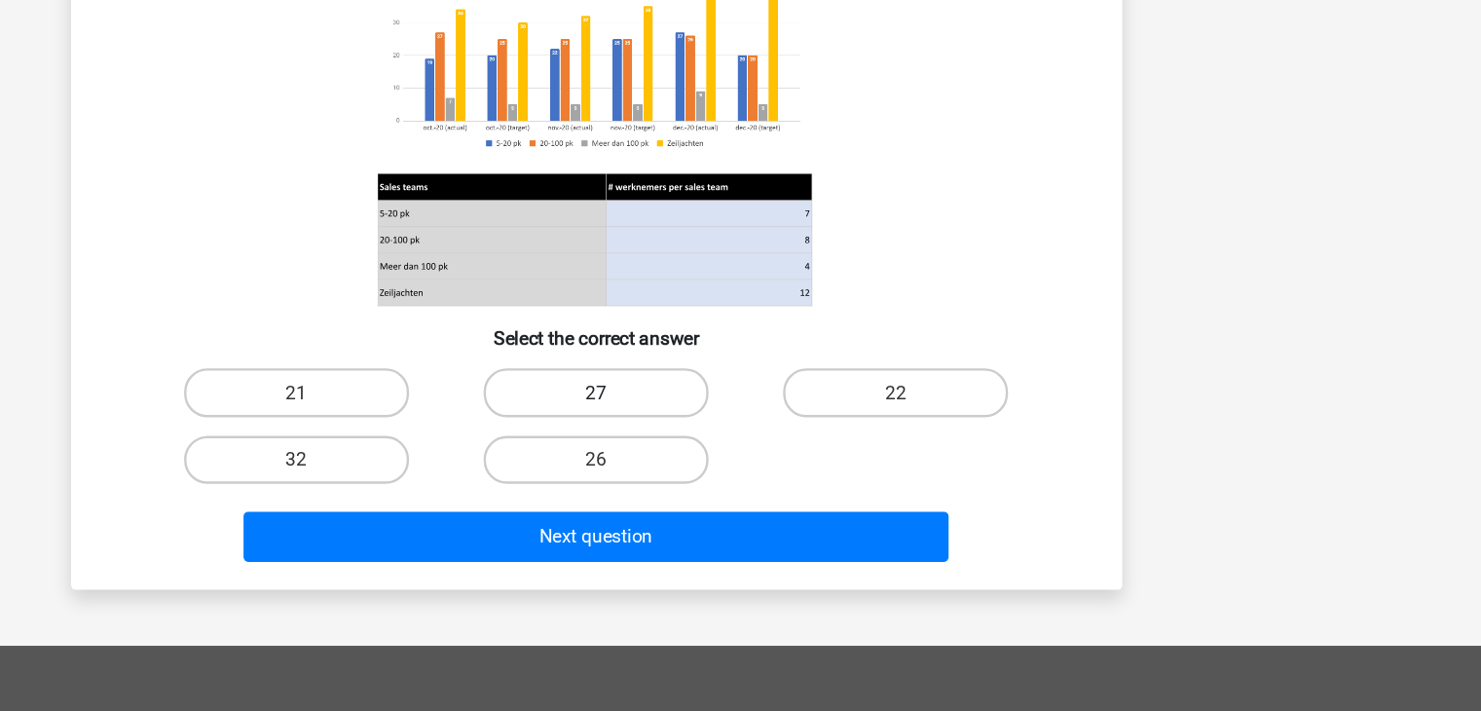
click at [773, 454] on label "27" at bounding box center [741, 439] width 188 height 40
click at [753, 451] on input "27" at bounding box center [746, 444] width 13 height 13
radio input "true"
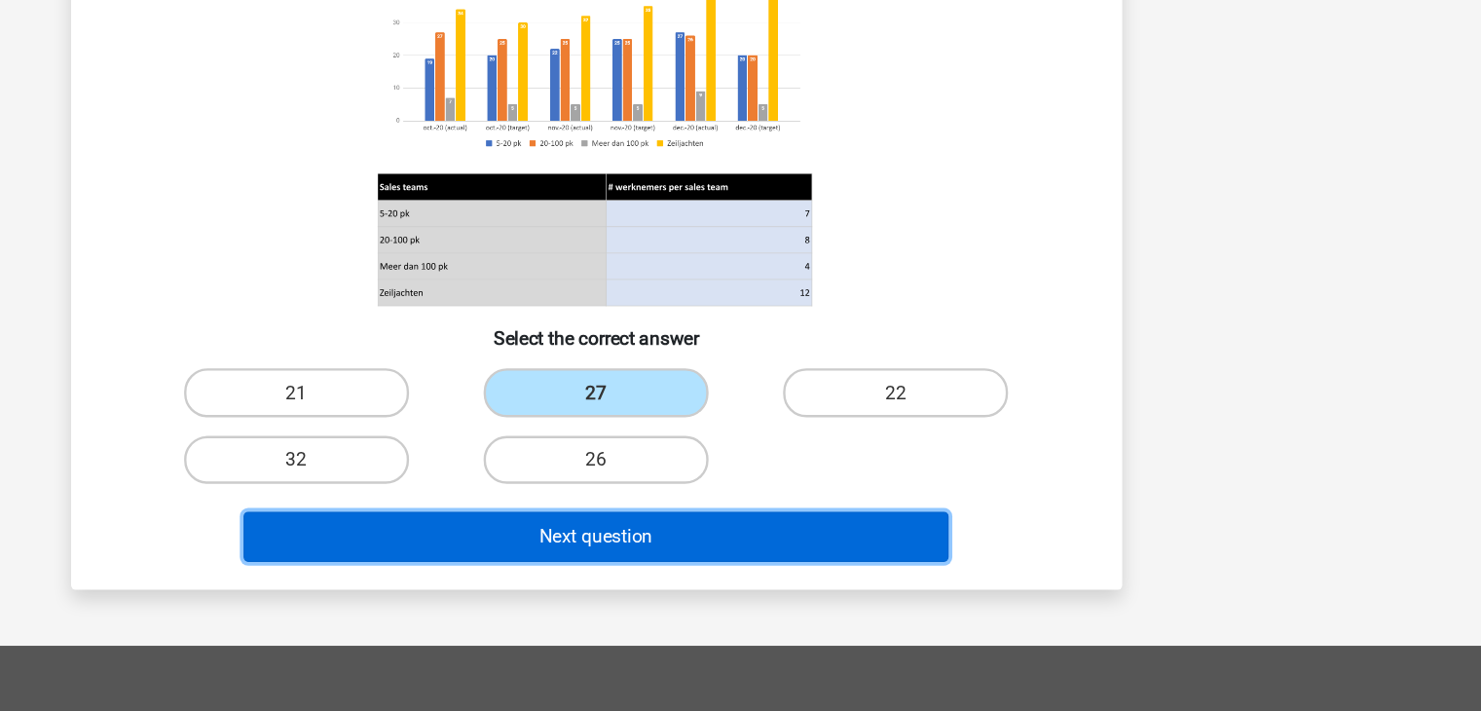
click at [815, 558] on button "Next question" at bounding box center [740, 560] width 589 height 42
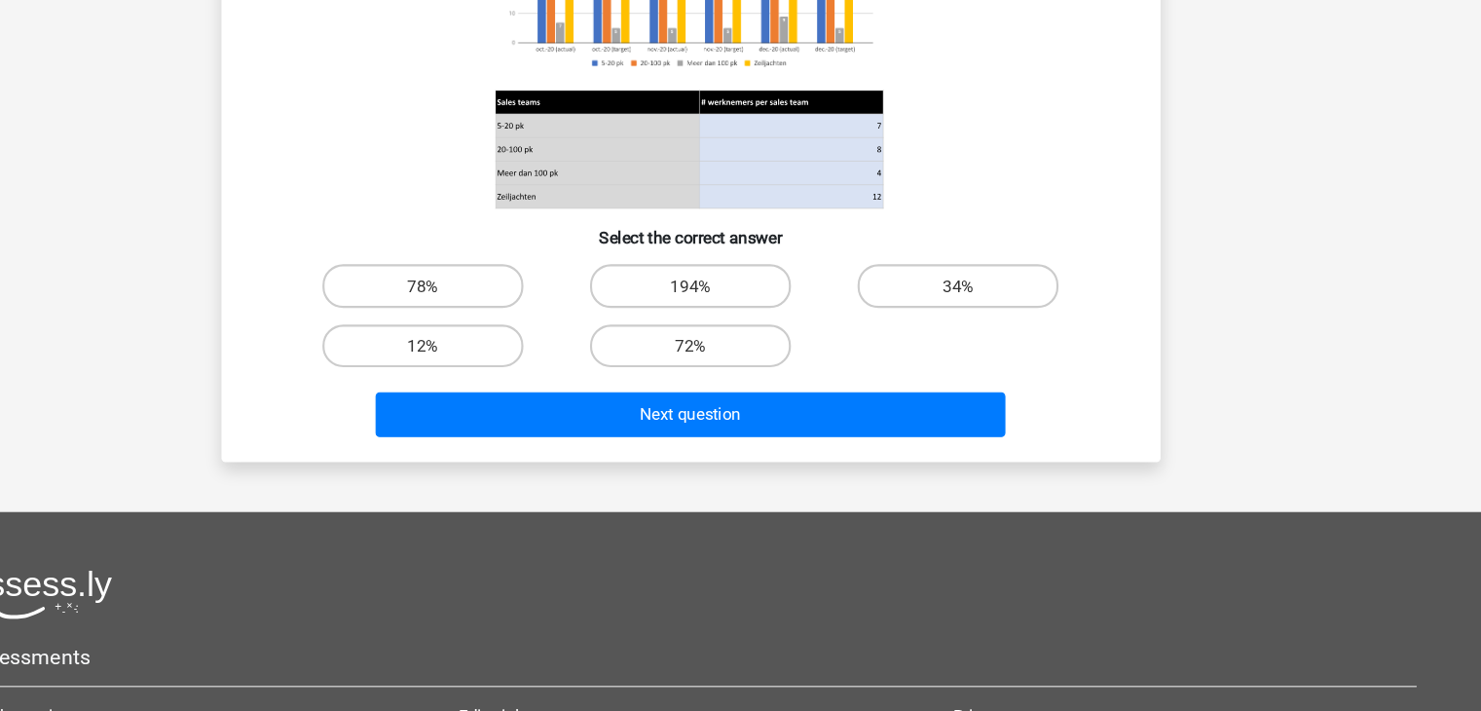
scroll to position [319, 0]
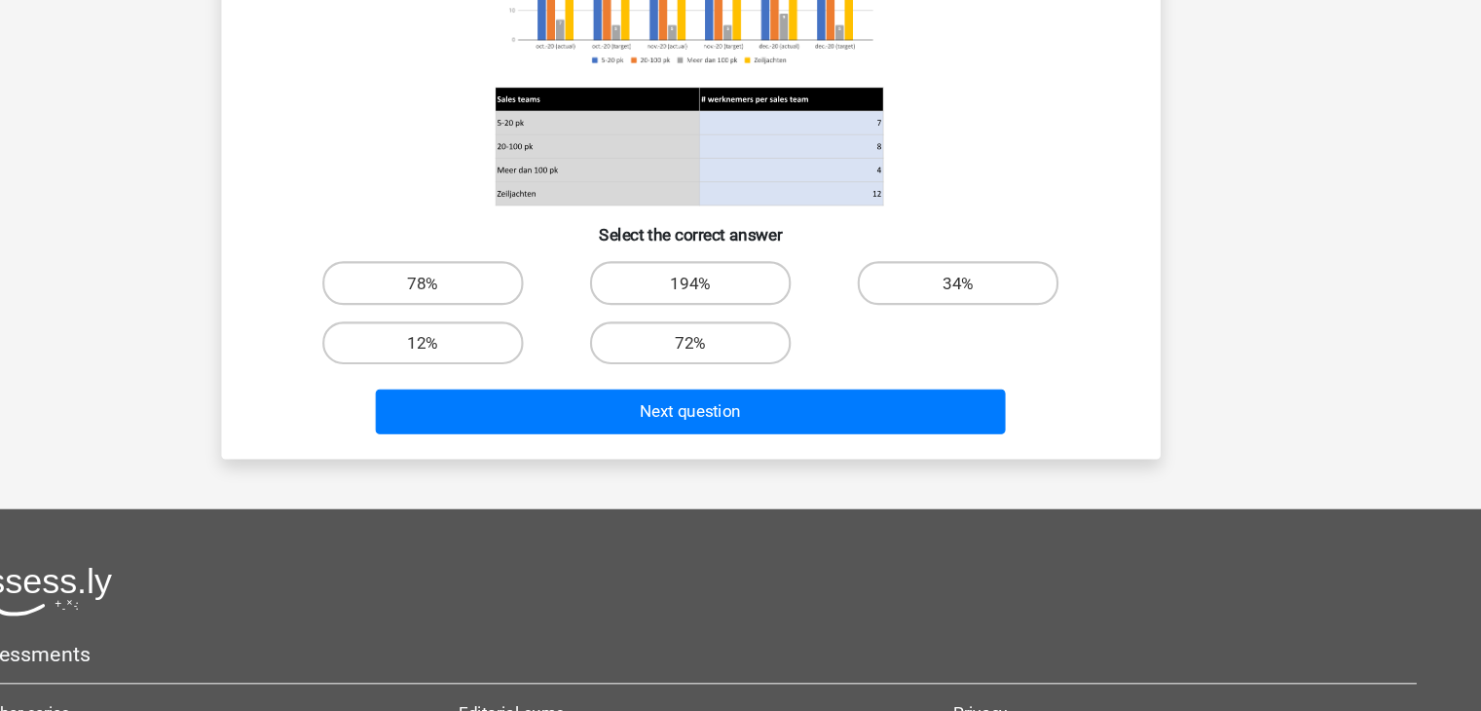
click at [760, 400] on div "Next question" at bounding box center [741, 425] width 816 height 65
click at [571, 356] on label "12%" at bounding box center [490, 366] width 188 height 40
click at [503, 365] on input "12%" at bounding box center [496, 371] width 13 height 13
radio input "true"
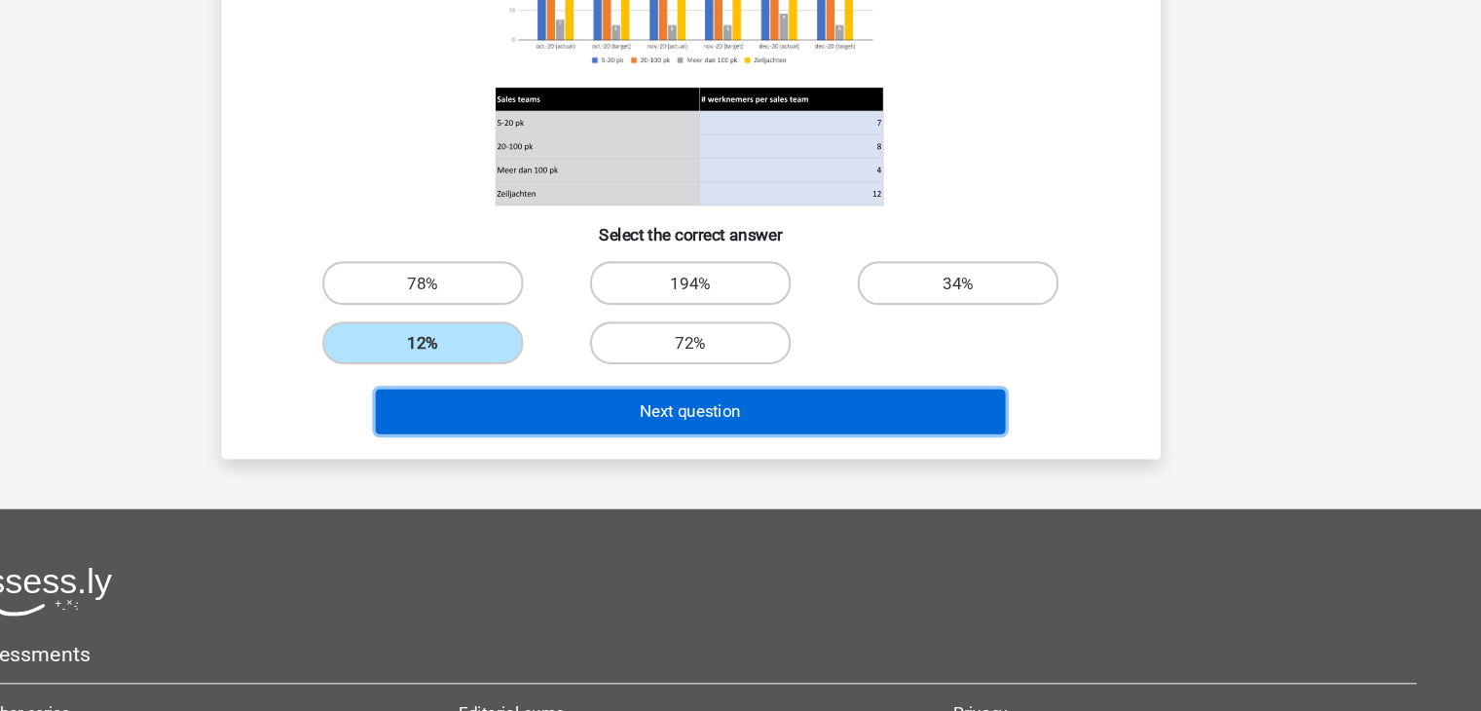
click at [654, 449] on button "Next question" at bounding box center [740, 430] width 589 height 42
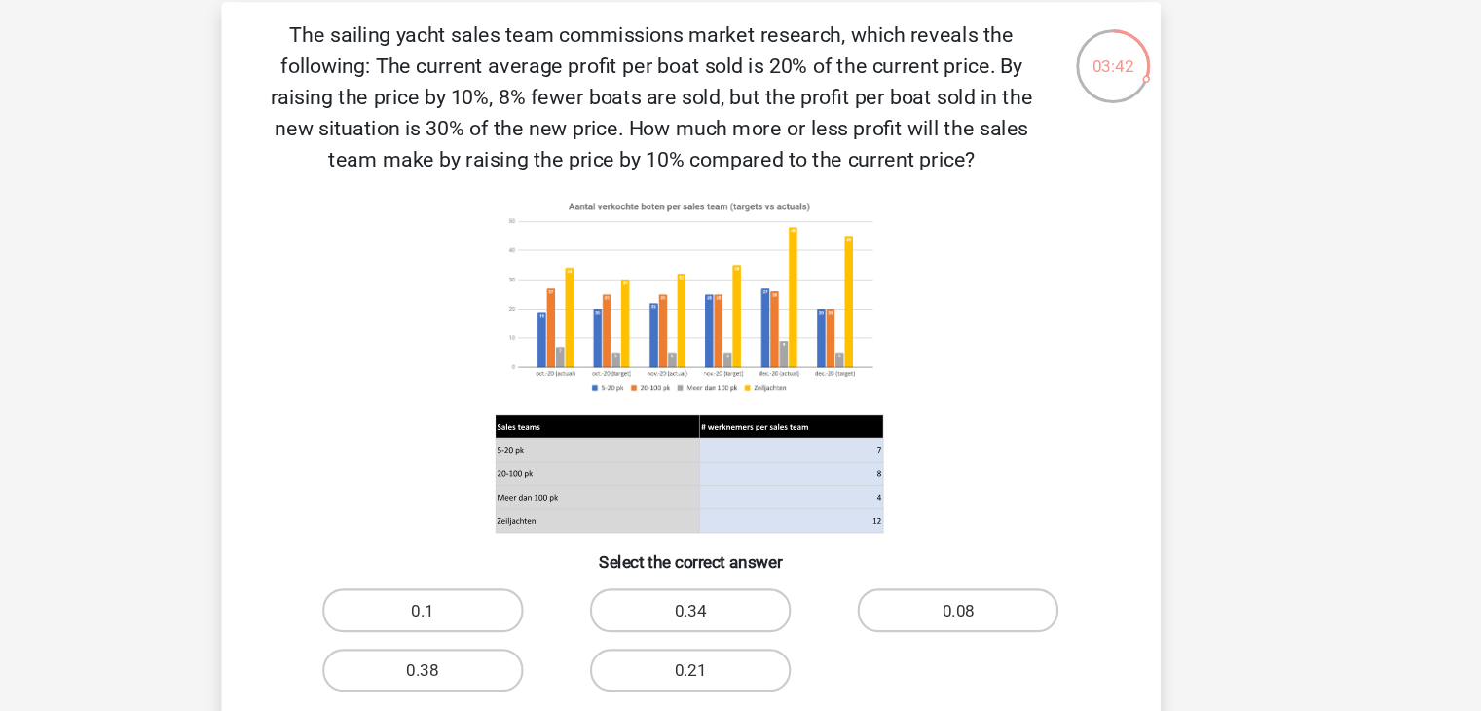
scroll to position [86, 0]
click at [654, 406] on icon at bounding box center [739, 401] width 363 height 22
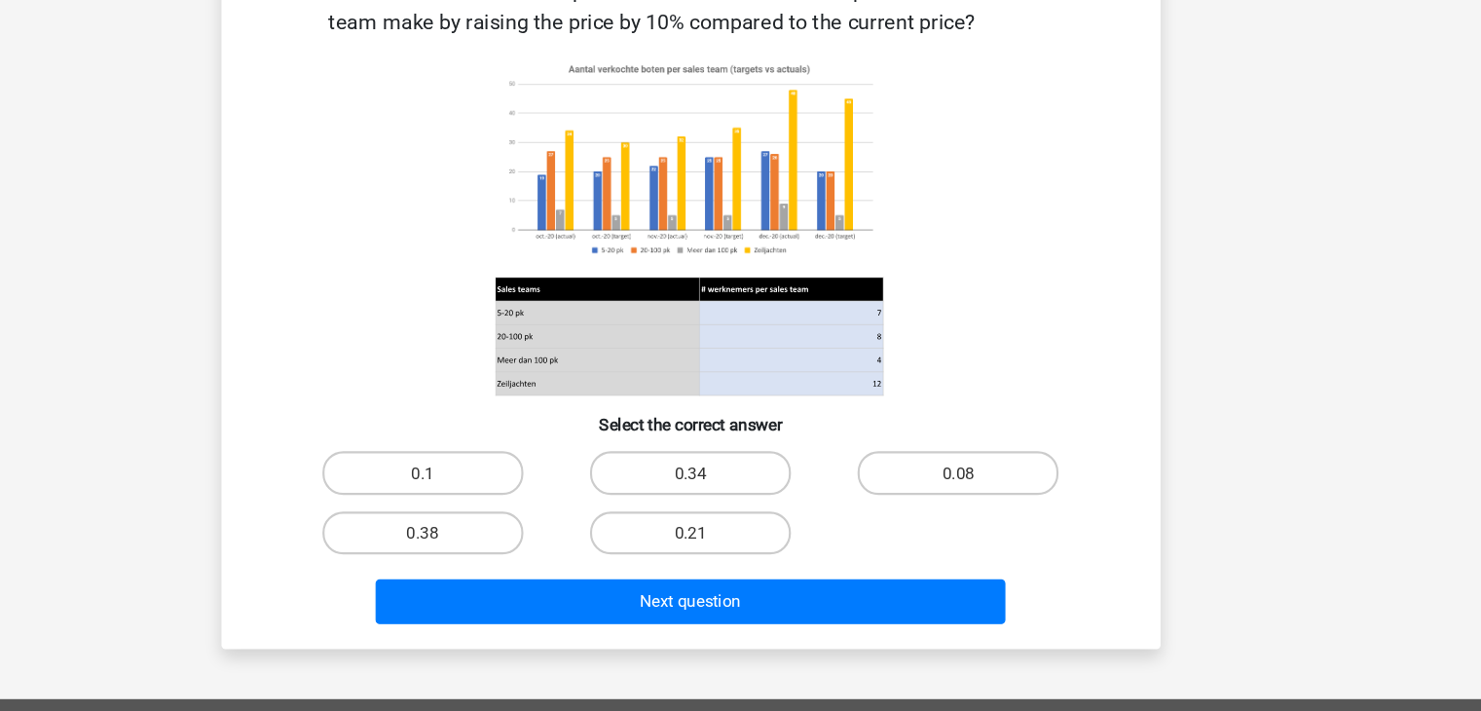
scroll to position [171, 0]
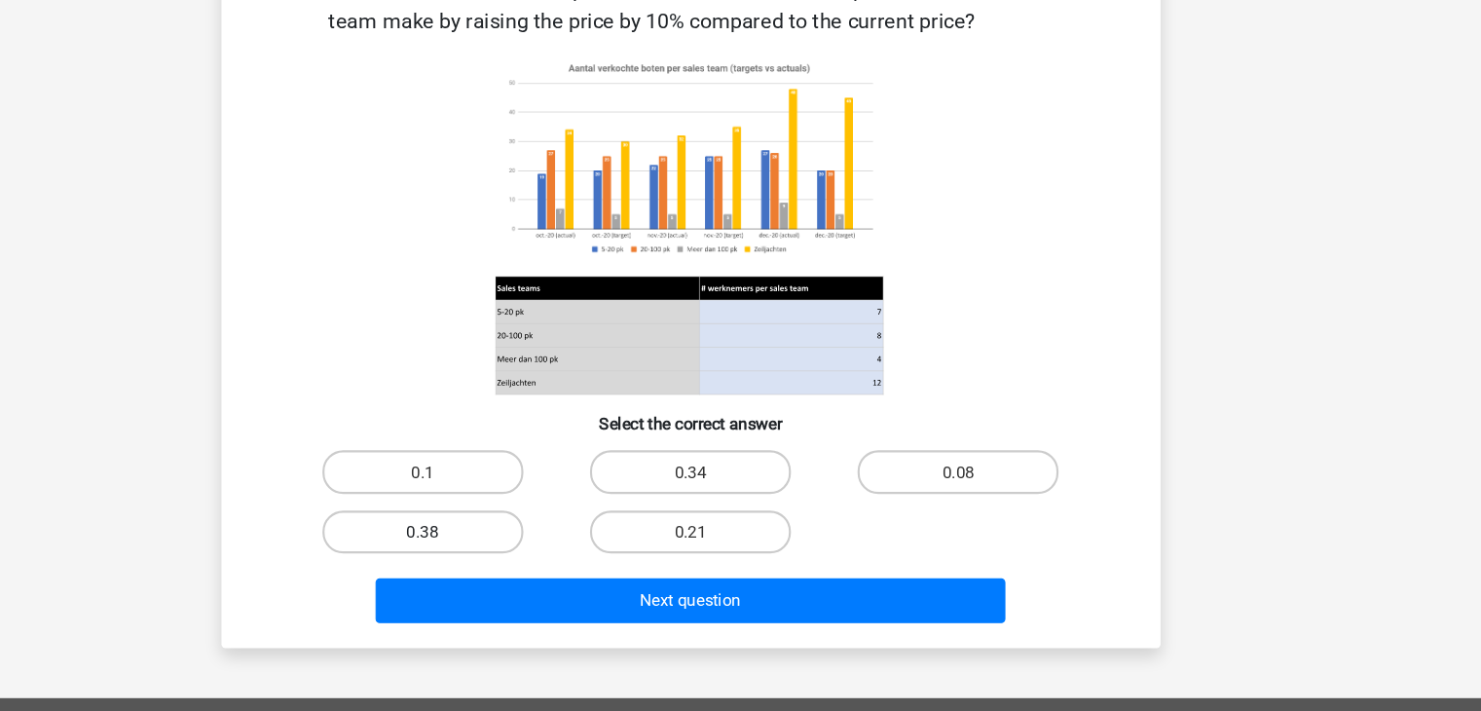
click at [543, 539] on label "0.38" at bounding box center [490, 543] width 188 height 40
click at [503, 543] on input "0.38" at bounding box center [496, 549] width 13 height 13
radio input "true"
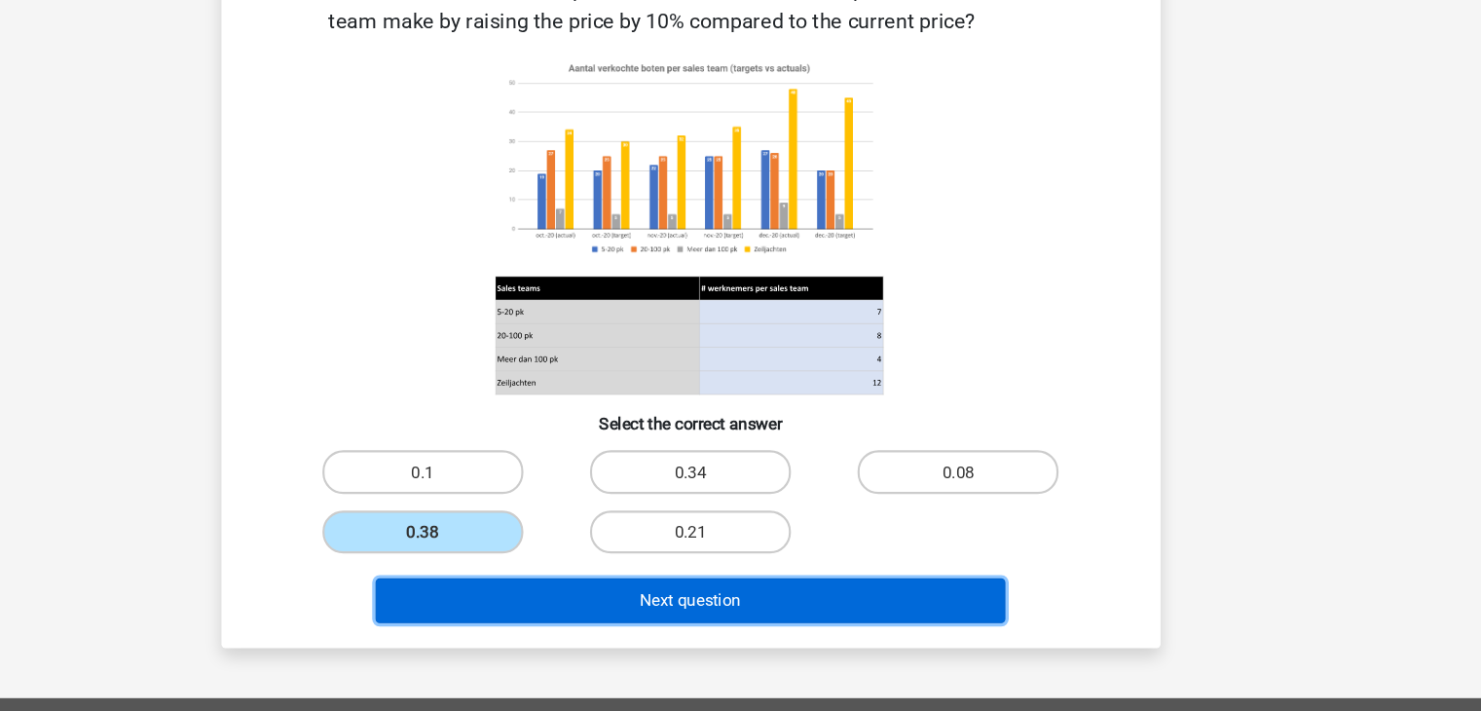
click at [597, 592] on button "Next question" at bounding box center [740, 607] width 589 height 42
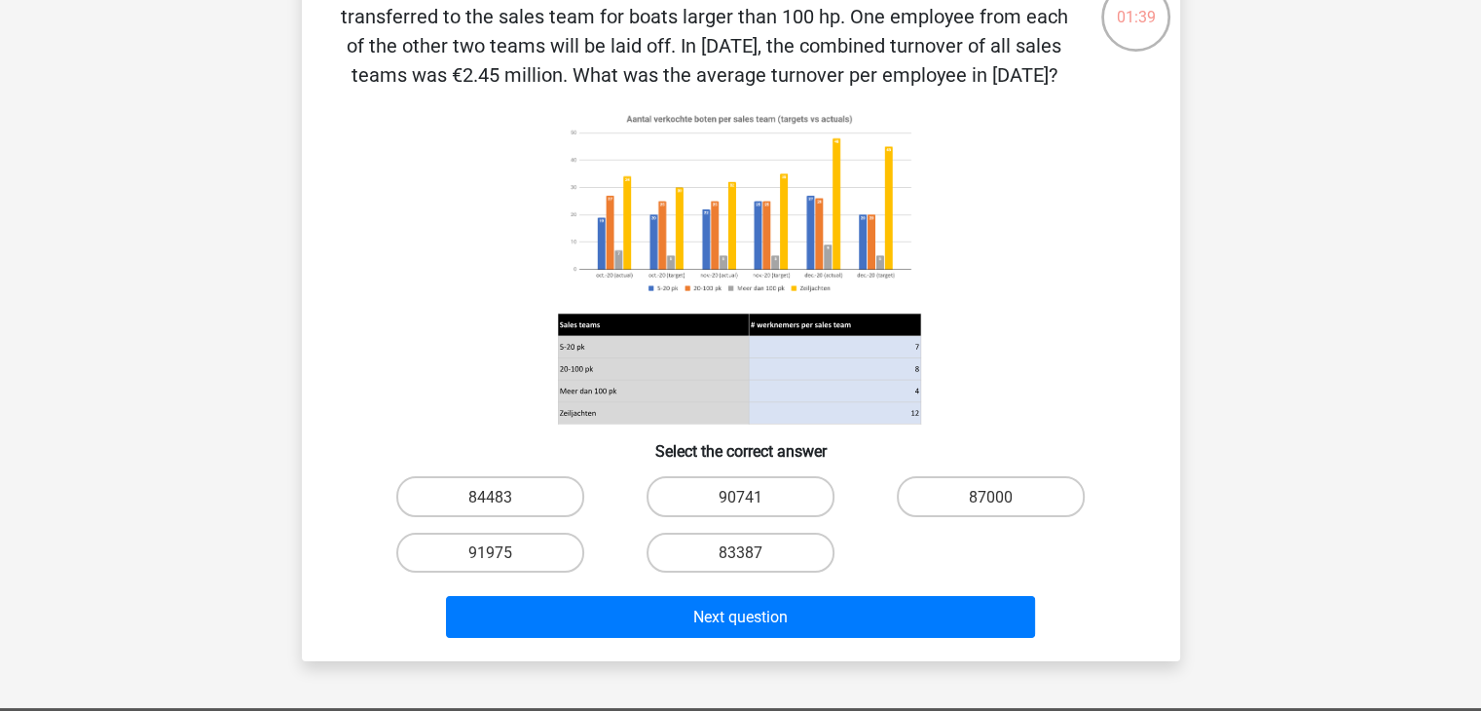
scroll to position [134, 0]
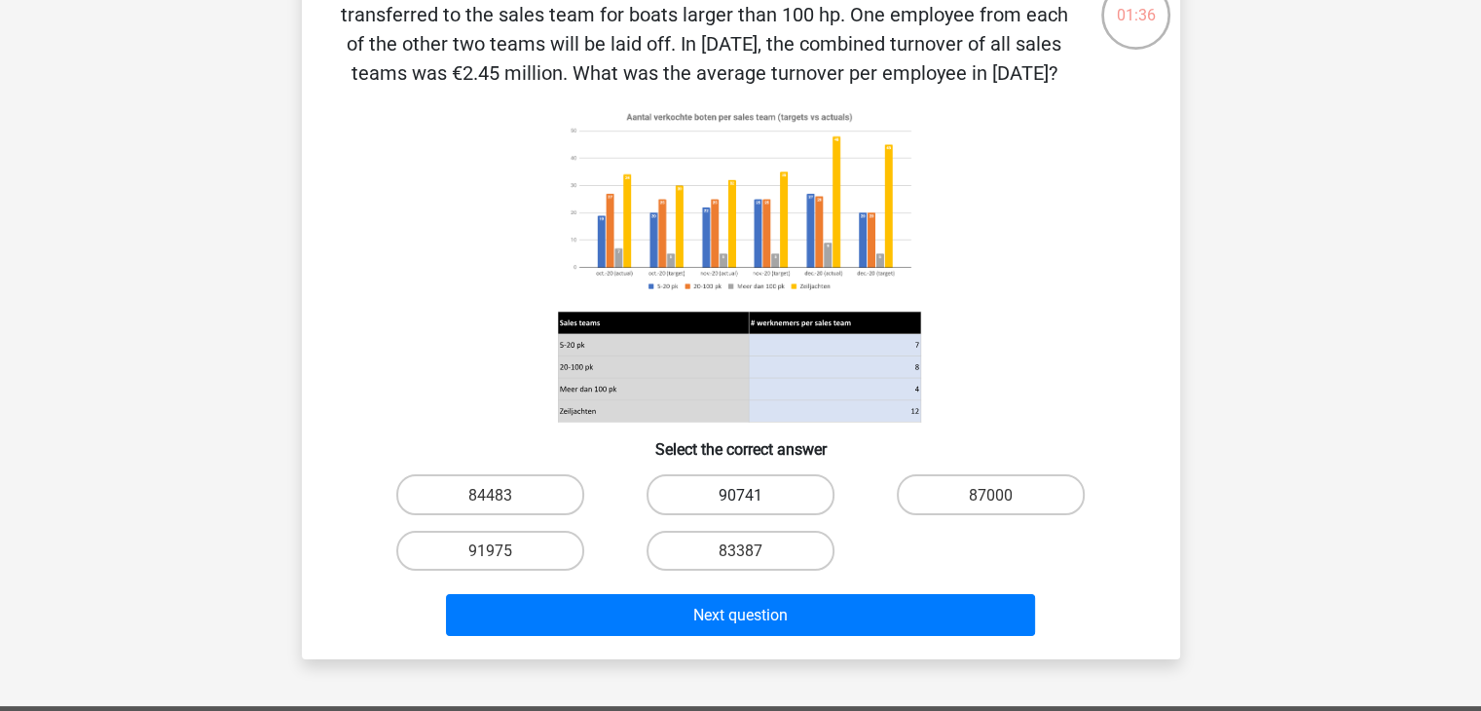
click at [744, 505] on font "90741" at bounding box center [741, 495] width 44 height 19
click at [744, 506] on input "90741" at bounding box center [746, 500] width 13 height 13
radio input "true"
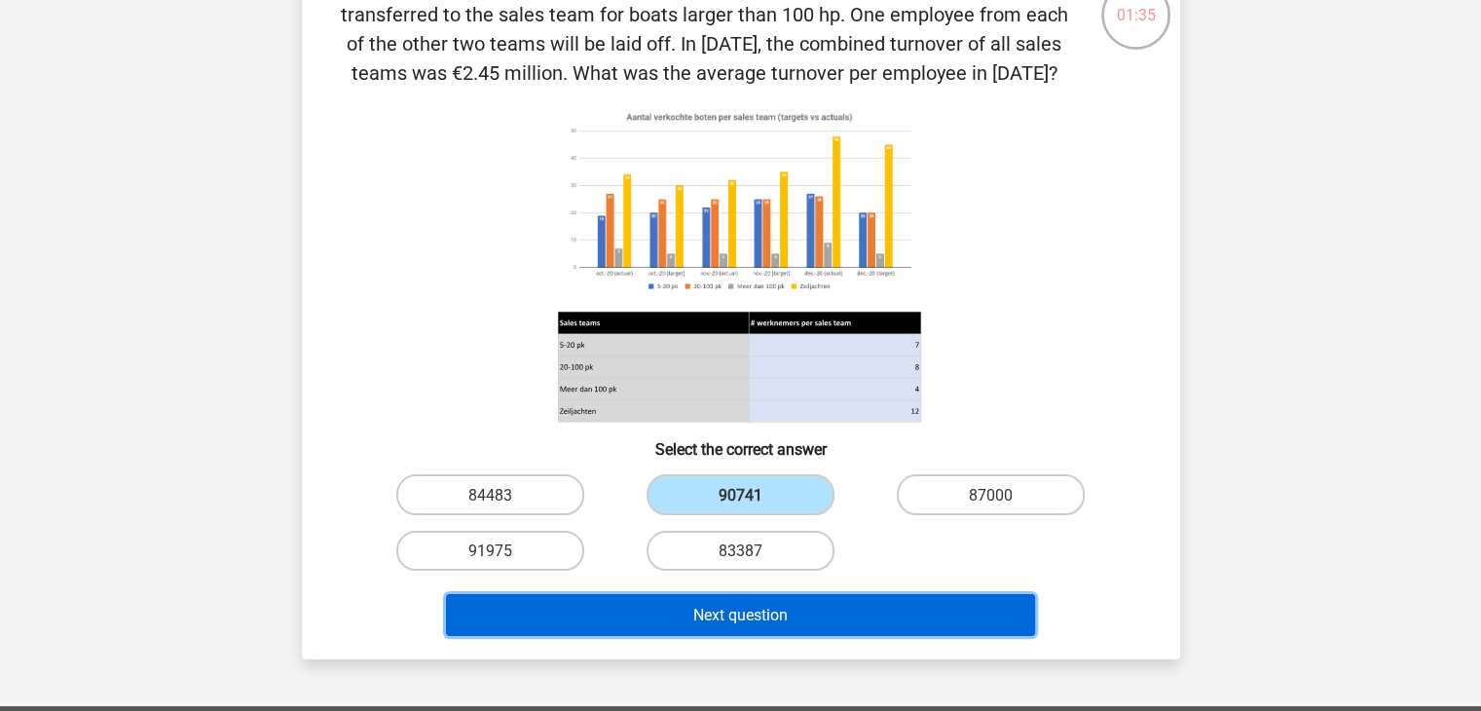
click at [799, 636] on button "Next question" at bounding box center [740, 615] width 589 height 42
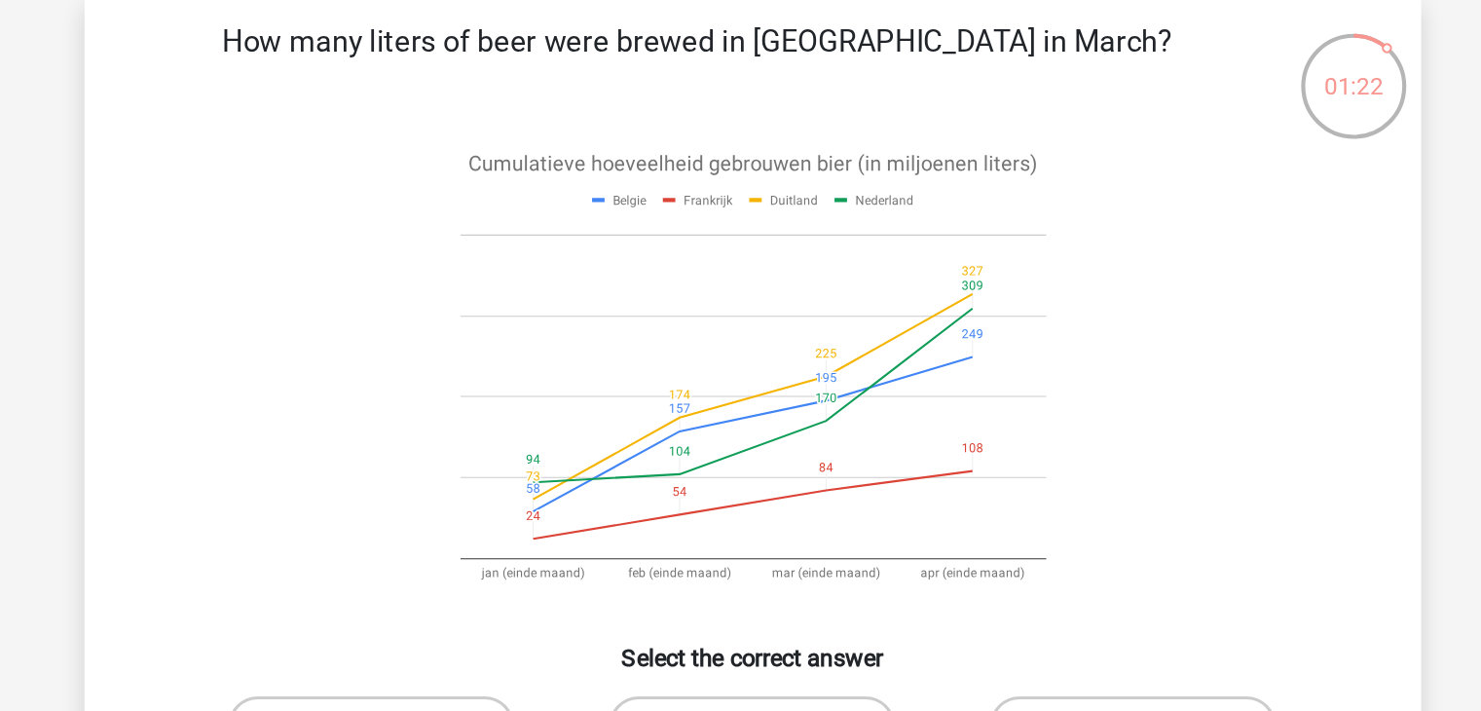
scroll to position [0, 0]
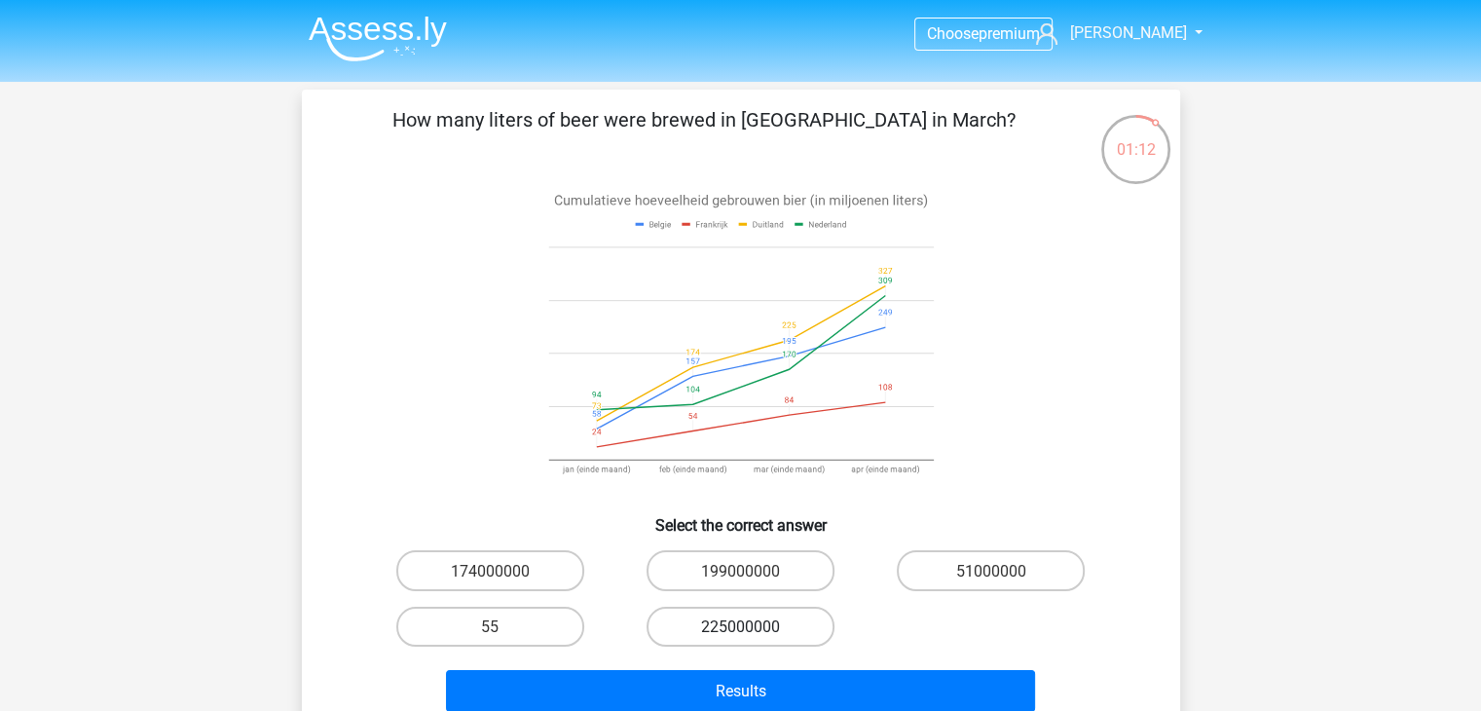
click at [818, 628] on label "225000000" at bounding box center [741, 627] width 188 height 40
click at [753, 628] on input "225000000" at bounding box center [746, 632] width 13 height 13
radio input "true"
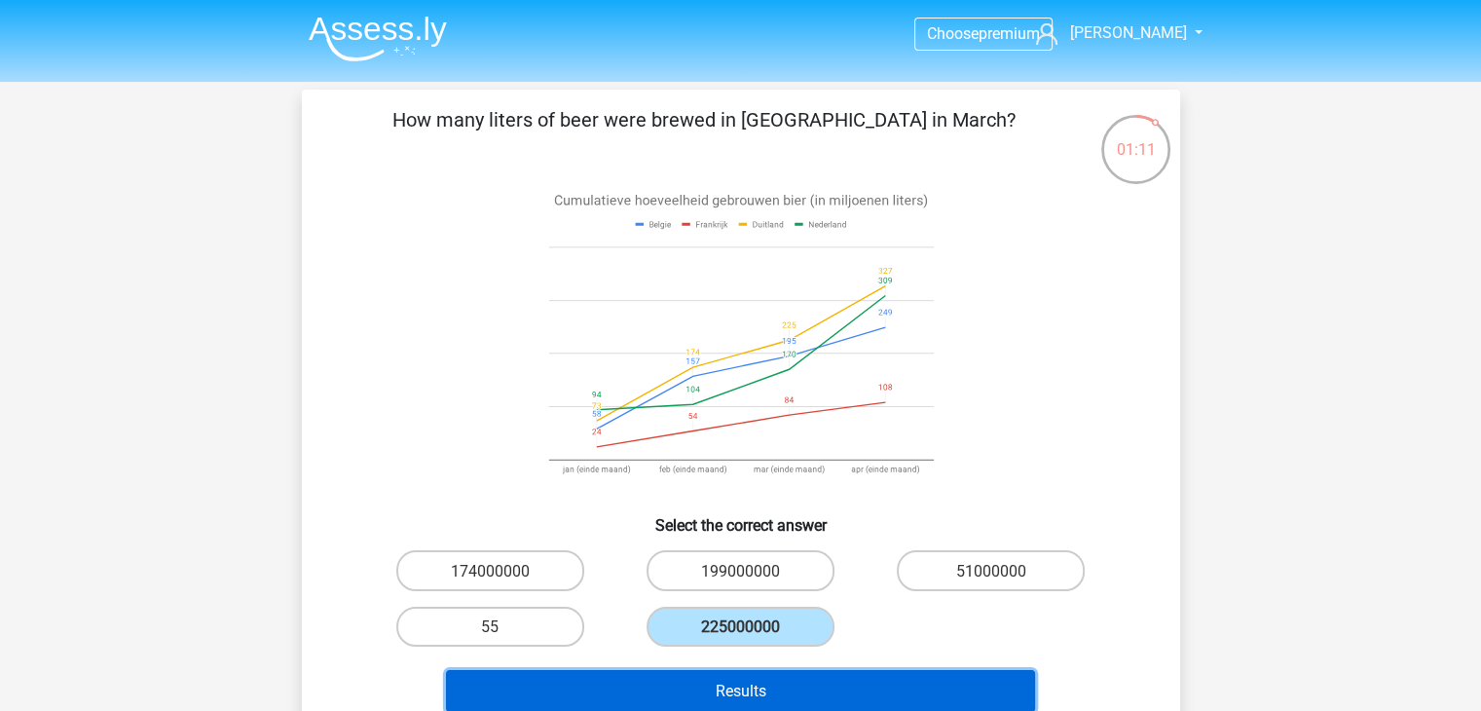
click at [865, 683] on button "Results" at bounding box center [740, 691] width 589 height 42
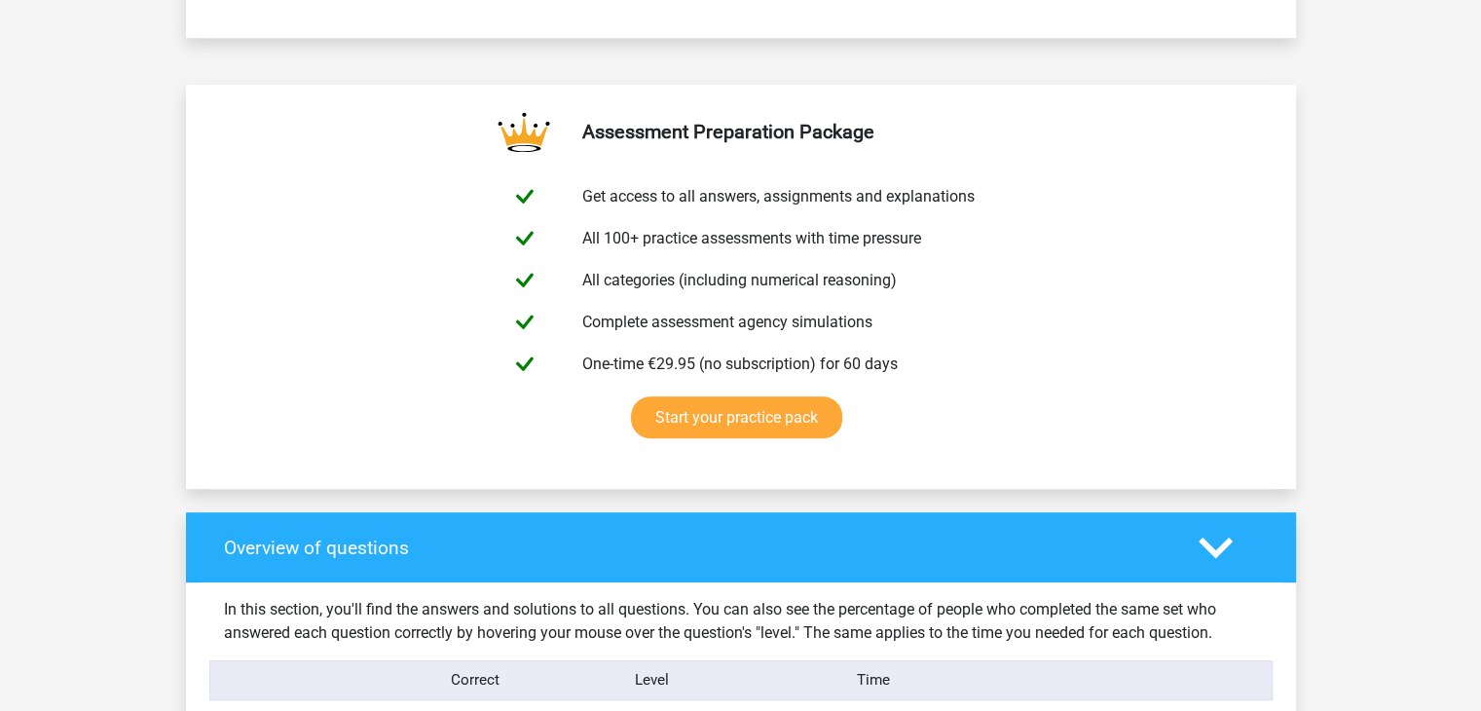
scroll to position [1592, 0]
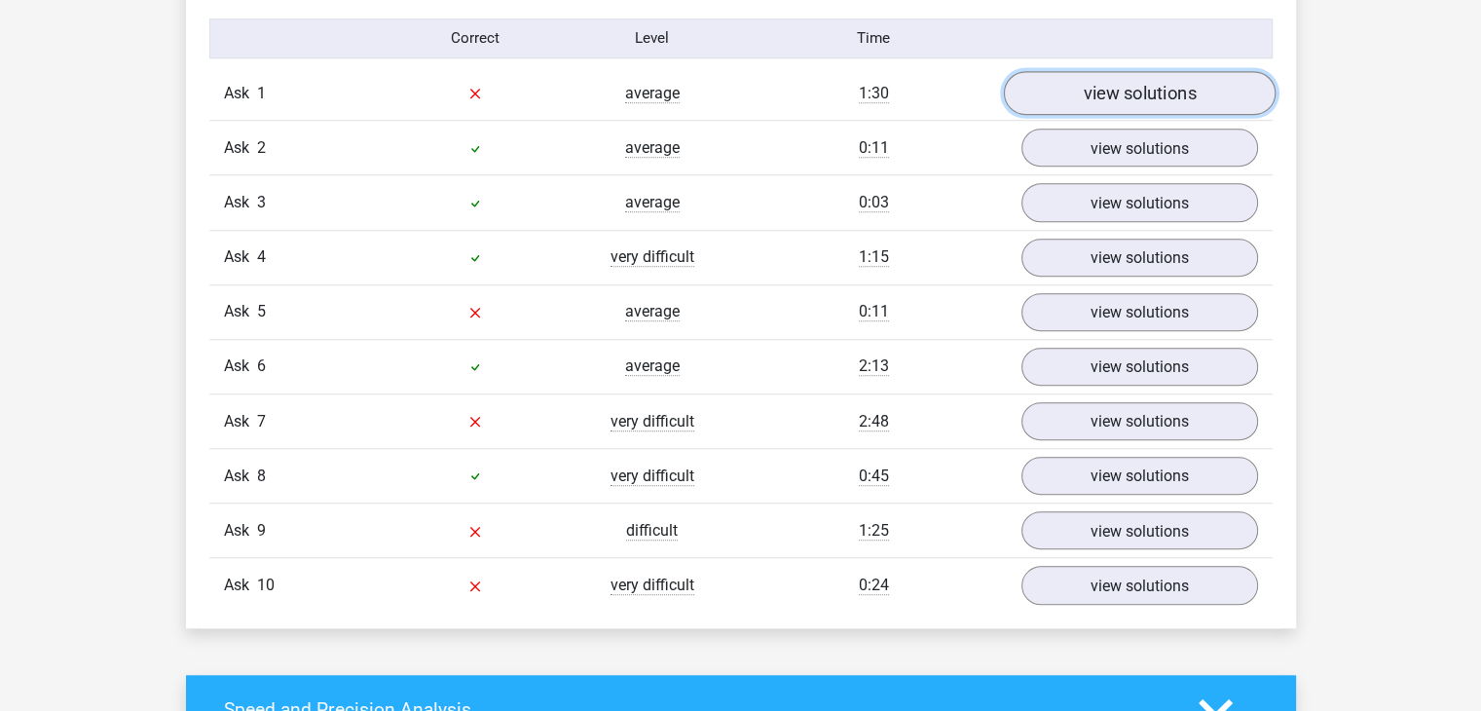
click at [1134, 107] on link "view solutions" at bounding box center [1139, 93] width 272 height 44
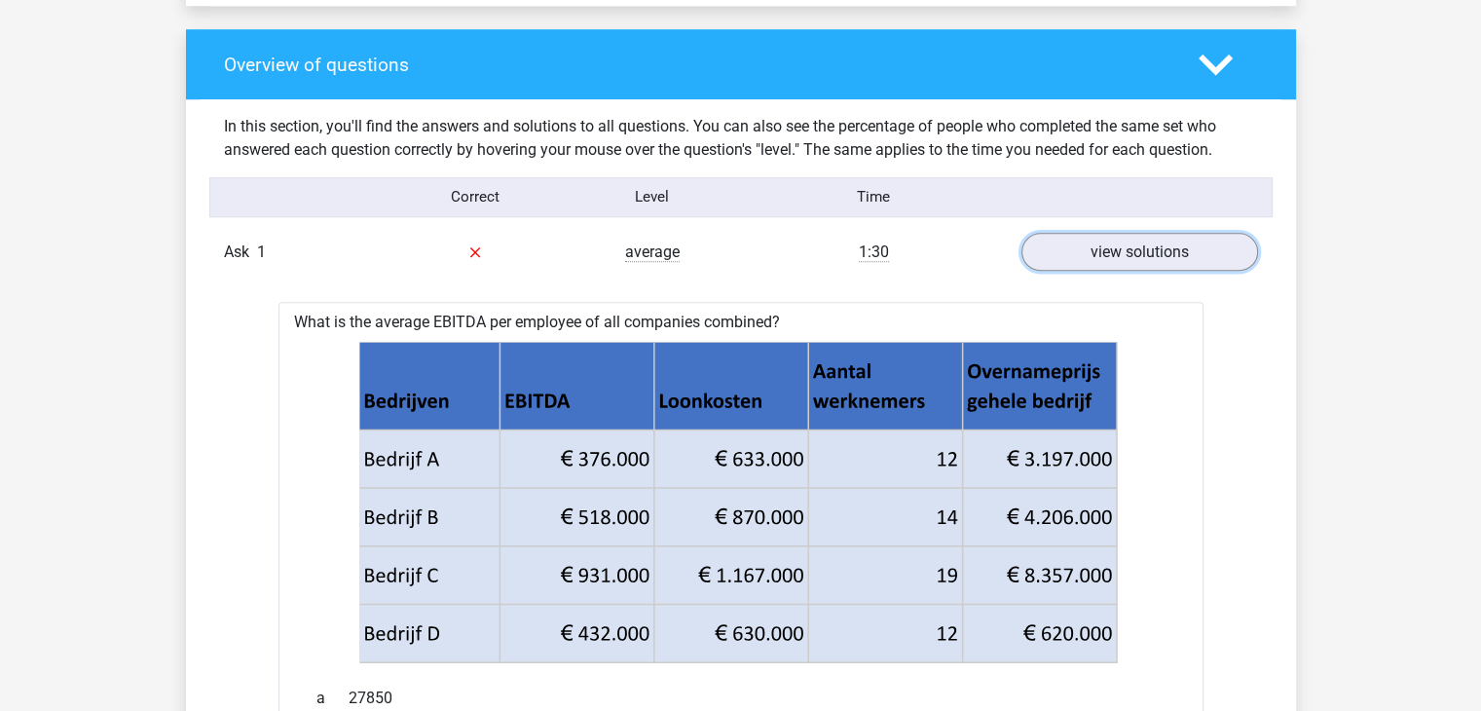
scroll to position [1409, 0]
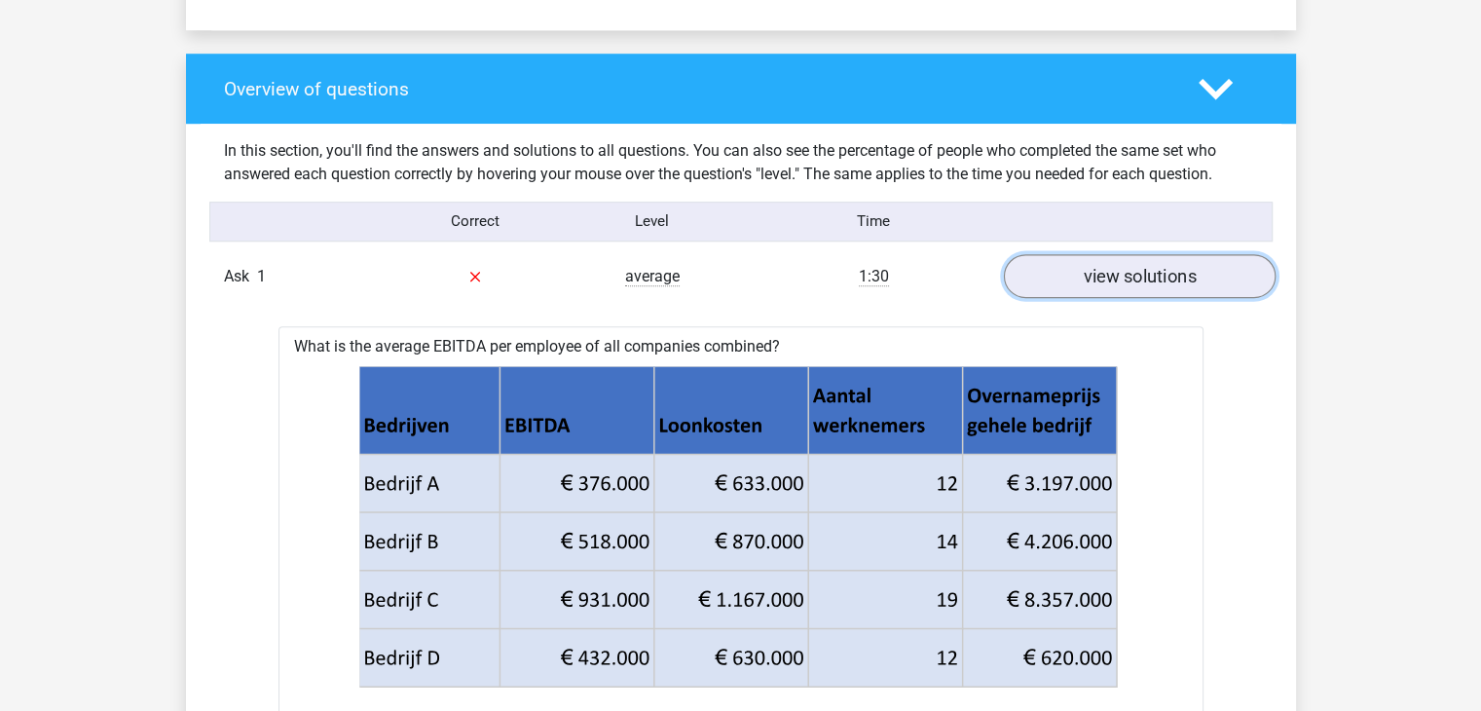
click at [1111, 285] on font "view solutions" at bounding box center [1139, 276] width 113 height 21
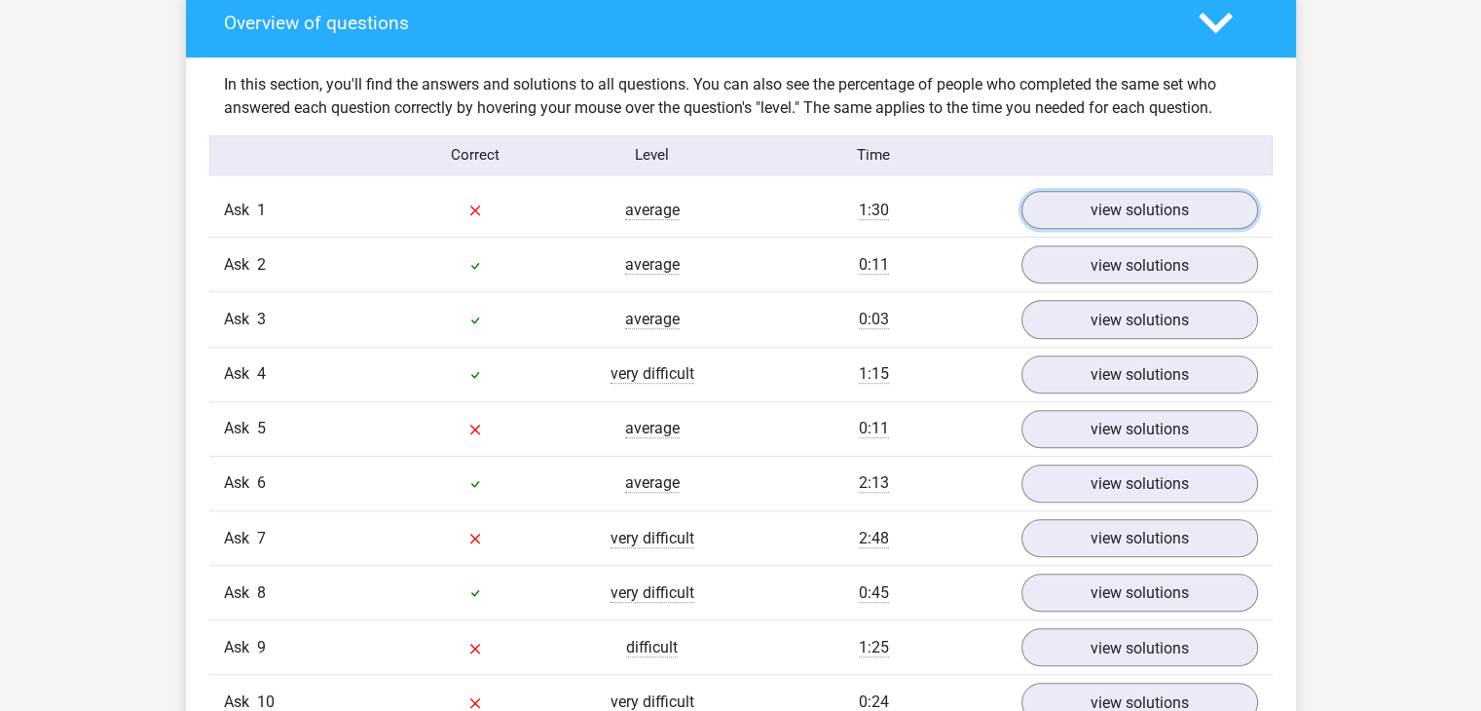
scroll to position [1479, 0]
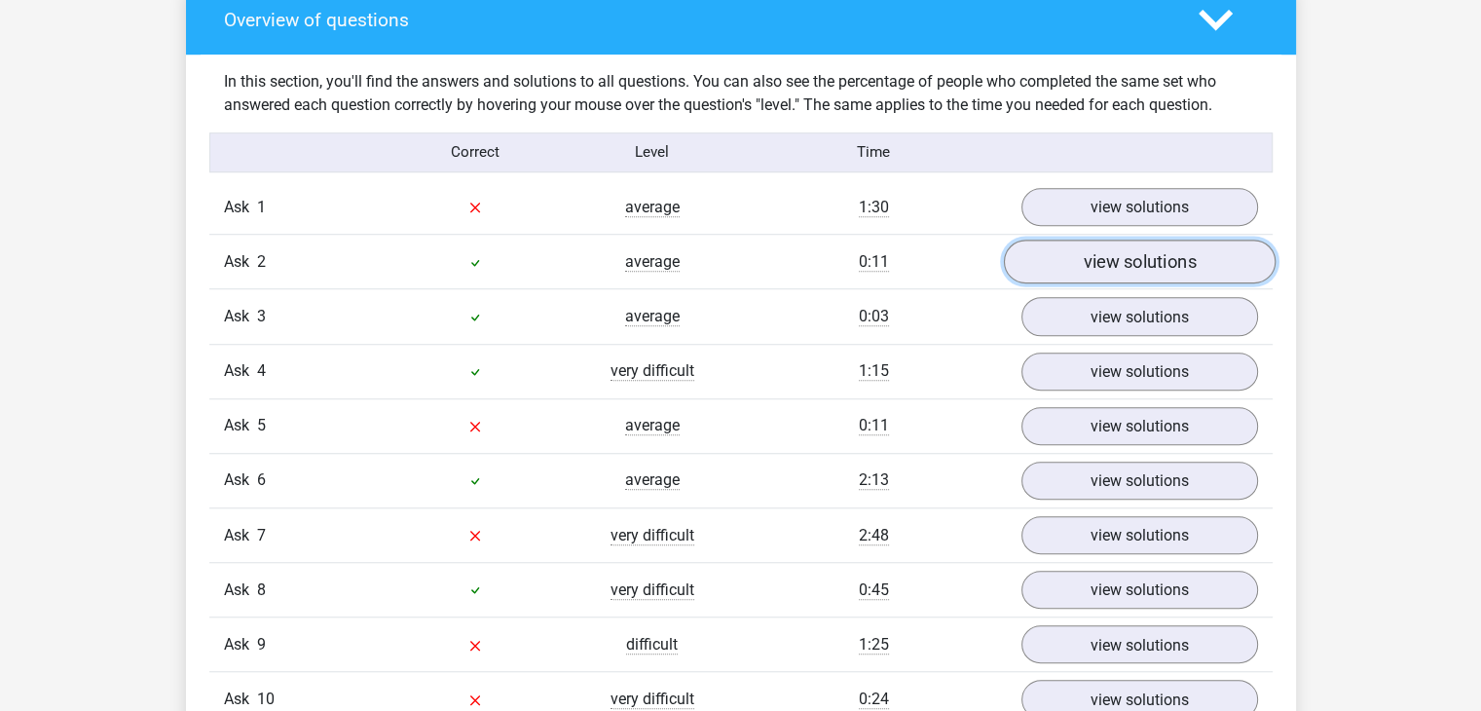
click at [1126, 256] on font "view solutions" at bounding box center [1139, 261] width 113 height 21
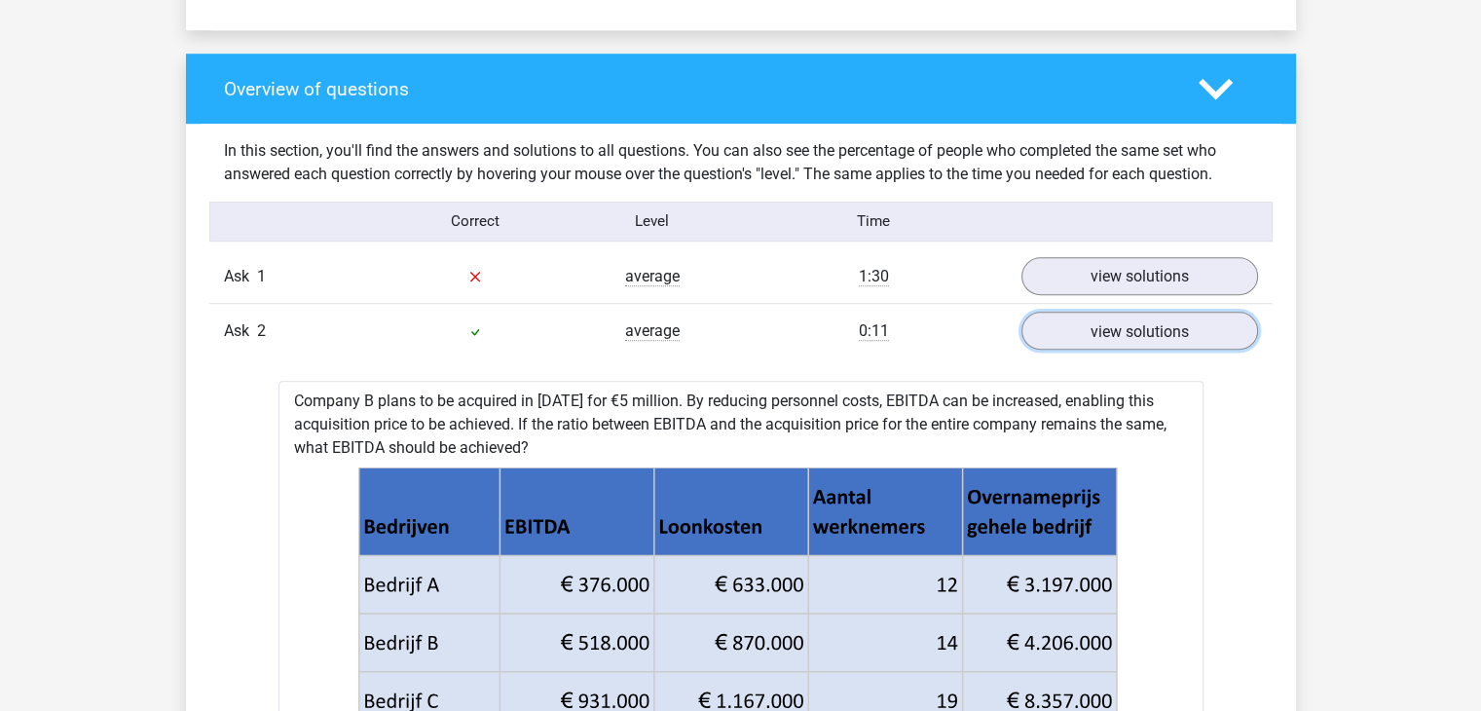
scroll to position [1410, 0]
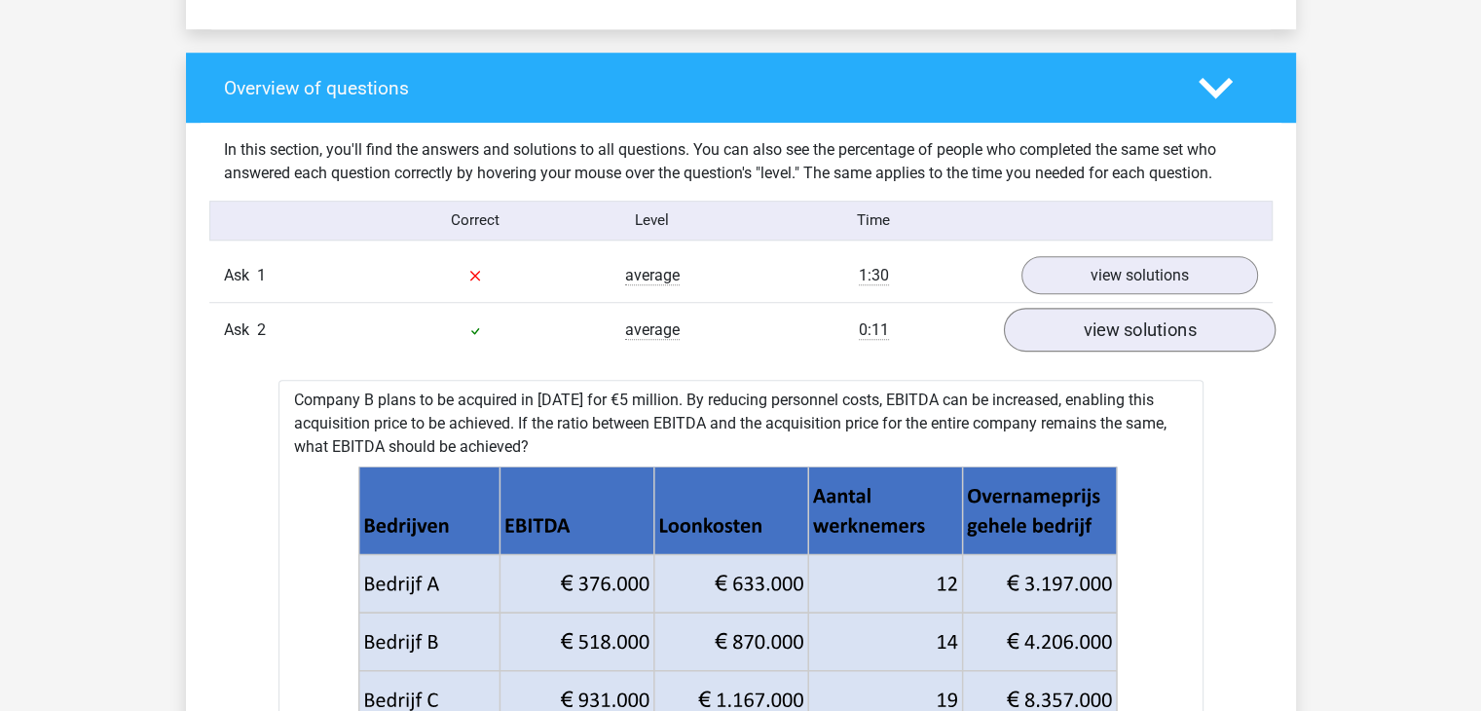
drag, startPoint x: 1073, startPoint y: 308, endPoint x: 1075, endPoint y: 319, distance: 11.8
click at [1075, 319] on div "Ask 2 average 0:11 view solutions" at bounding box center [741, 329] width 1064 height 55
click at [1075, 319] on link "view solutions" at bounding box center [1139, 330] width 272 height 44
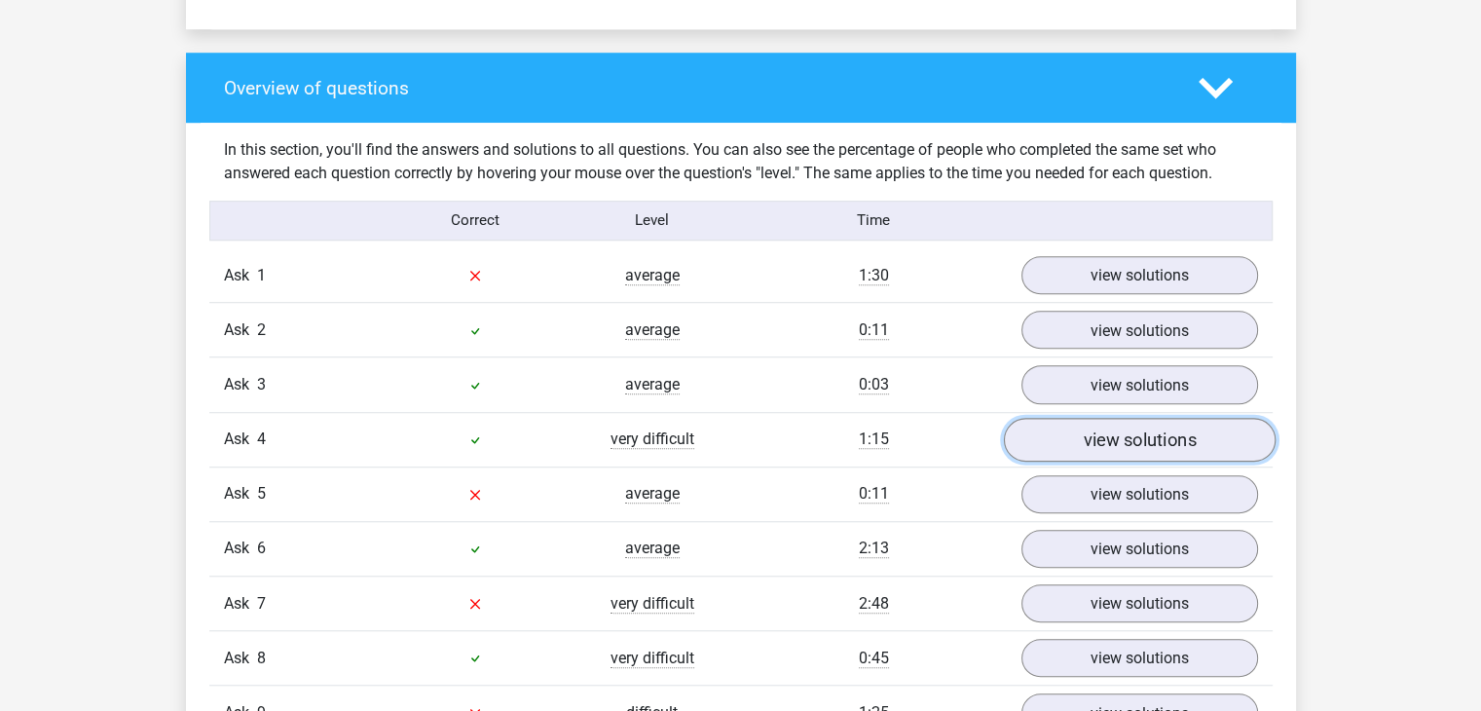
click at [1066, 451] on link "view solutions" at bounding box center [1139, 440] width 272 height 44
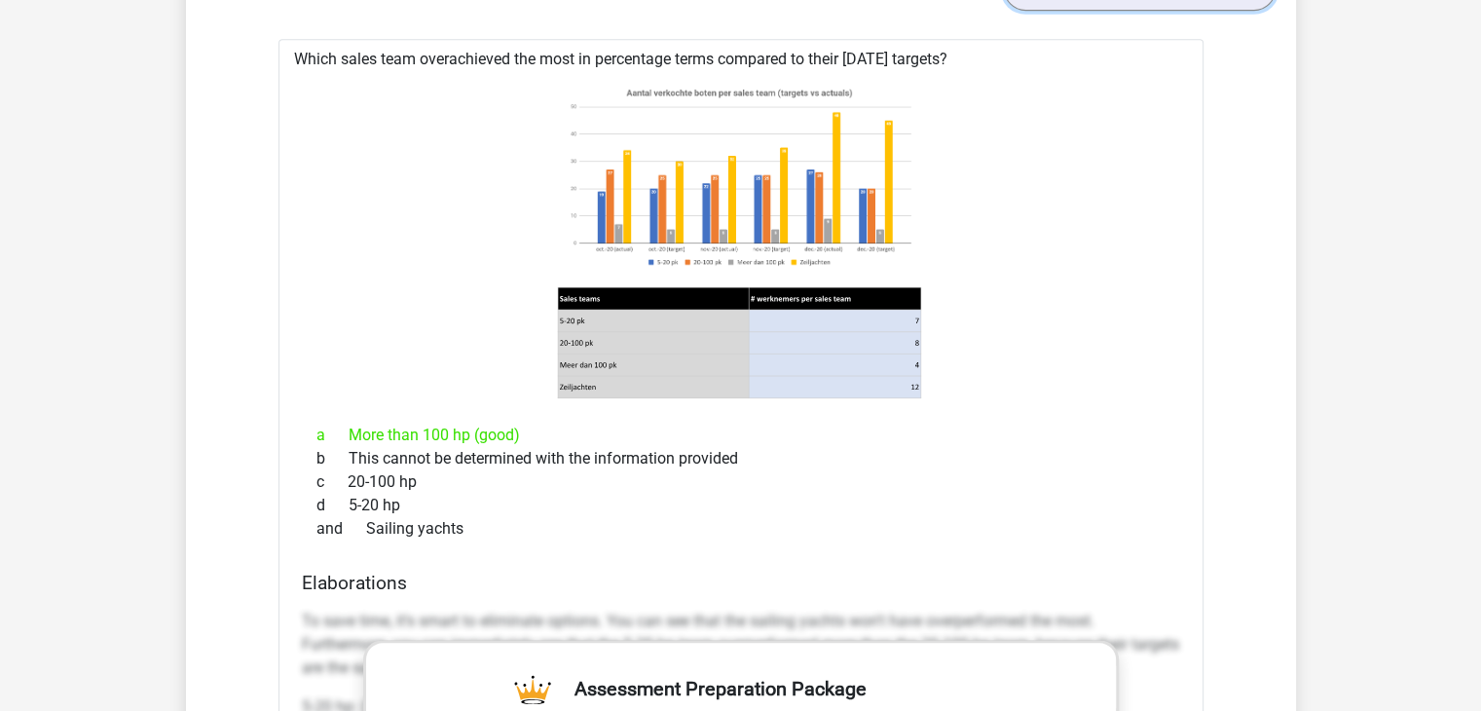
scroll to position [1858, 0]
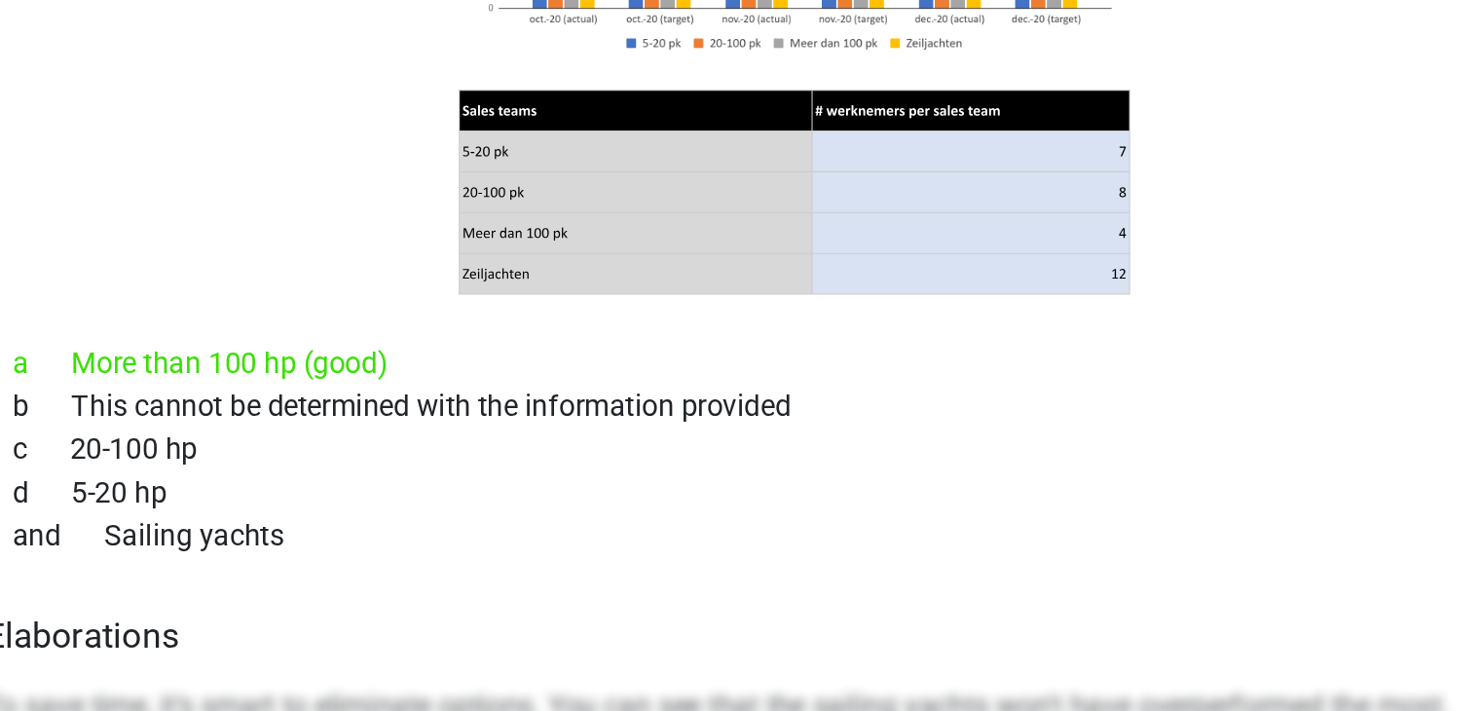
click at [674, 526] on div "and Sailing yachts" at bounding box center [741, 531] width 879 height 23
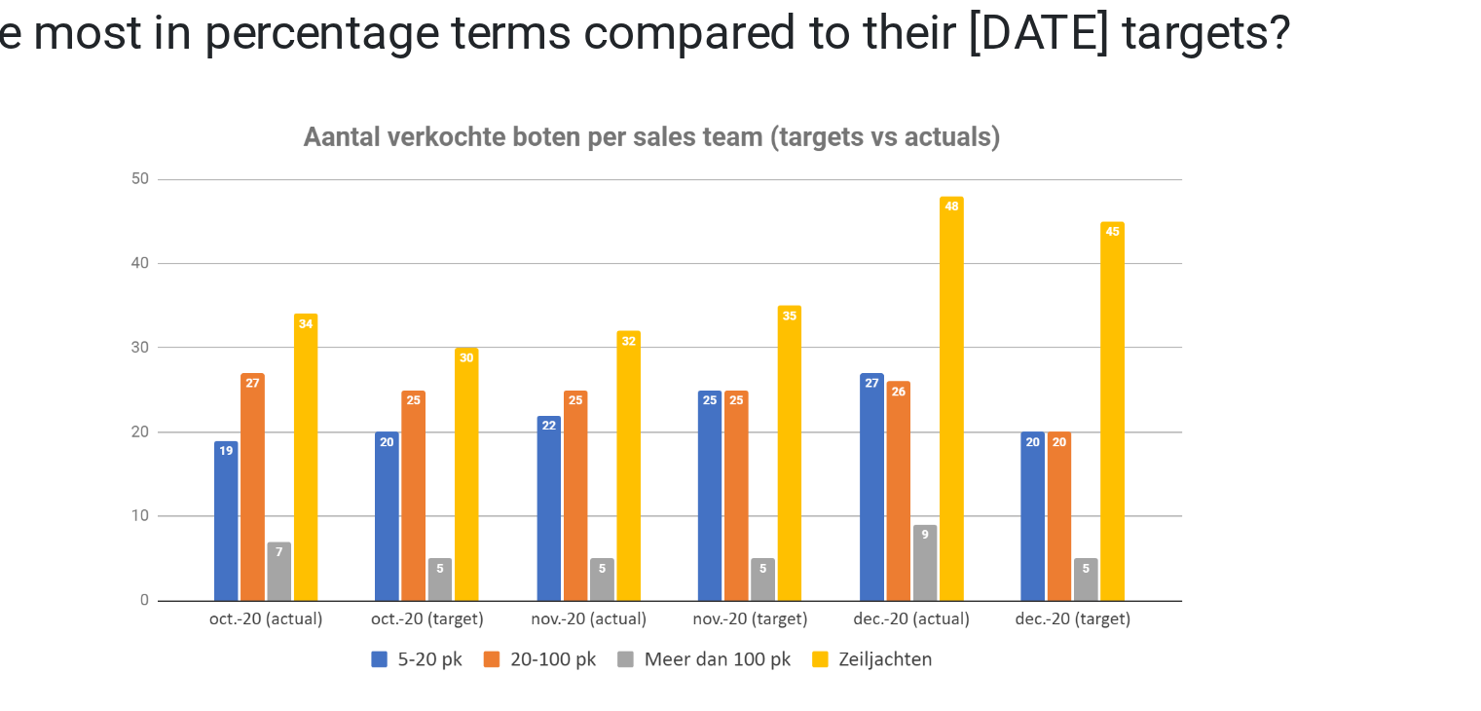
scroll to position [1816, 0]
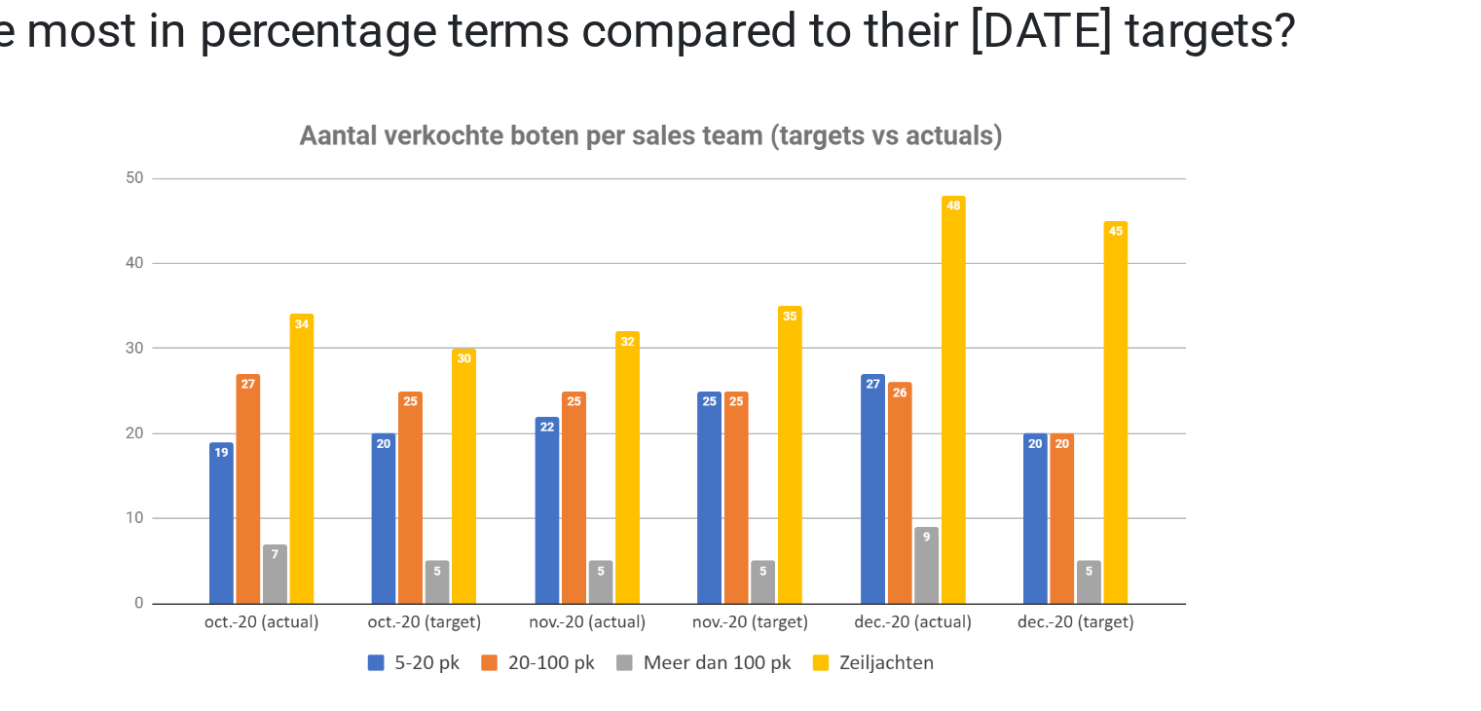
click at [892, 170] on image at bounding box center [739, 223] width 363 height 197
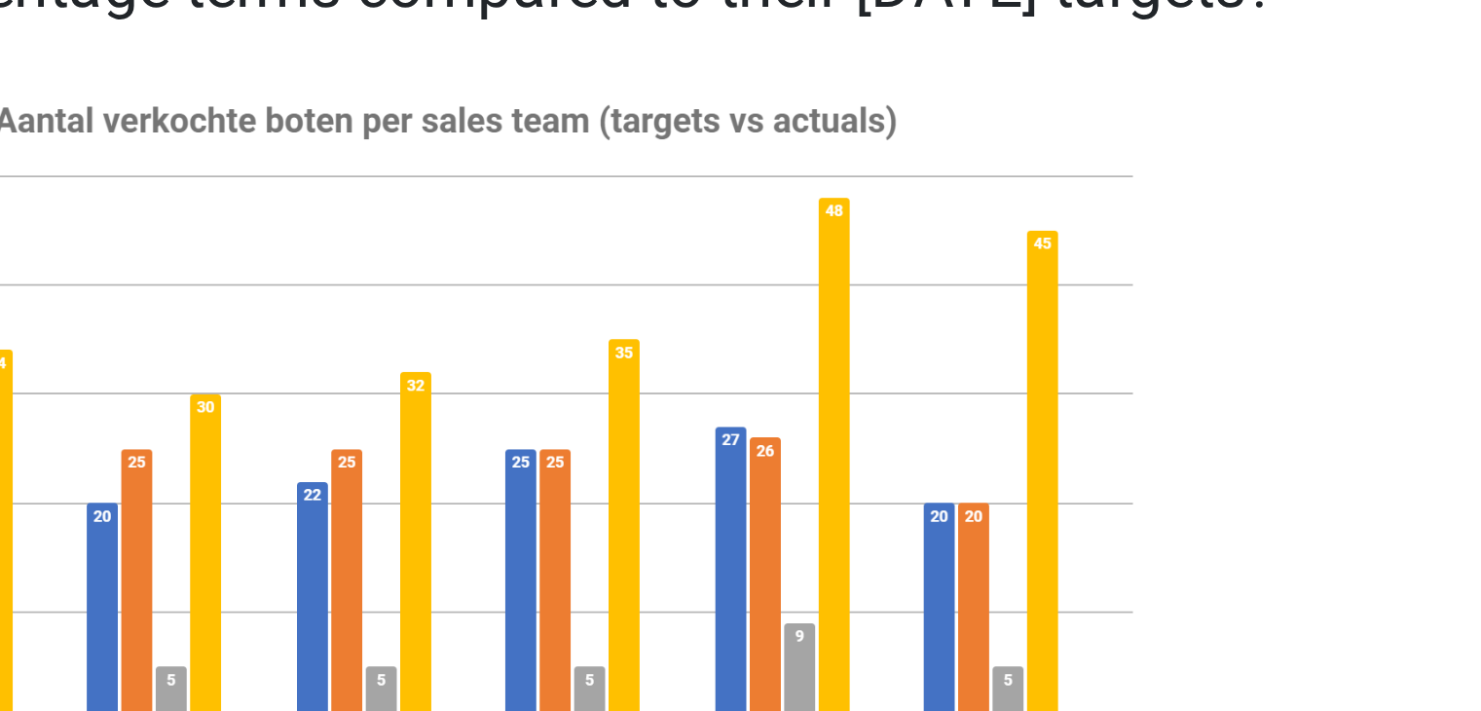
drag, startPoint x: 880, startPoint y: 283, endPoint x: 830, endPoint y: 166, distance: 128.3
click at [830, 166] on image at bounding box center [739, 223] width 363 height 197
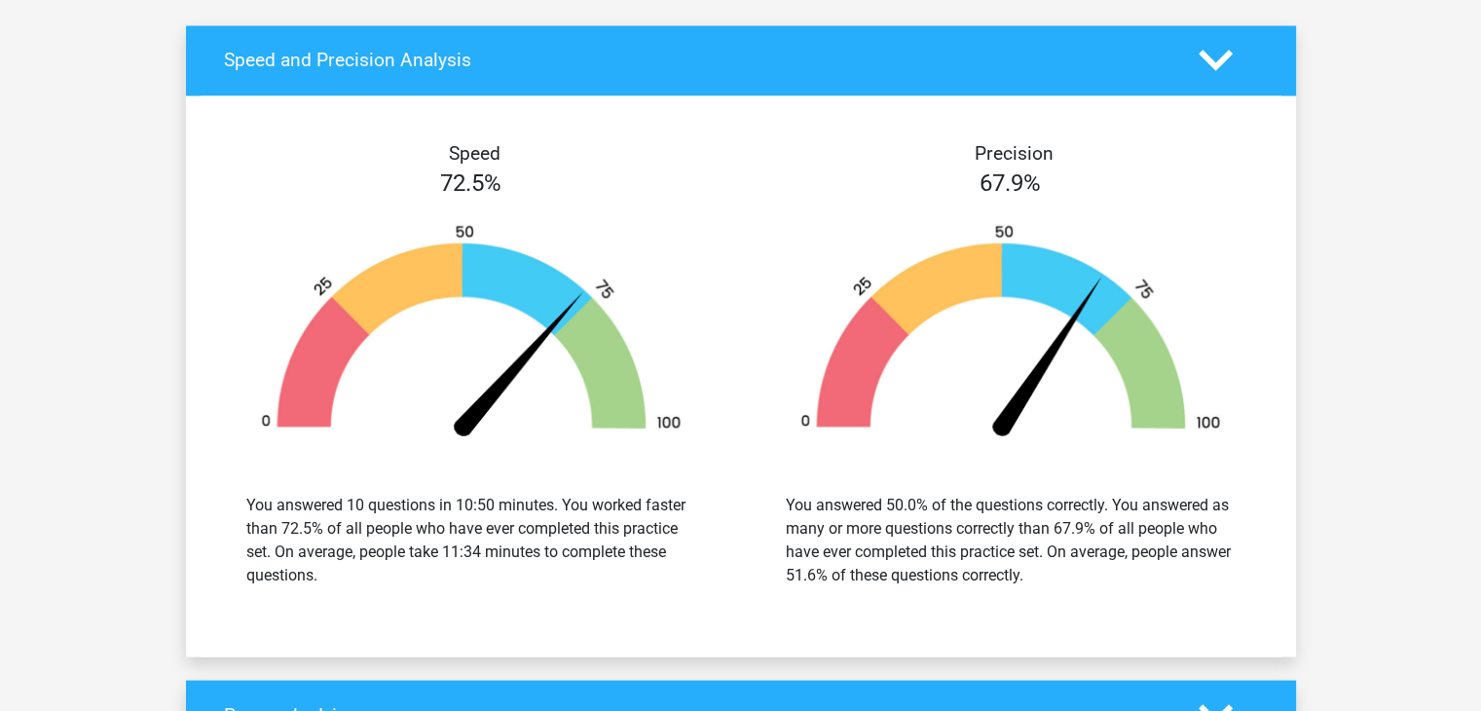
scroll to position [3203, 0]
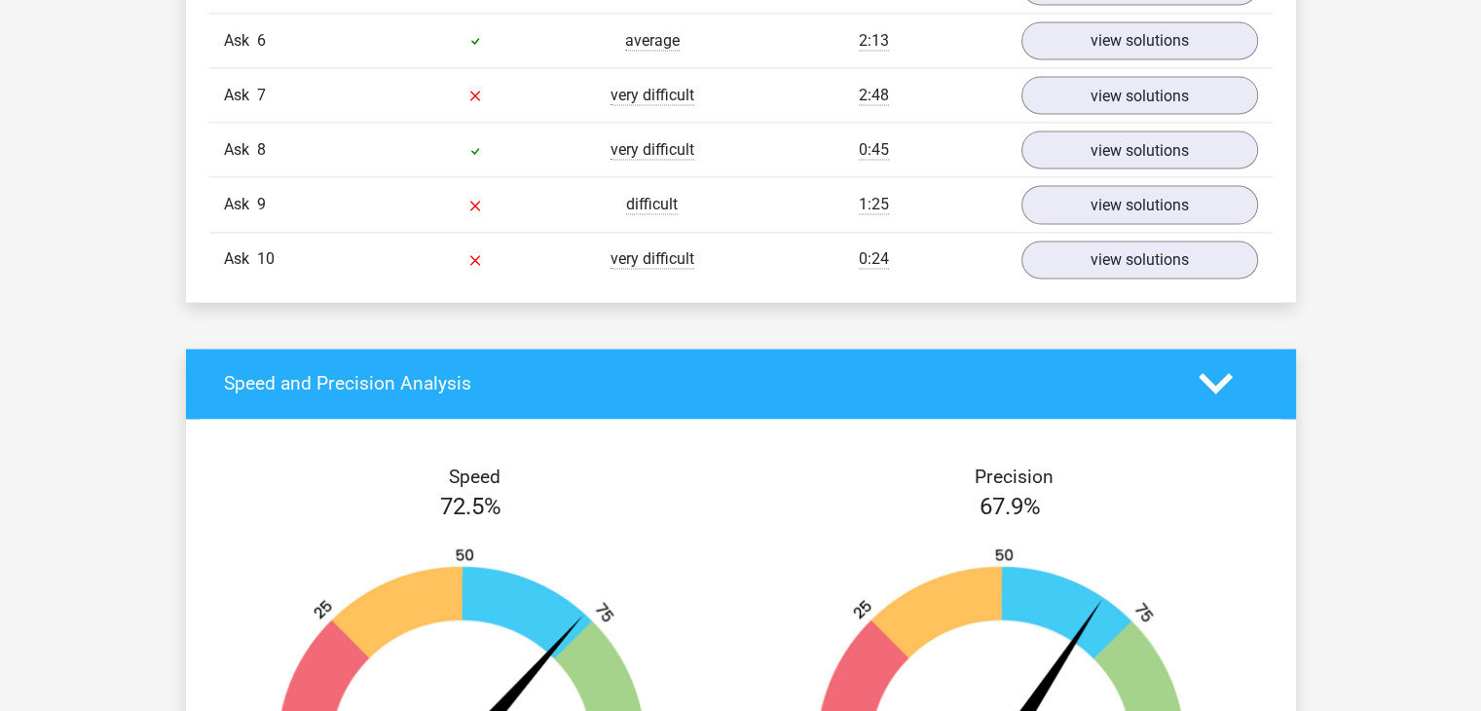
click at [768, 138] on div "0:45" at bounding box center [874, 149] width 266 height 23
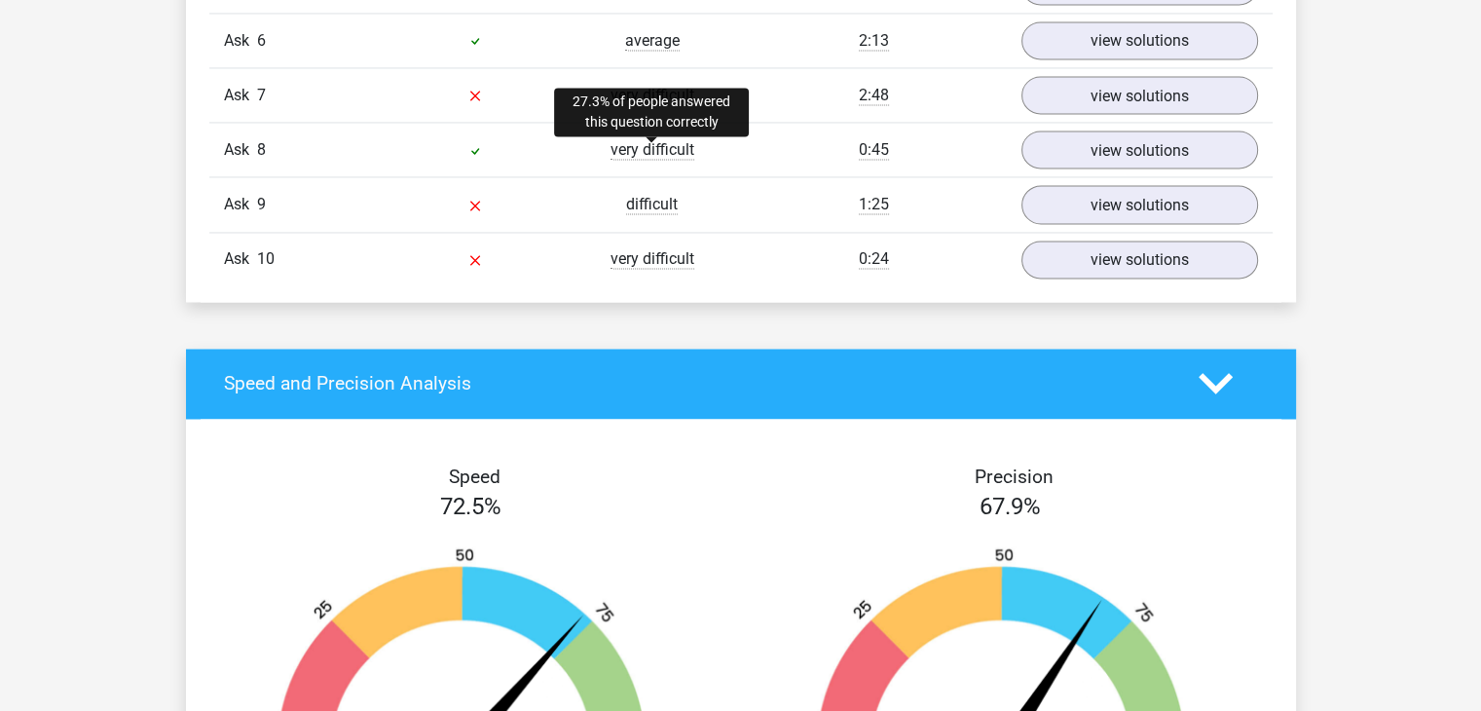
click at [617, 151] on font "very difficult" at bounding box center [653, 149] width 84 height 19
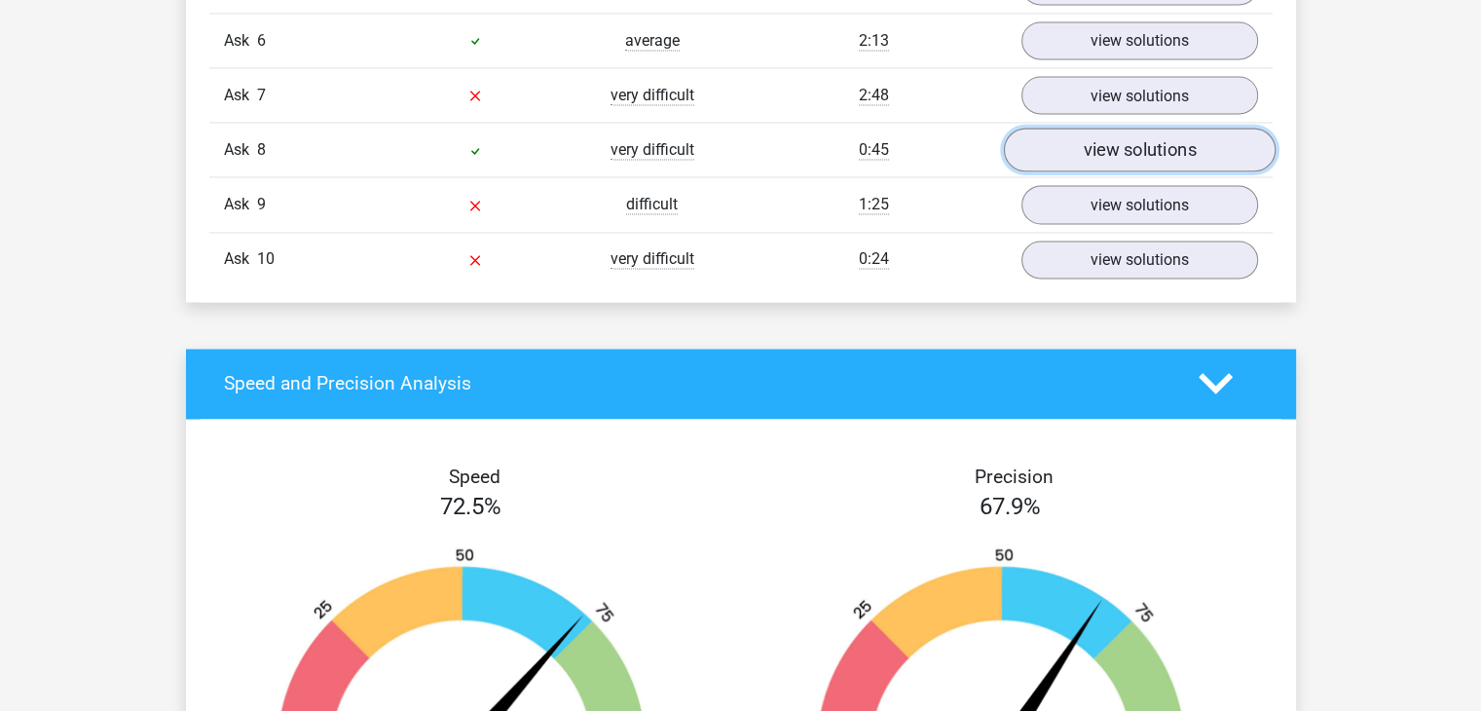
click at [1064, 165] on link "view solutions" at bounding box center [1139, 150] width 272 height 44
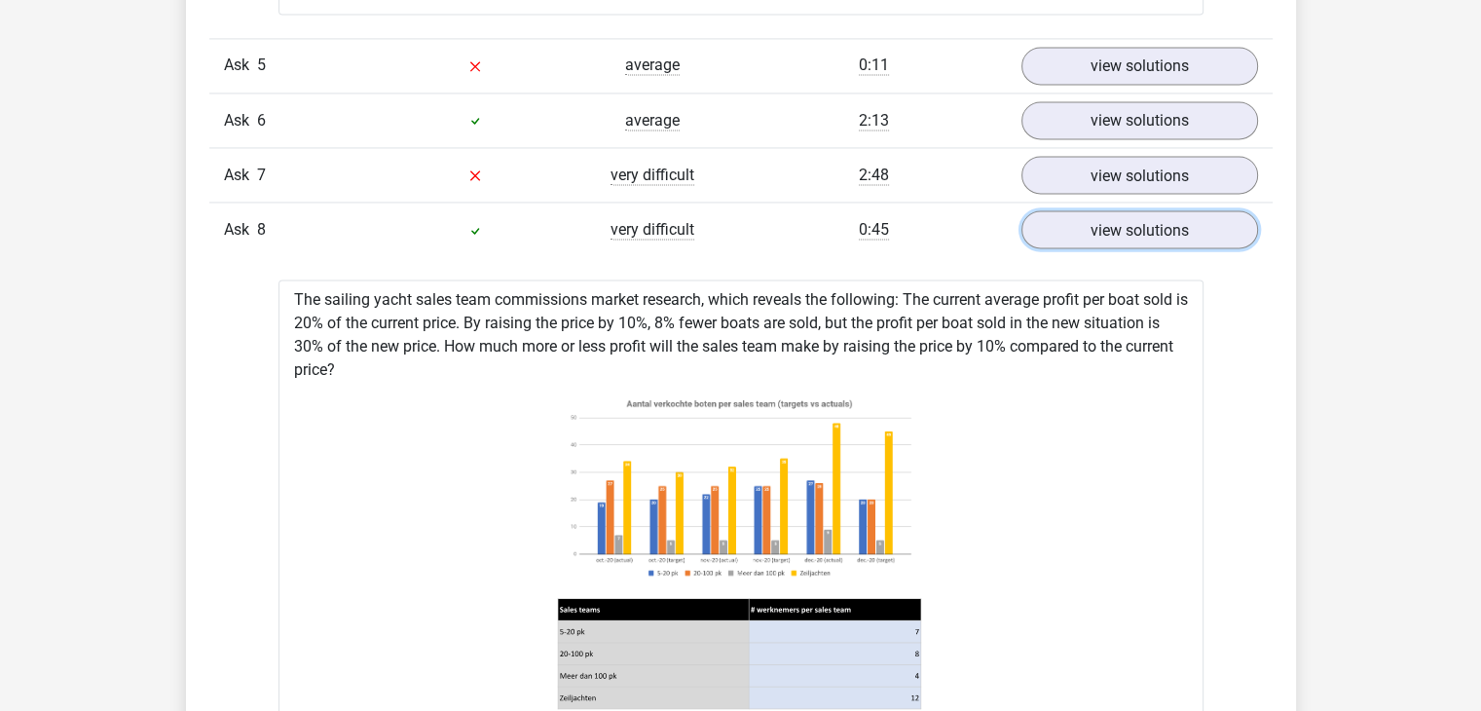
scroll to position [2967, 0]
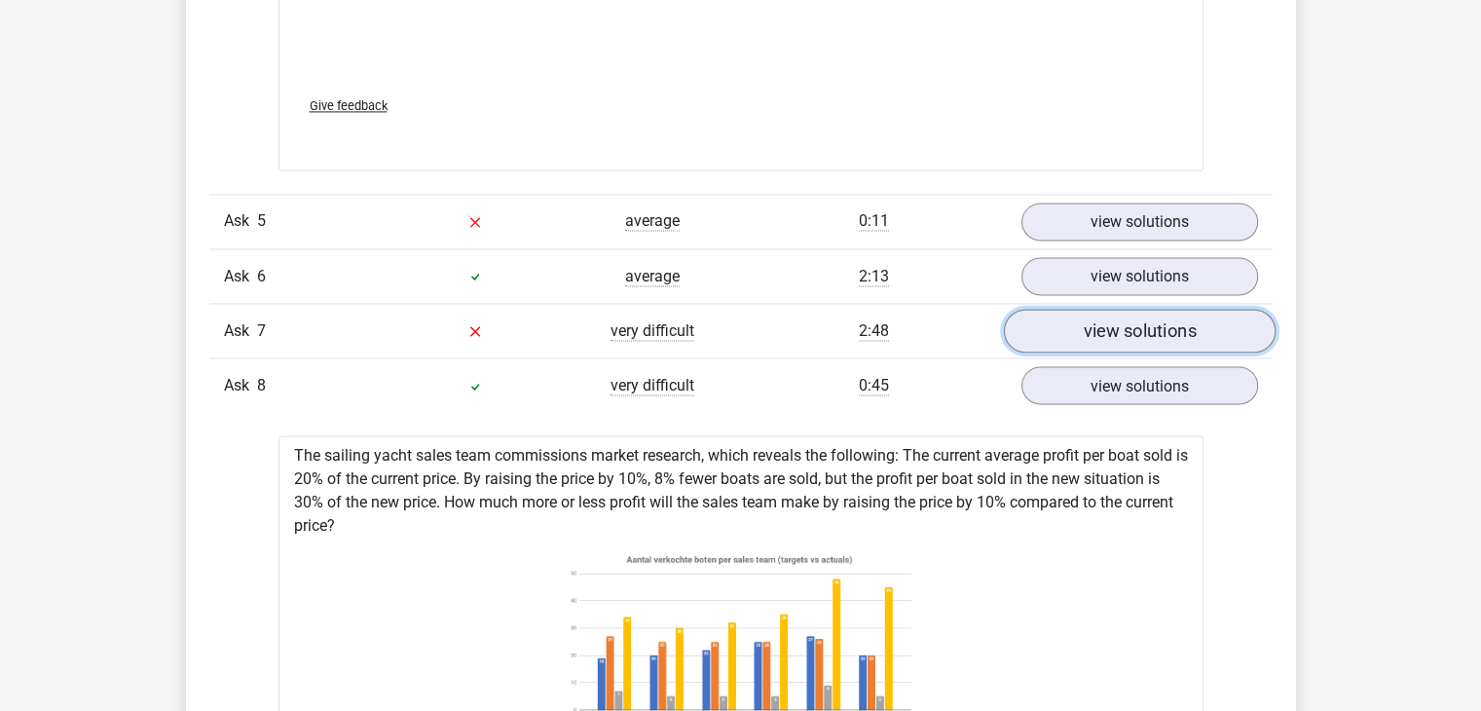
click at [1135, 347] on link "view solutions" at bounding box center [1139, 331] width 272 height 44
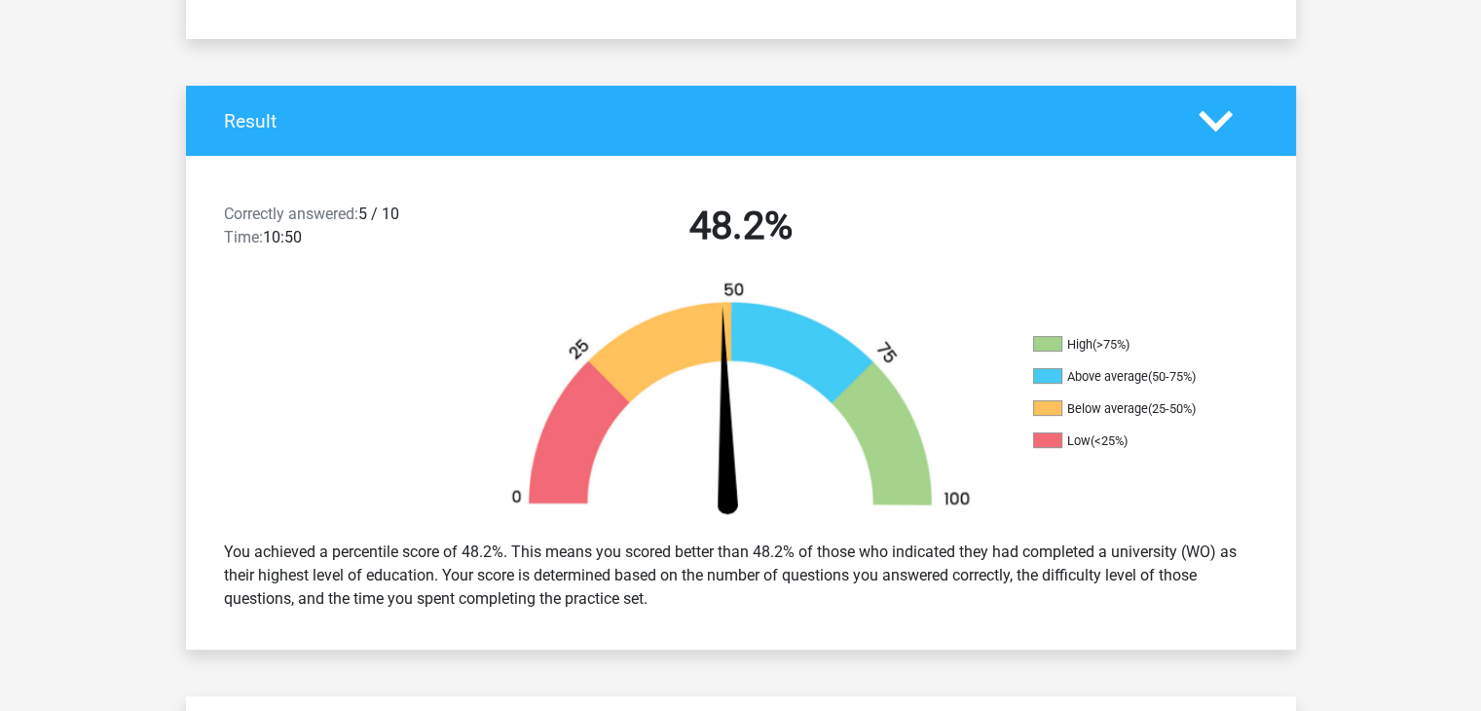
scroll to position [0, 0]
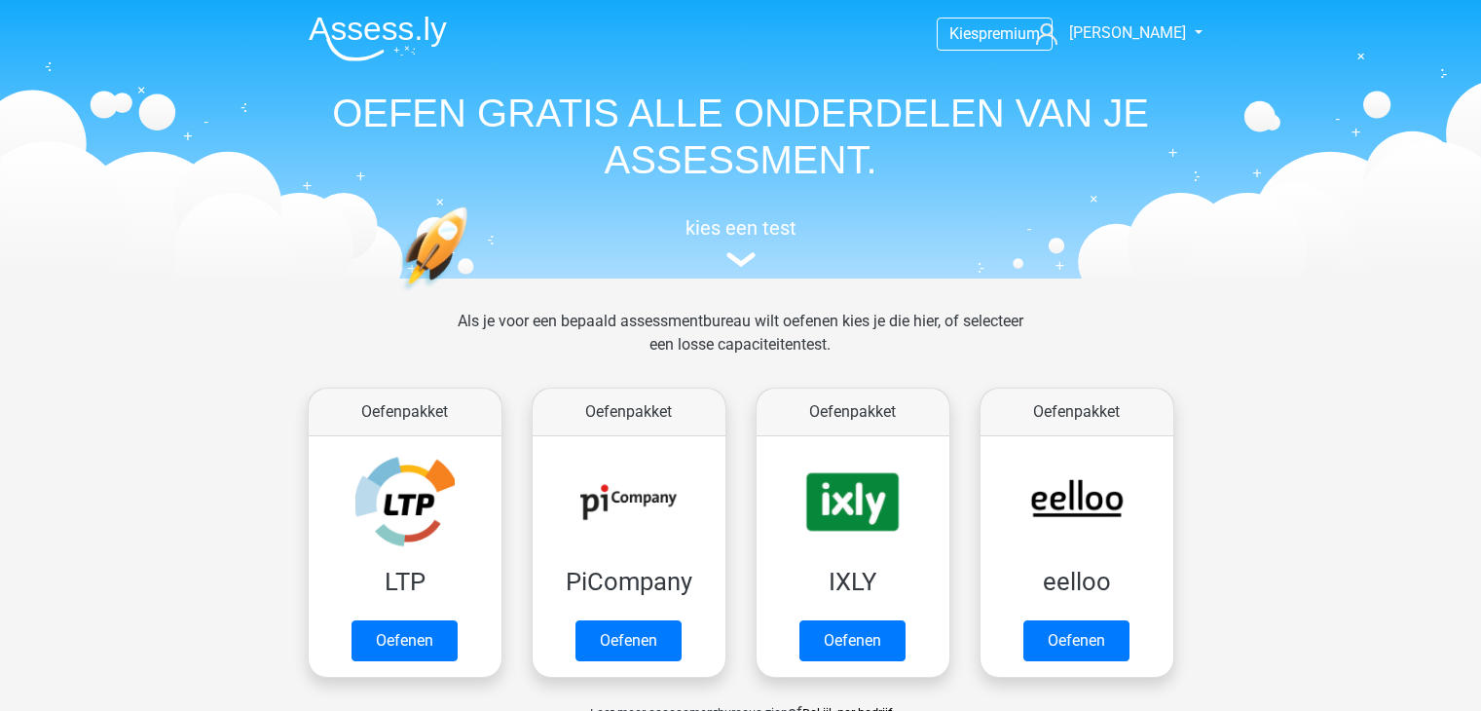
scroll to position [319, 0]
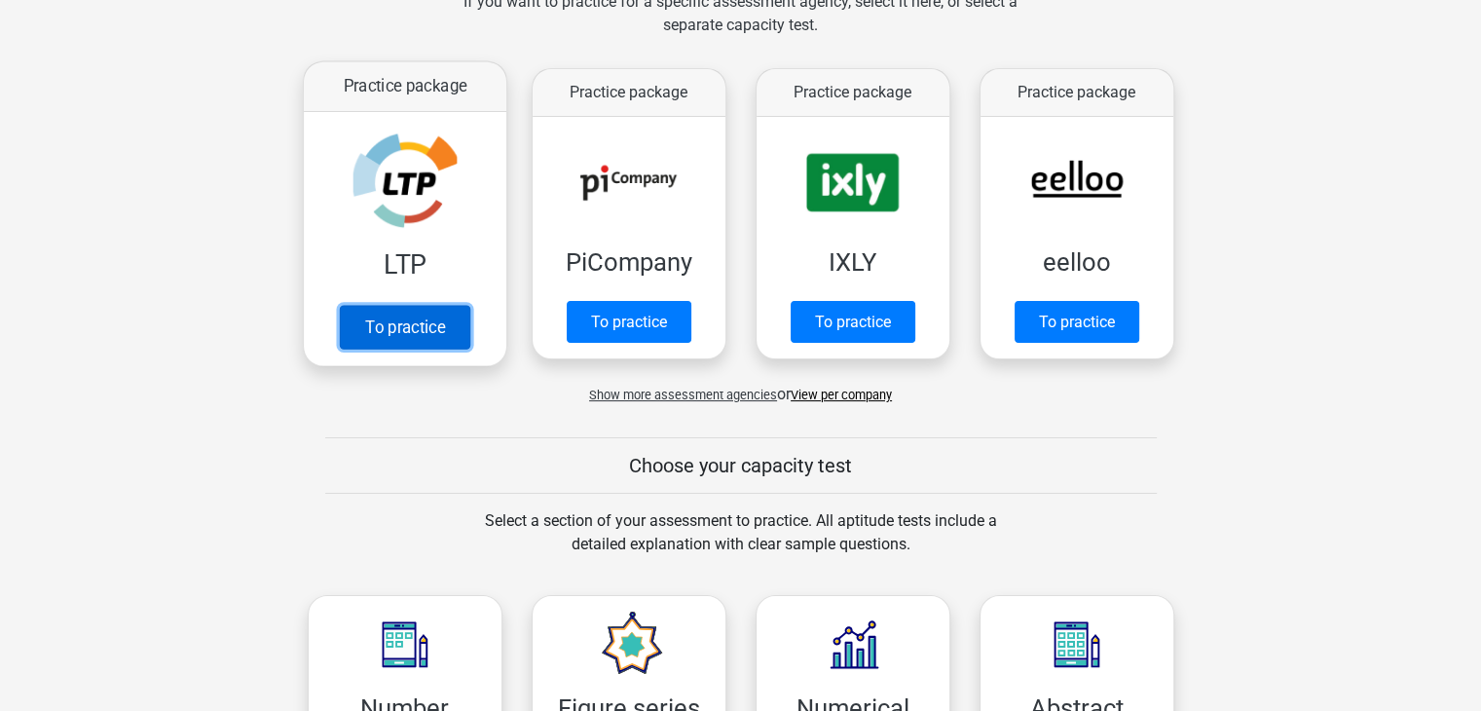
click at [408, 313] on link "To practice" at bounding box center [404, 327] width 131 height 44
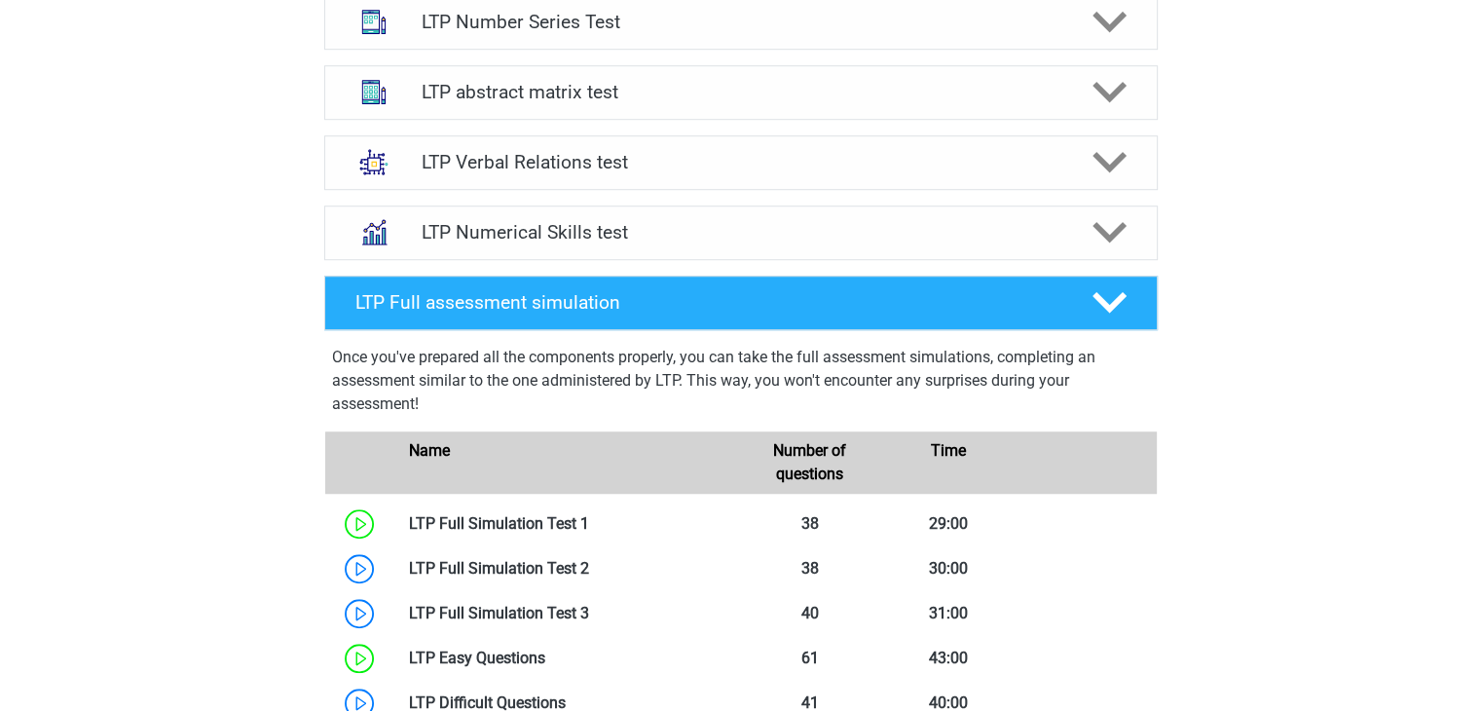
scroll to position [1352, 0]
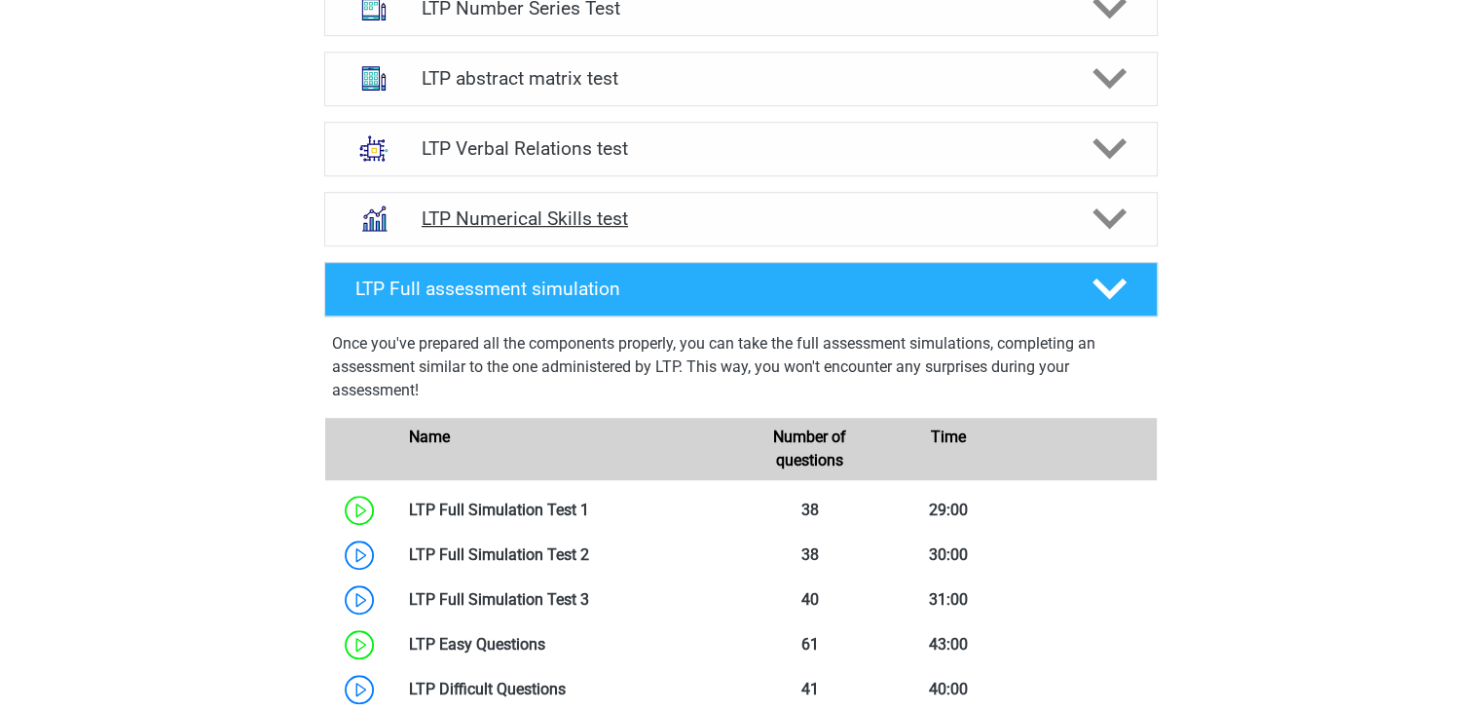
click at [618, 223] on font "LTP Numerical Skills test" at bounding box center [525, 218] width 206 height 22
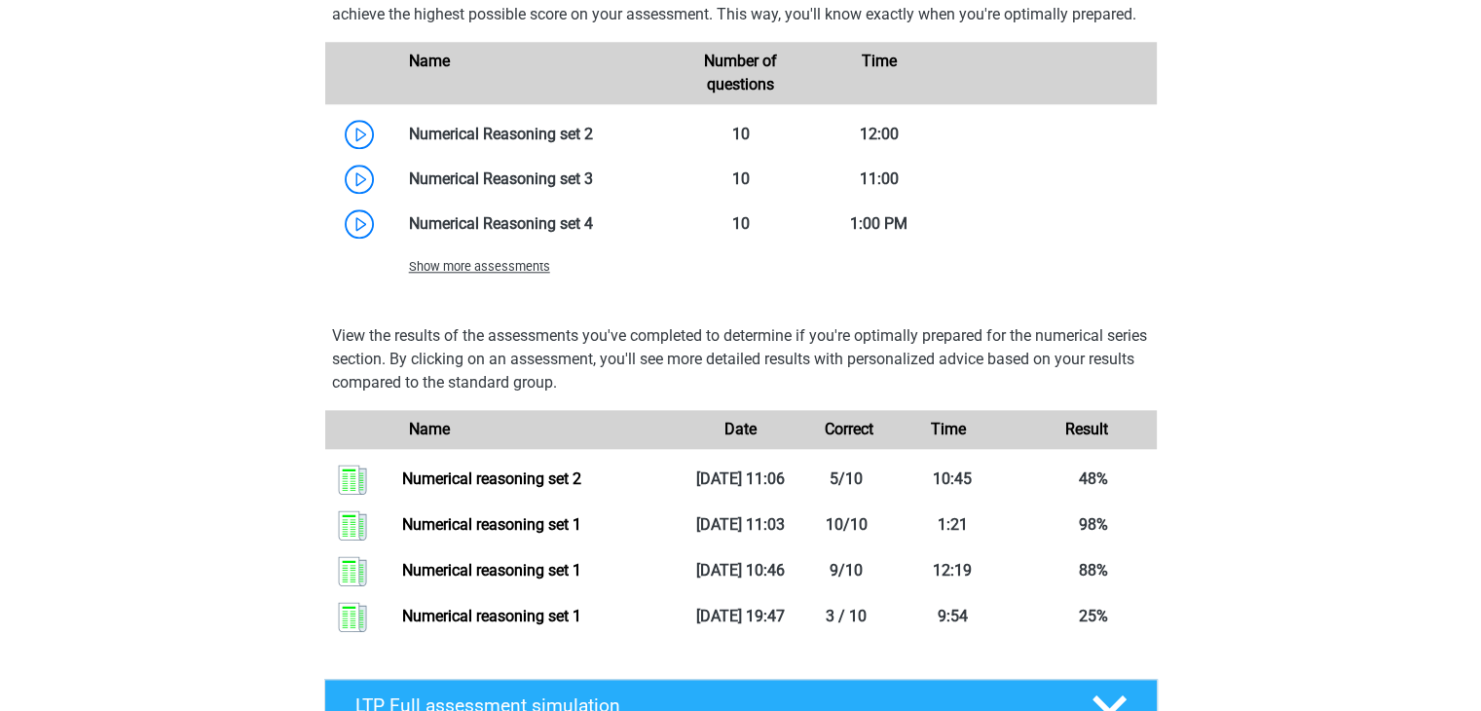
scroll to position [2003, 0]
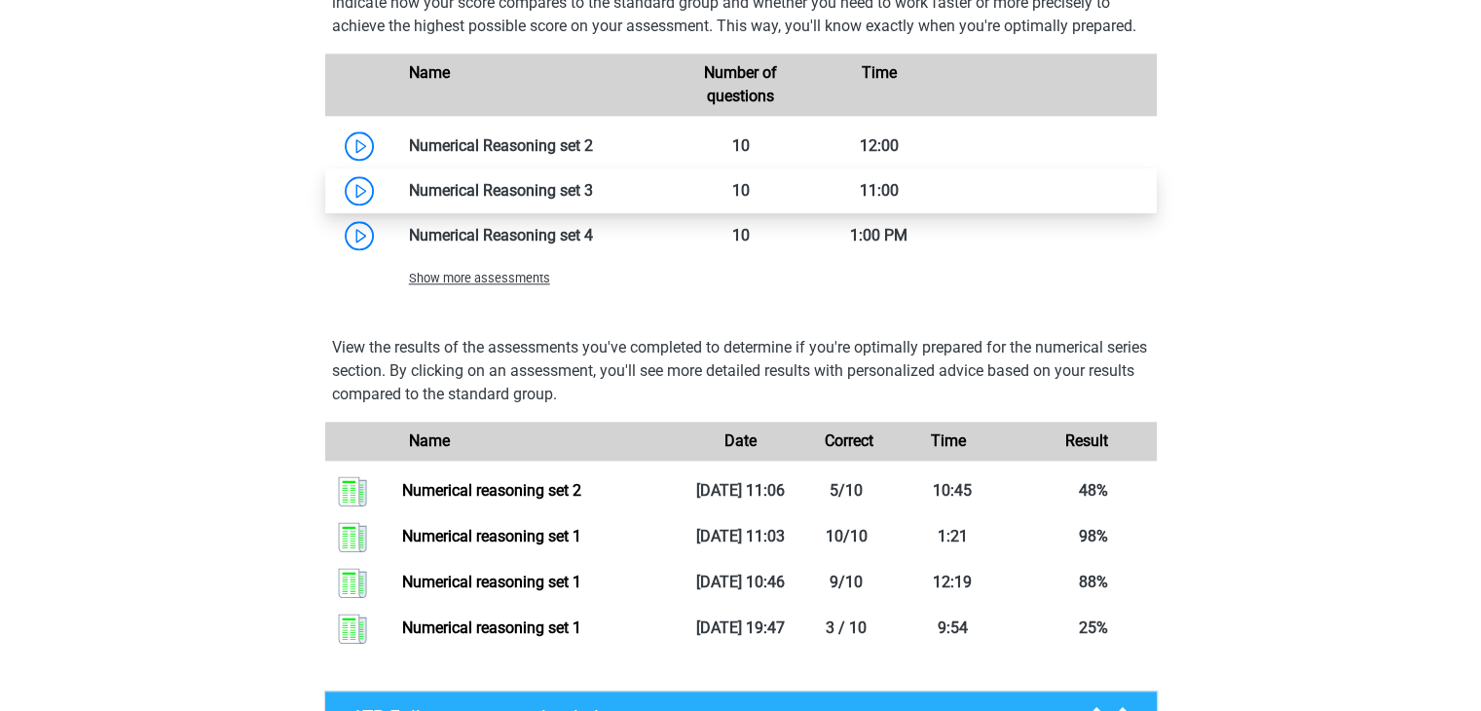
click at [593, 200] on link at bounding box center [593, 190] width 0 height 19
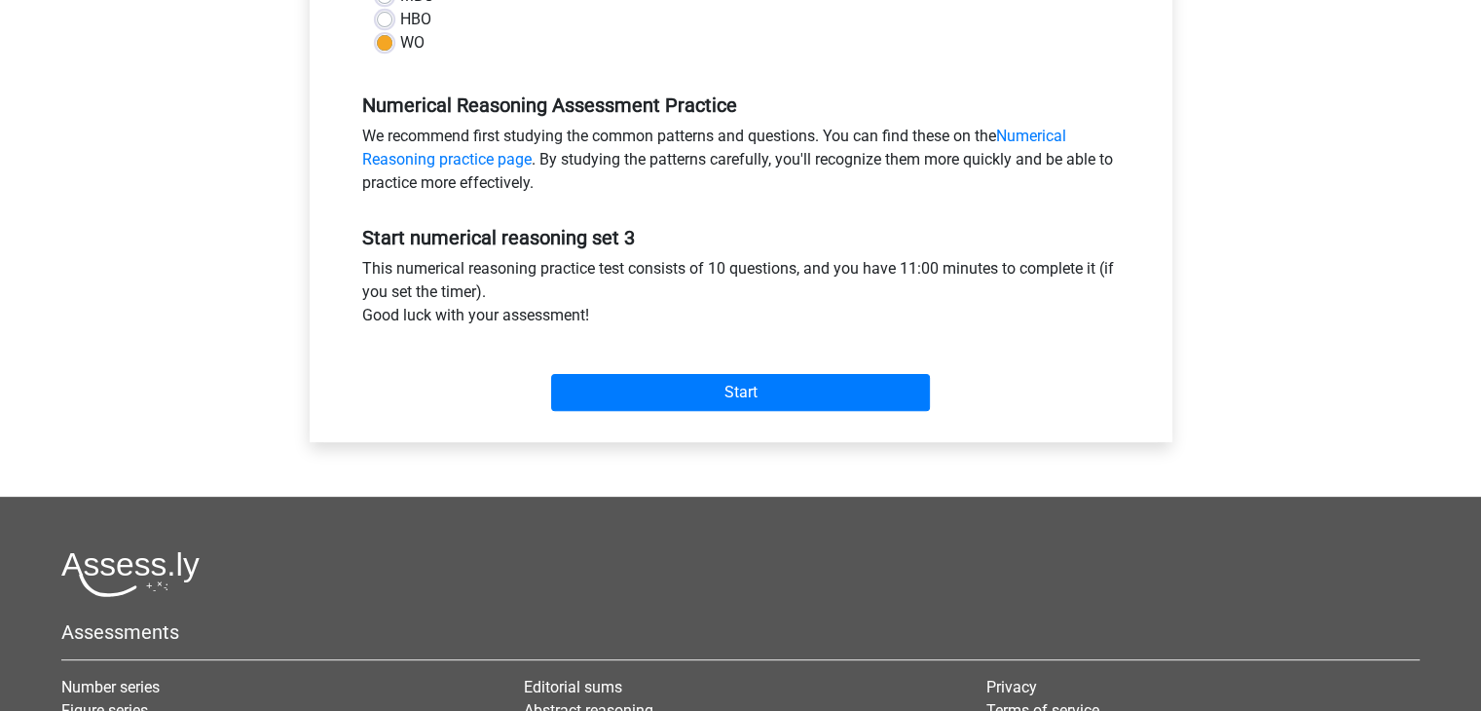
scroll to position [534, 0]
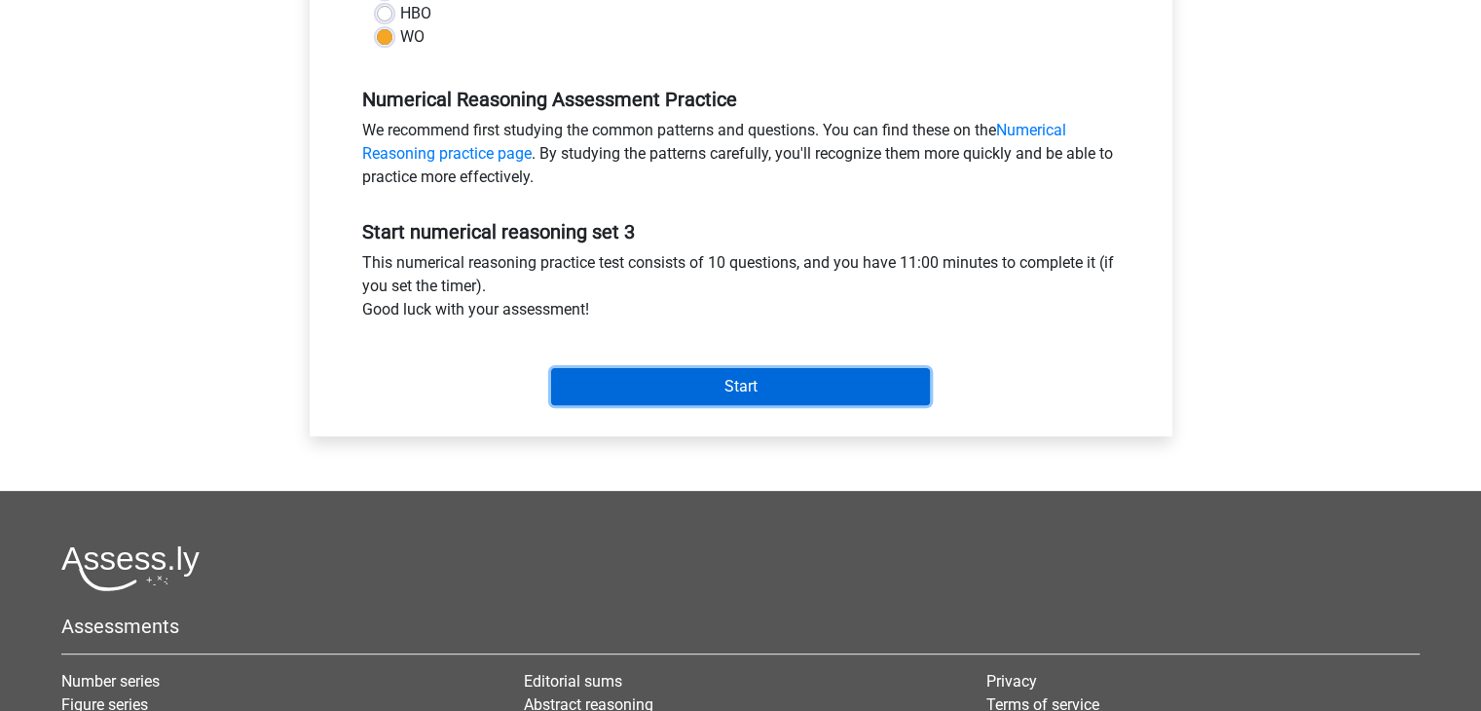
click at [734, 389] on input "Start" at bounding box center [740, 386] width 379 height 37
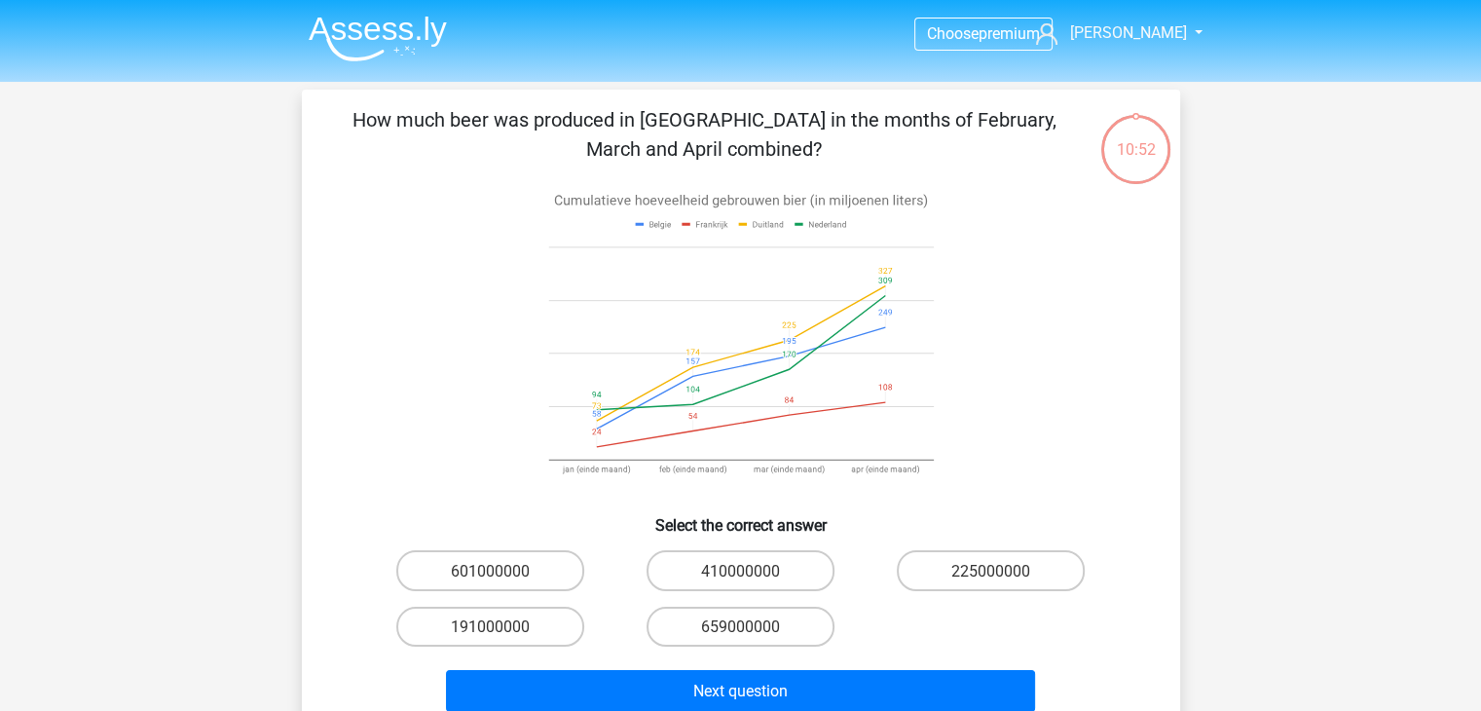
drag, startPoint x: 0, startPoint y: 0, endPoint x: 734, endPoint y: 389, distance: 830.9
click at [734, 389] on icon at bounding box center [740, 353] width 288 height 114
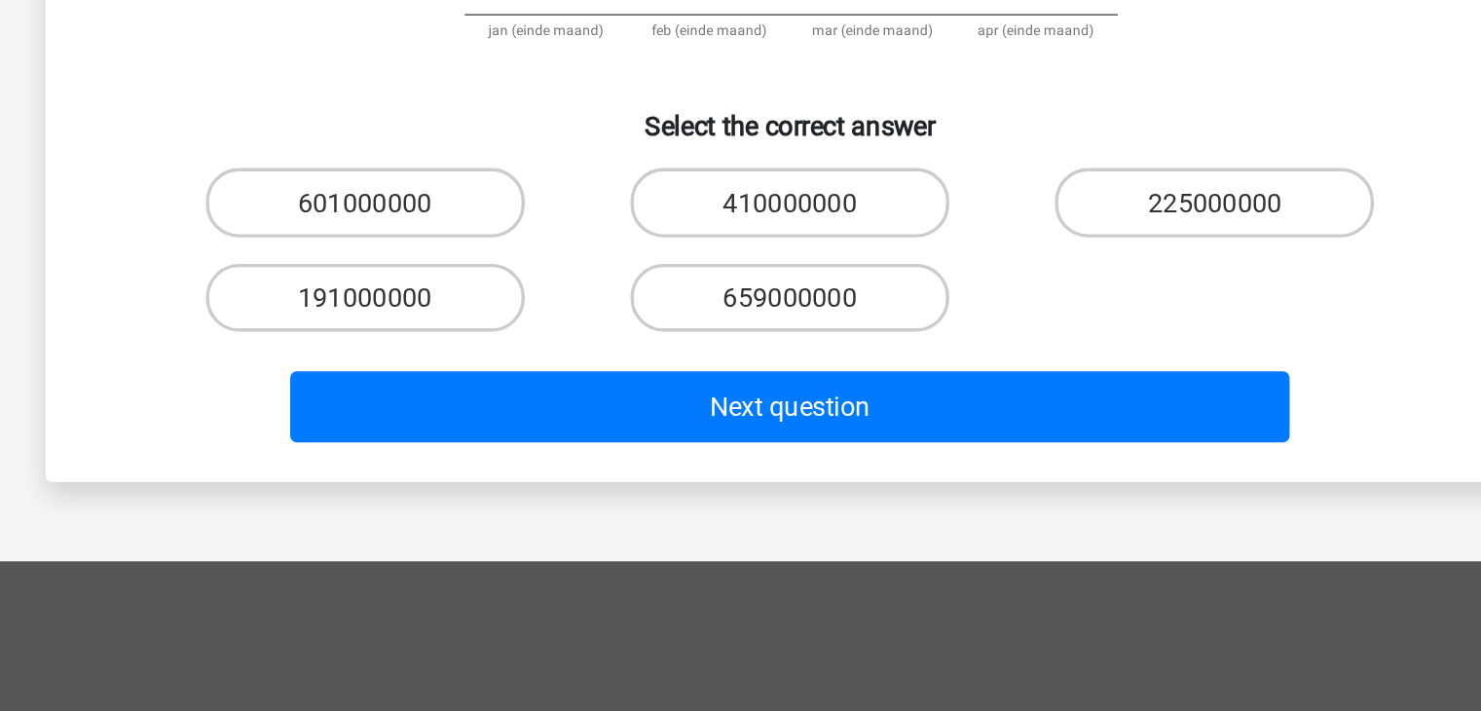
scroll to position [160, 0]
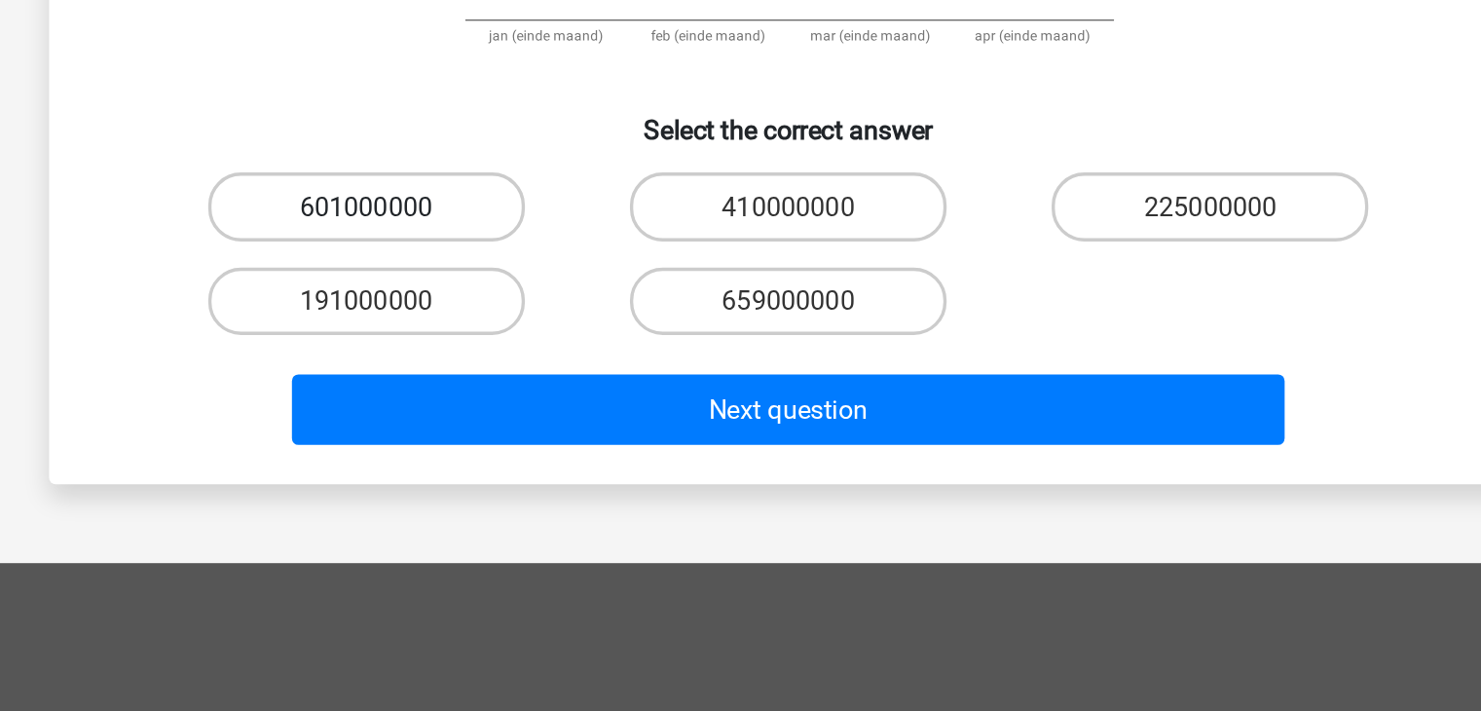
click at [504, 391] on label "601000000" at bounding box center [490, 411] width 188 height 40
click at [503, 410] on input "601000000" at bounding box center [496, 416] width 13 height 13
radio input "true"
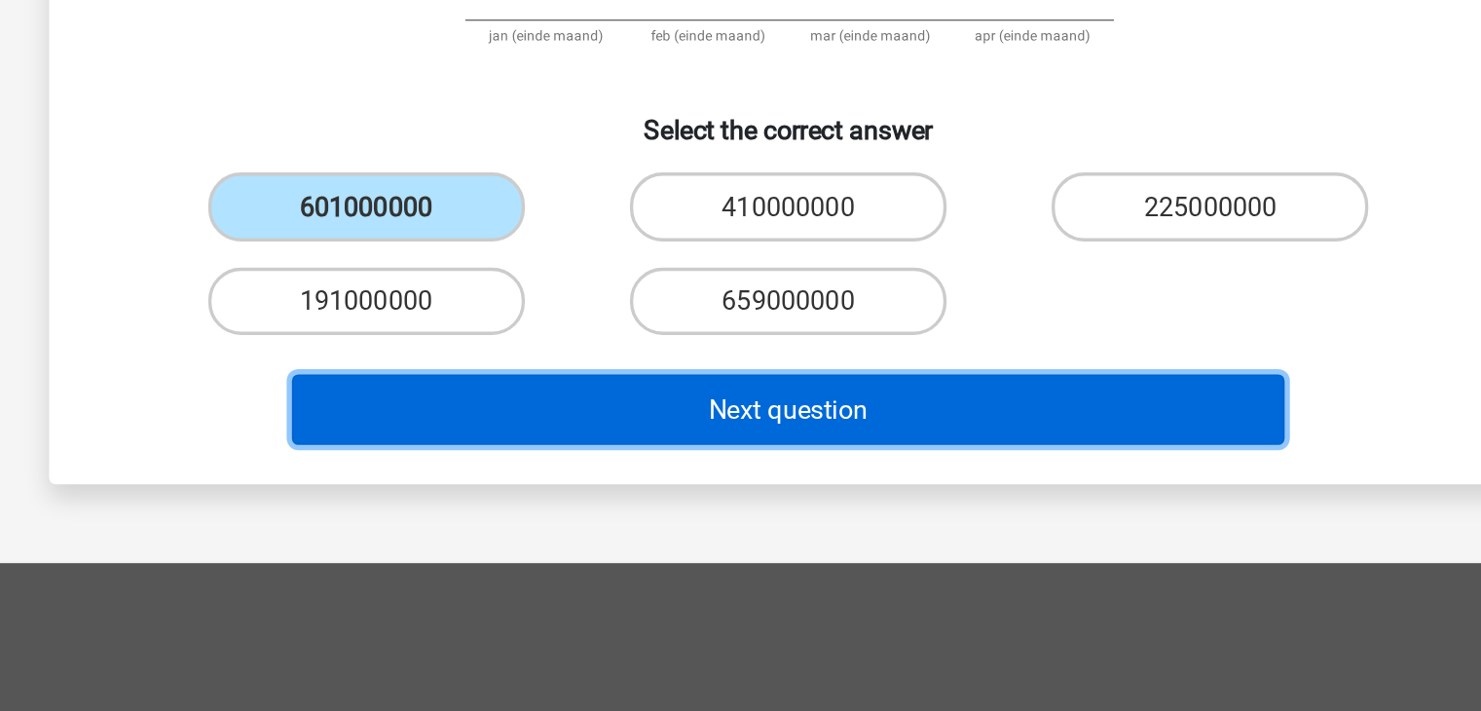
click at [609, 526] on button "Next question" at bounding box center [740, 531] width 589 height 42
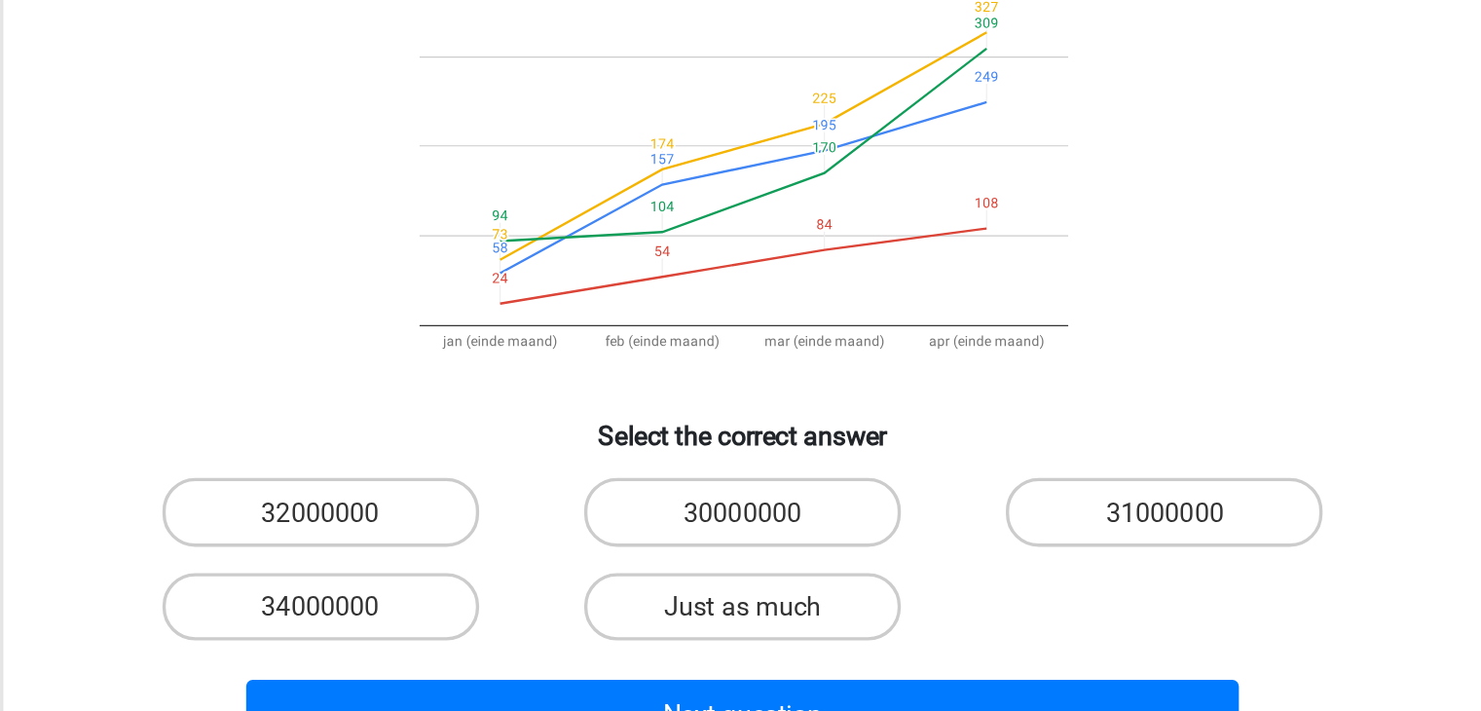
scroll to position [89, 0]
click at [672, 491] on label "30000000" at bounding box center [741, 511] width 188 height 40
click at [740, 510] on input "30000000" at bounding box center [746, 516] width 13 height 13
radio input "true"
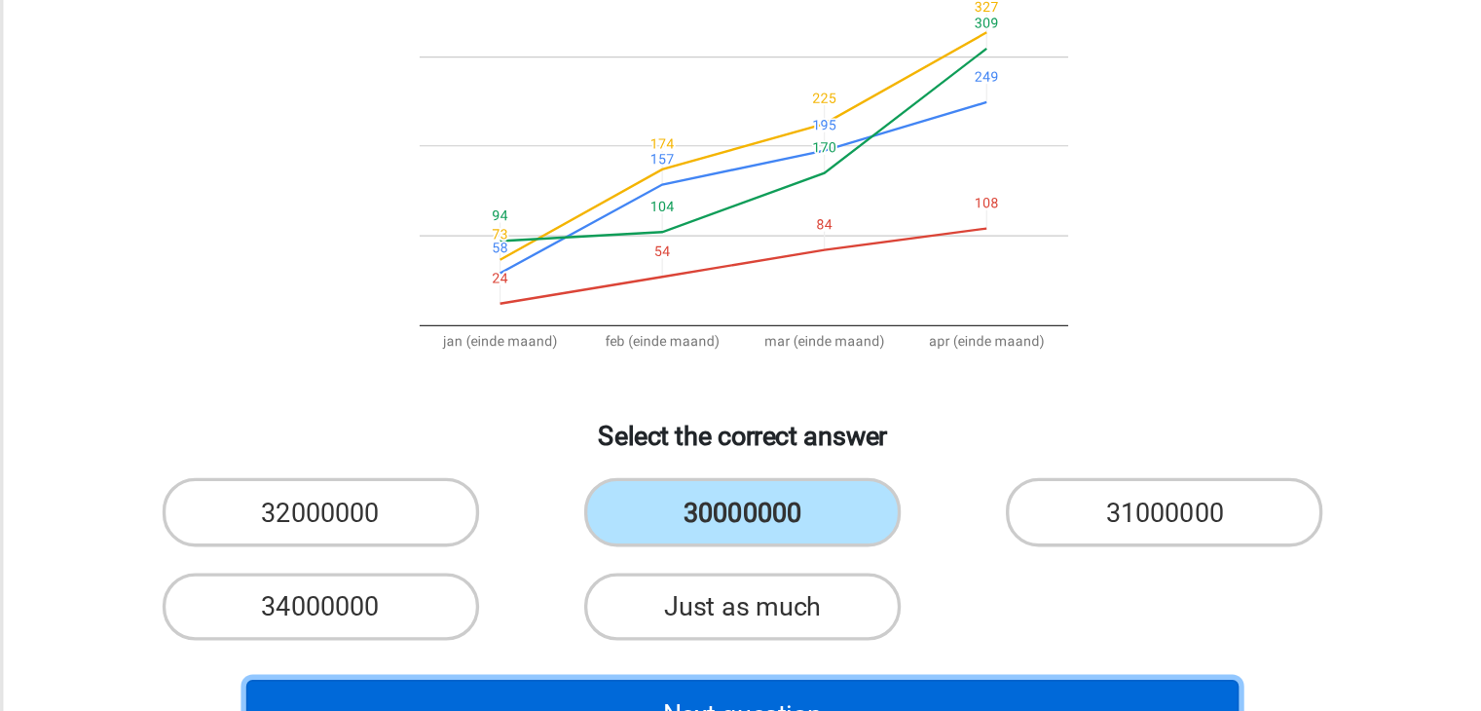
click at [681, 611] on button "Next question" at bounding box center [740, 632] width 589 height 42
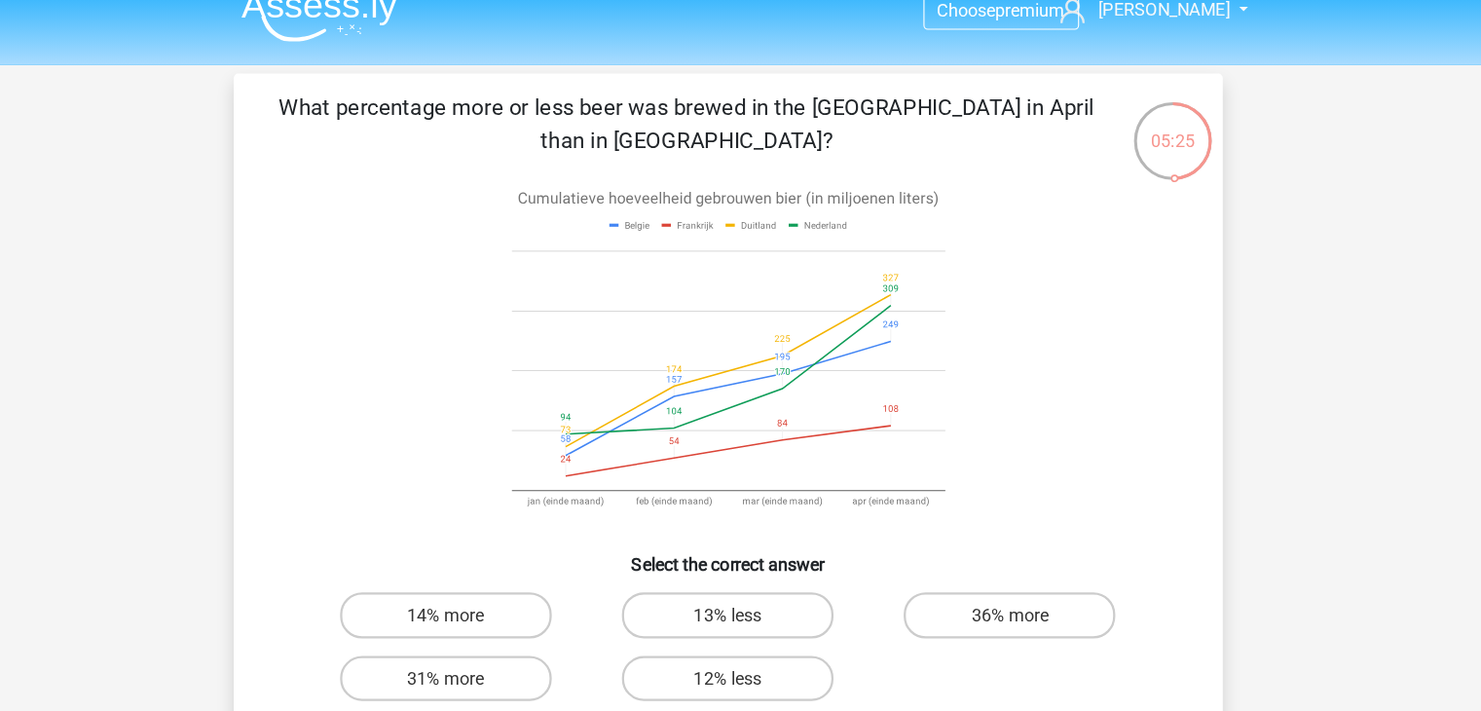
scroll to position [23, 0]
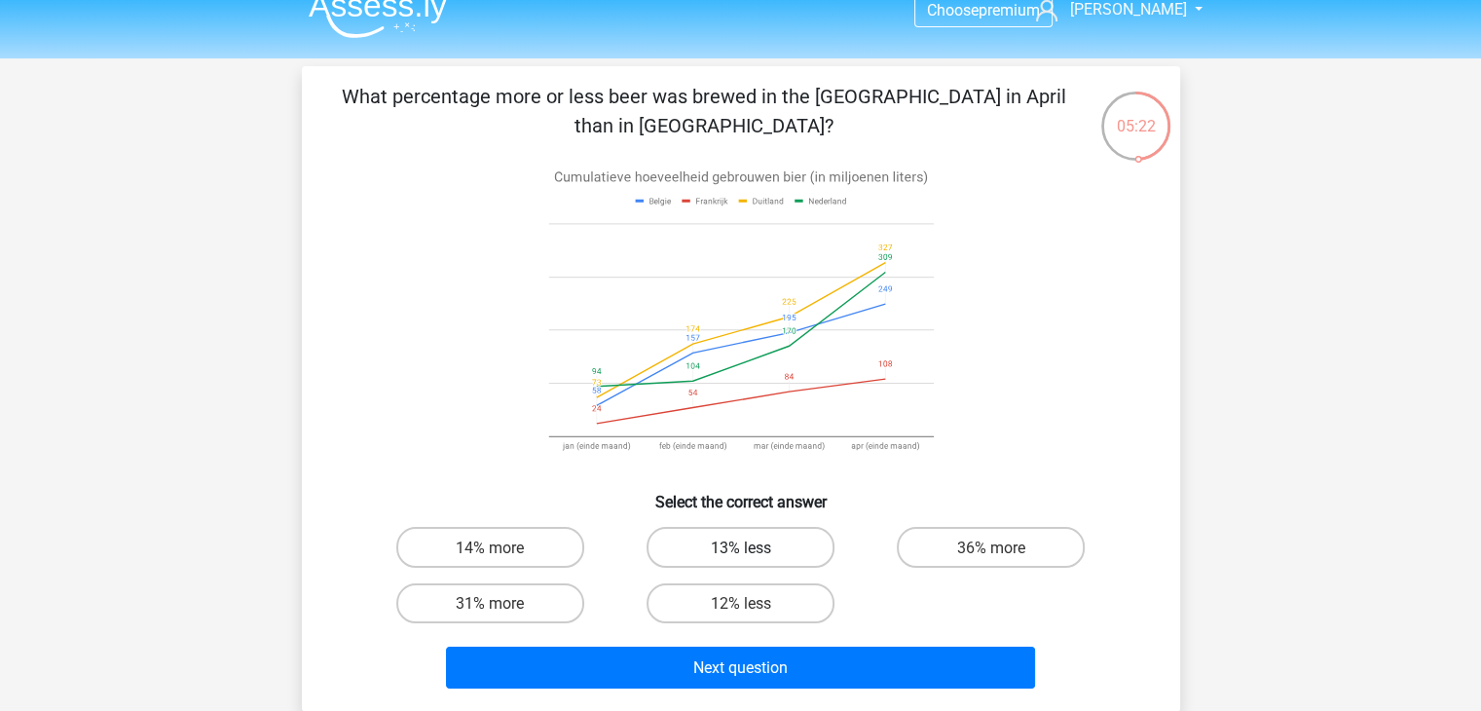
click at [768, 550] on font "13% less" at bounding box center [740, 548] width 60 height 19
click at [753, 550] on input "13% less" at bounding box center [746, 552] width 13 height 13
radio input "true"
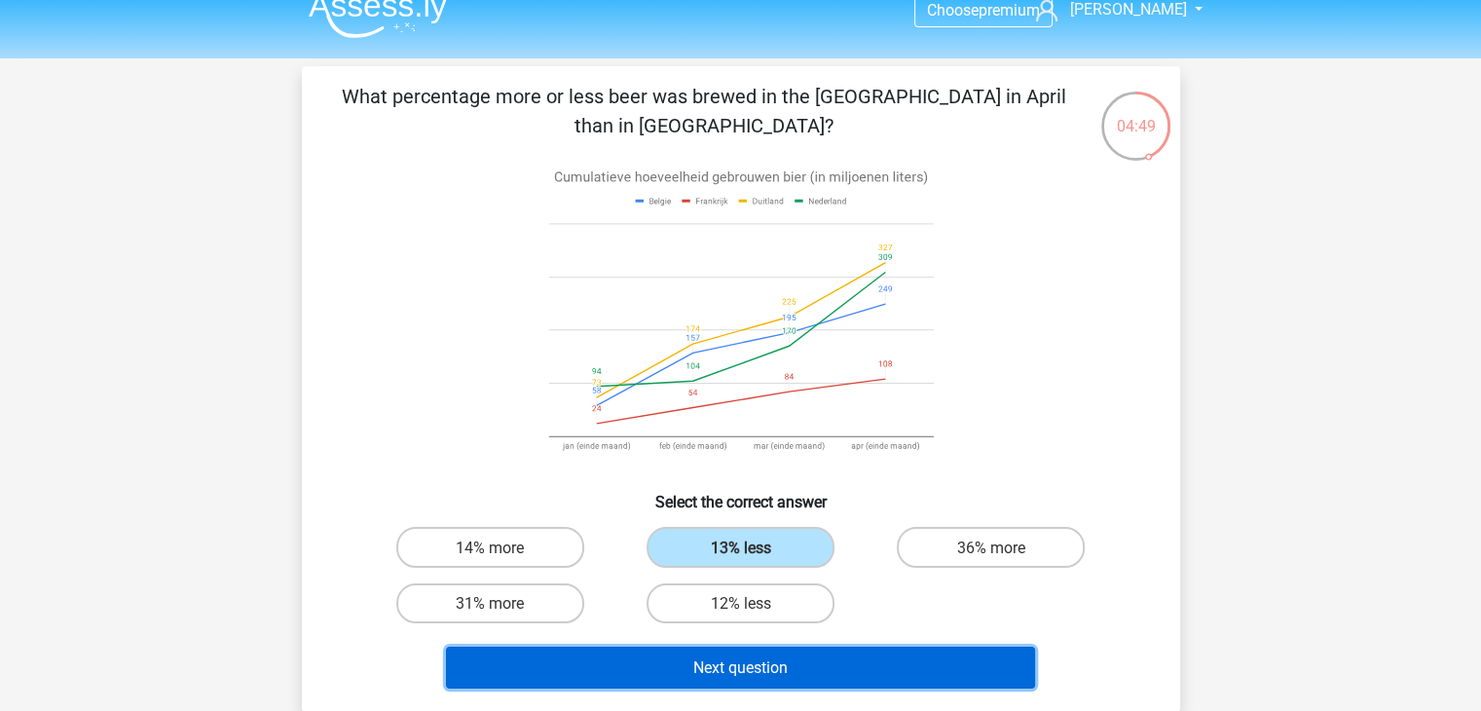
click at [838, 655] on button "Next question" at bounding box center [740, 668] width 589 height 42
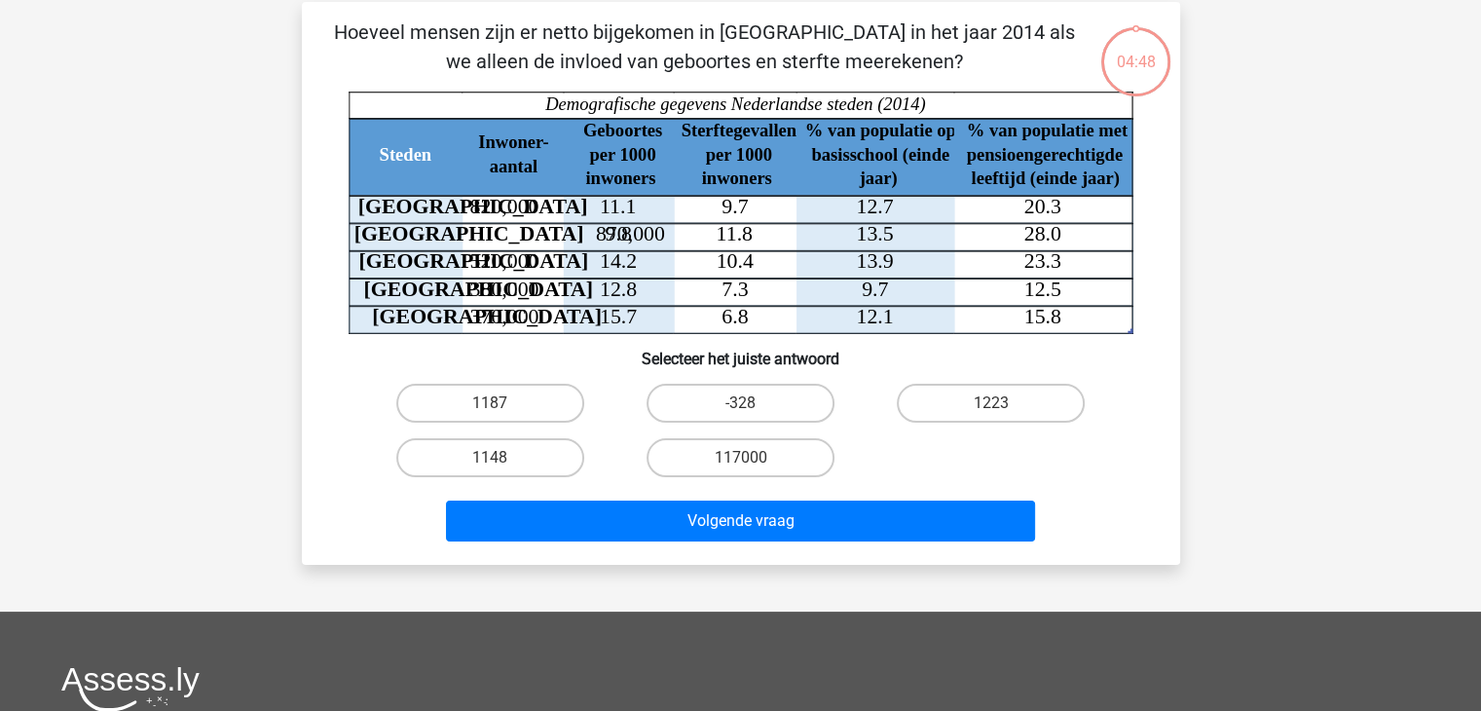
scroll to position [90, 0]
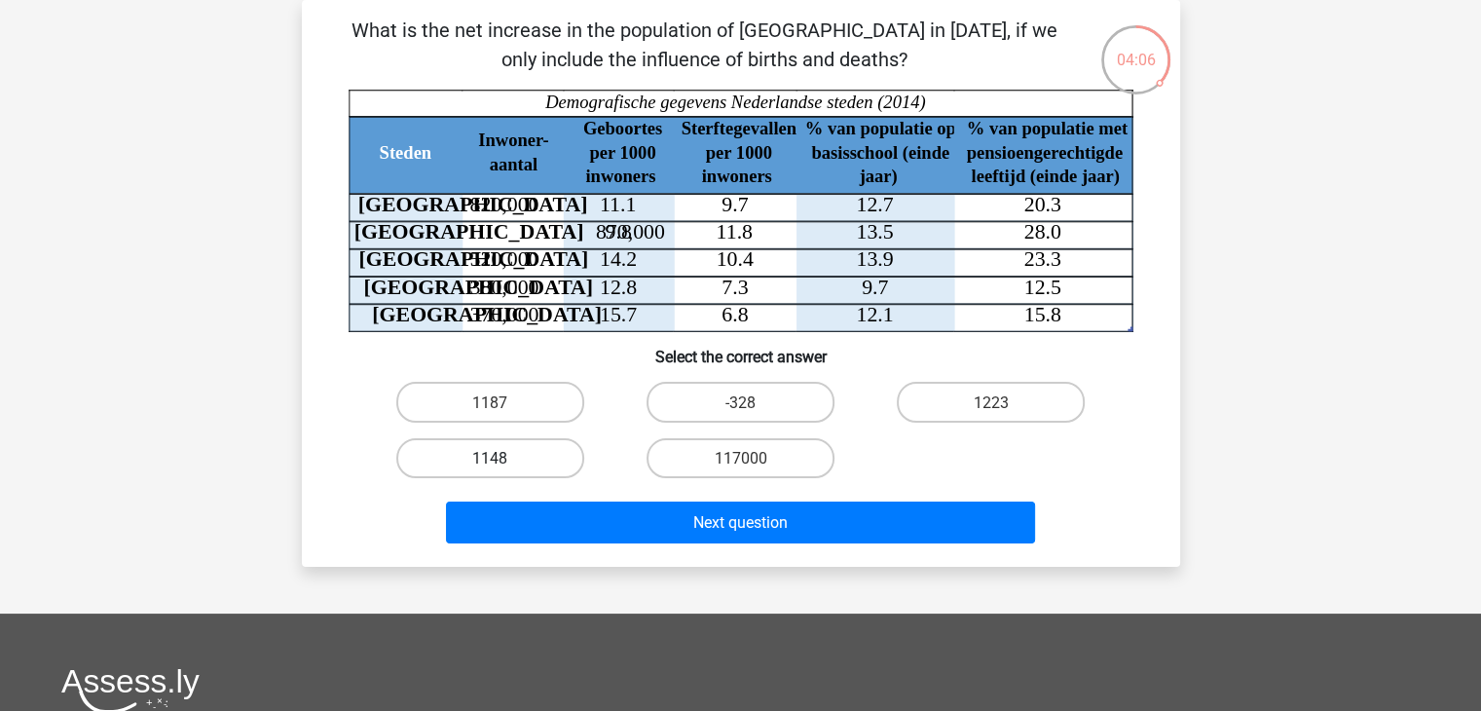
click at [503, 455] on font "1148" at bounding box center [489, 458] width 35 height 19
click at [503, 458] on input "1148" at bounding box center [496, 464] width 13 height 13
radio input "true"
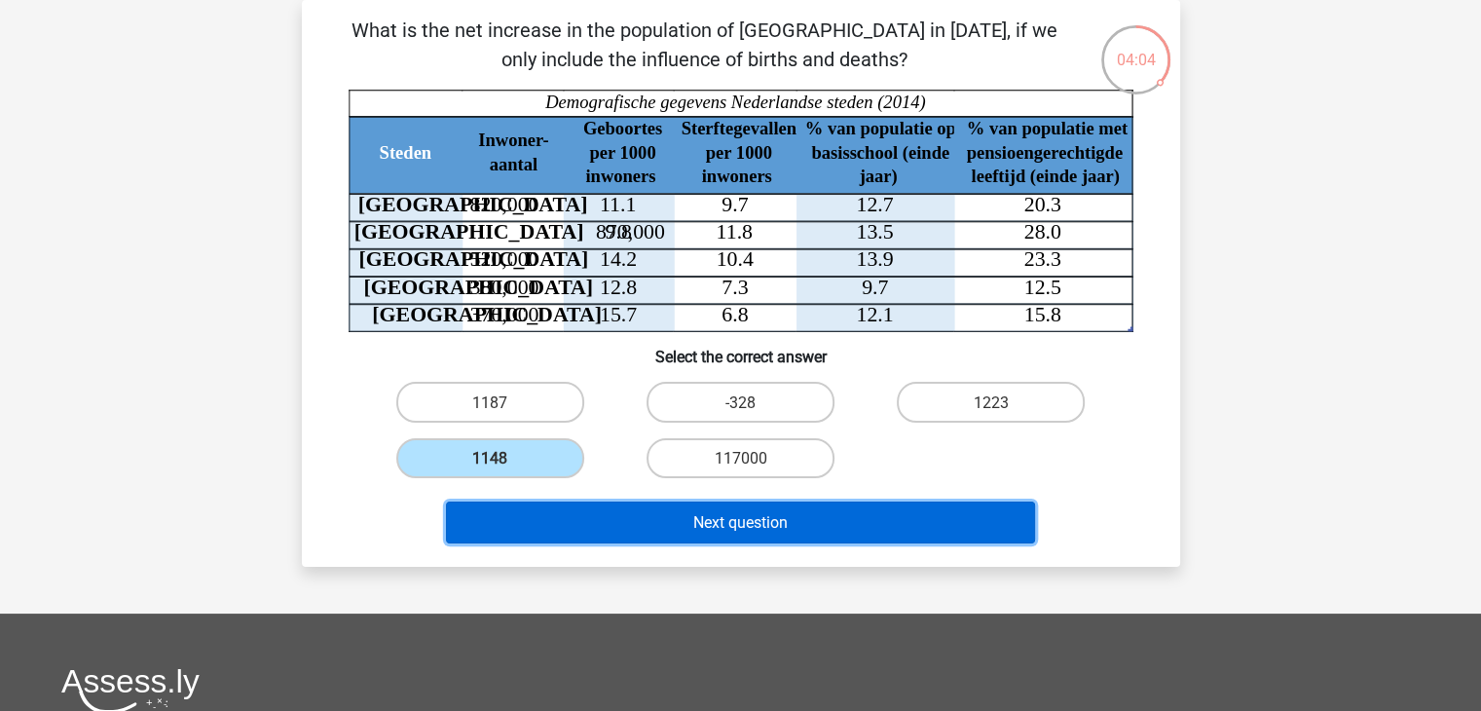
click at [612, 528] on button "Next question" at bounding box center [740, 523] width 589 height 42
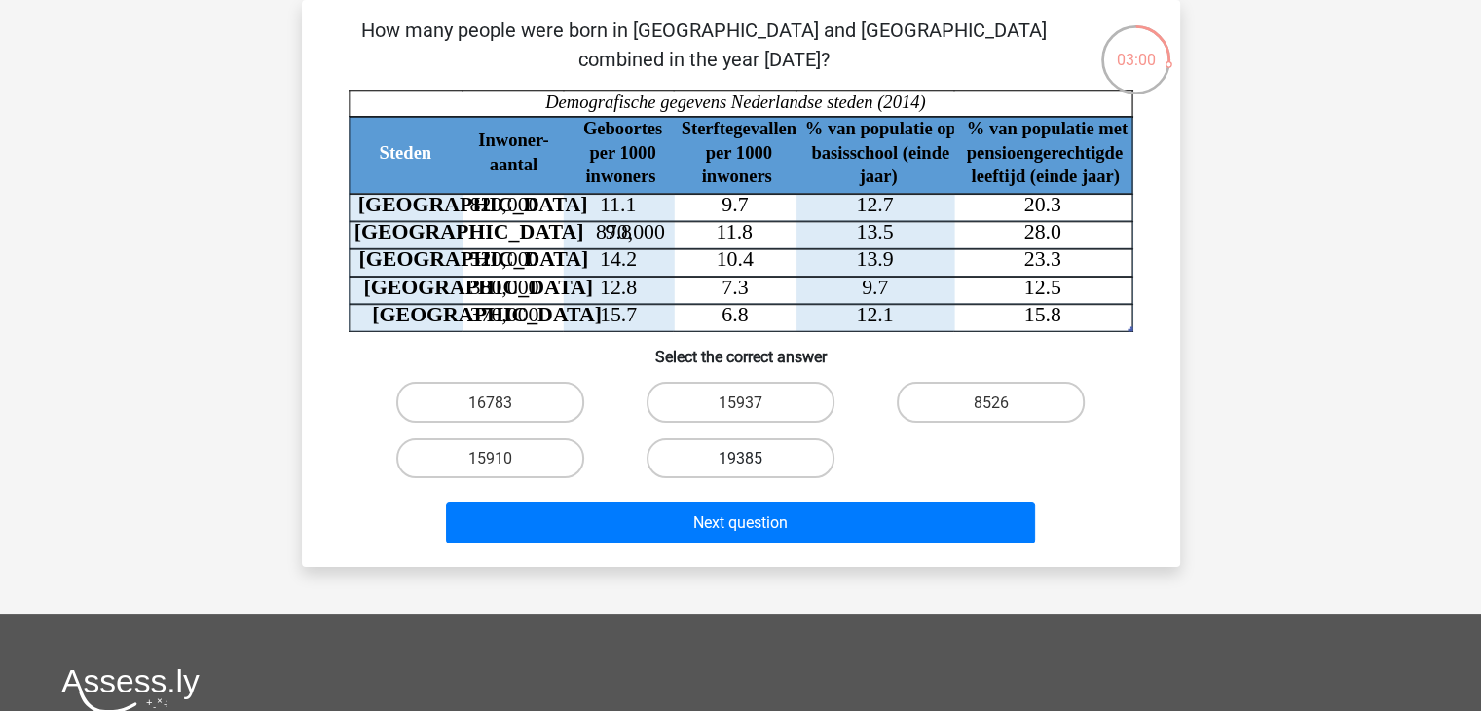
click at [714, 454] on label "19385" at bounding box center [741, 458] width 188 height 40
click at [740, 458] on input "19385" at bounding box center [746, 464] width 13 height 13
radio input "true"
click at [740, 415] on label "15937" at bounding box center [741, 402] width 188 height 40
click at [740, 414] on input "15937" at bounding box center [746, 407] width 13 height 13
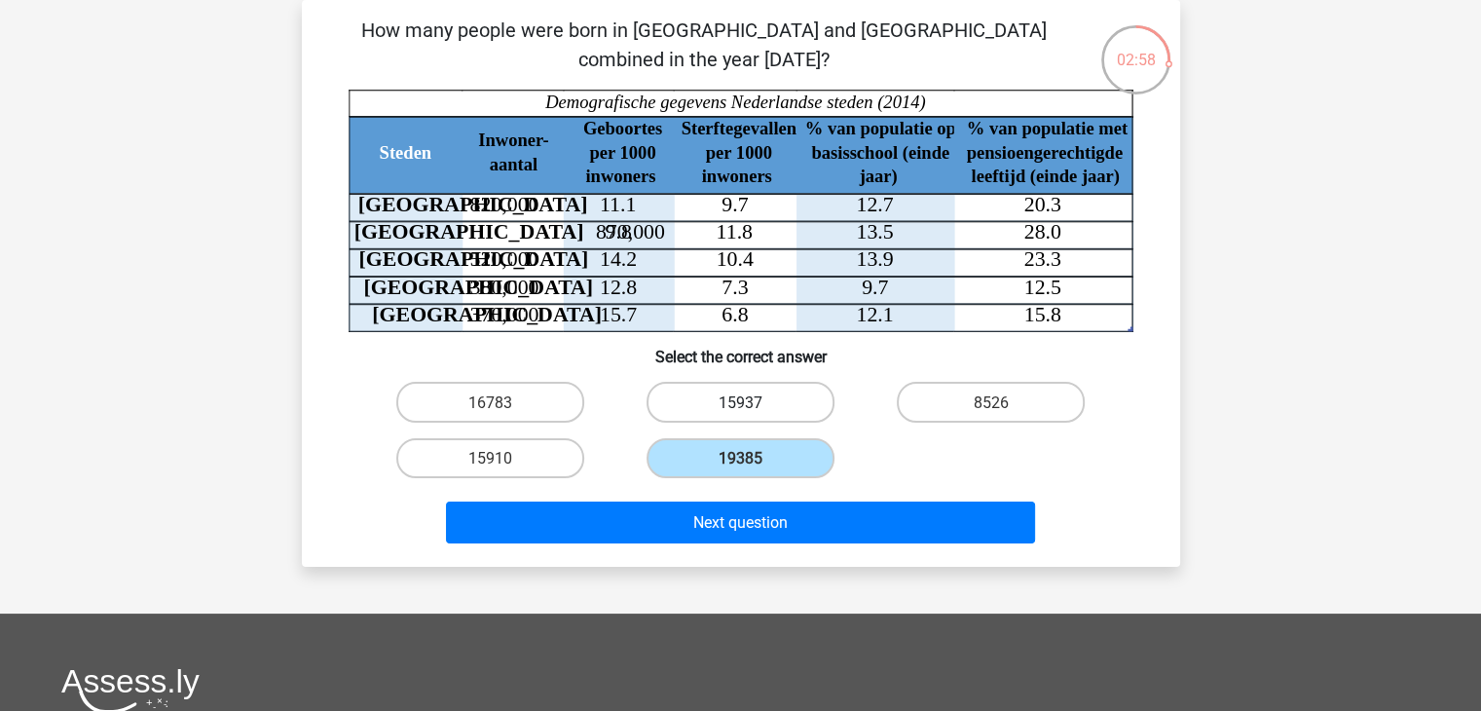
radio input "true"
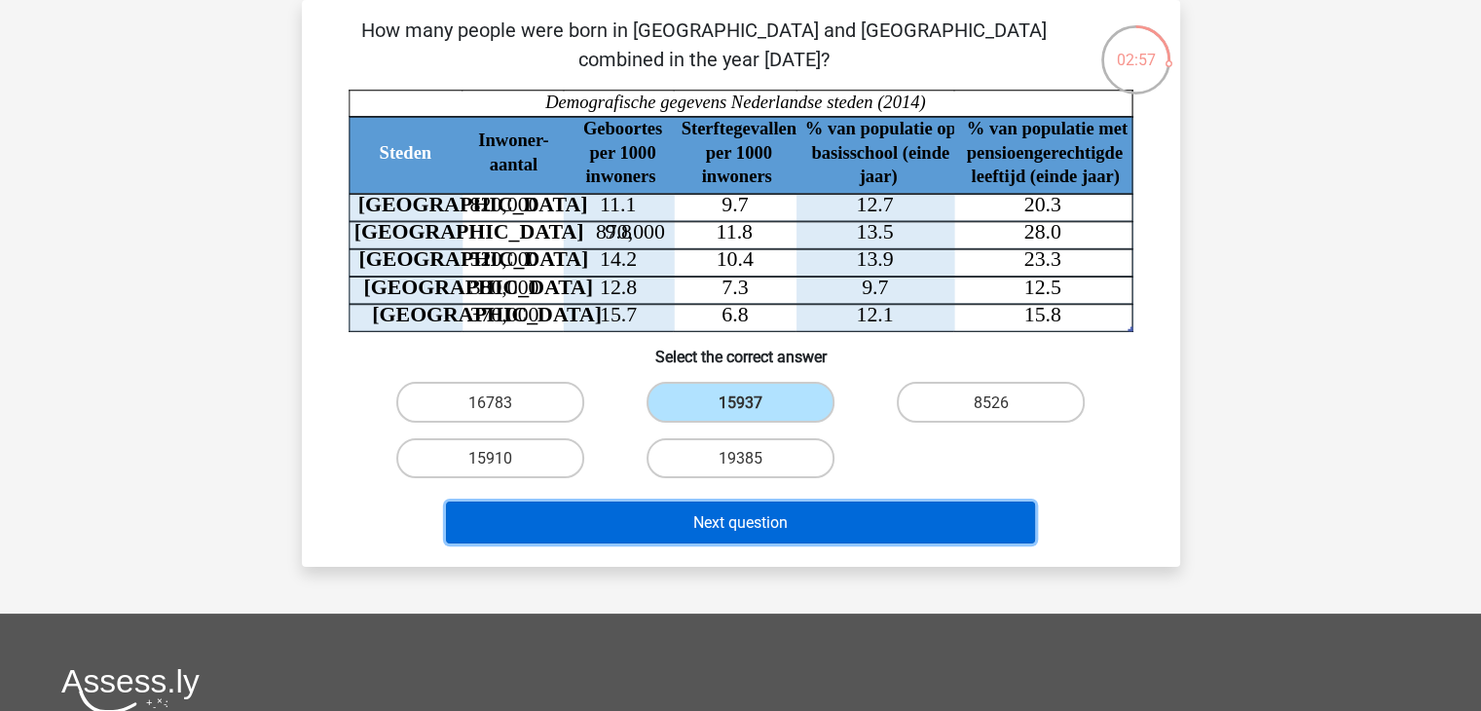
click at [830, 525] on button "Next question" at bounding box center [740, 523] width 589 height 42
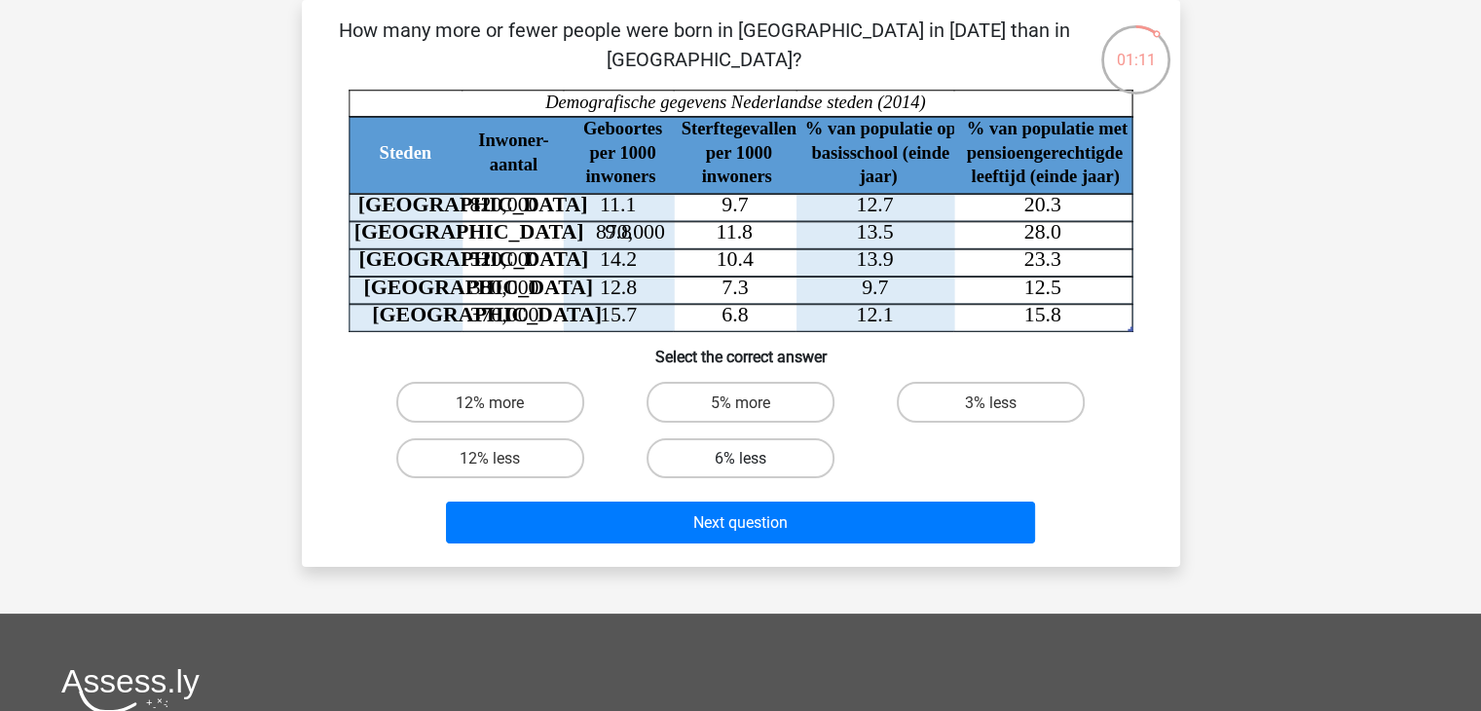
click at [768, 464] on label "6% less" at bounding box center [741, 458] width 188 height 40
click at [753, 464] on input "6% less" at bounding box center [746, 464] width 13 height 13
radio input "true"
click at [732, 411] on font "5% more" at bounding box center [740, 402] width 59 height 19
click at [740, 411] on input "5% more" at bounding box center [746, 407] width 13 height 13
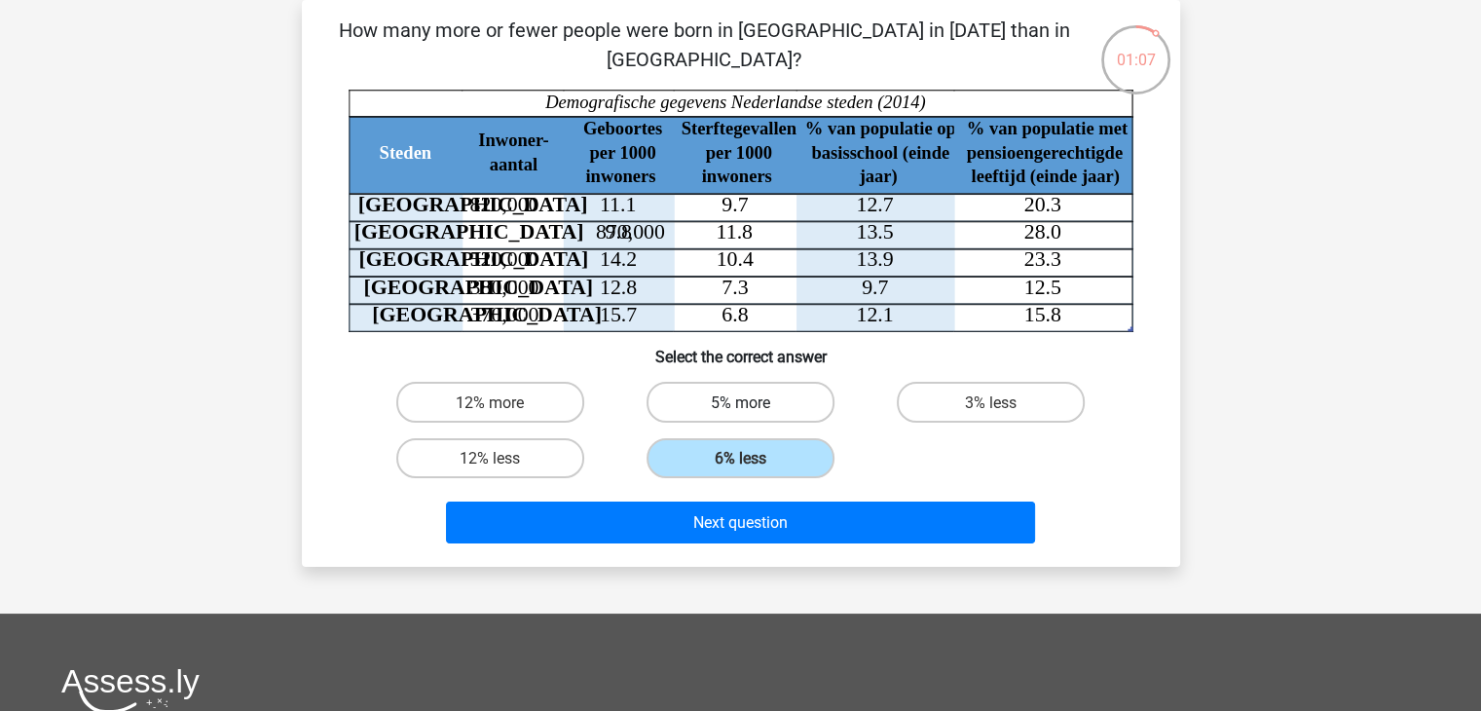
radio input "true"
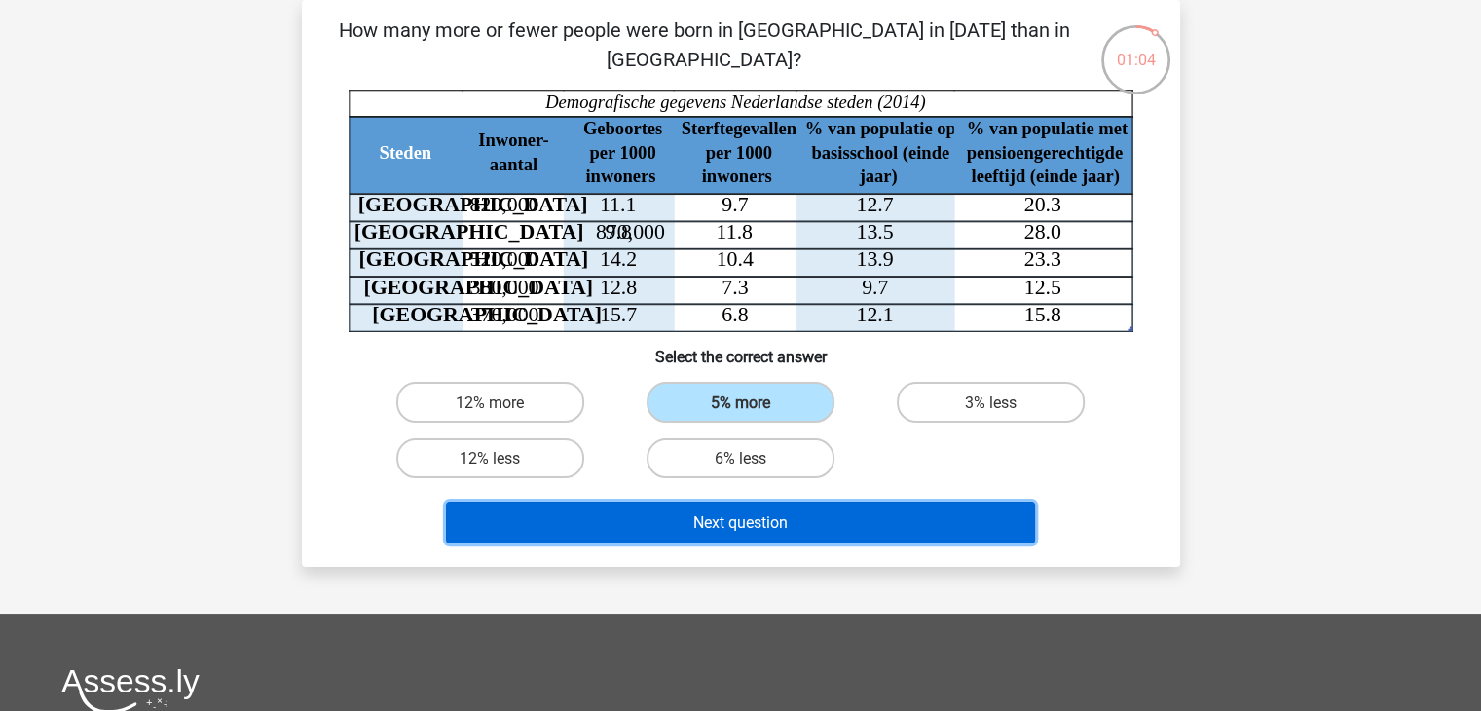
click at [715, 528] on font "Next question" at bounding box center [740, 522] width 94 height 19
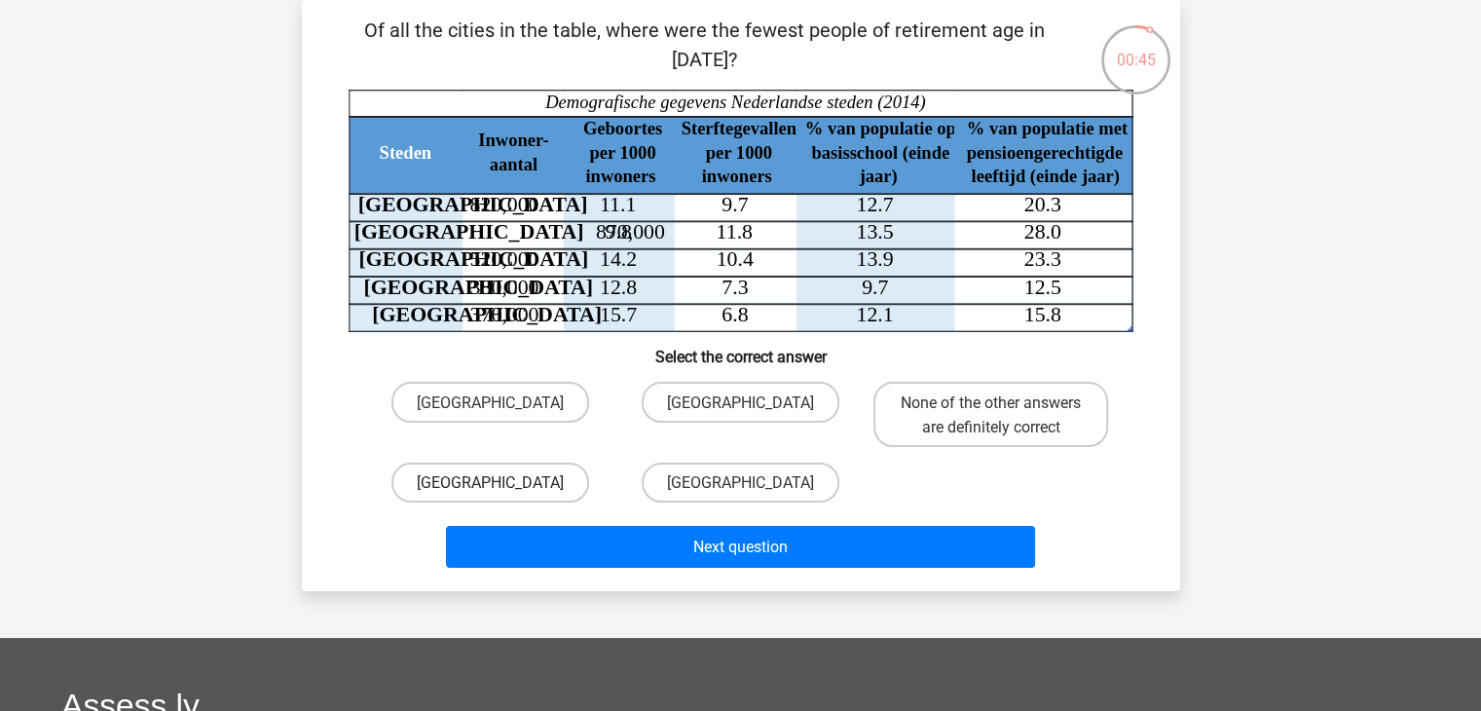
click at [549, 472] on label "The Hague" at bounding box center [491, 483] width 198 height 40
click at [503, 482] on input "The Hague" at bounding box center [496, 488] width 13 height 13
radio input "true"
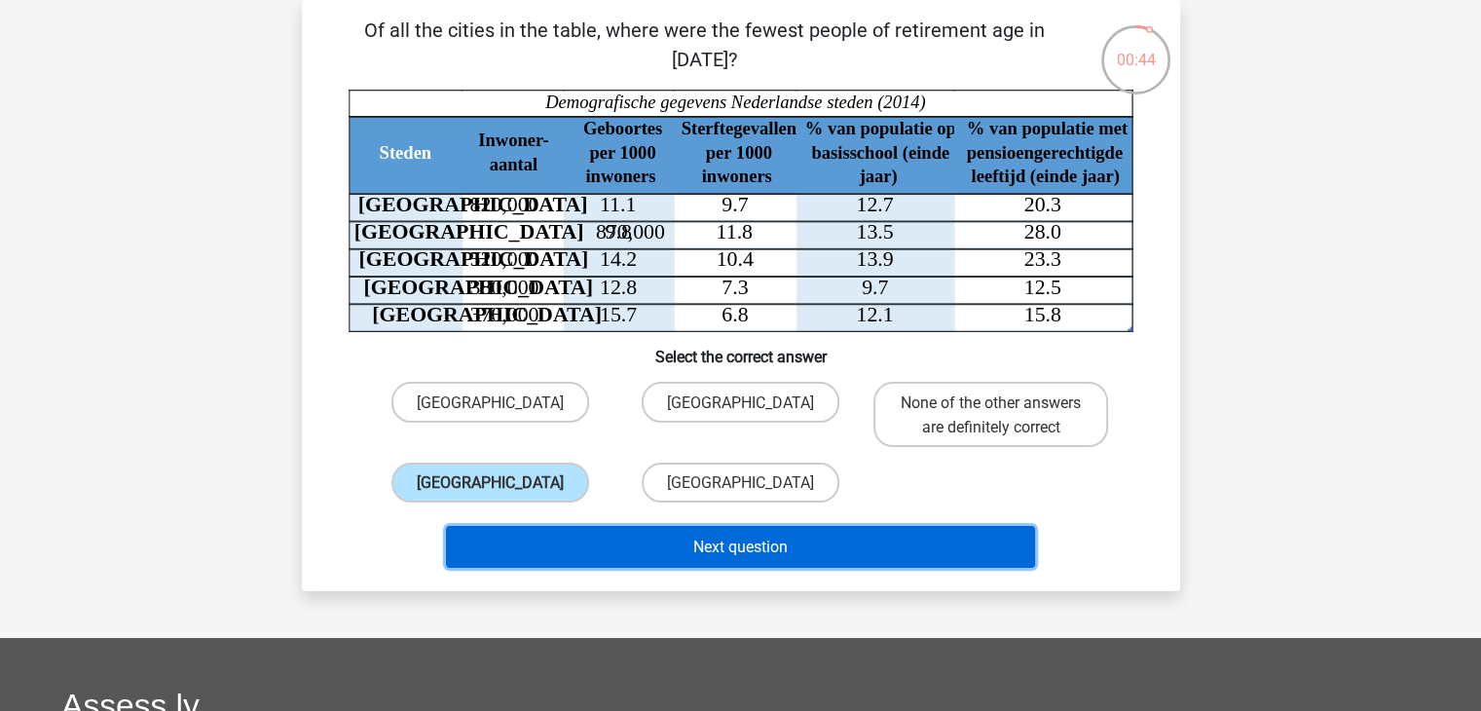
click at [623, 552] on button "Next question" at bounding box center [740, 547] width 589 height 42
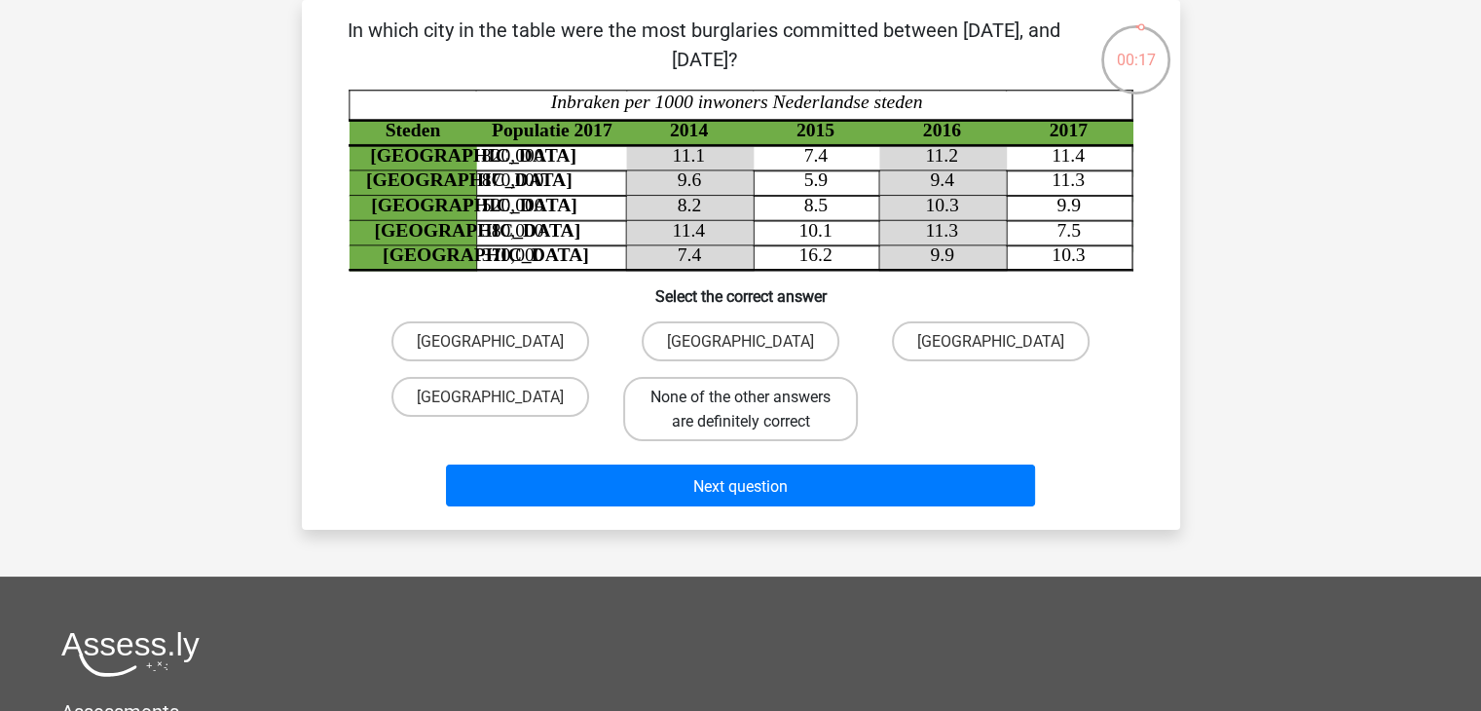
click at [787, 401] on font "None of the other answers are definitely correct" at bounding box center [741, 409] width 180 height 43
click at [753, 401] on input "None of the other answers are definitely correct" at bounding box center [746, 402] width 13 height 13
radio input "true"
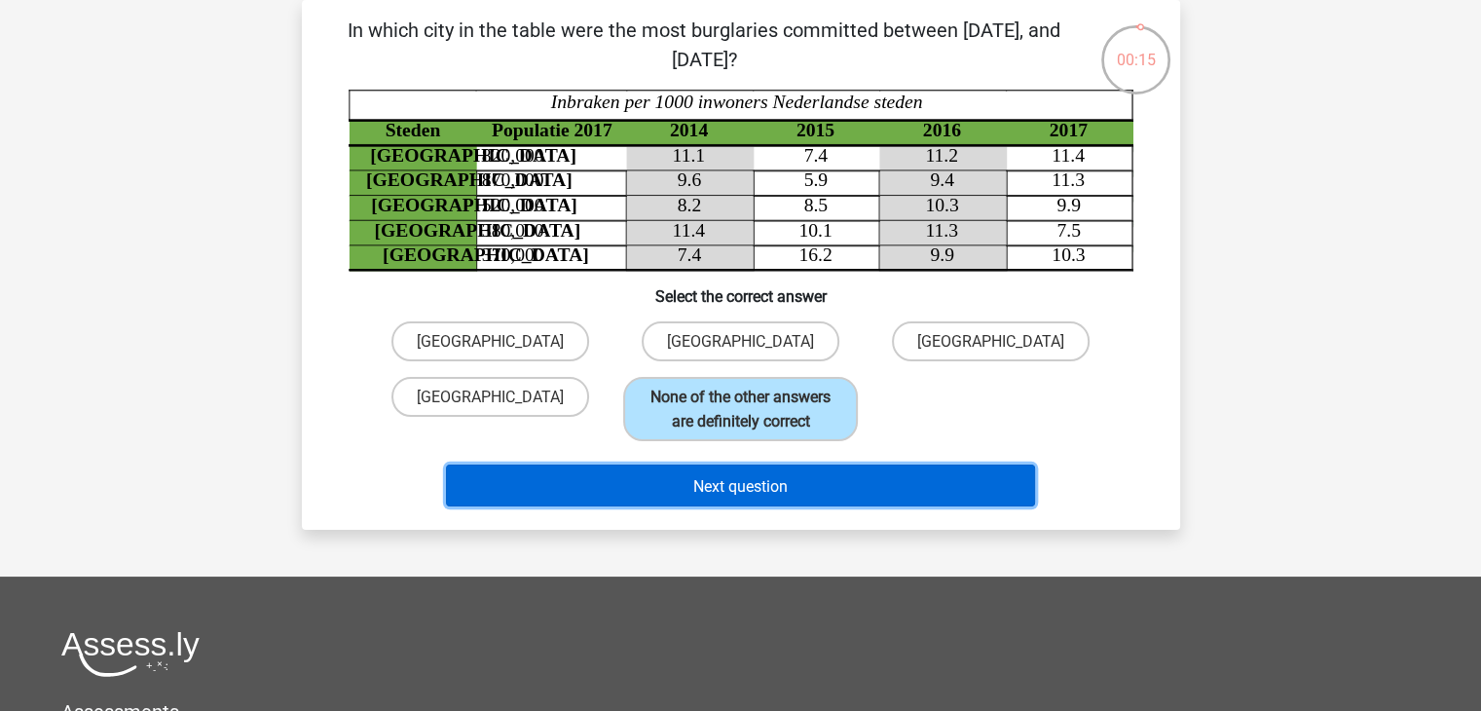
click at [809, 482] on button "Next question" at bounding box center [740, 486] width 589 height 42
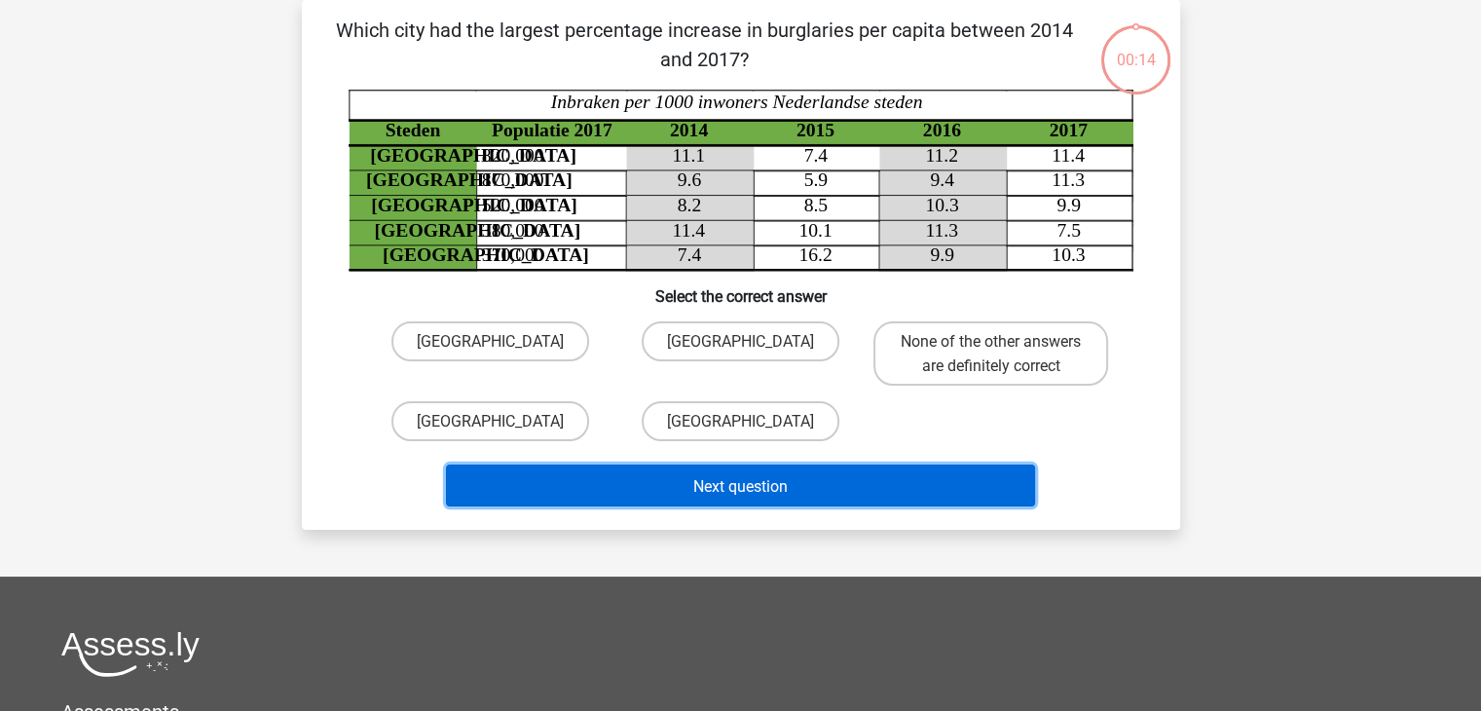
click at [809, 482] on button "Next question" at bounding box center [740, 486] width 589 height 42
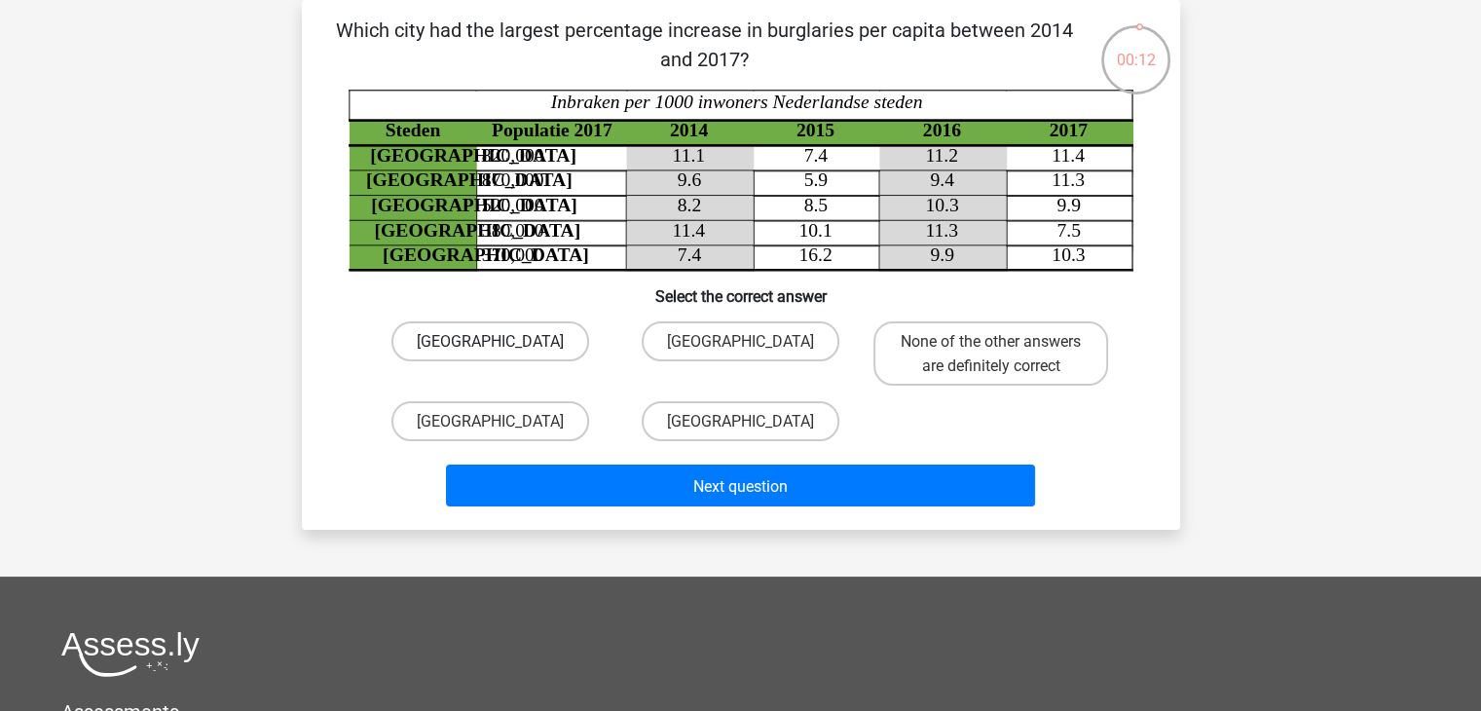
click at [529, 344] on label "[GEOGRAPHIC_DATA]" at bounding box center [491, 341] width 198 height 40
click at [503, 344] on input "[GEOGRAPHIC_DATA]" at bounding box center [496, 347] width 13 height 13
radio input "true"
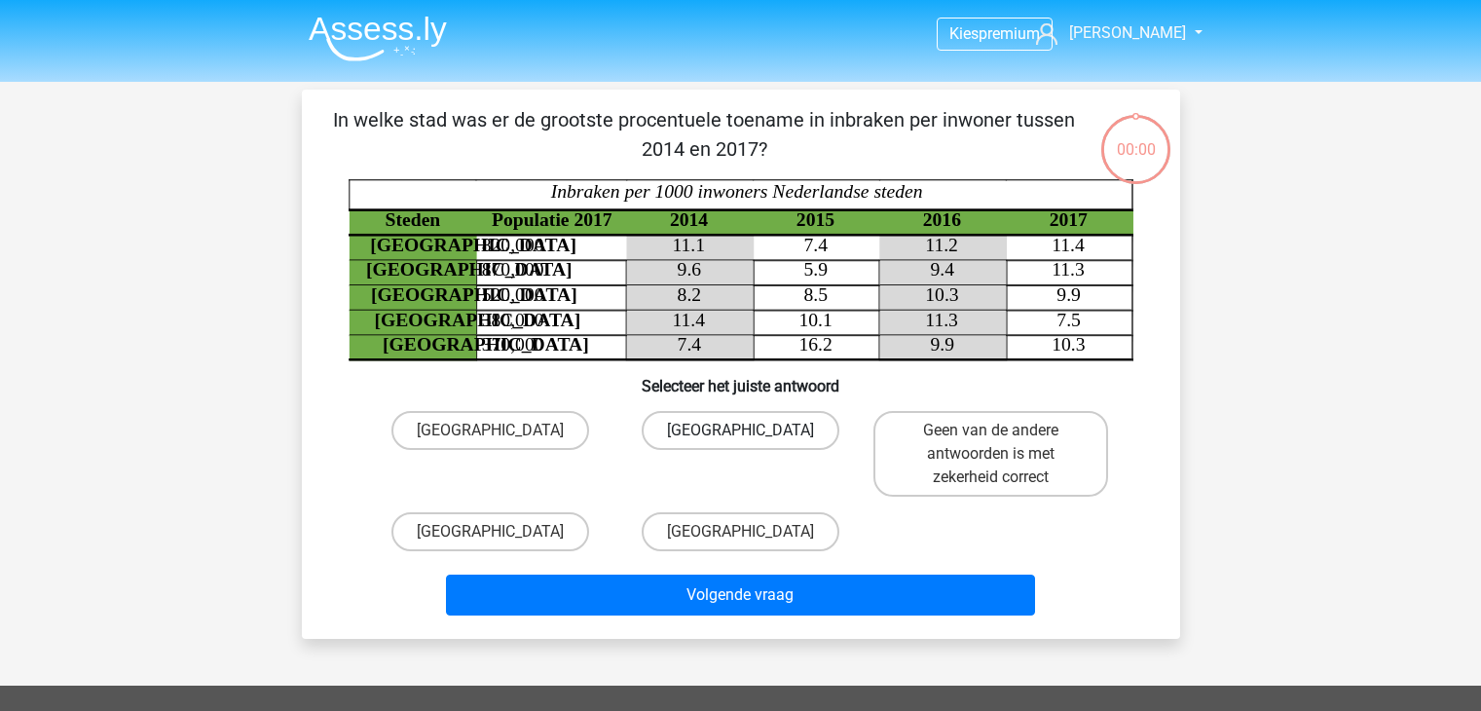
scroll to position [90, 0]
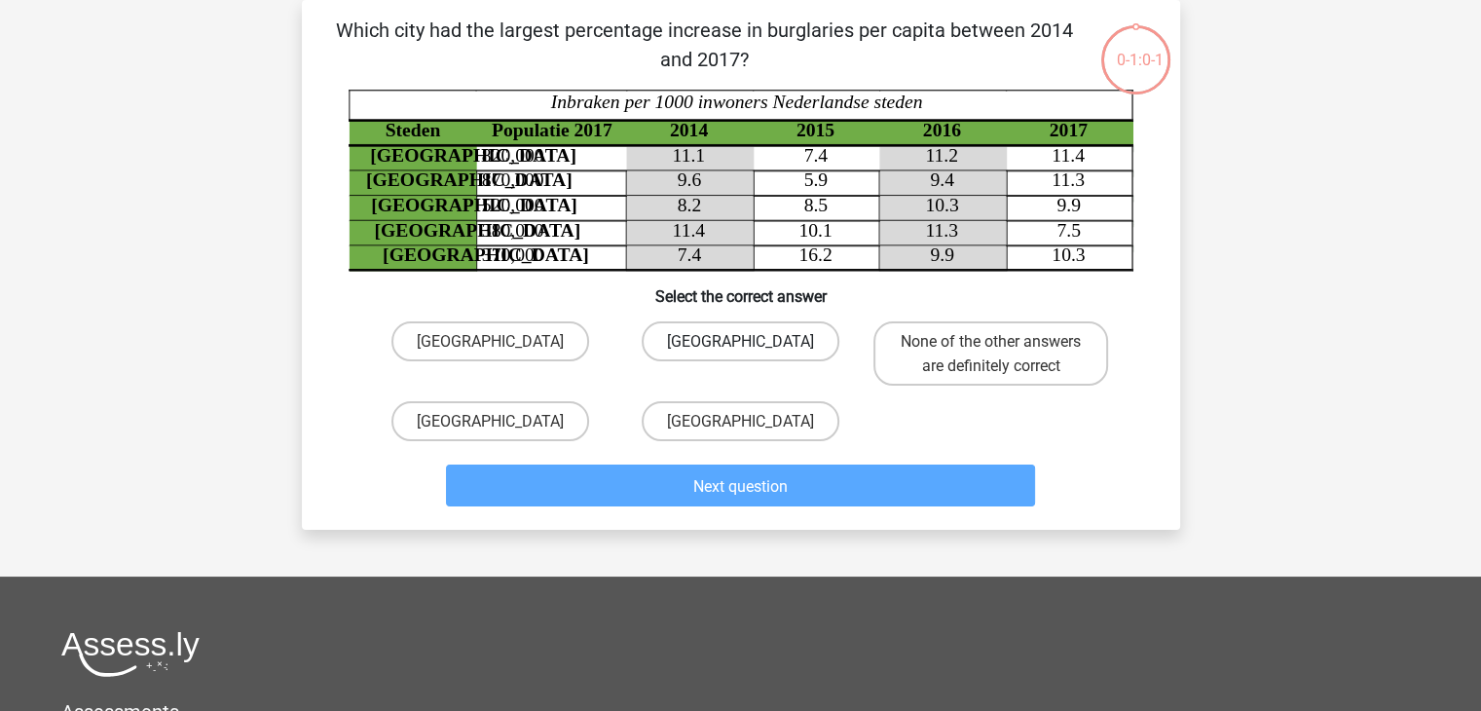
click at [721, 351] on font "[GEOGRAPHIC_DATA]" at bounding box center [740, 341] width 147 height 19
click at [740, 351] on input "[GEOGRAPHIC_DATA]" at bounding box center [746, 347] width 13 height 13
radio input "true"
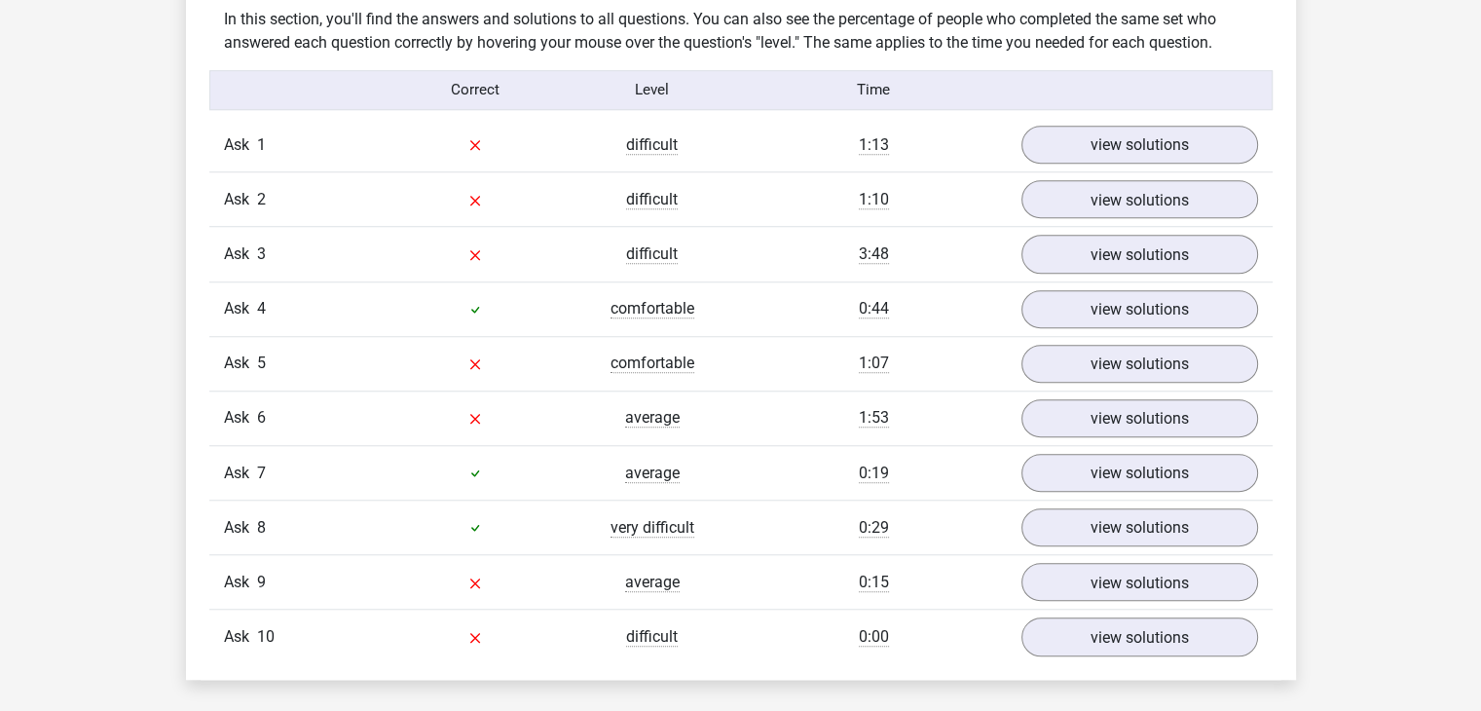
scroll to position [1543, 0]
click at [1153, 122] on div "Ask 1 difficult 1:13 view solutions" at bounding box center [741, 143] width 1064 height 54
click at [1164, 139] on font "view solutions" at bounding box center [1139, 142] width 113 height 21
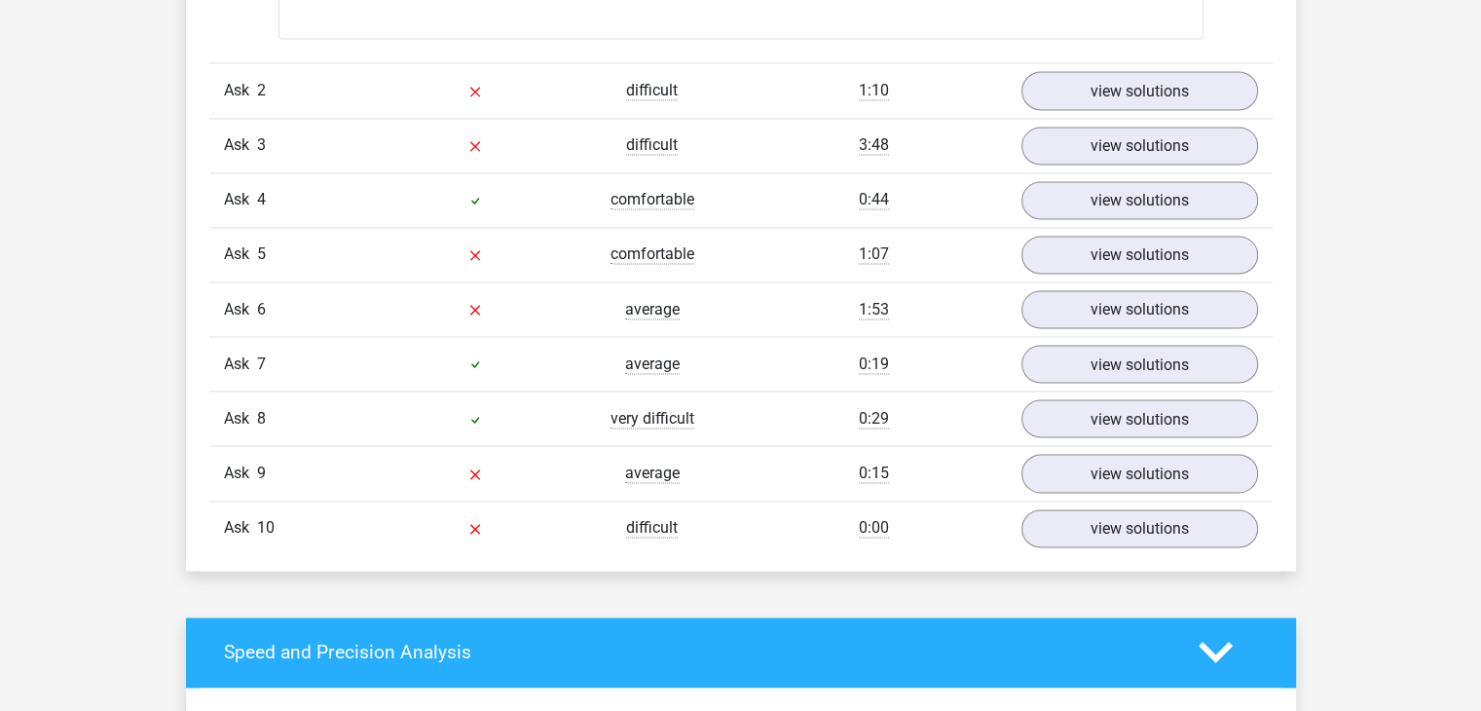
scroll to position [3183, 0]
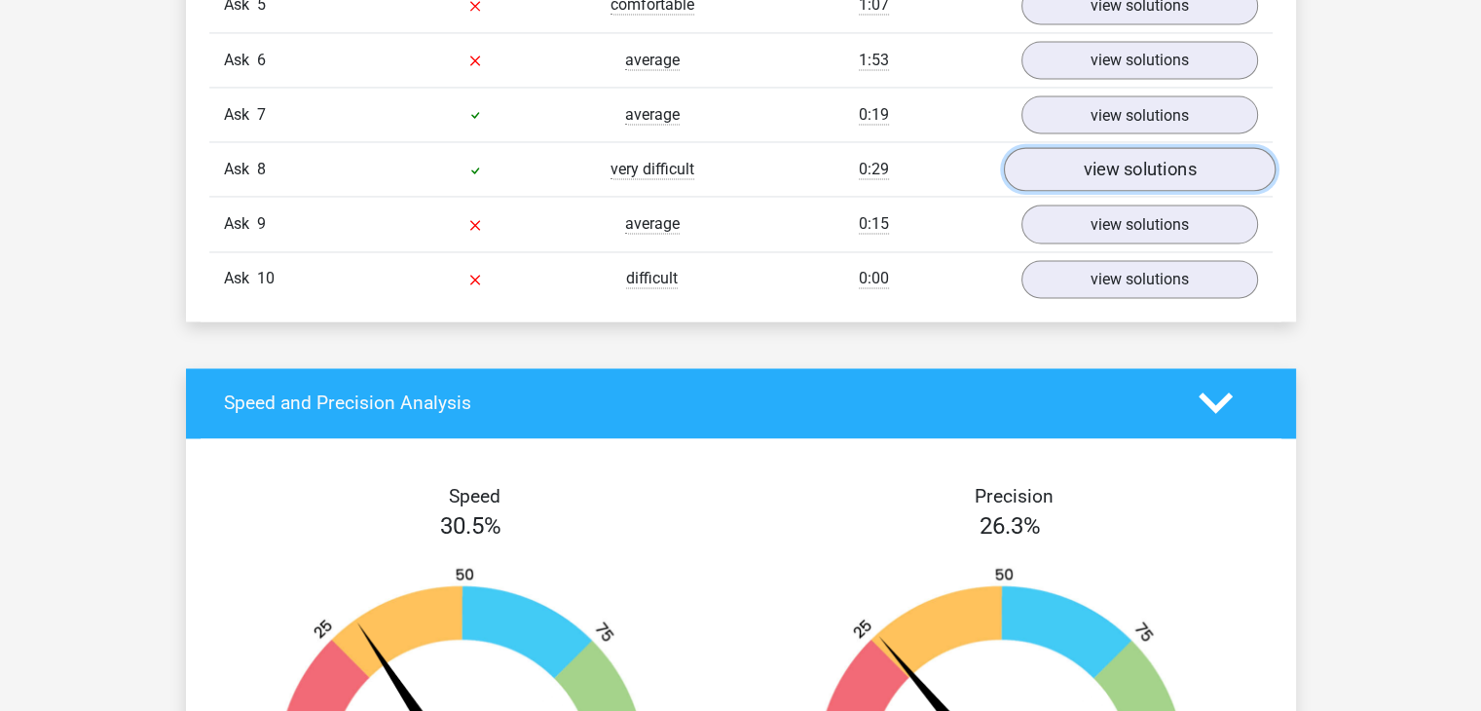
click at [1196, 189] on link "view solutions" at bounding box center [1139, 169] width 272 height 44
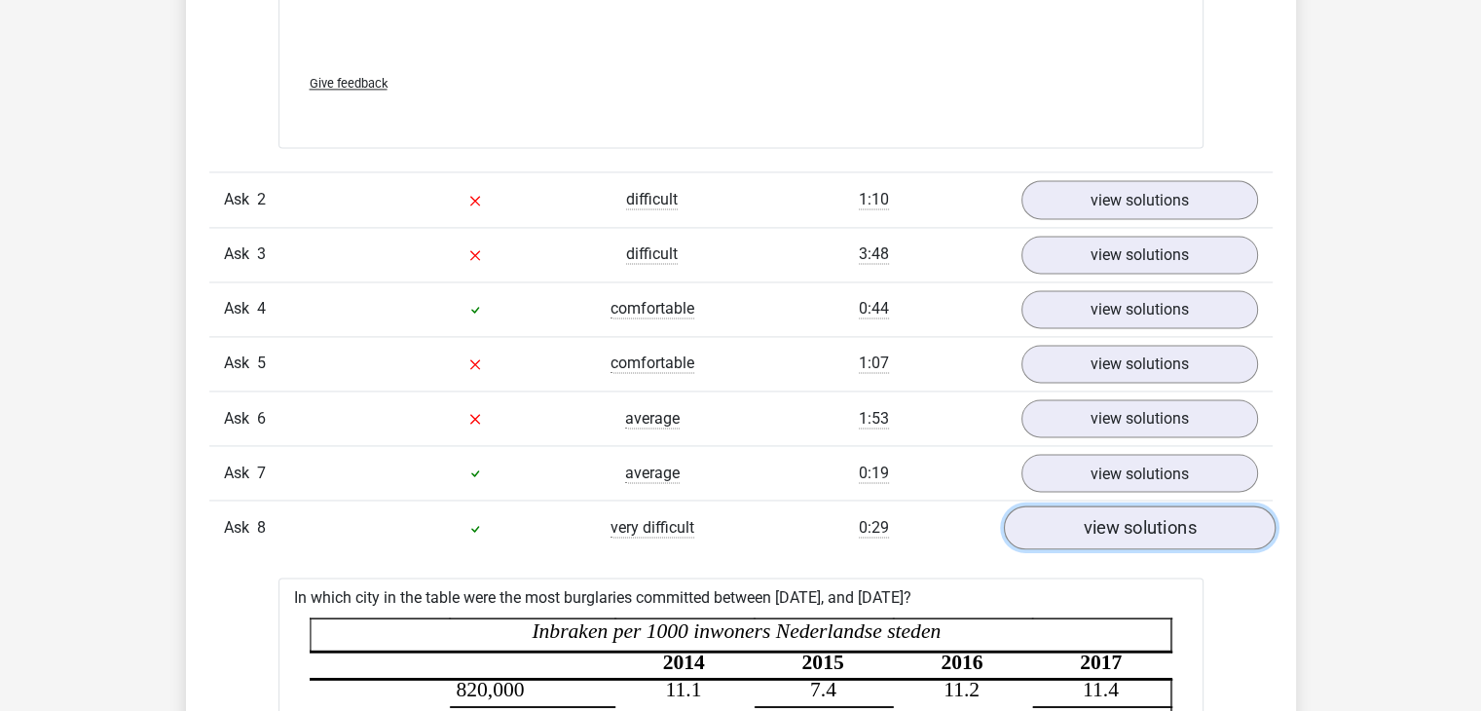
scroll to position [2801, 0]
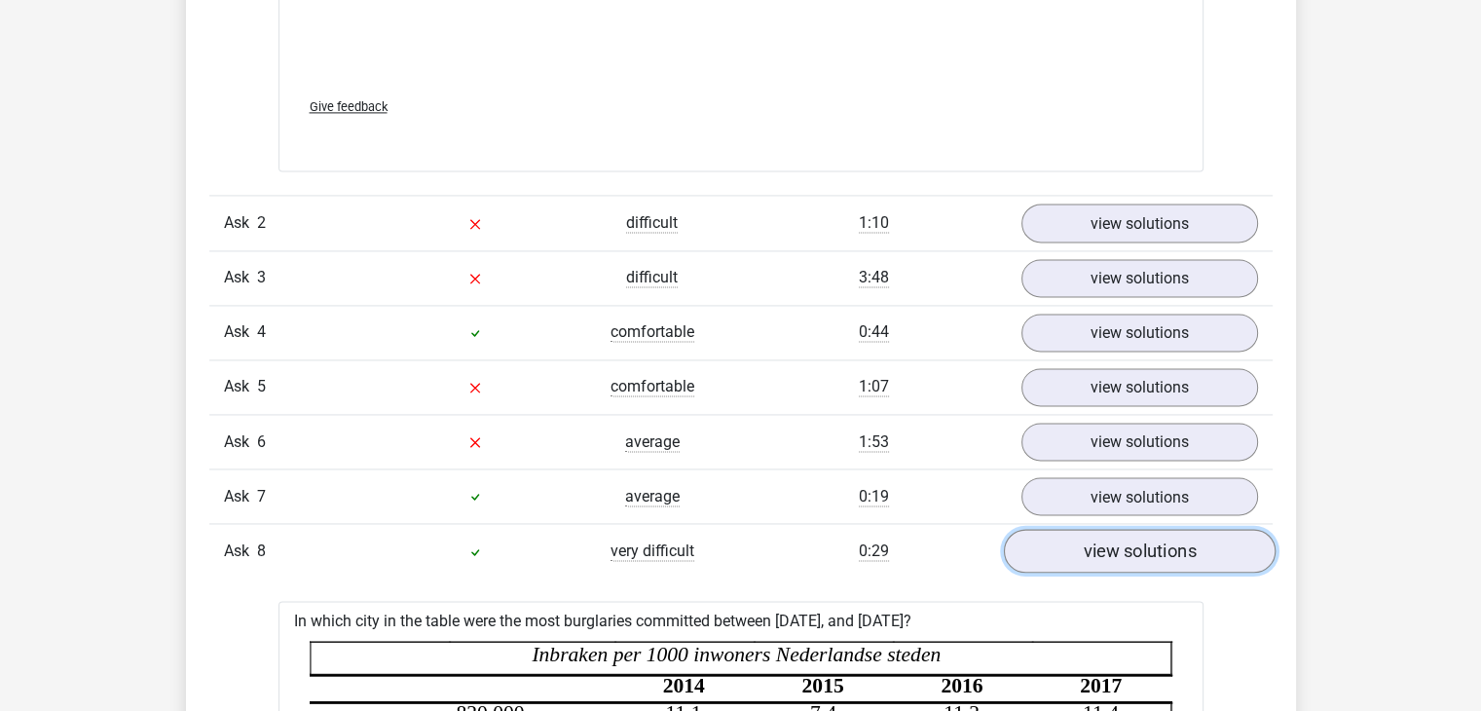
click at [1238, 548] on link "view solutions" at bounding box center [1139, 551] width 272 height 44
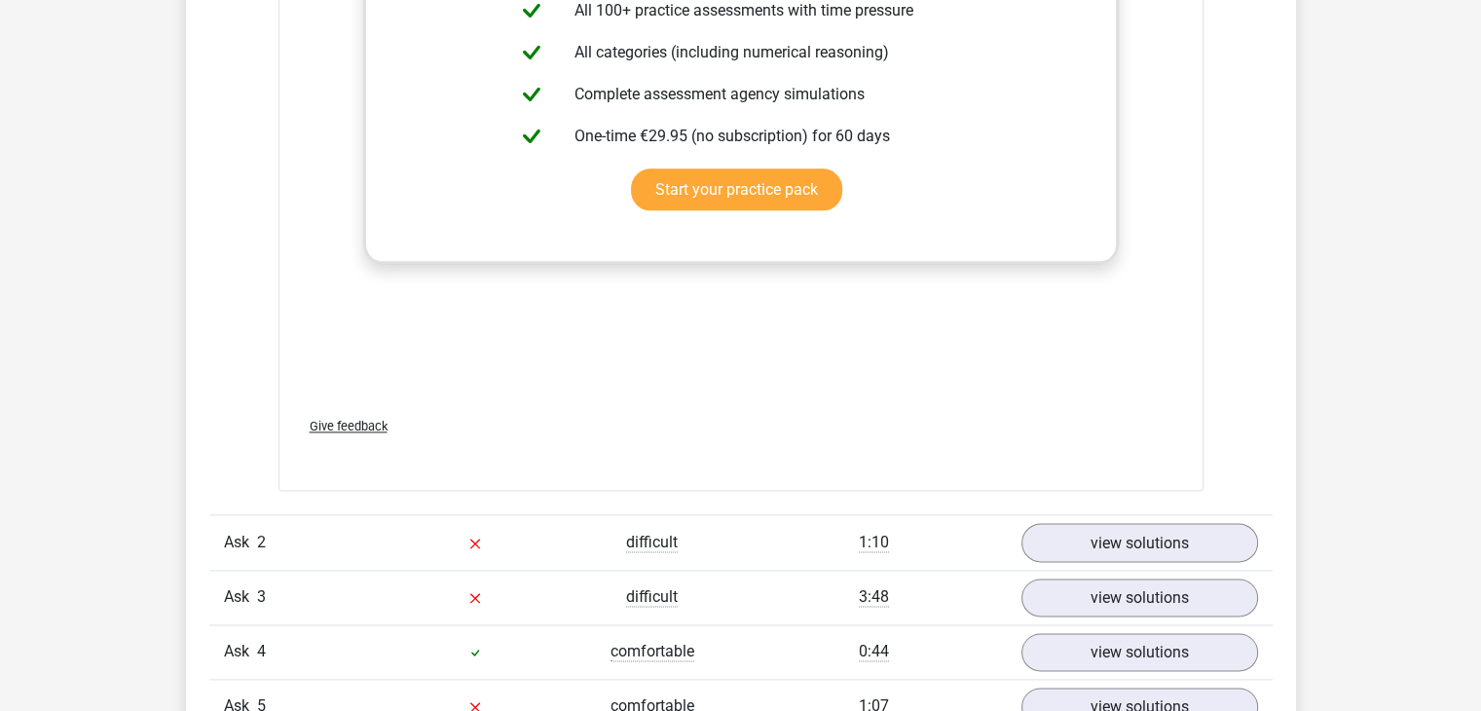
scroll to position [2482, 0]
click at [1180, 619] on link "view solutions" at bounding box center [1139, 598] width 272 height 44
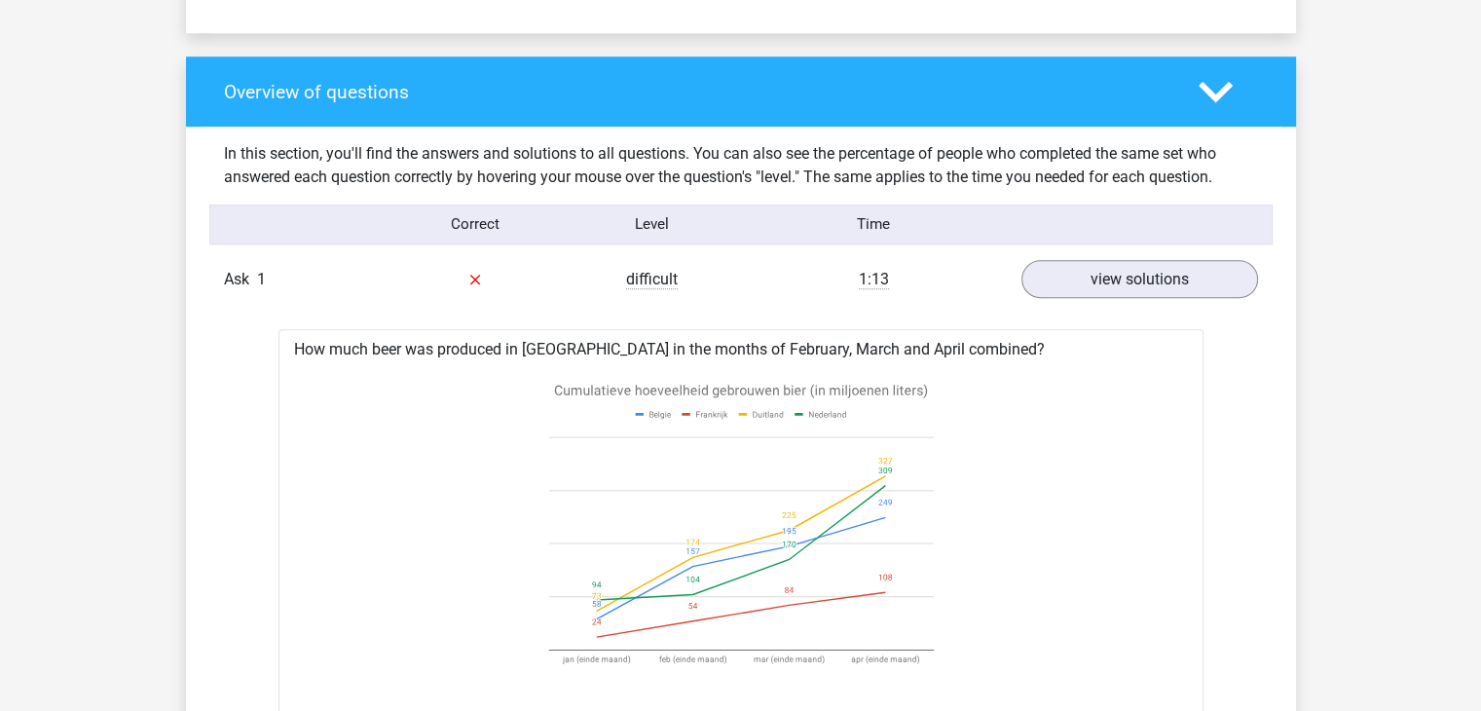
scroll to position [1406, 0]
click at [1138, 290] on link "view solutions" at bounding box center [1139, 279] width 272 height 44
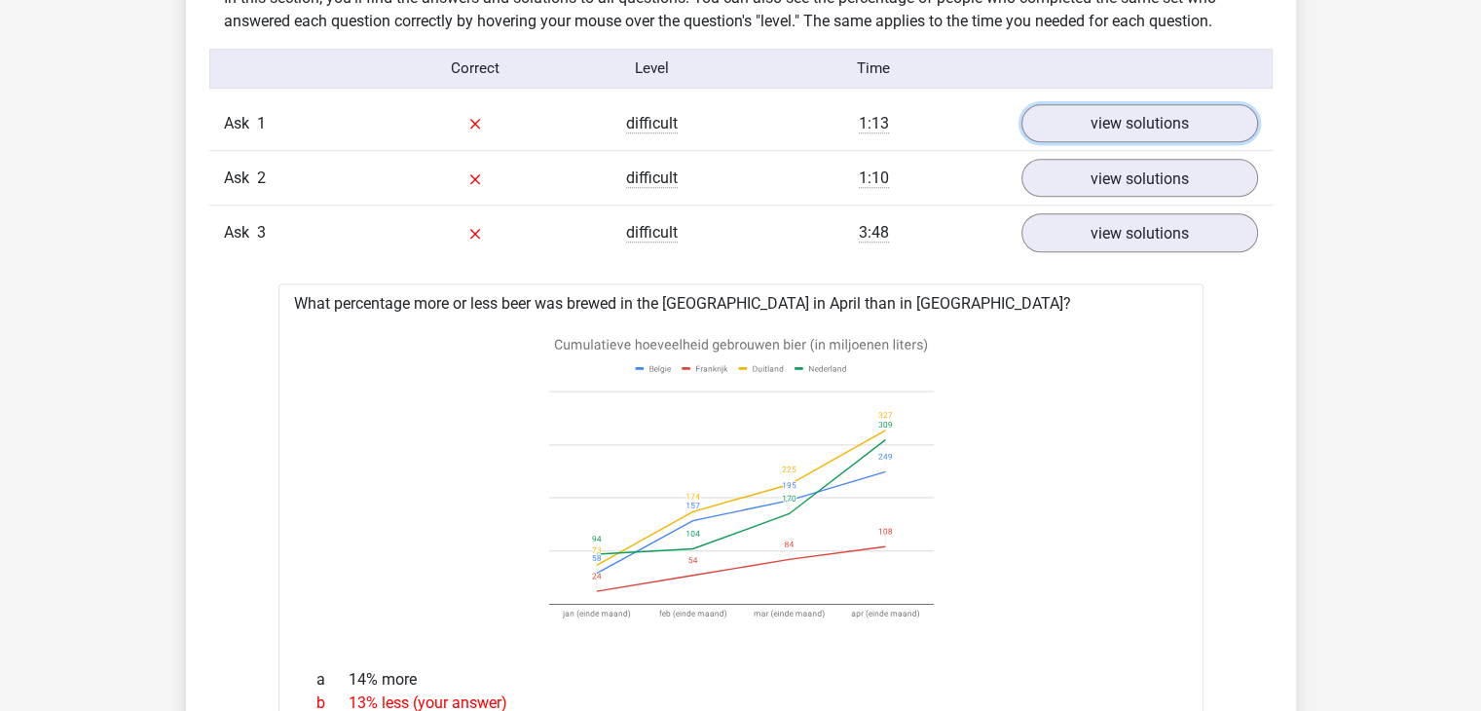
scroll to position [1531, 0]
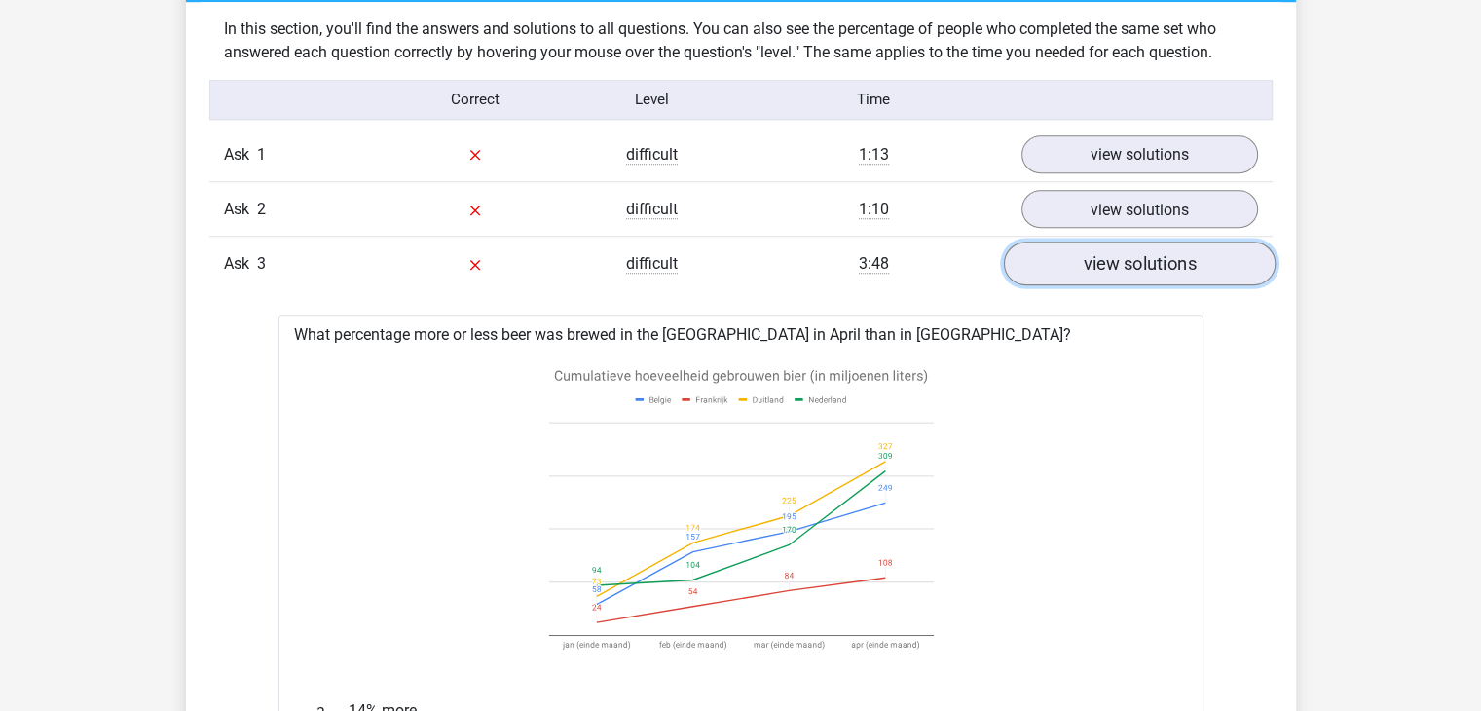
click at [1147, 278] on link "view solutions" at bounding box center [1139, 264] width 272 height 44
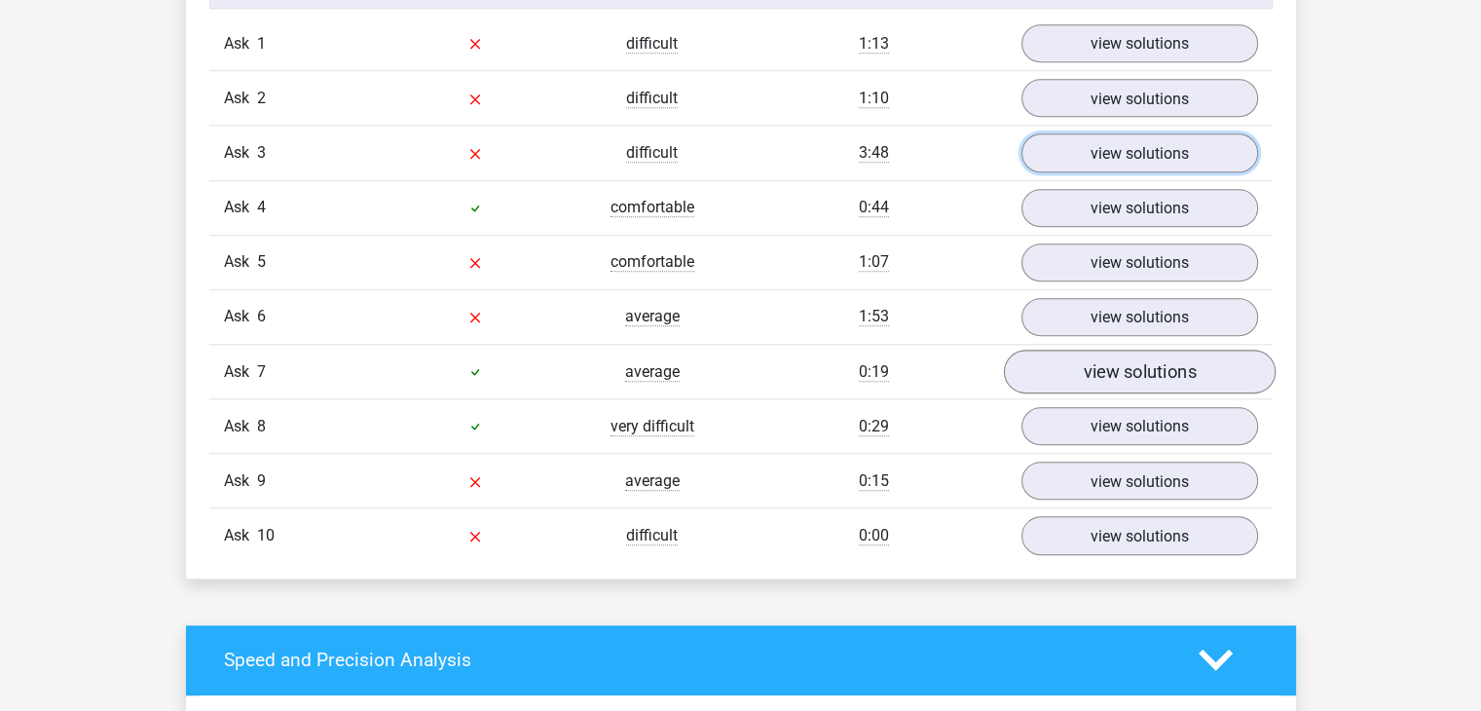
scroll to position [1643, 0]
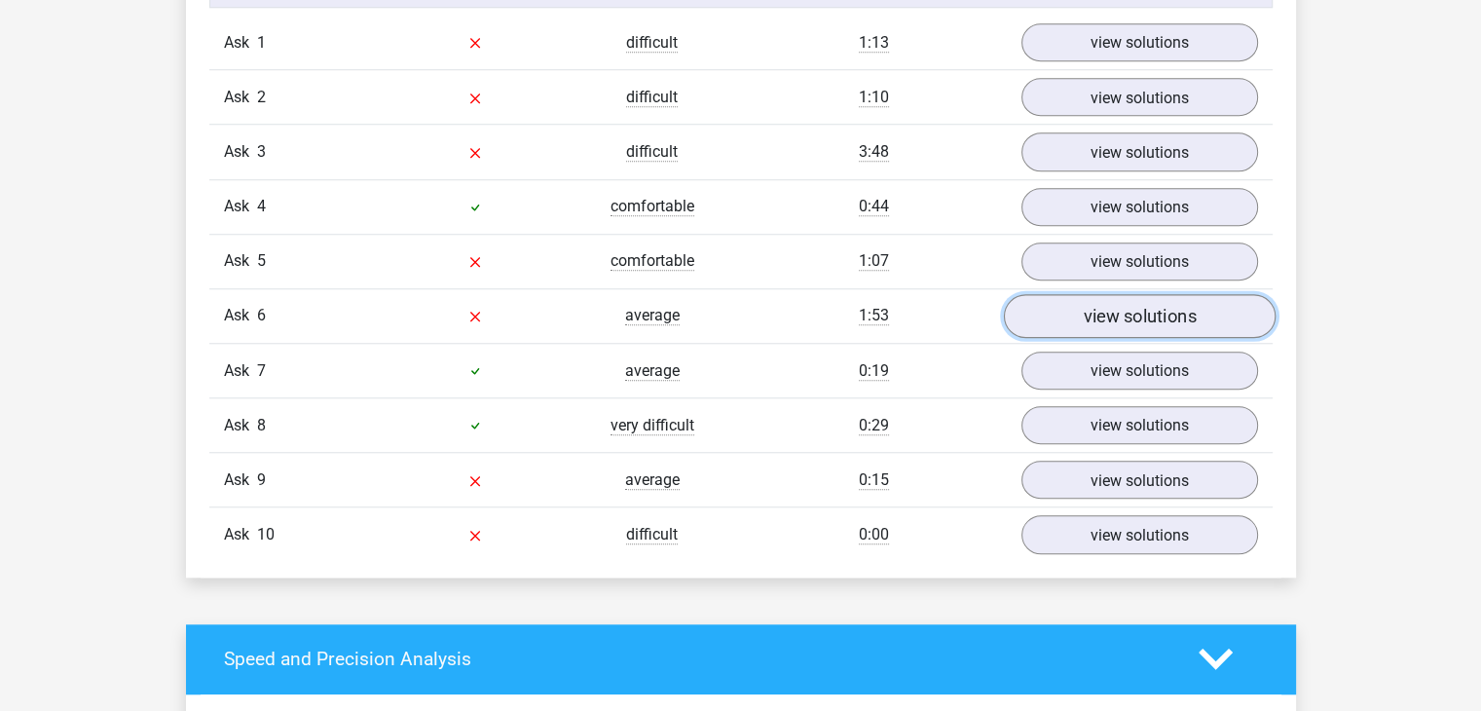
click at [1068, 338] on link "view solutions" at bounding box center [1139, 316] width 272 height 44
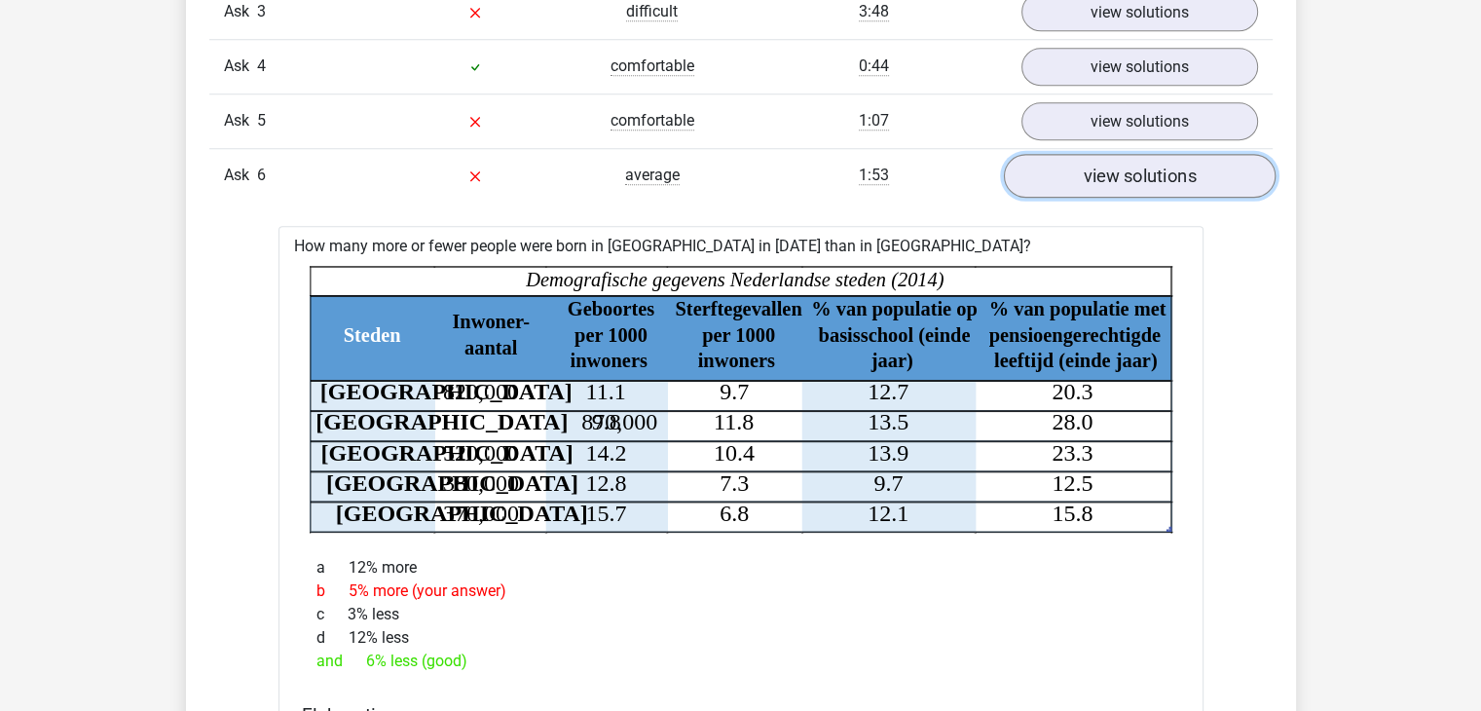
scroll to position [1782, 0]
click at [1165, 192] on link "view solutions" at bounding box center [1139, 177] width 272 height 44
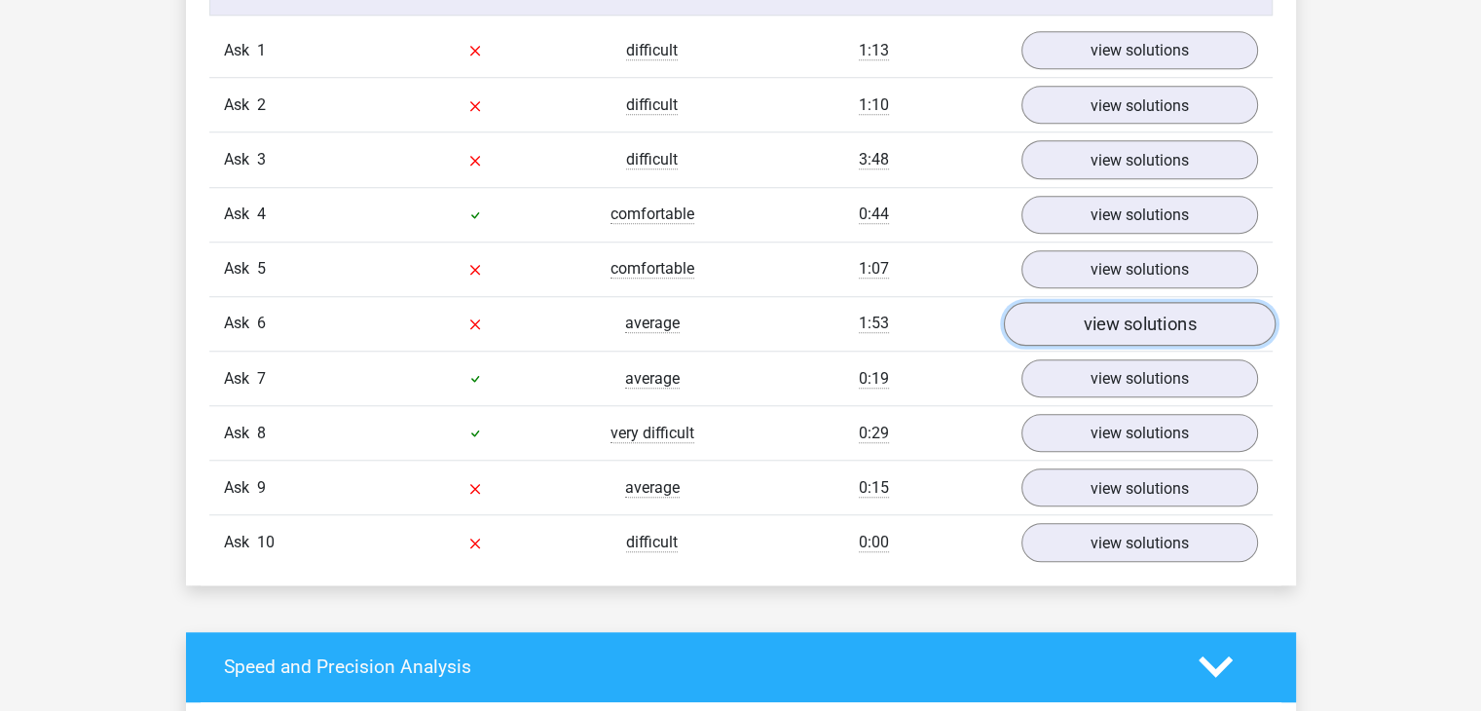
scroll to position [1625, 0]
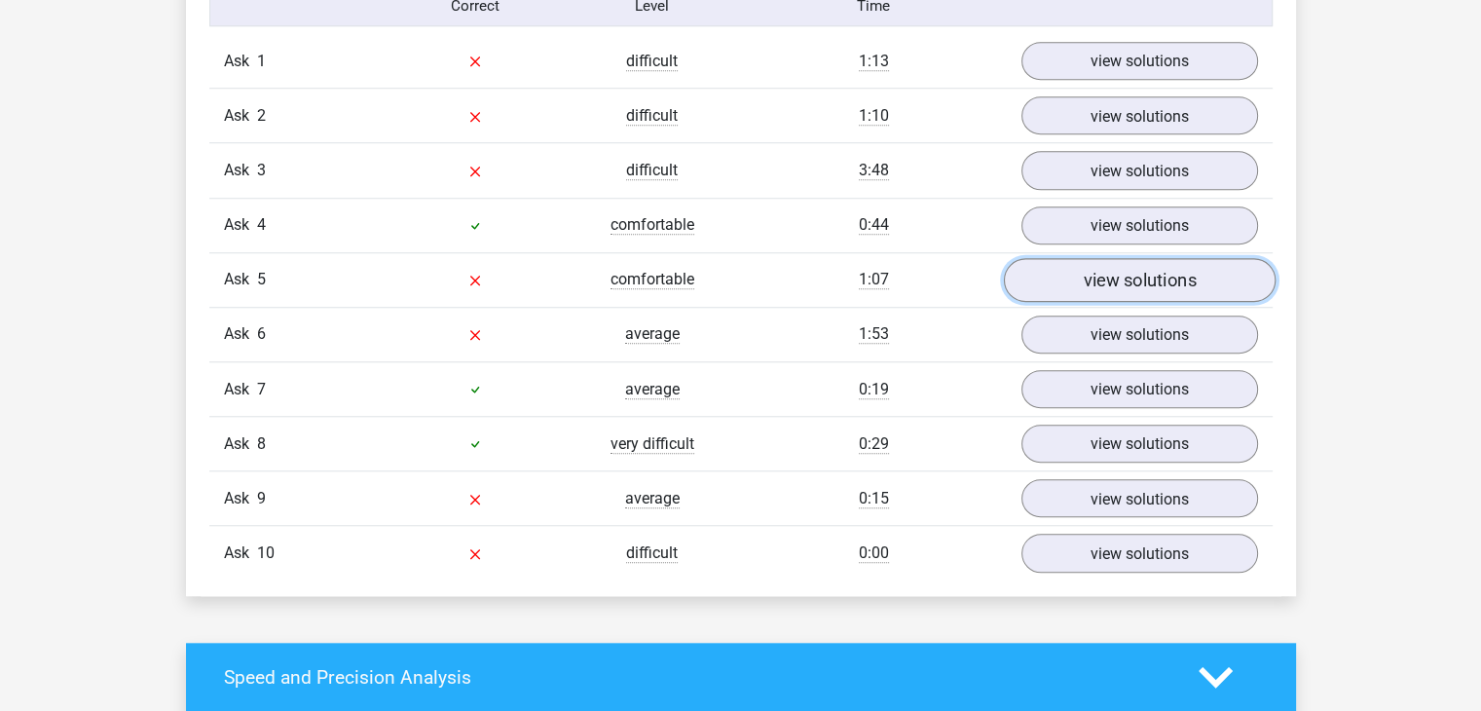
click at [1176, 273] on font "view solutions" at bounding box center [1139, 279] width 113 height 21
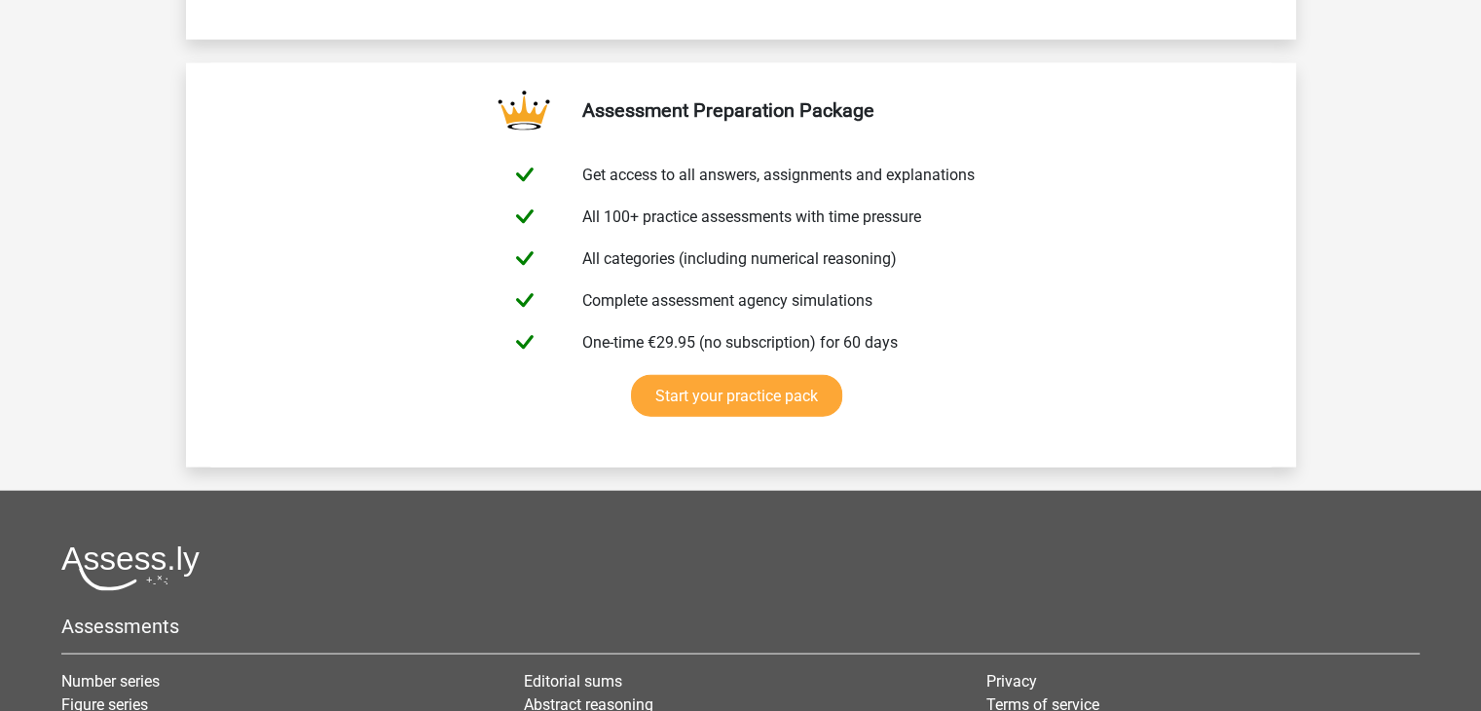
scroll to position [4480, 0]
